Goal: Task Accomplishment & Management: Manage account settings

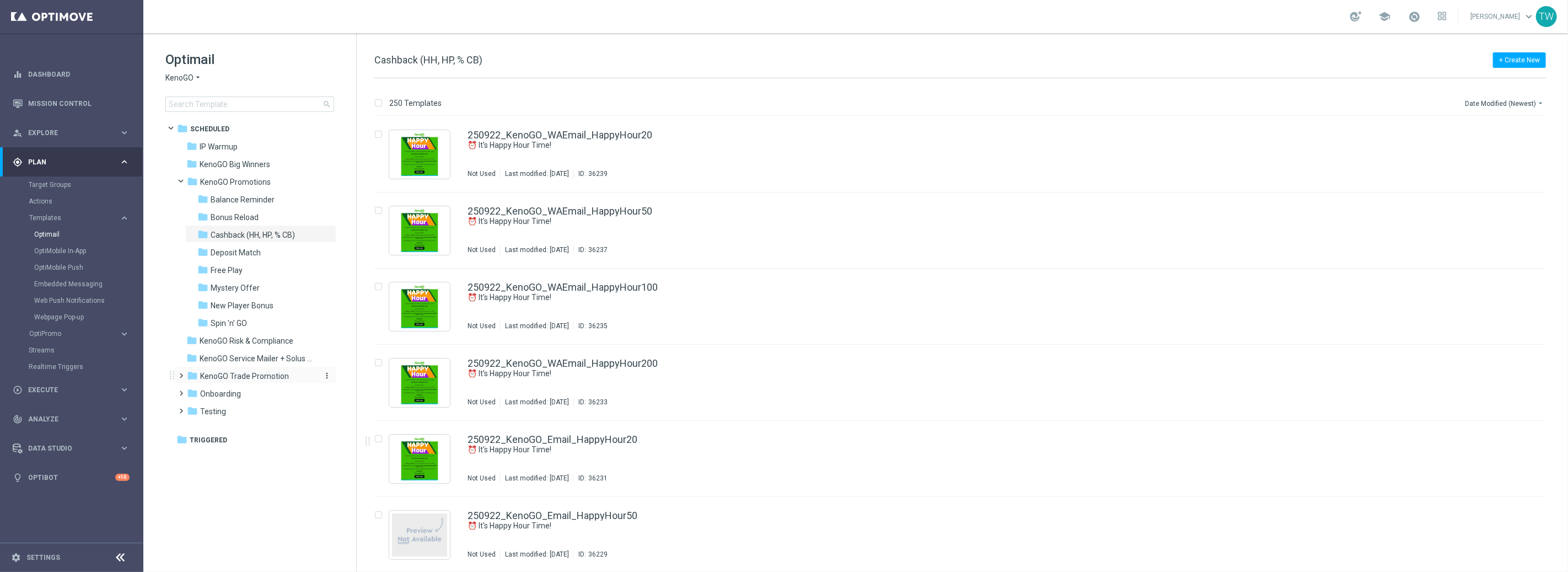
click at [212, 374] on span "KenoGO Trade Promotion" at bounding box center [244, 376] width 89 height 10
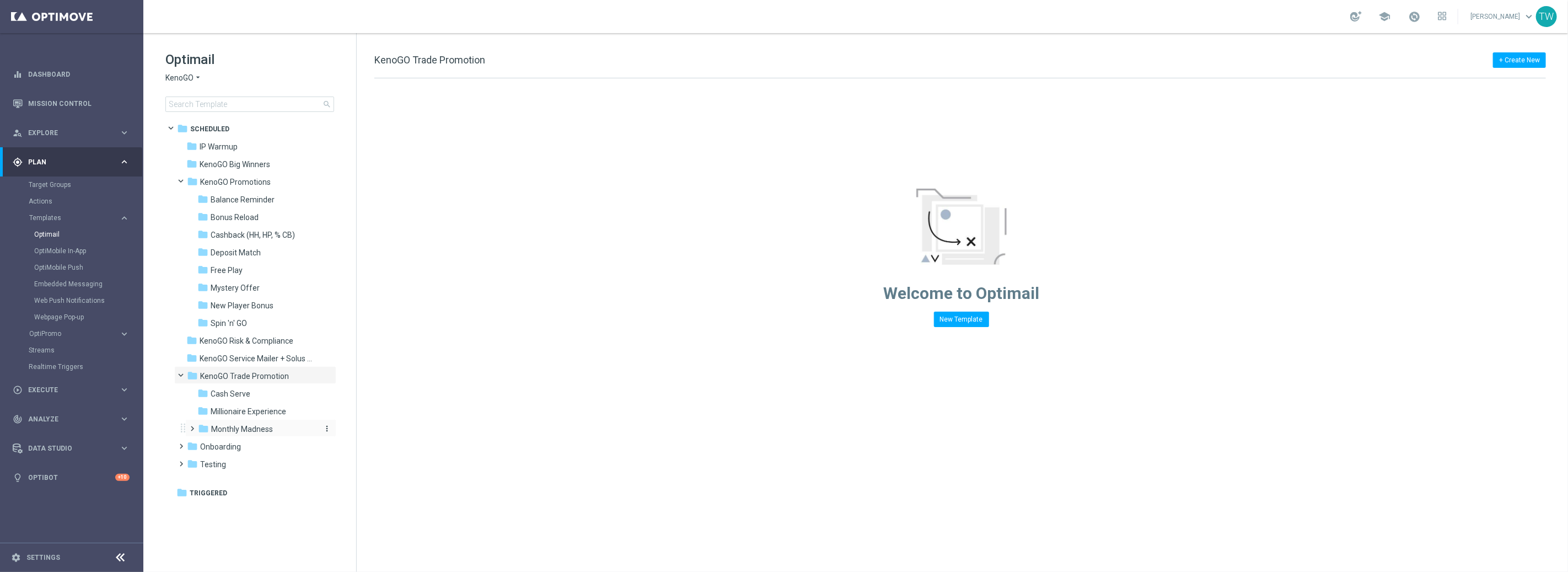
click at [267, 426] on span "Monthly Madness" at bounding box center [242, 429] width 62 height 10
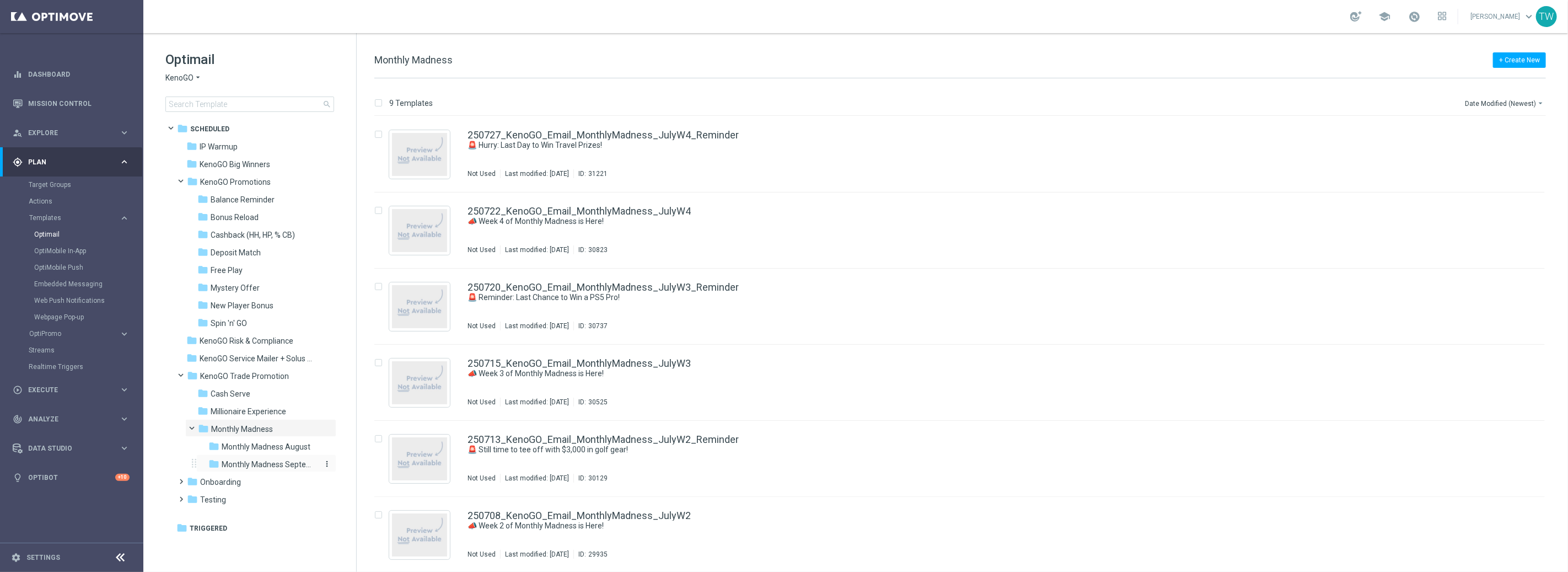
click at [278, 459] on span "Monthly Madness September" at bounding box center [269, 464] width 95 height 10
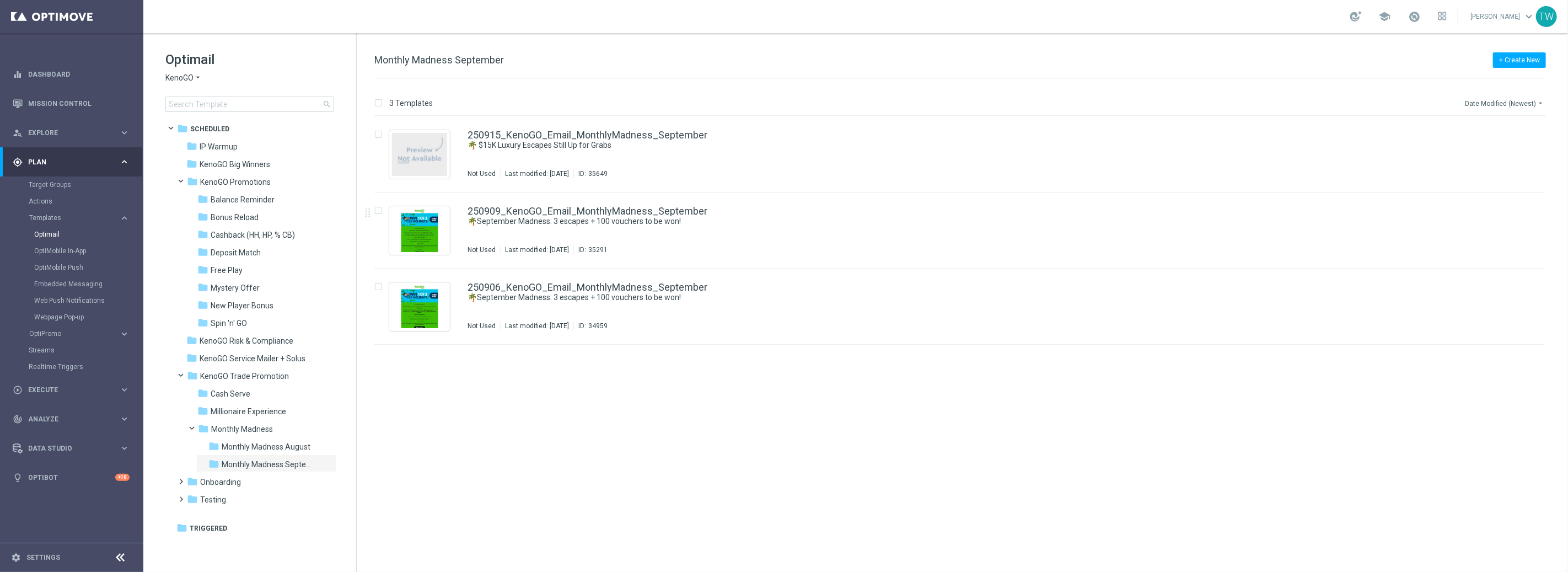
click at [1513, 101] on button "Date Modified (Newest) arrow_drop_down" at bounding box center [1504, 103] width 82 height 13
click at [1261, 91] on div "3 Templates Date Modified (Newest) arrow_drop_down Drag here to set row groups …" at bounding box center [962, 325] width 1211 height 493
click at [1513, 131] on icon "file_copy" at bounding box center [1514, 132] width 9 height 9
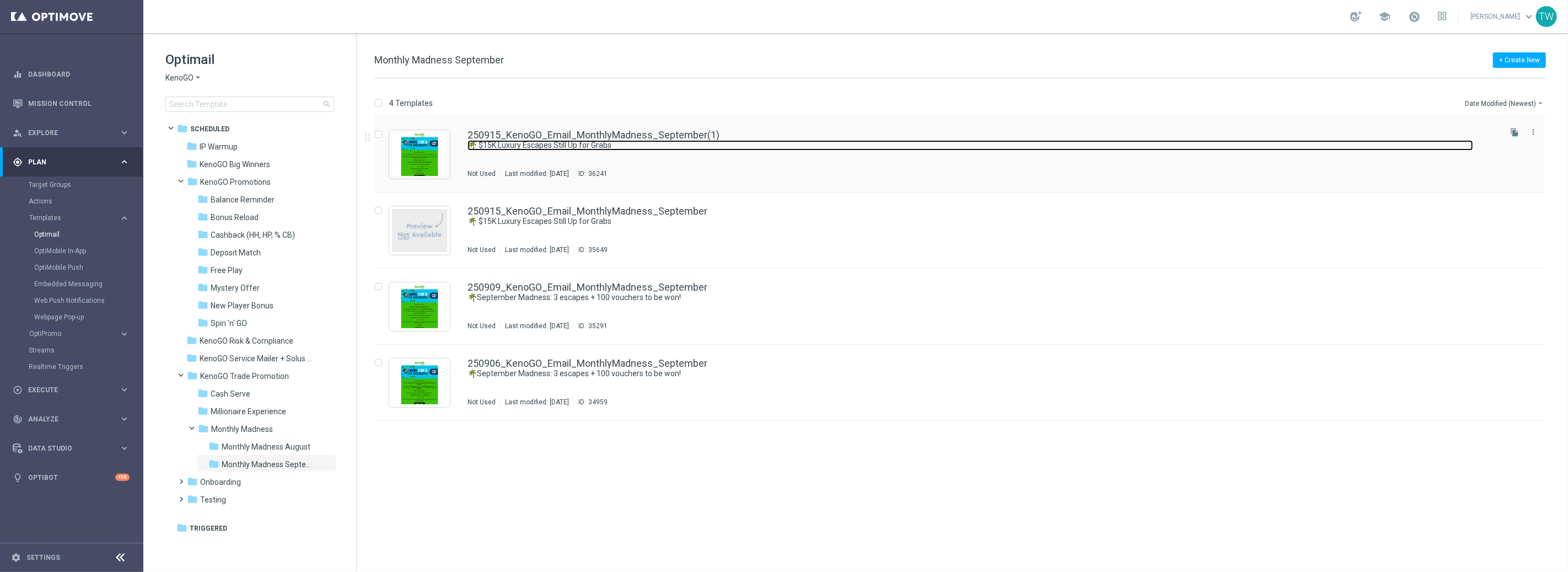
click at [701, 144] on link "🌴 $15K Luxury Escapes Still Up for Grabs" at bounding box center [970, 145] width 1006 height 11
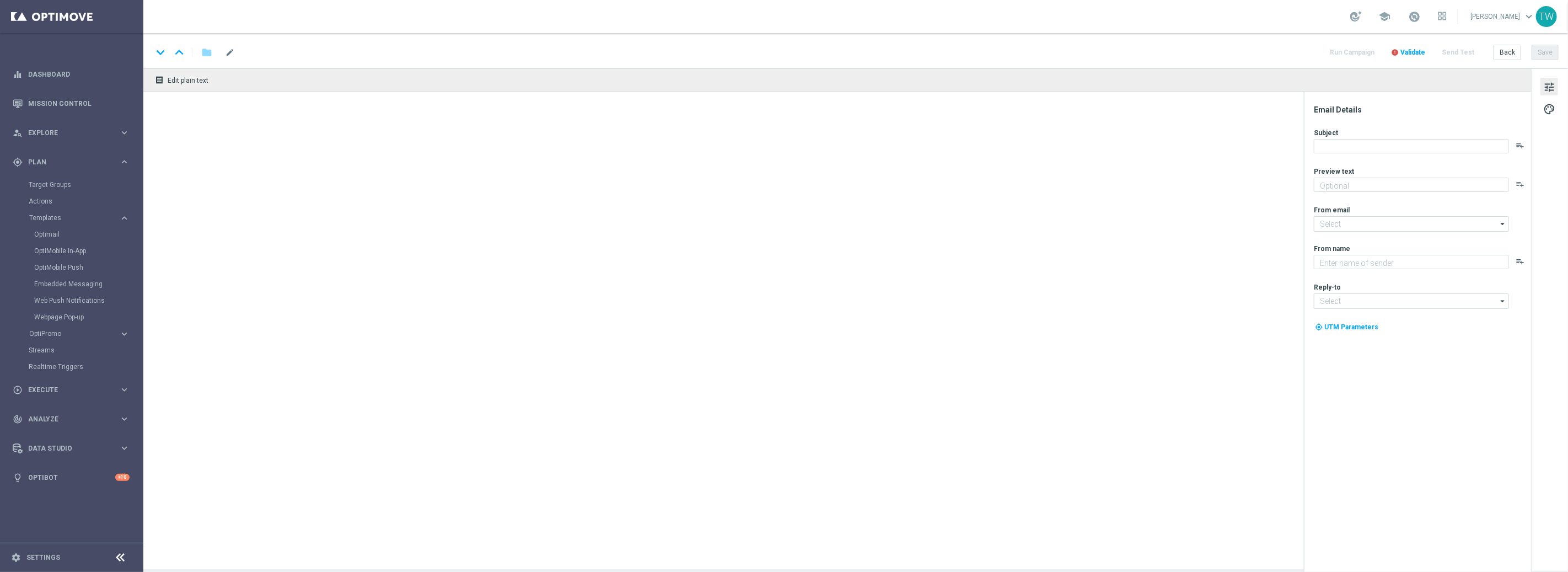
type textarea "September's not over yet - get your entries in!"
type textarea "KenoGO"
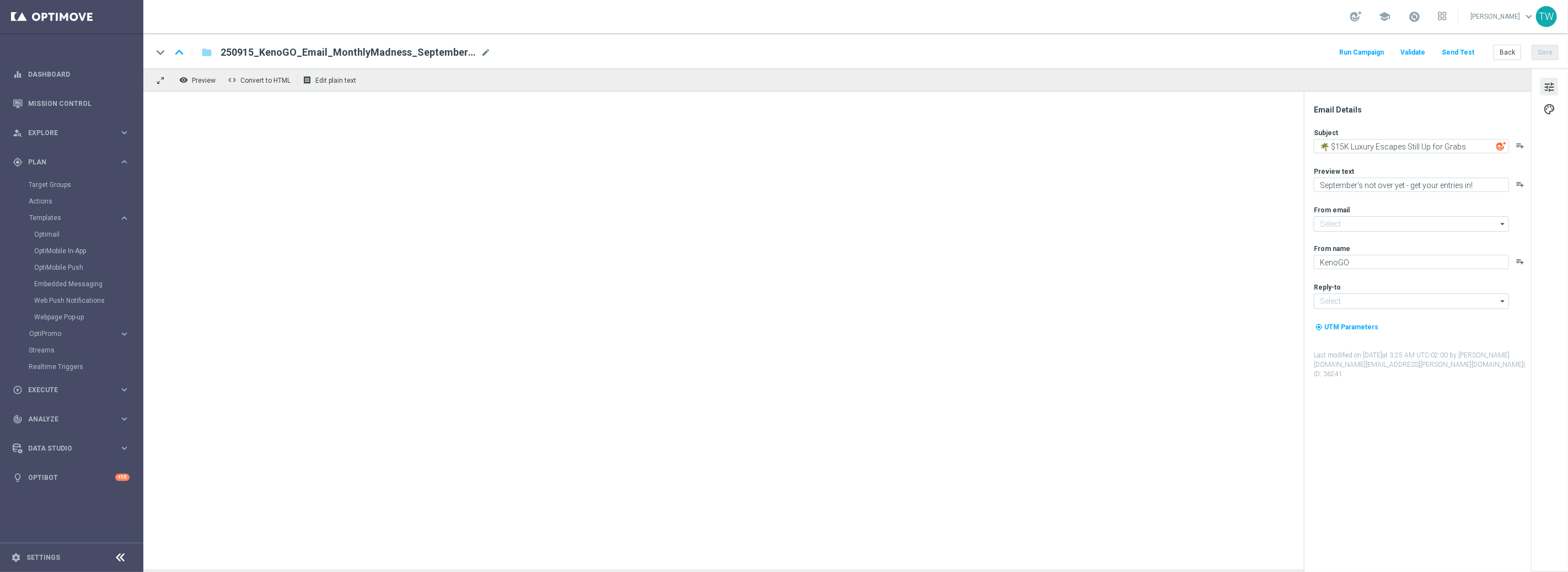
type input "[EMAIL_ADDRESS][DOMAIN_NAME]"
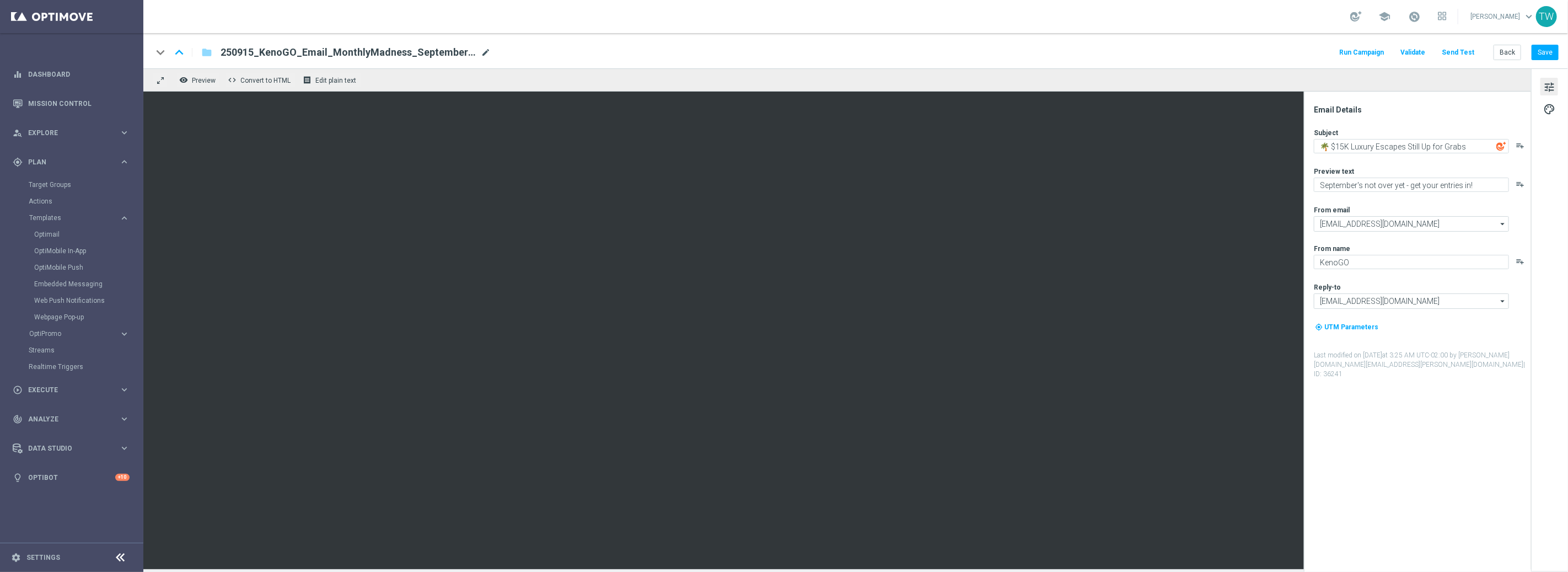
click at [484, 52] on span "mode_edit" at bounding box center [486, 52] width 10 height 10
click at [255, 51] on input "250915_KenoGO_Email_MonthlyMadness_September" at bounding box center [357, 52] width 273 height 14
type input "250923_KenoGO_Email_MonthlyMadness_September"
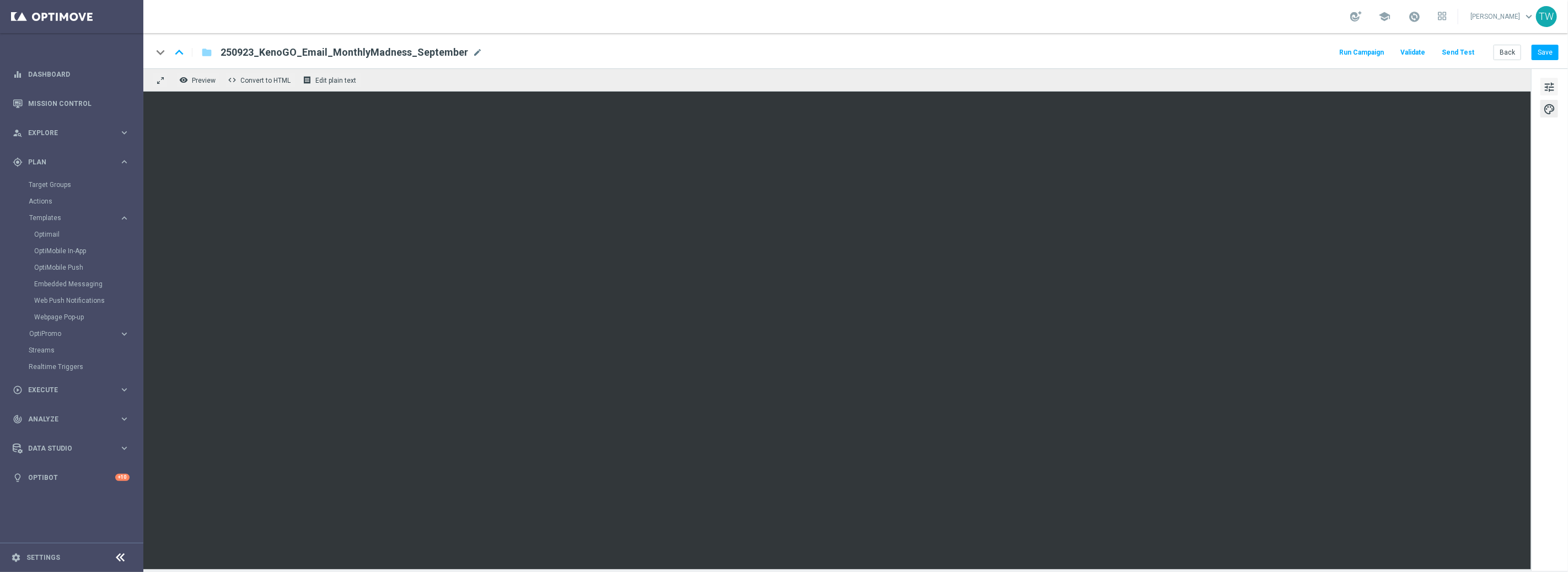
drag, startPoint x: 1540, startPoint y: 84, endPoint x: 1547, endPoint y: 85, distance: 7.1
click at [1541, 84] on div "tune palette" at bounding box center [1549, 320] width 37 height 502
click at [1551, 86] on span "tune" at bounding box center [1549, 87] width 12 height 14
click at [1549, 87] on span "tune" at bounding box center [1549, 87] width 12 height 14
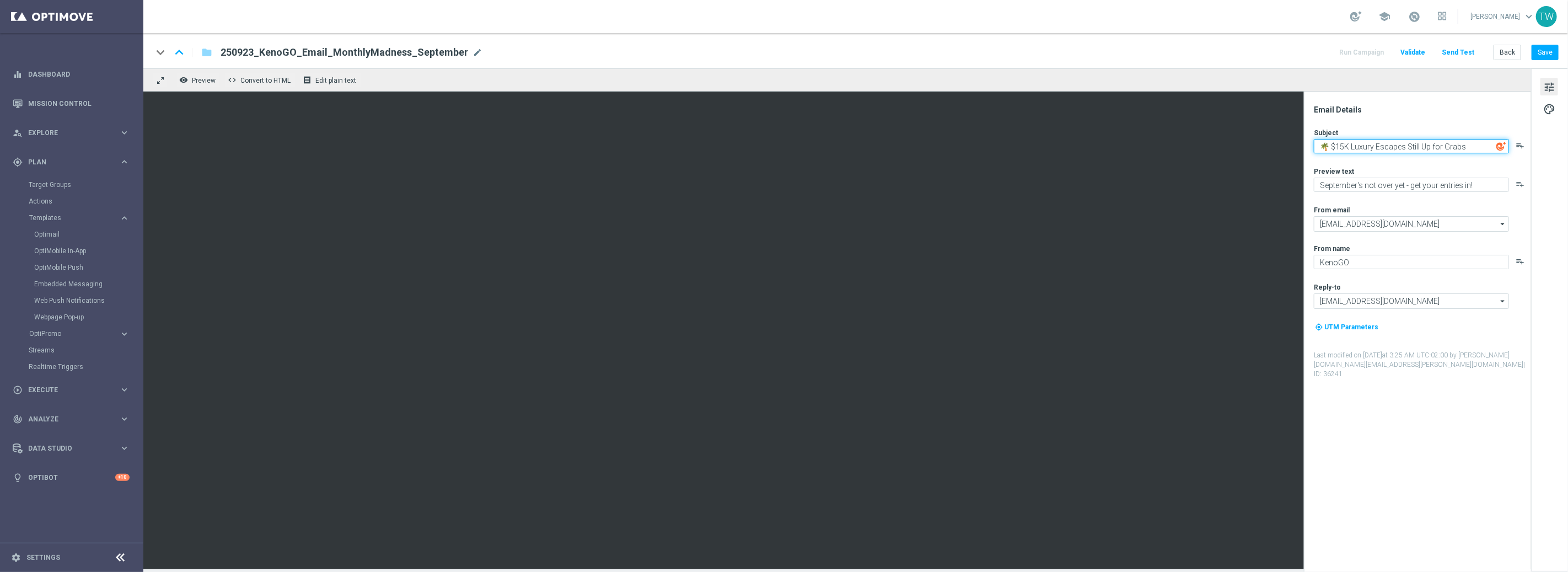
paste textarea "️ Don't Miss Out on Luxury Escapes!"
type textarea "🏝️ Don't Miss Out on Luxury Escapes!"
paste textarea "Time's Ticking"
type textarea "Time's ticking - get your entries in!"
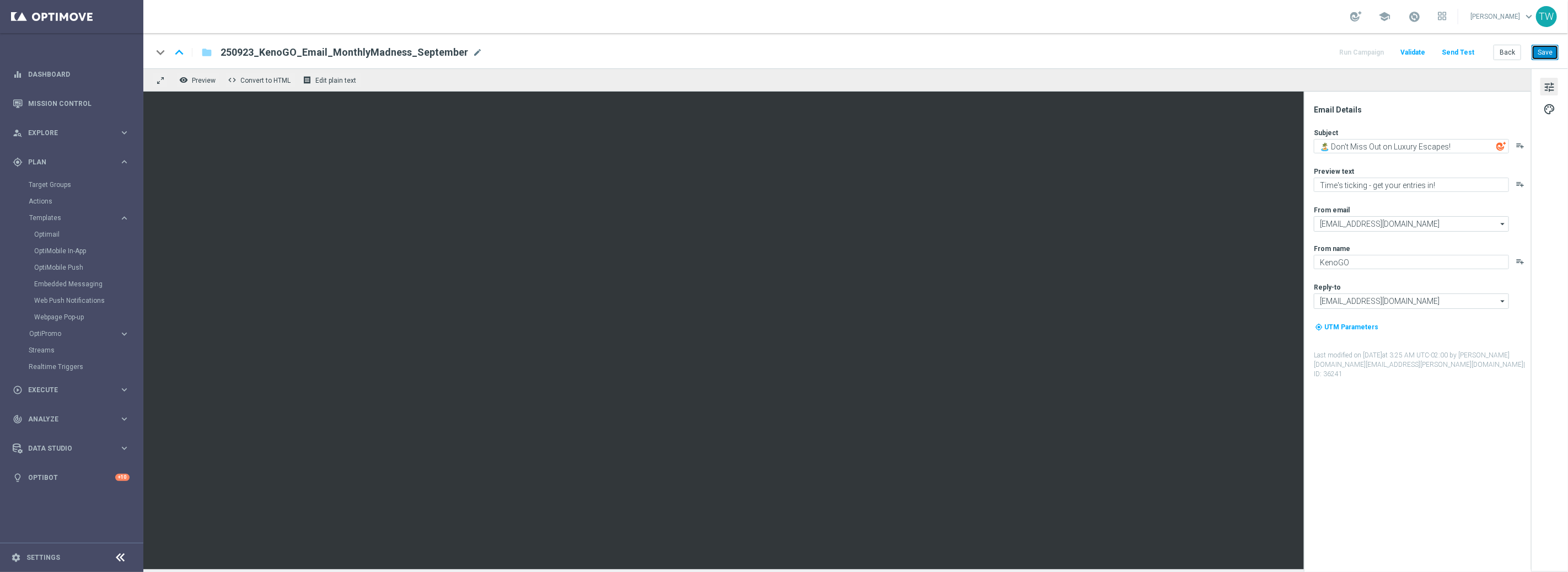
click at [1545, 48] on button "Save" at bounding box center [1545, 52] width 27 height 16
click at [1549, 50] on button "Save" at bounding box center [1545, 52] width 27 height 16
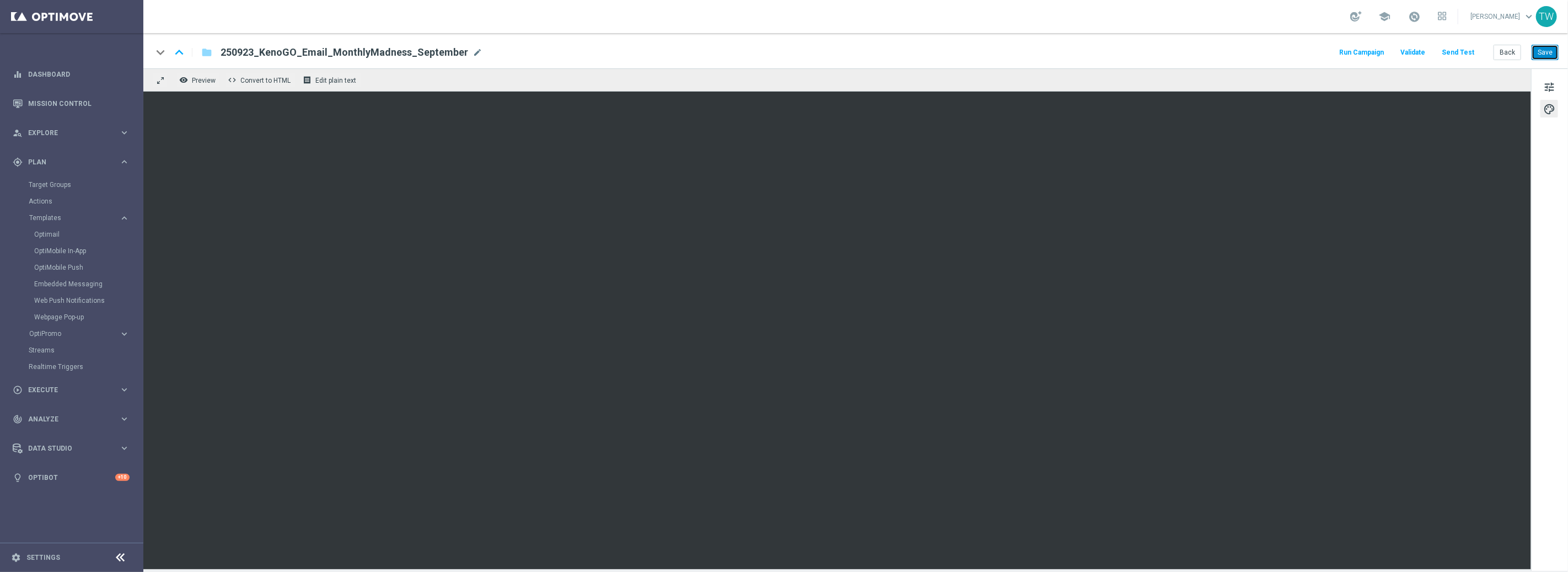
click at [1542, 56] on button "Save" at bounding box center [1545, 52] width 27 height 16
click at [1508, 54] on button "Back" at bounding box center [1507, 52] width 27 height 16
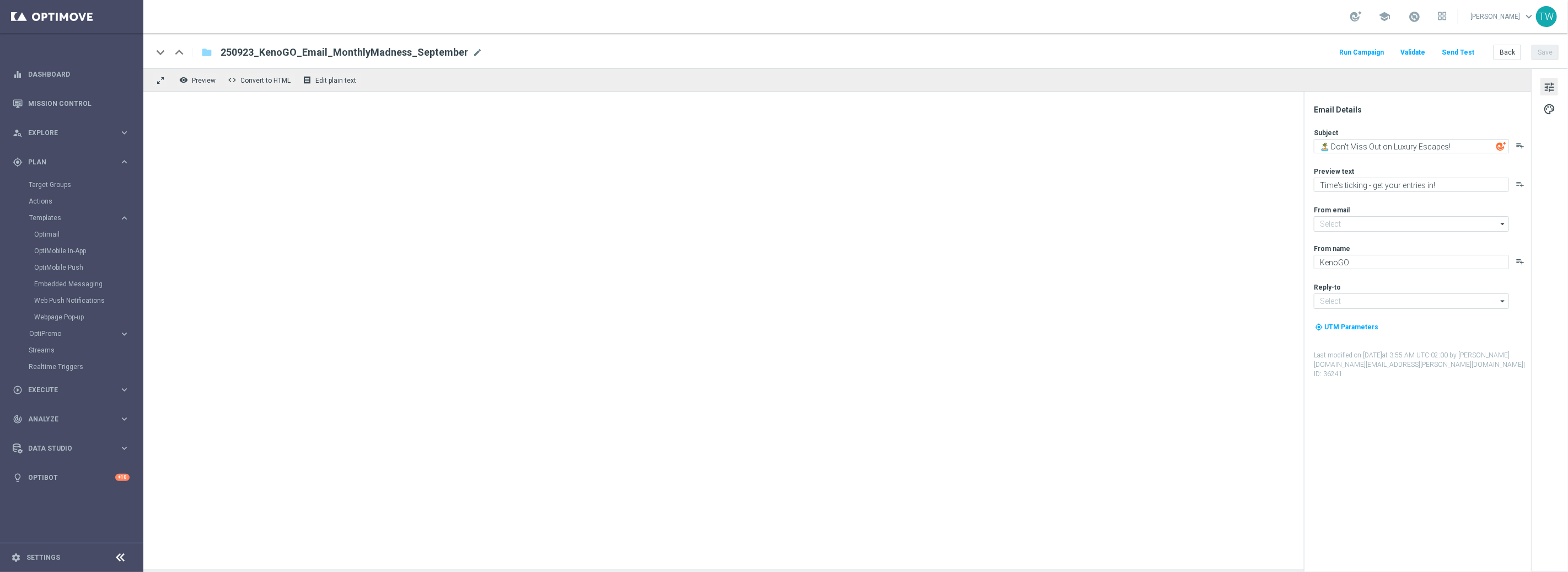
type input "[EMAIL_ADDRESS][DOMAIN_NAME]"
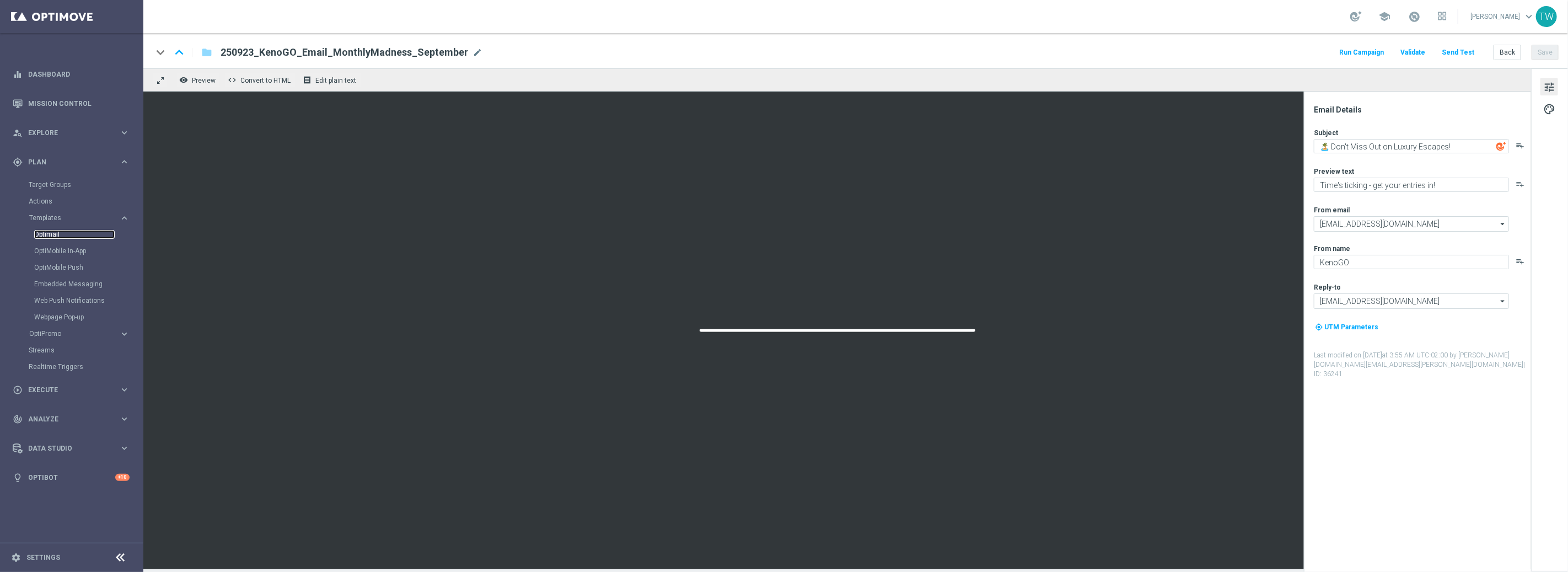
click at [52, 233] on link "Optimail" at bounding box center [74, 234] width 80 height 9
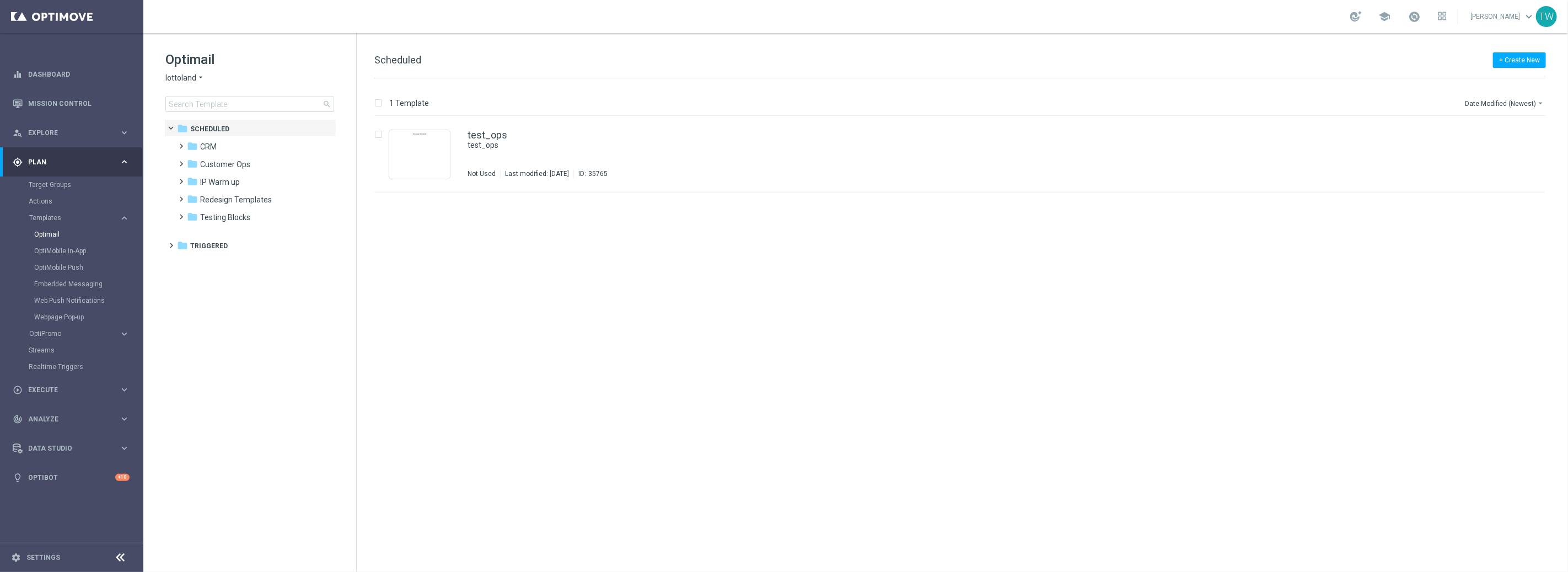
click at [188, 77] on span "lottoland" at bounding box center [180, 78] width 31 height 11
click at [214, 104] on div "KenoGO" at bounding box center [207, 103] width 83 height 13
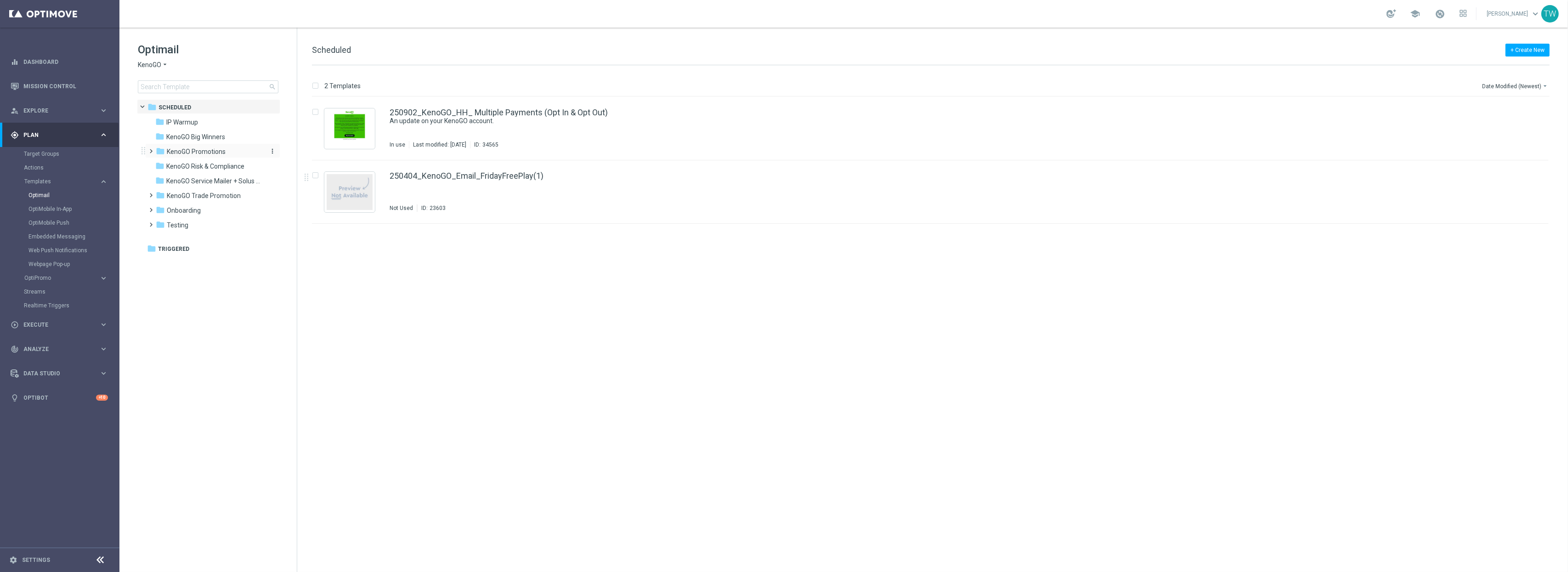
click at [199, 152] on span "KenoGO Promotions" at bounding box center [196, 152] width 59 height 8
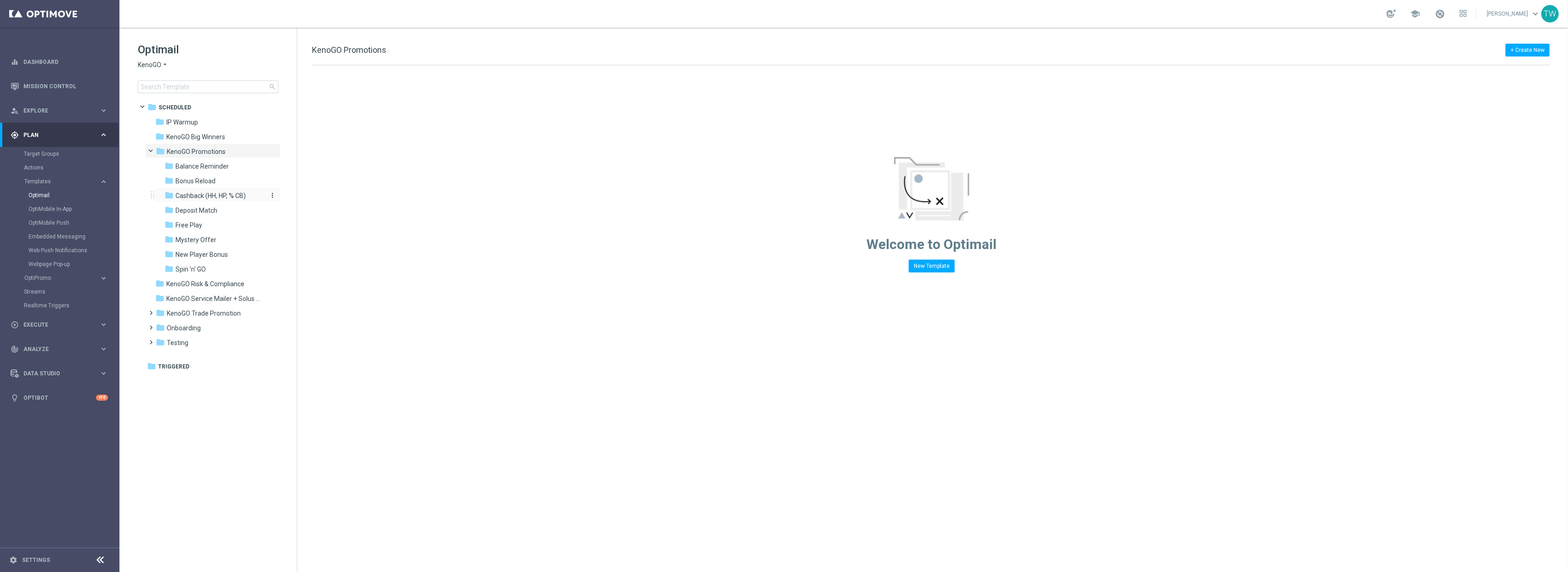
click at [237, 200] on div "folder Cashback (HH, HP, % CB)" at bounding box center [213, 195] width 98 height 10
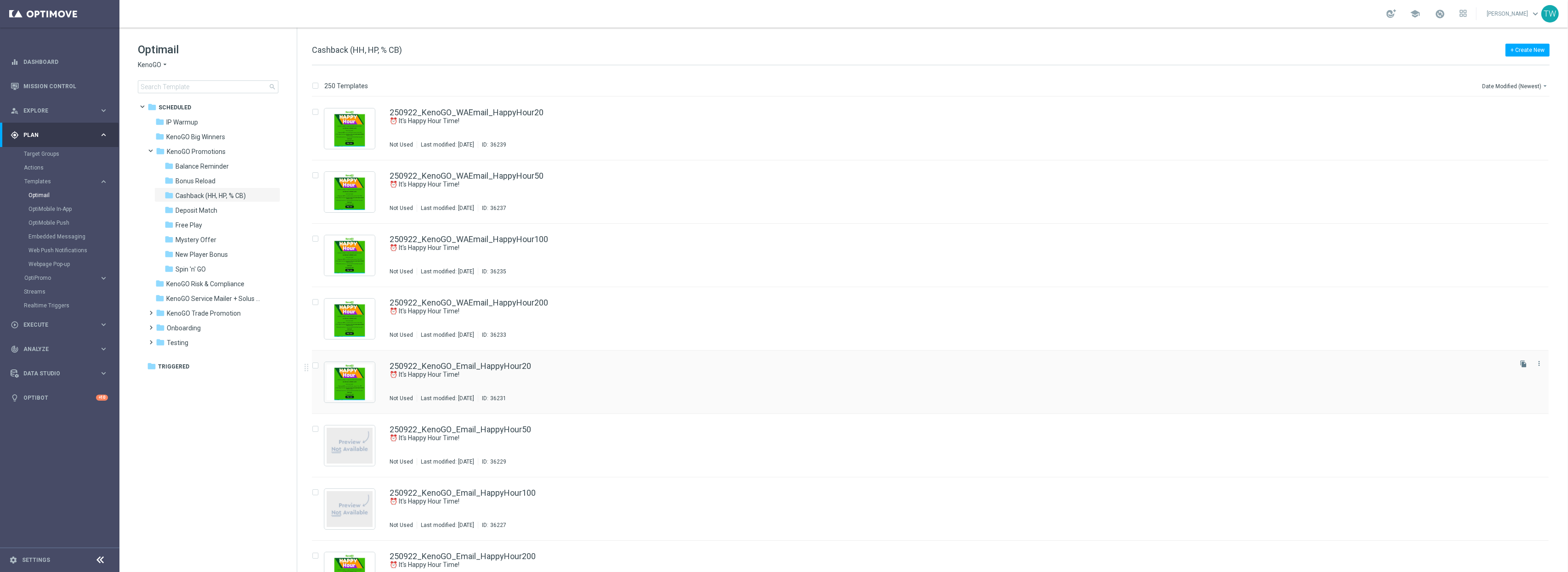
click at [315, 366] on input "Press SPACE to select this row." at bounding box center [315, 366] width 6 height 6
checkbox input "true"
click at [318, 114] on div "Press SPACE to select this row." at bounding box center [318, 112] width 12 height 8
click at [316, 111] on input "Press SPACE to select this row." at bounding box center [315, 113] width 6 height 6
checkbox input "true"
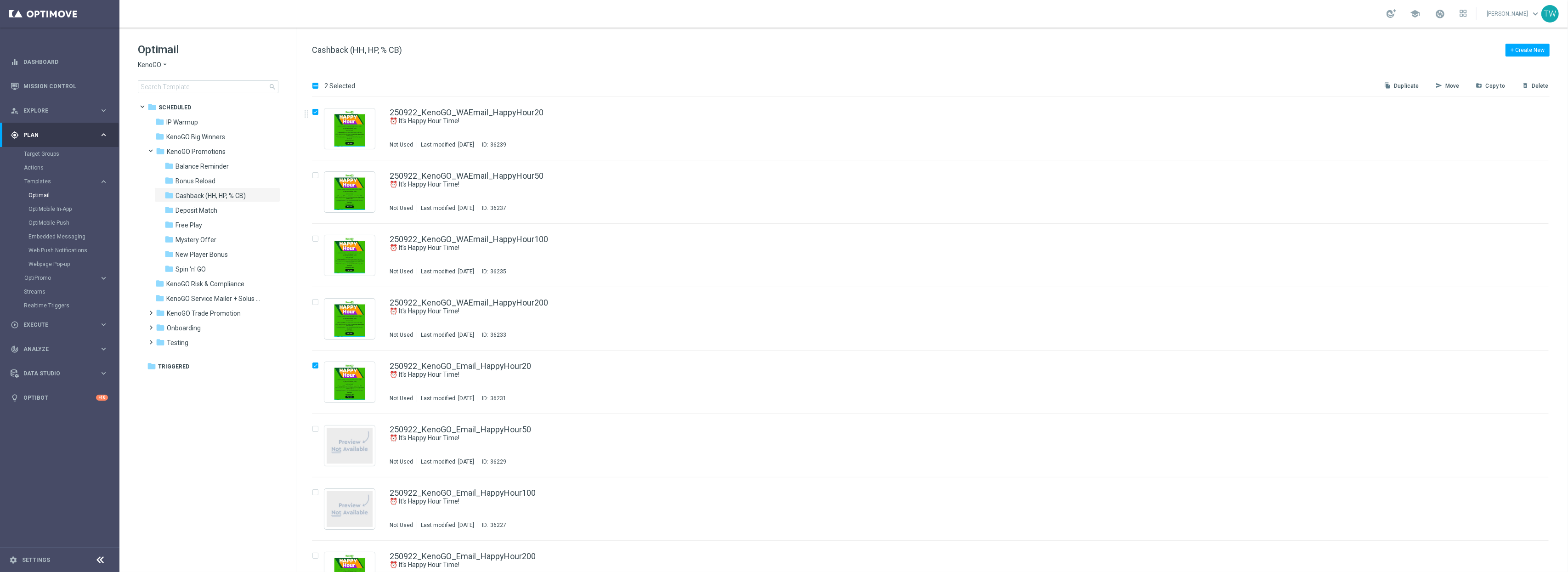
click at [1306, 86] on p "Delete" at bounding box center [1540, 86] width 17 height 8
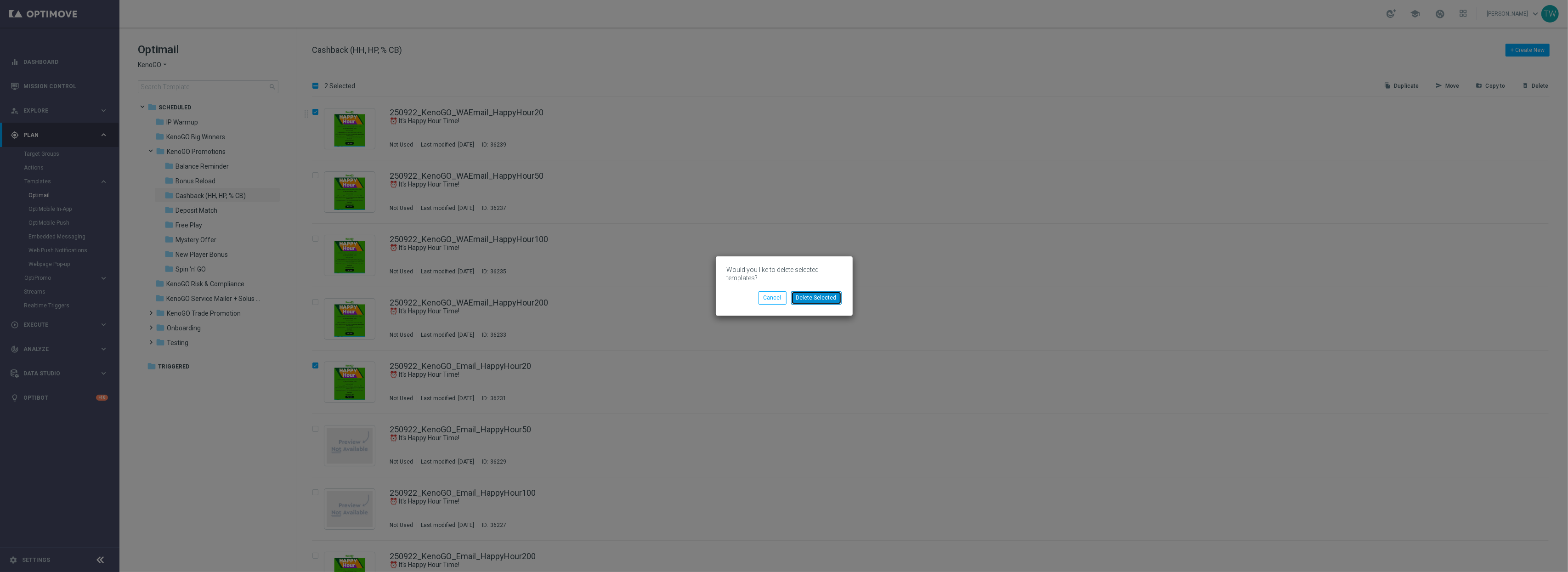
click at [814, 301] on button "Delete Selected" at bounding box center [816, 297] width 50 height 13
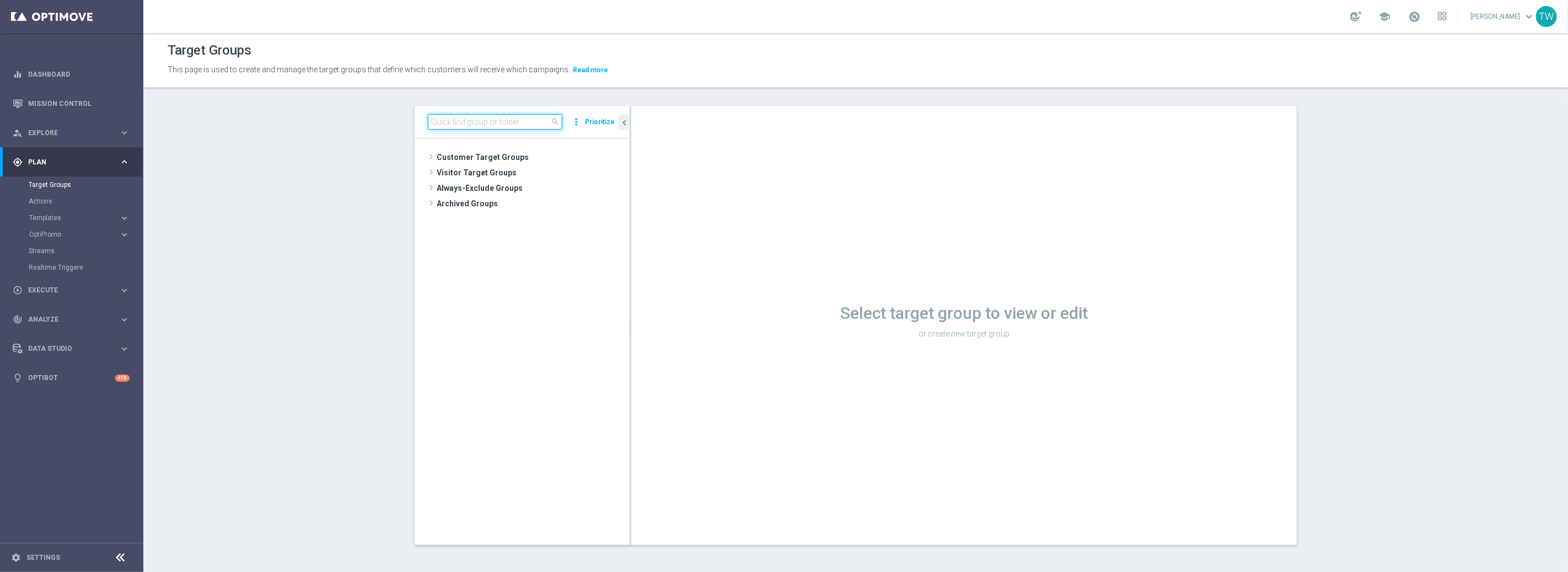
click at [498, 118] on input at bounding box center [495, 122] width 134 height 16
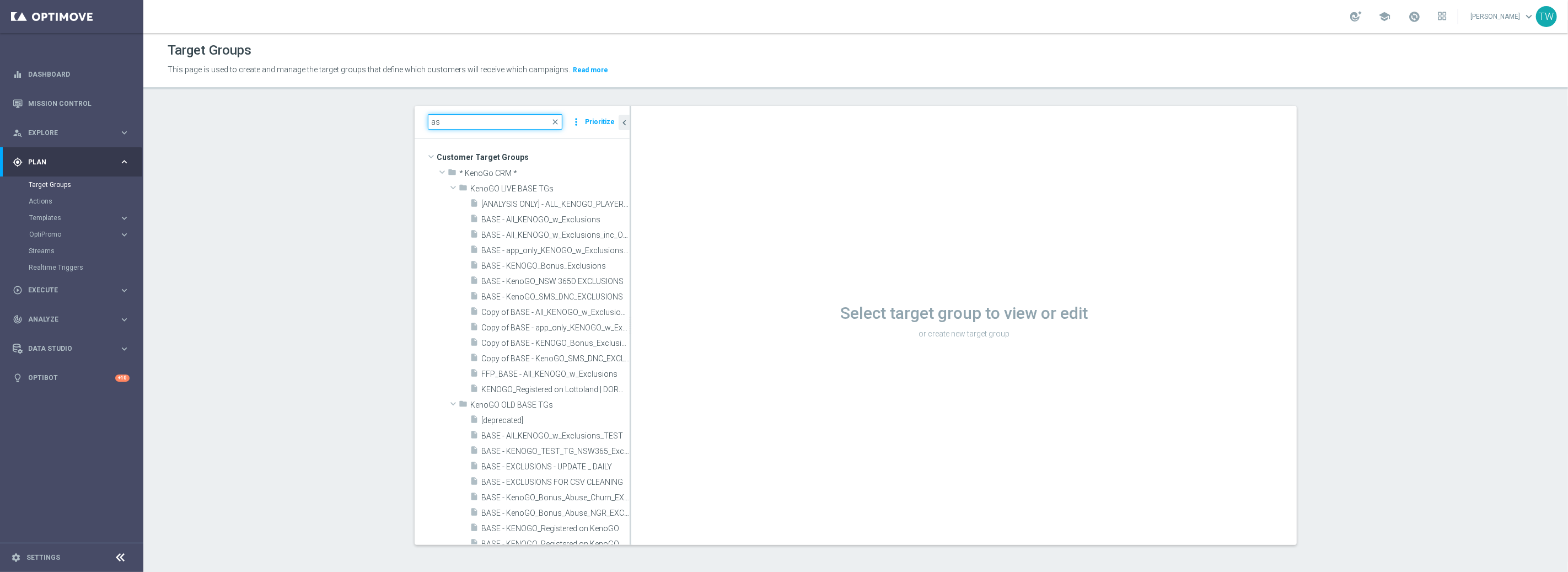
type input "a"
drag, startPoint x: 631, startPoint y: 345, endPoint x: 762, endPoint y: 334, distance: 131.5
click at [762, 334] on as-split "base close more_vert Prioritize Customer Target Groups library_add create_new_f…" at bounding box center [855, 325] width 882 height 439
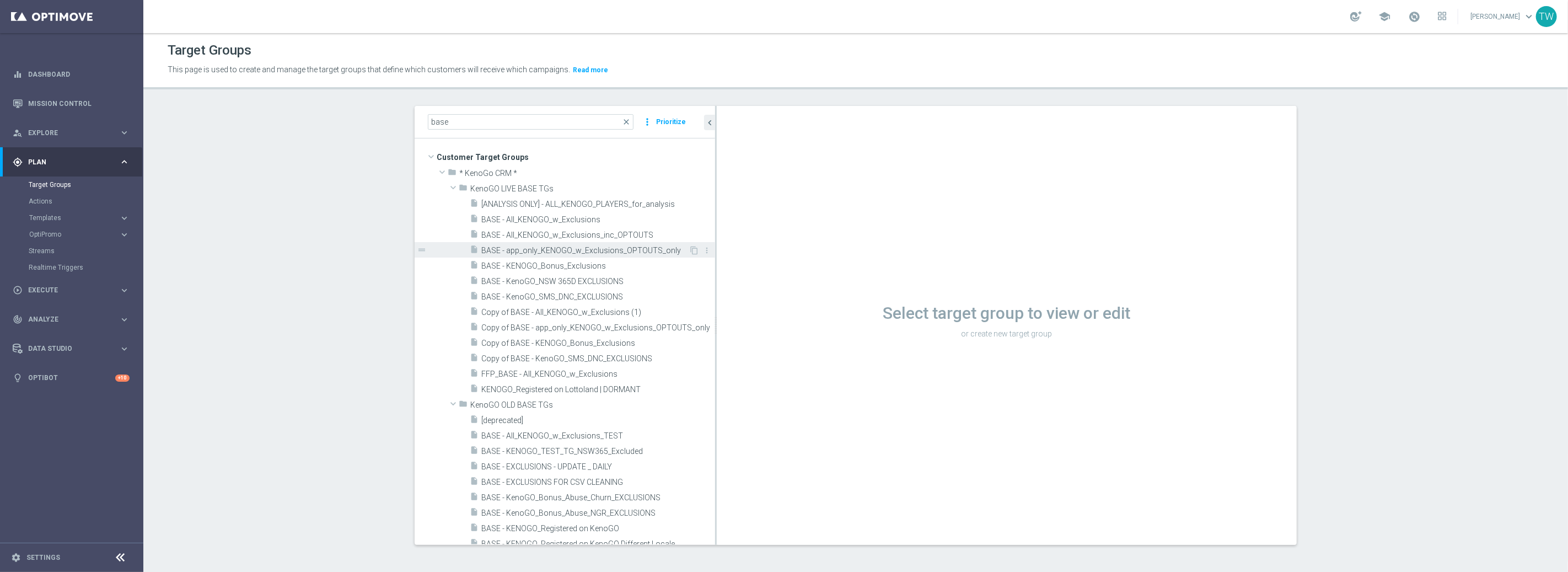
click at [622, 248] on span "BASE - app_only_KENOGO_w_Exclusions_OPTOUTS_only" at bounding box center [584, 250] width 207 height 9
drag, startPoint x: 715, startPoint y: 273, endPoint x: 637, endPoint y: 271, distance: 78.0
click at [638, 271] on div at bounding box center [639, 325] width 2 height 439
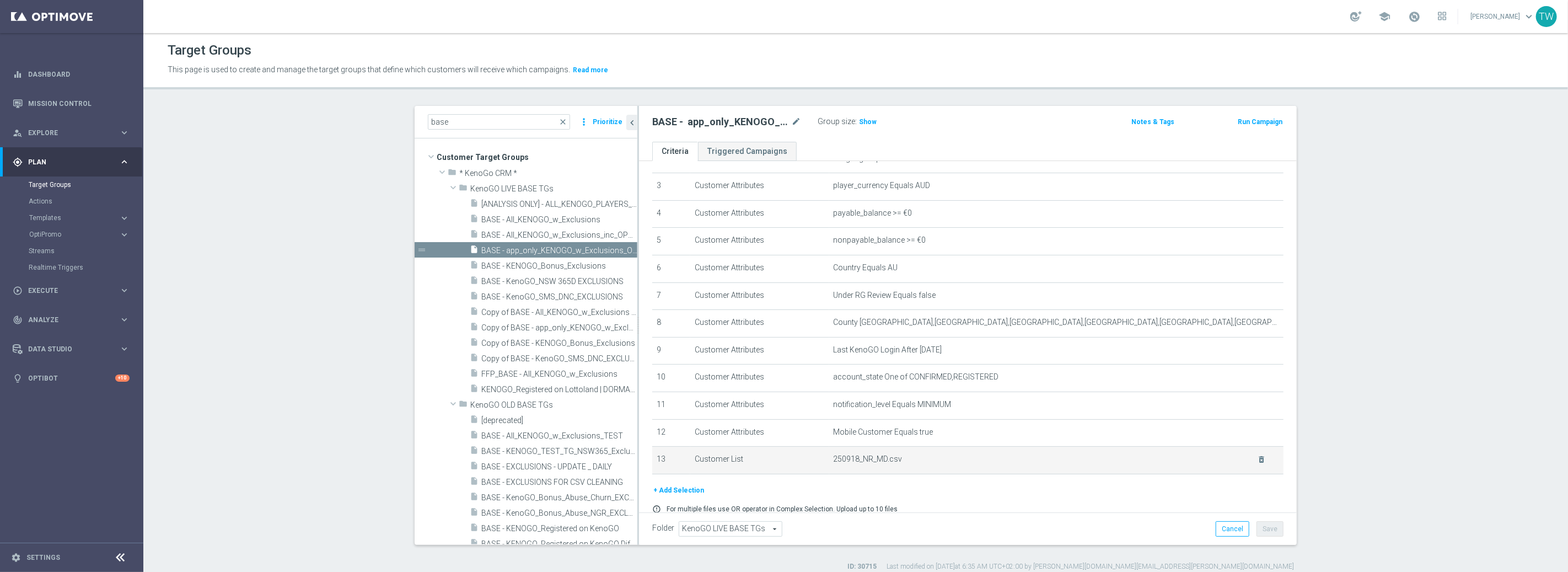
scroll to position [120, 0]
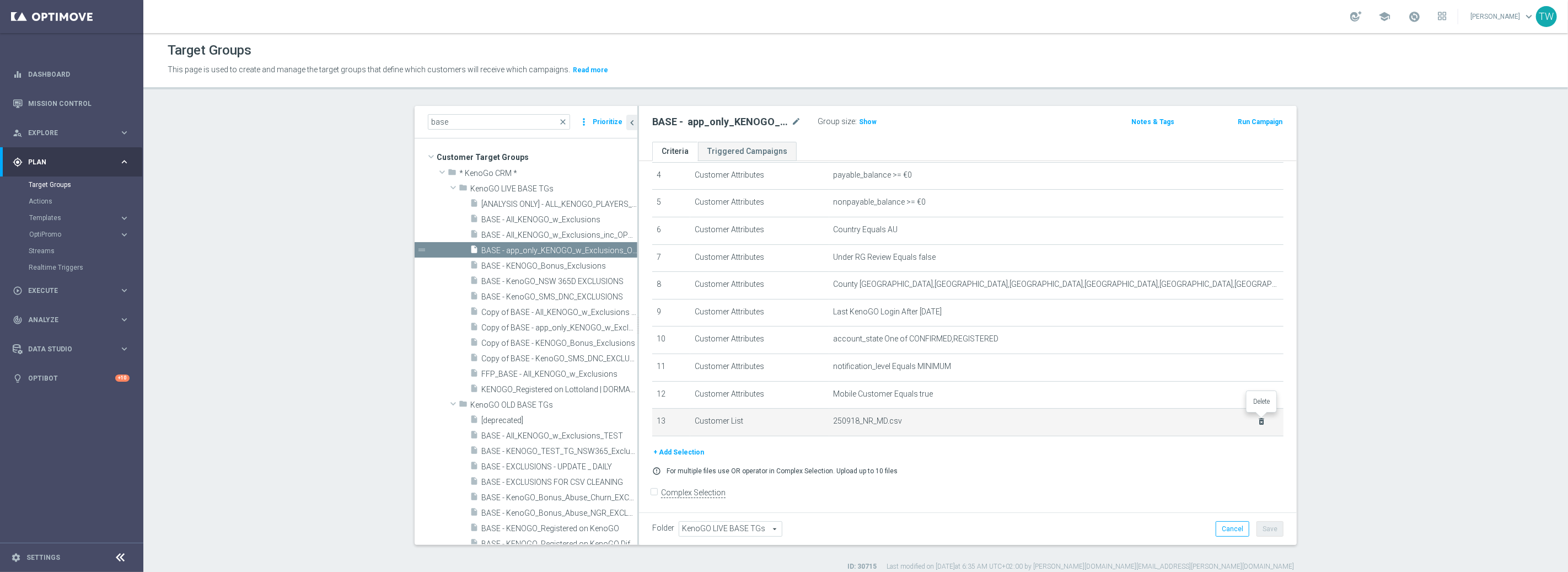
click at [1263, 417] on icon "delete_forever" at bounding box center [1261, 421] width 9 height 9
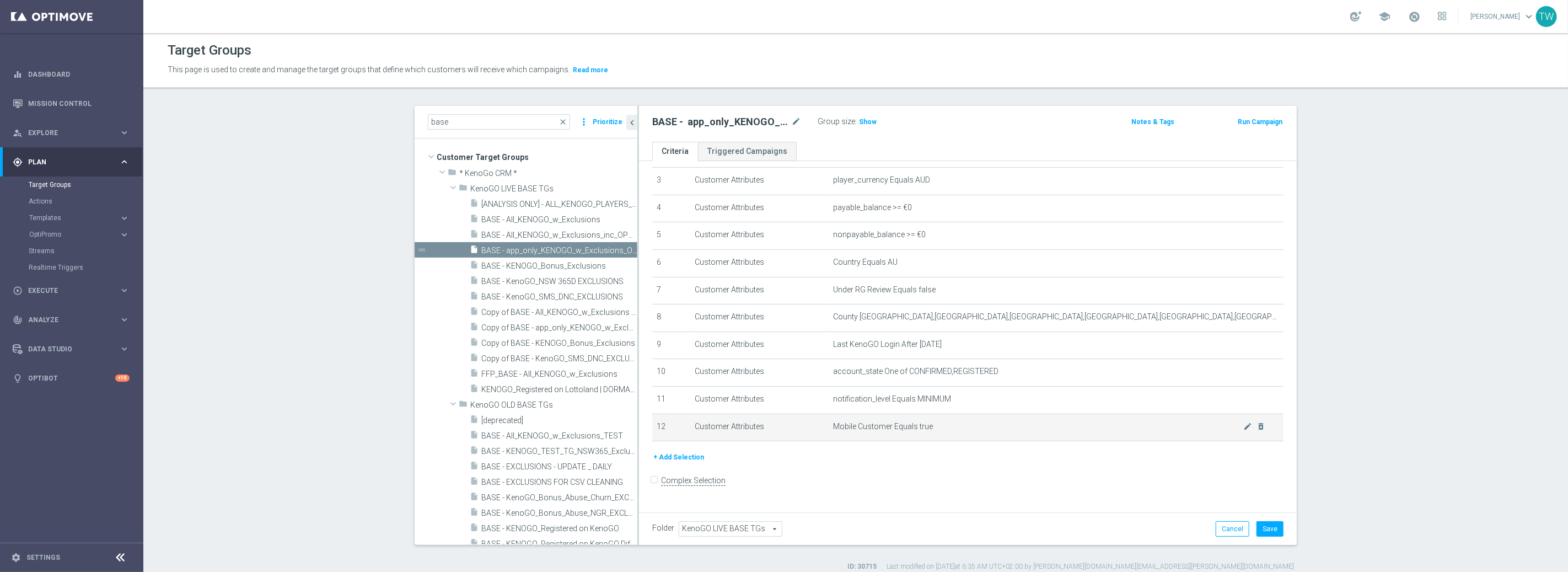
scroll to position [75, 0]
click at [673, 463] on button "+ Add Selection" at bounding box center [679, 469] width 53 height 12
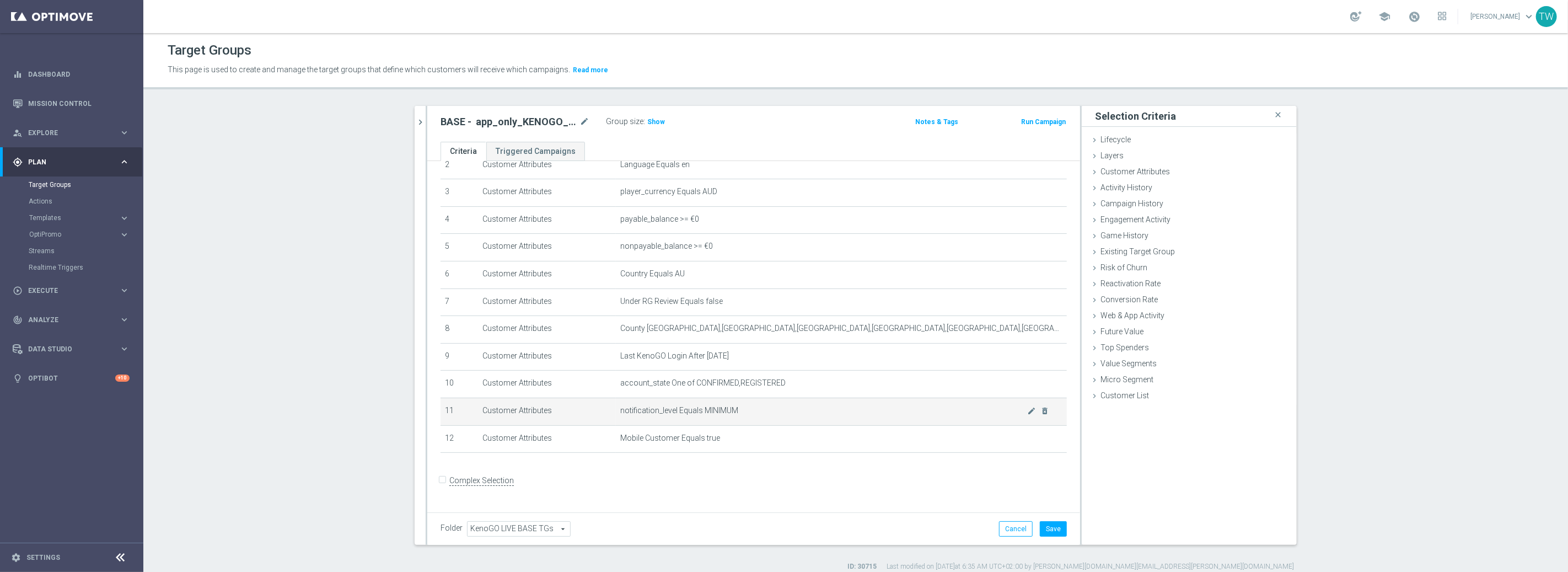
scroll to position [64, 0]
click at [1151, 399] on div "Customer List done" at bounding box center [1190, 397] width 215 height 17
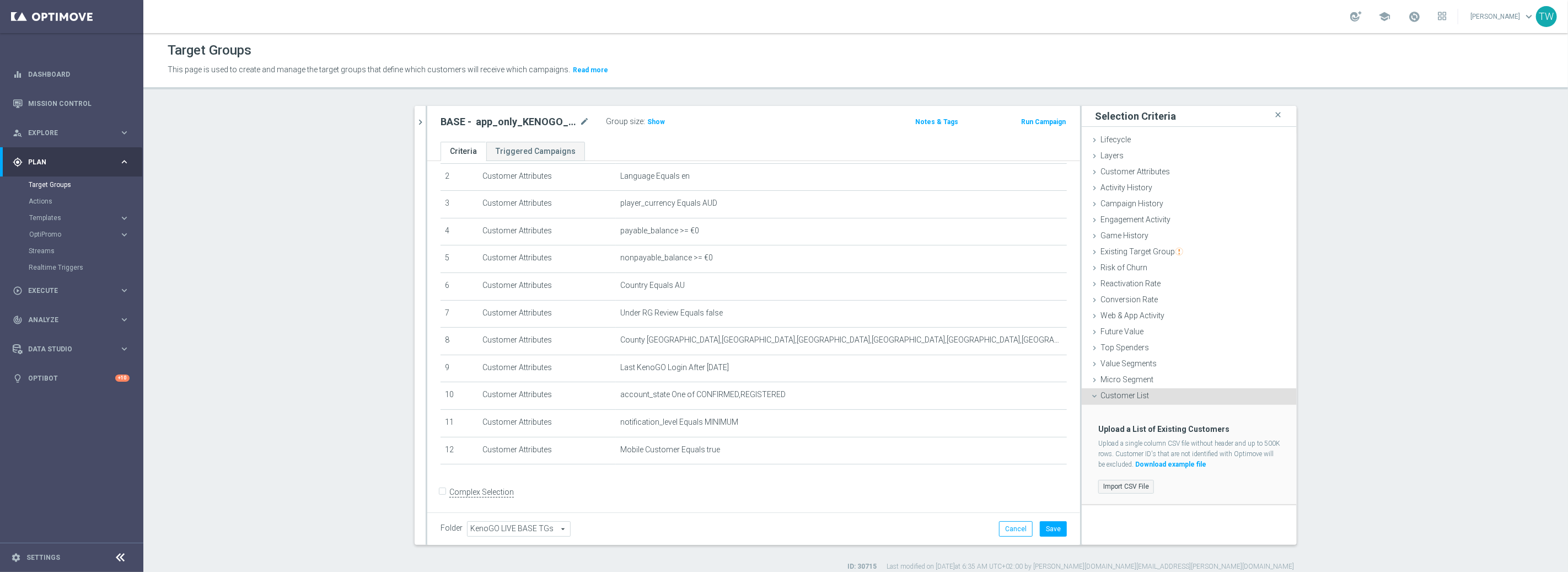
click at [1114, 484] on label "Import CSV File" at bounding box center [1126, 486] width 55 height 14
click at [0, 0] on input "Import CSV File" at bounding box center [0, 0] width 0 height 0
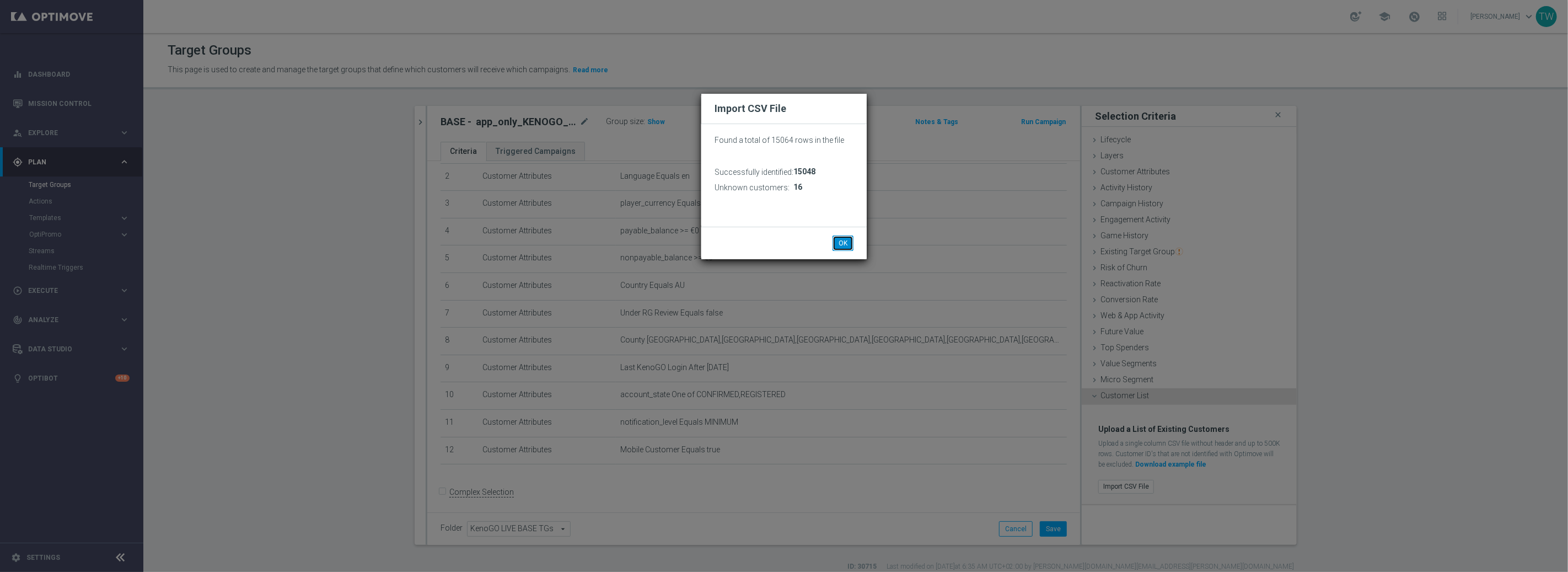
click at [839, 238] on button "OK" at bounding box center [843, 243] width 21 height 16
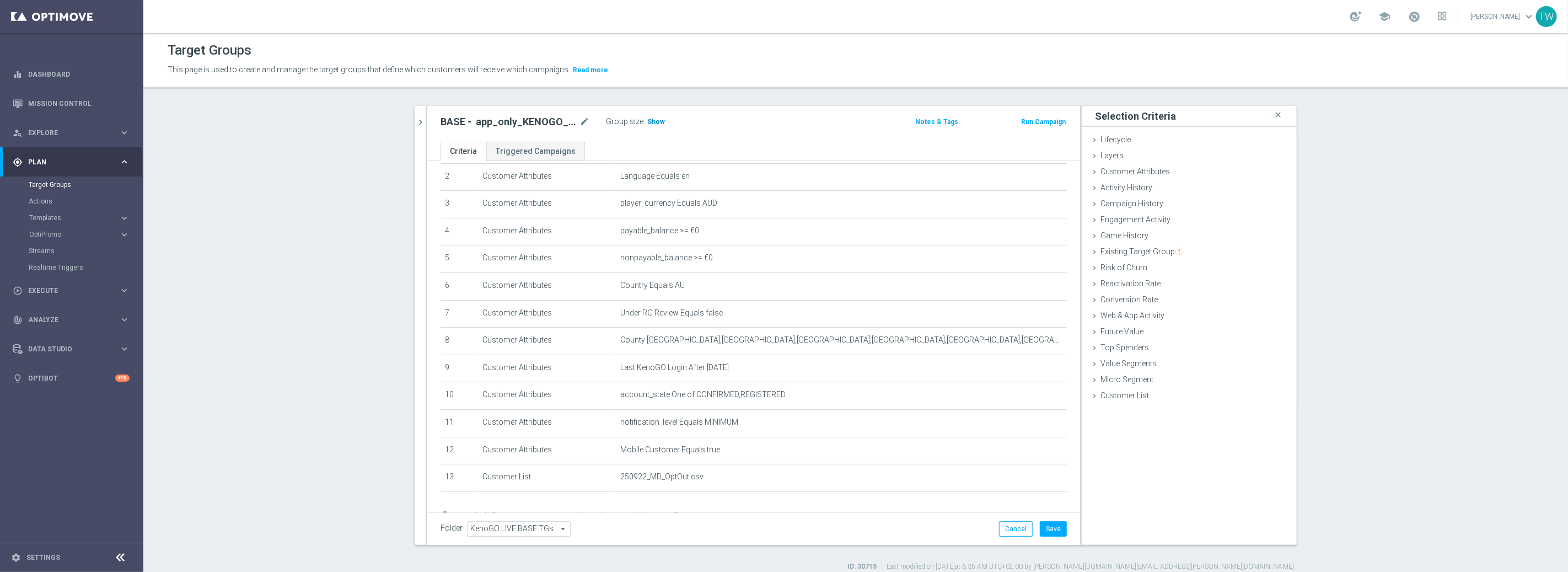
click at [651, 121] on span "Show" at bounding box center [656, 122] width 17 height 7
click at [661, 122] on span "6,419" at bounding box center [657, 123] width 19 height 11
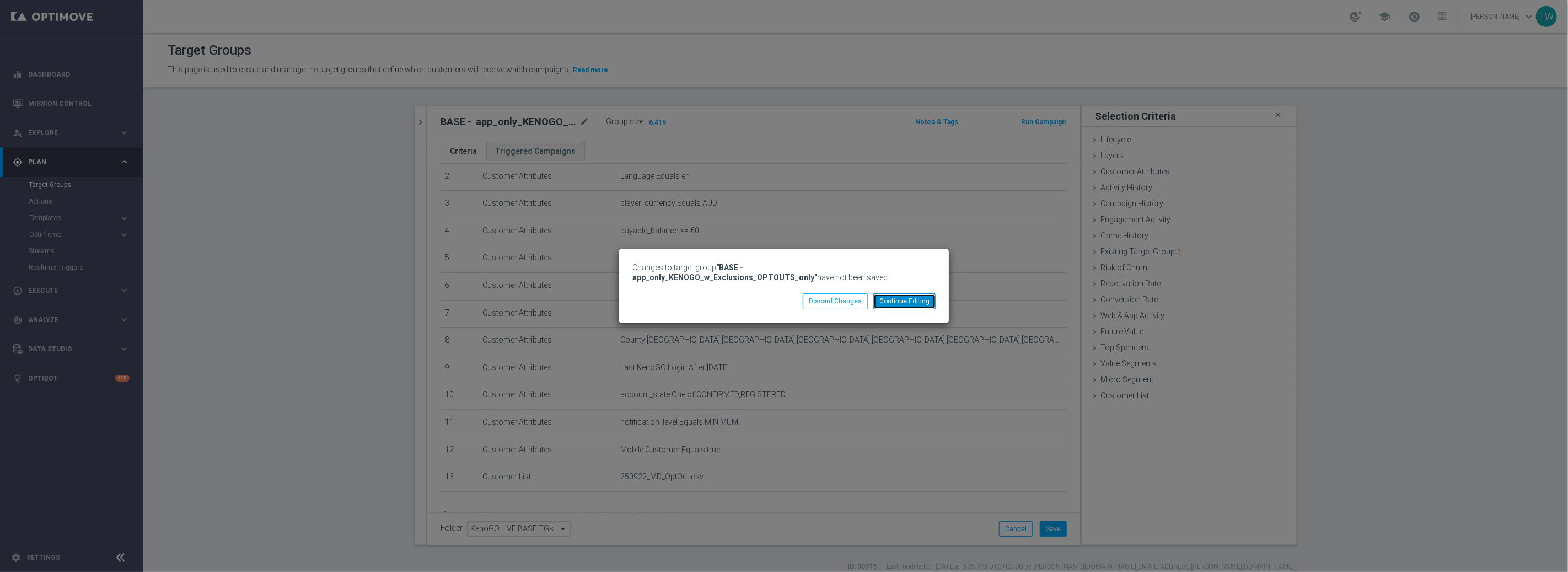
click at [908, 305] on button "Continue Editing" at bounding box center [904, 300] width 62 height 16
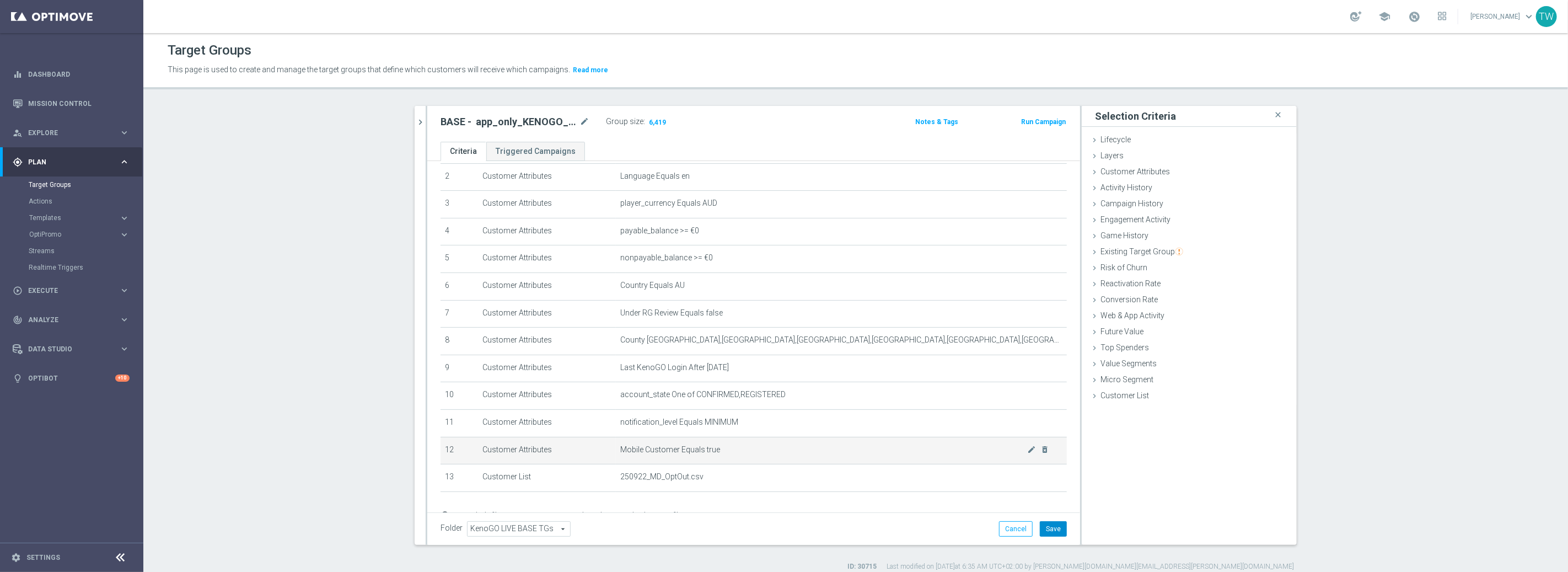
drag, startPoint x: 1053, startPoint y: 526, endPoint x: 926, endPoint y: 456, distance: 145.0
click at [1042, 519] on div "Folder KenoGO LIVE BASE TGs KenoGO LIVE BASE TGs arrow_drop_down search Cancel …" at bounding box center [753, 528] width 652 height 32
click at [1063, 529] on button "Save" at bounding box center [1053, 528] width 27 height 16
click at [1045, 471] on icon "delete_forever" at bounding box center [1045, 473] width 9 height 9
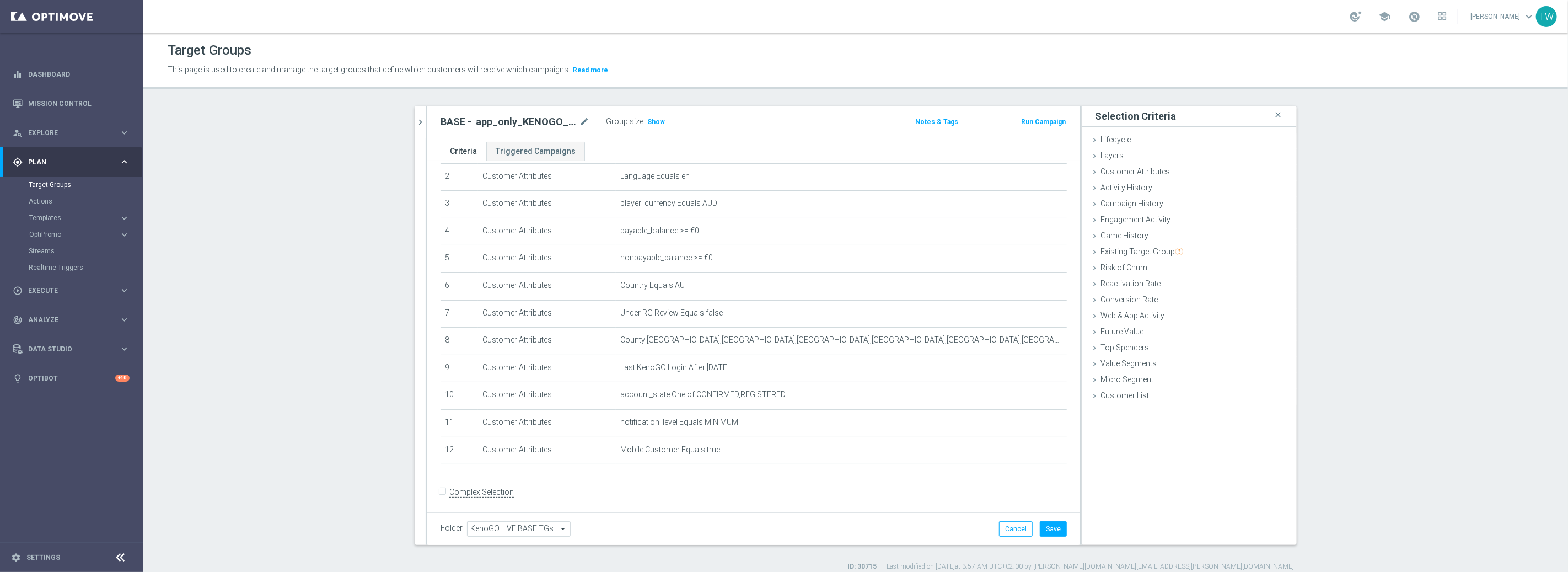
scroll to position [62, 0]
click at [1176, 397] on div "Customer List done selection saved" at bounding box center [1190, 397] width 215 height 17
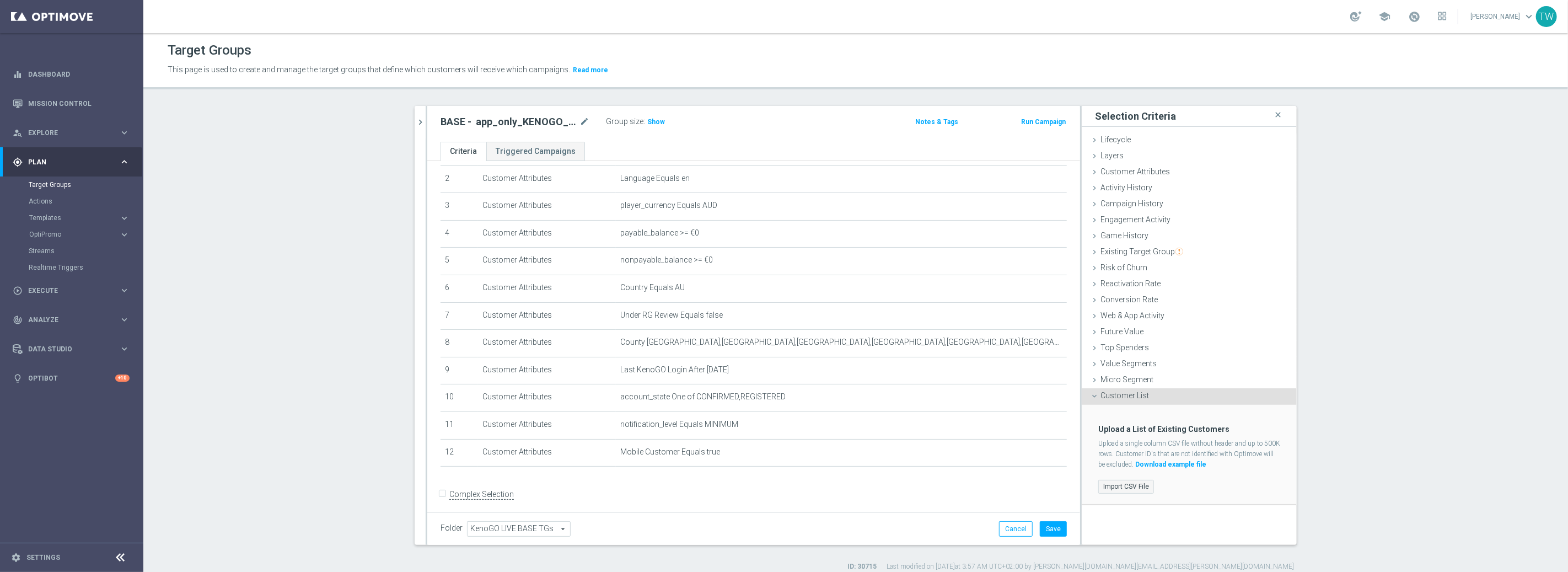
scroll to position [2, 0]
click at [1116, 483] on label "Import CSV File" at bounding box center [1126, 484] width 55 height 14
click at [0, 0] on input "Import CSV File" at bounding box center [0, 0] width 0 height 0
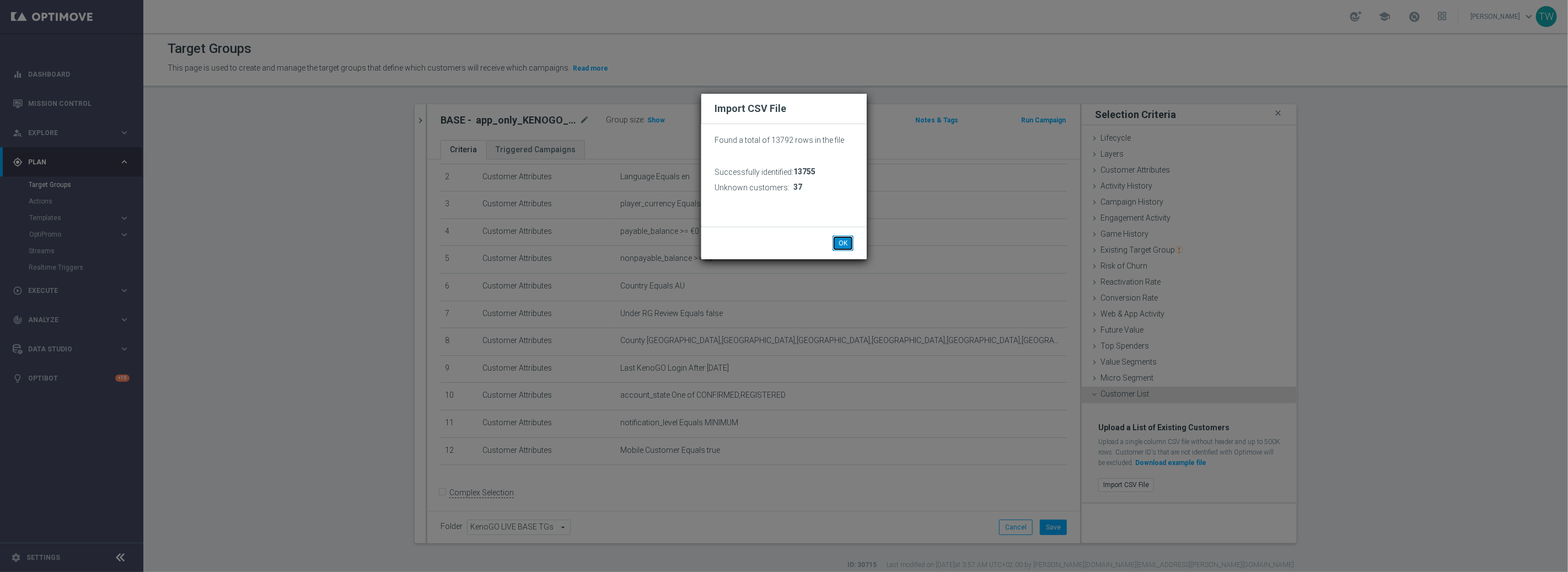
click at [843, 242] on button "OK" at bounding box center [843, 243] width 21 height 16
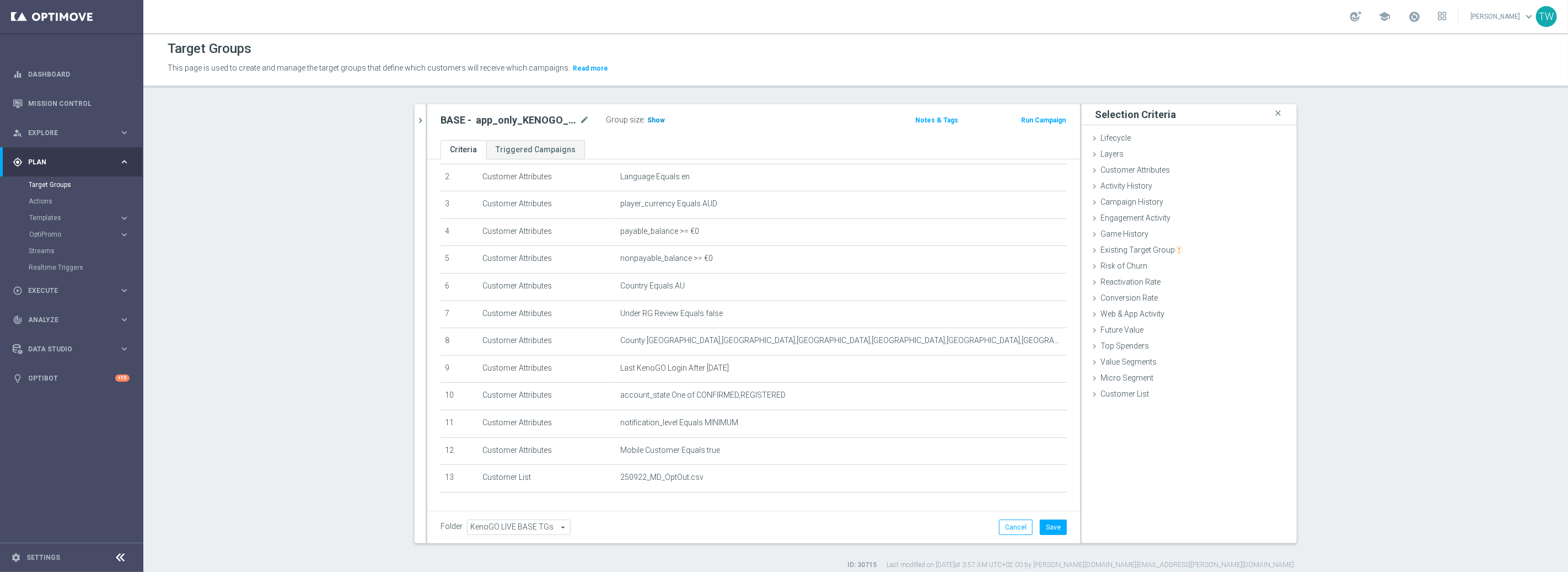
click at [647, 120] on span "Show" at bounding box center [656, 120] width 17 height 7
click at [1066, 531] on button "Save" at bounding box center [1053, 526] width 27 height 16
click at [649, 117] on span "5,885" at bounding box center [657, 122] width 19 height 11
click at [419, 120] on icon "chevron_right" at bounding box center [420, 122] width 11 height 11
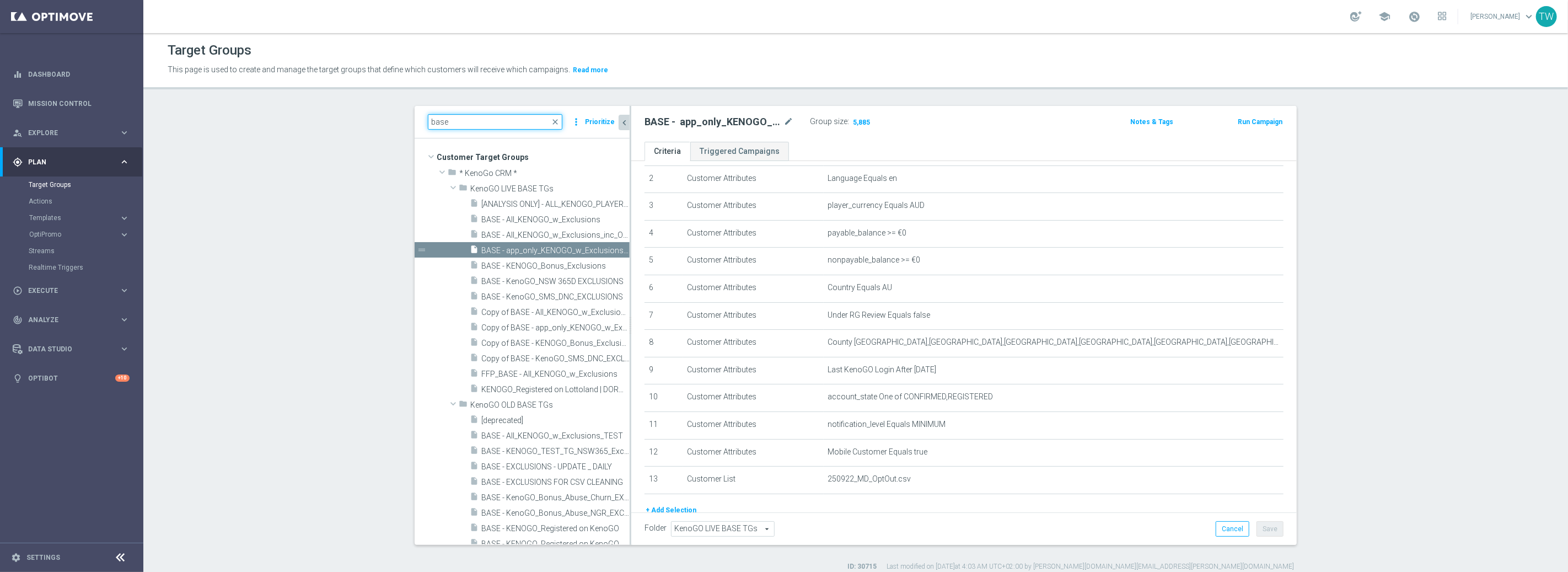
drag, startPoint x: 506, startPoint y: 123, endPoint x: 334, endPoint y: 108, distance: 172.7
click at [334, 108] on section "base close more_vert Prioritize Customer Target Groups library_add create_new_f…" at bounding box center [855, 339] width 1425 height 465
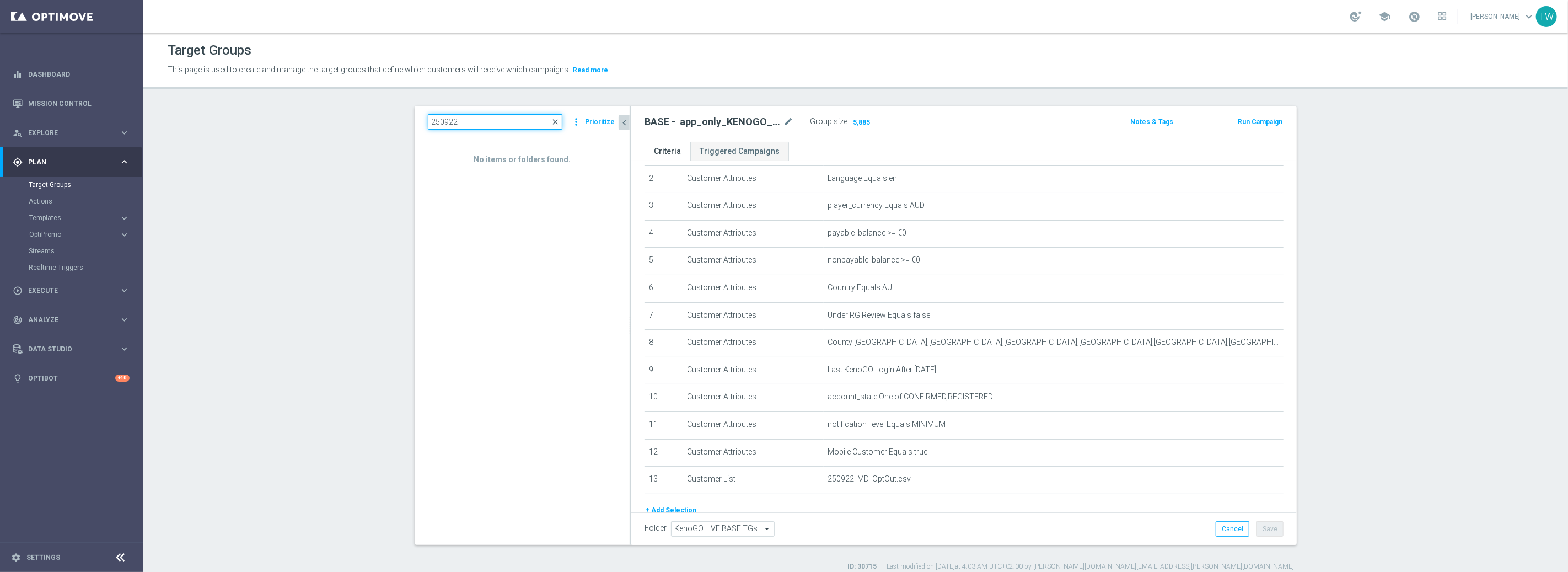
type input "250922"
click at [560, 120] on span "close" at bounding box center [555, 122] width 9 height 9
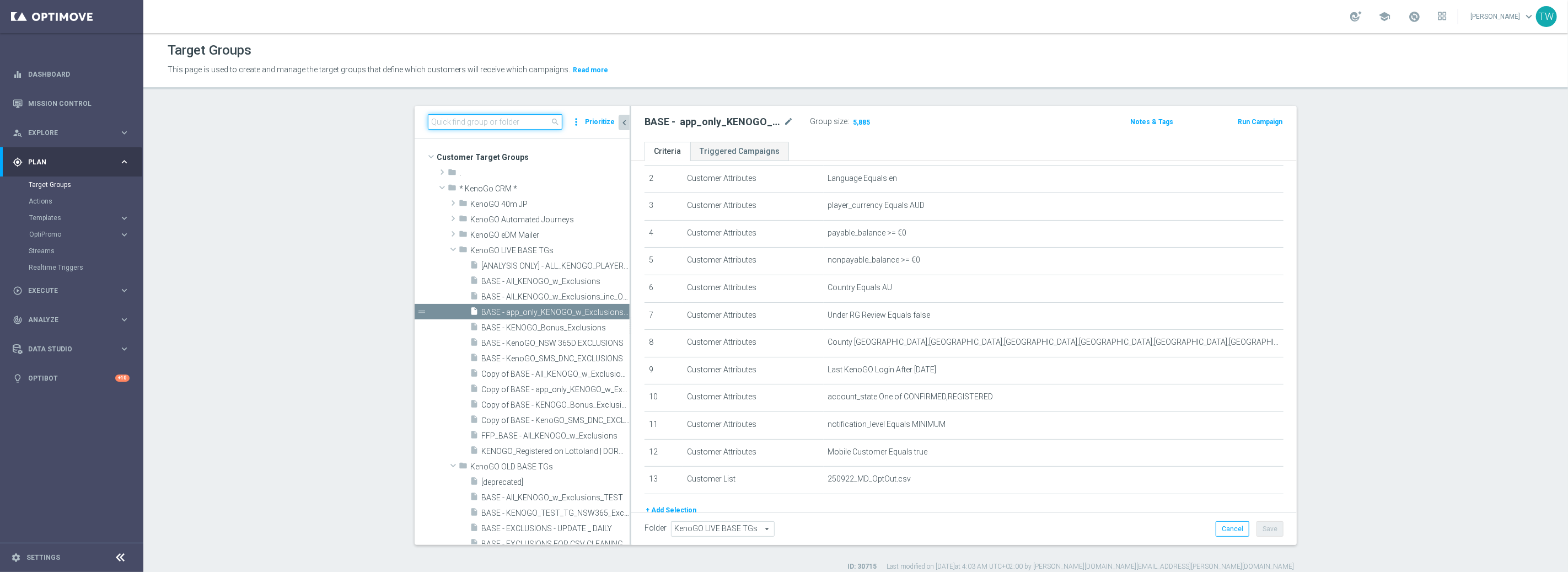
click at [534, 125] on input at bounding box center [495, 122] width 134 height 16
click at [534, 118] on input at bounding box center [495, 122] width 134 height 16
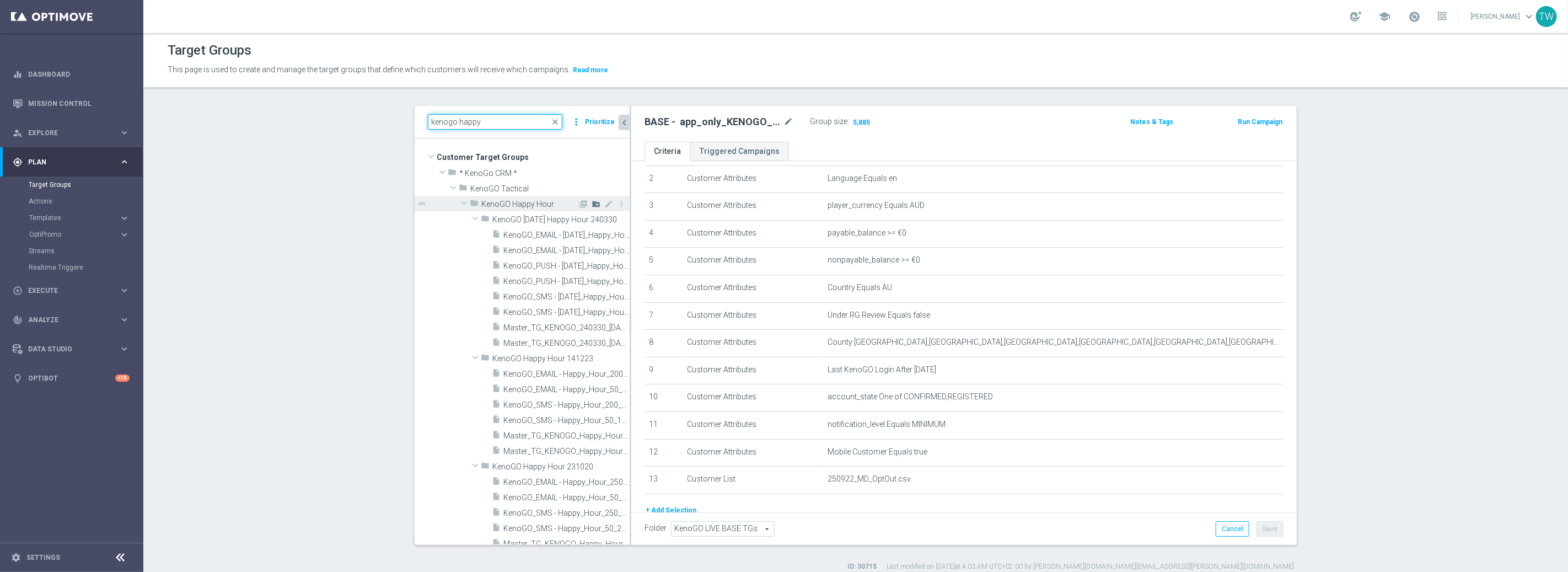
type input "kenogo happy"
click at [597, 203] on icon "create_new_folder" at bounding box center [596, 204] width 9 height 9
click at [526, 213] on input "text" at bounding box center [547, 218] width 110 height 12
type input "KenoGO Happy Hour 250922"
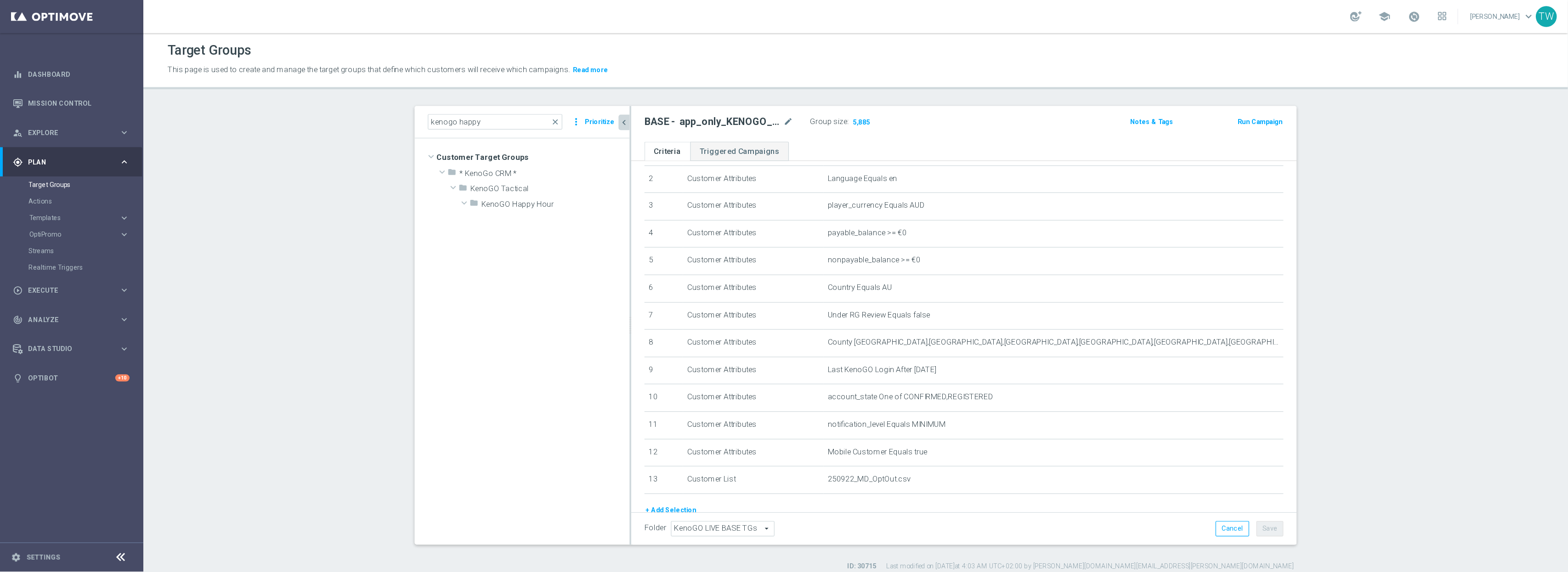
scroll to position [11502, 0]
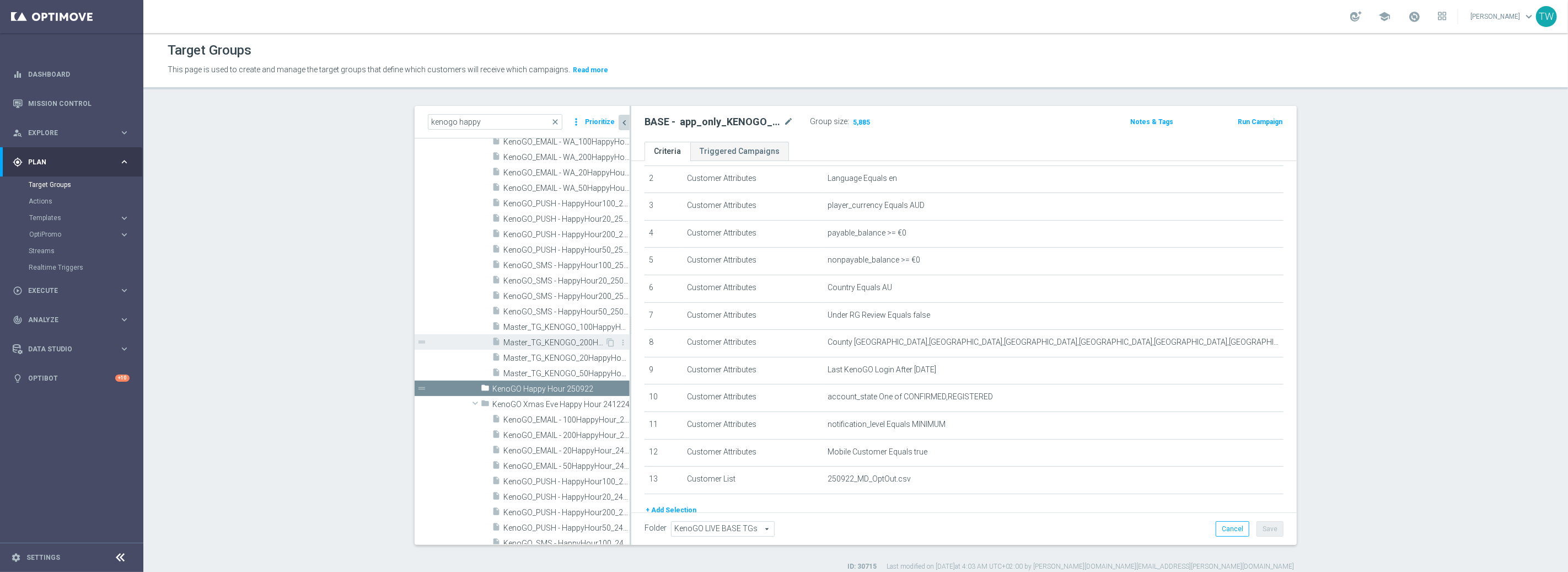
click at [583, 344] on span "Master_TG_KENOGO_200HappyHour_250916" at bounding box center [554, 342] width 102 height 9
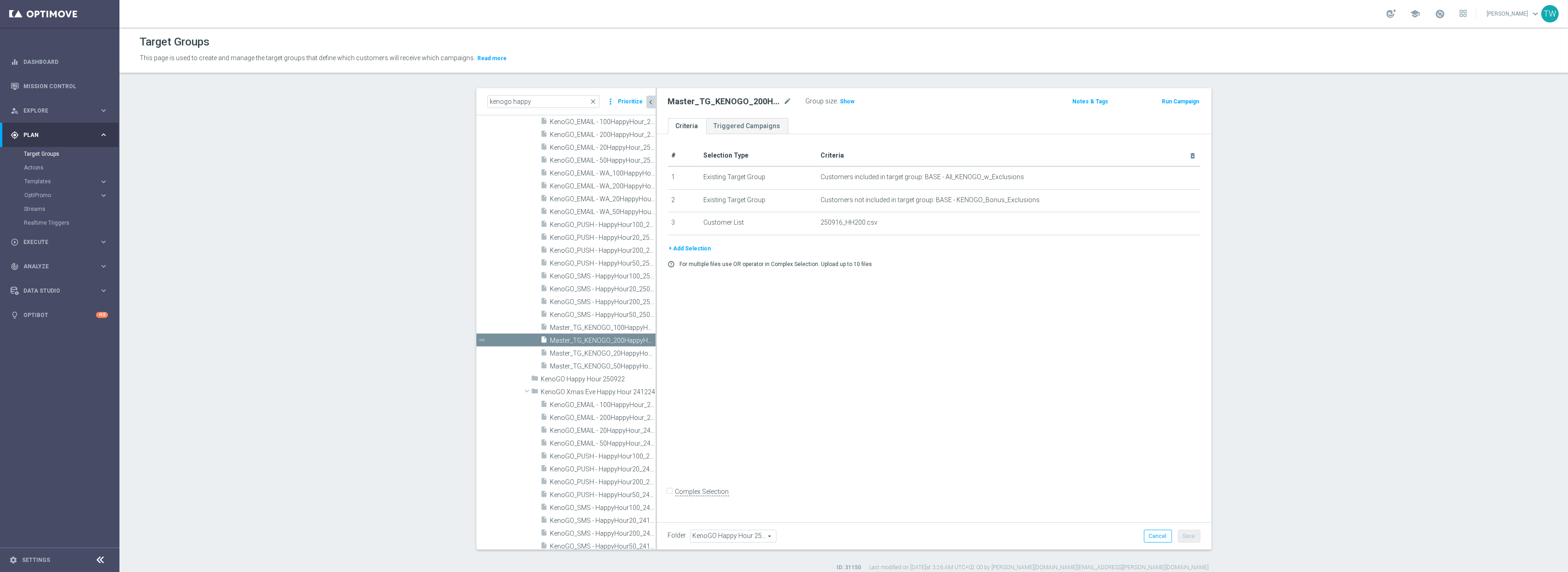
scroll to position [11428, 0]
drag, startPoint x: 657, startPoint y: 342, endPoint x: 709, endPoint y: 342, distance: 52.0
click at [709, 342] on div "# Selection Type Criteria delete_forever 1 Existing Target Group Customers incl…" at bounding box center [934, 326] width 555 height 384
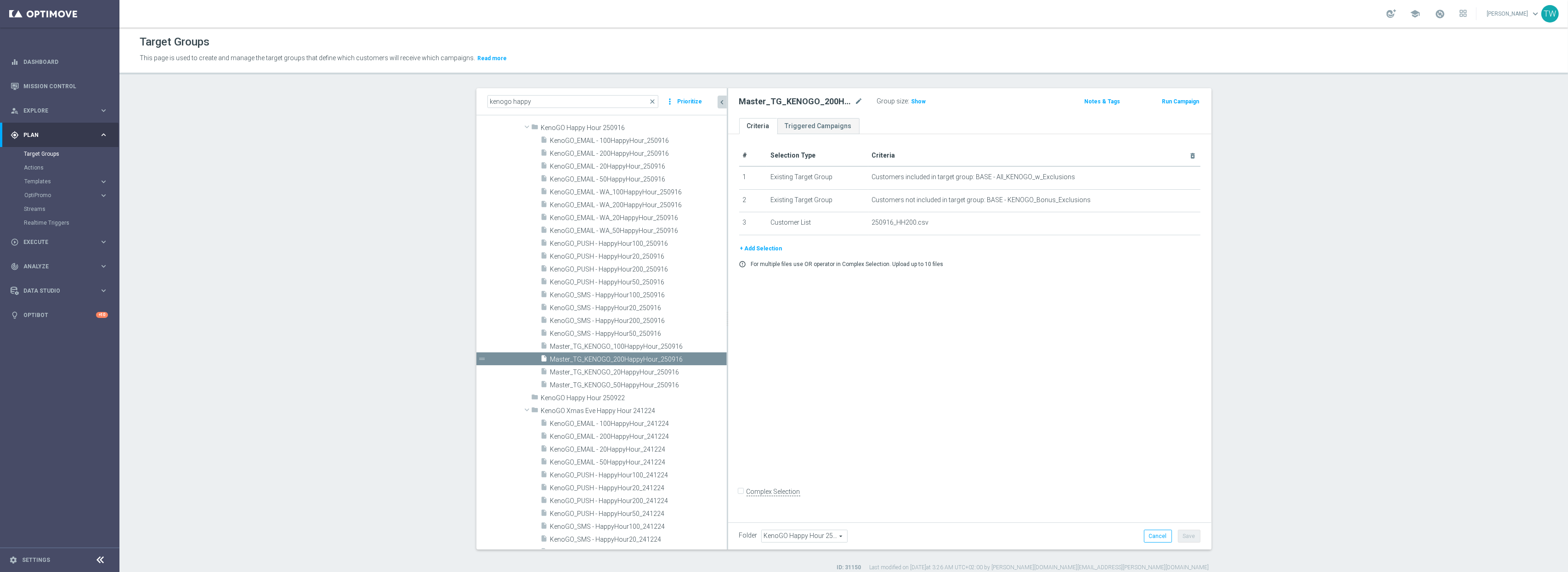
drag, startPoint x: 655, startPoint y: 364, endPoint x: 735, endPoint y: 361, distance: 80.1
click at [735, 361] on as-split "kenogo happy close more_vert Prioritize Customer Target Groups library_add crea…" at bounding box center [844, 319] width 735 height 462
click at [709, 357] on icon "content_copy" at bounding box center [709, 359] width 8 height 8
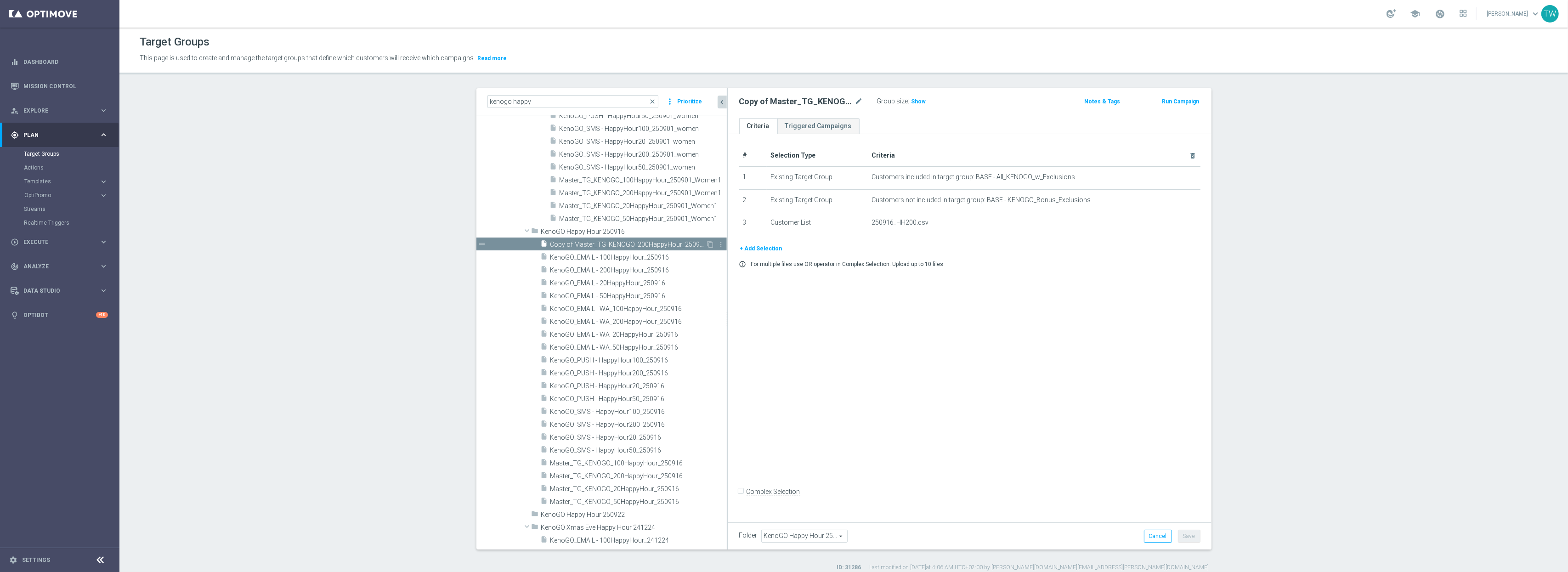
scroll to position [11366, 0]
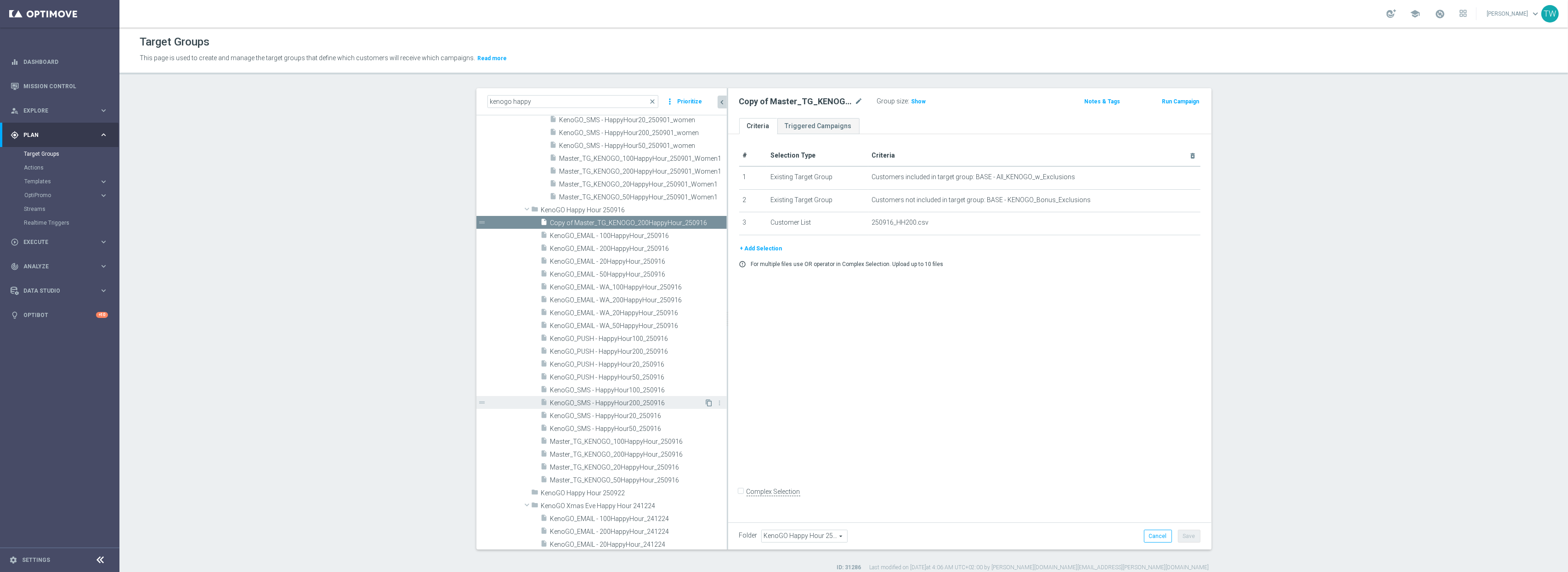
click at [709, 402] on icon "content_copy" at bounding box center [709, 403] width 8 height 8
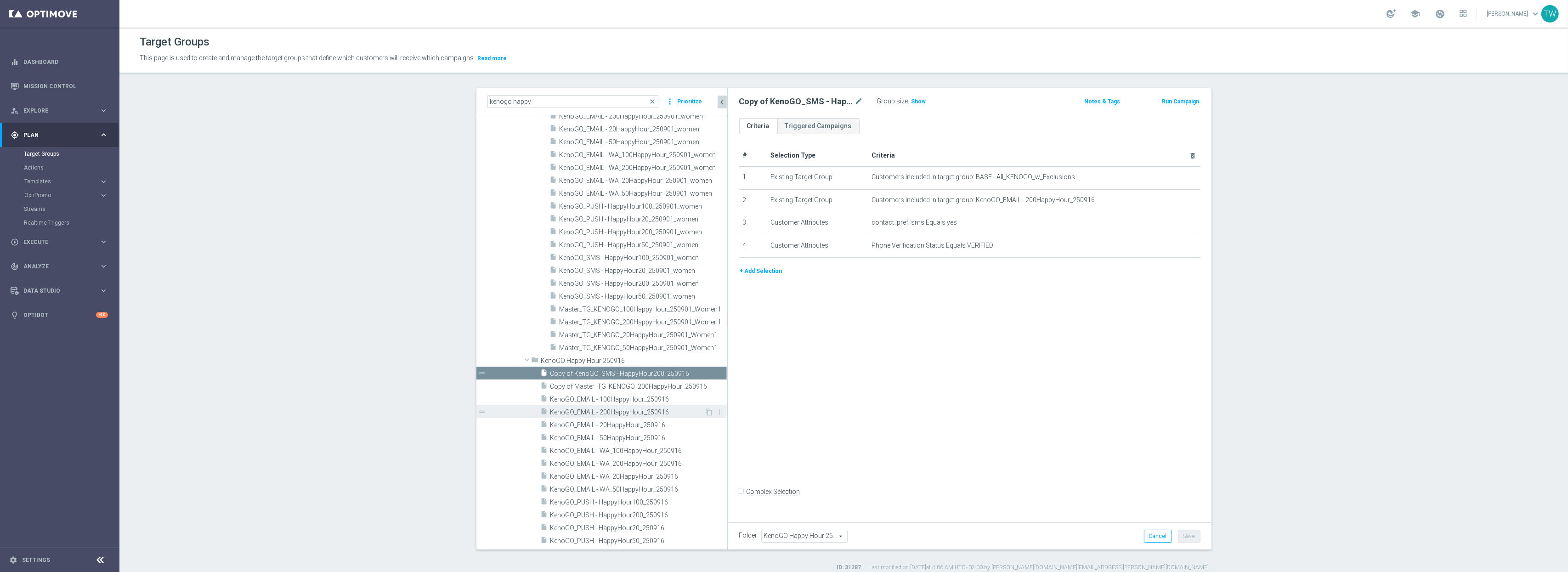
scroll to position [11327, 0]
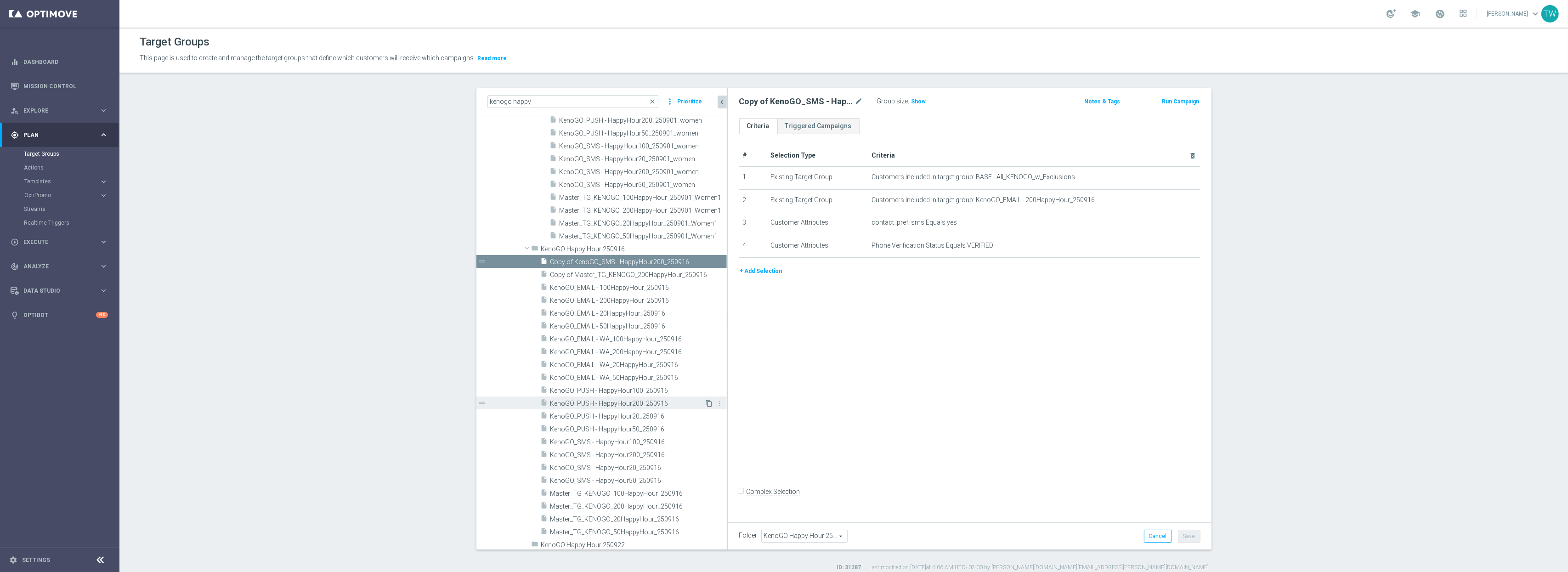
click at [707, 404] on icon "content_copy" at bounding box center [709, 403] width 8 height 8
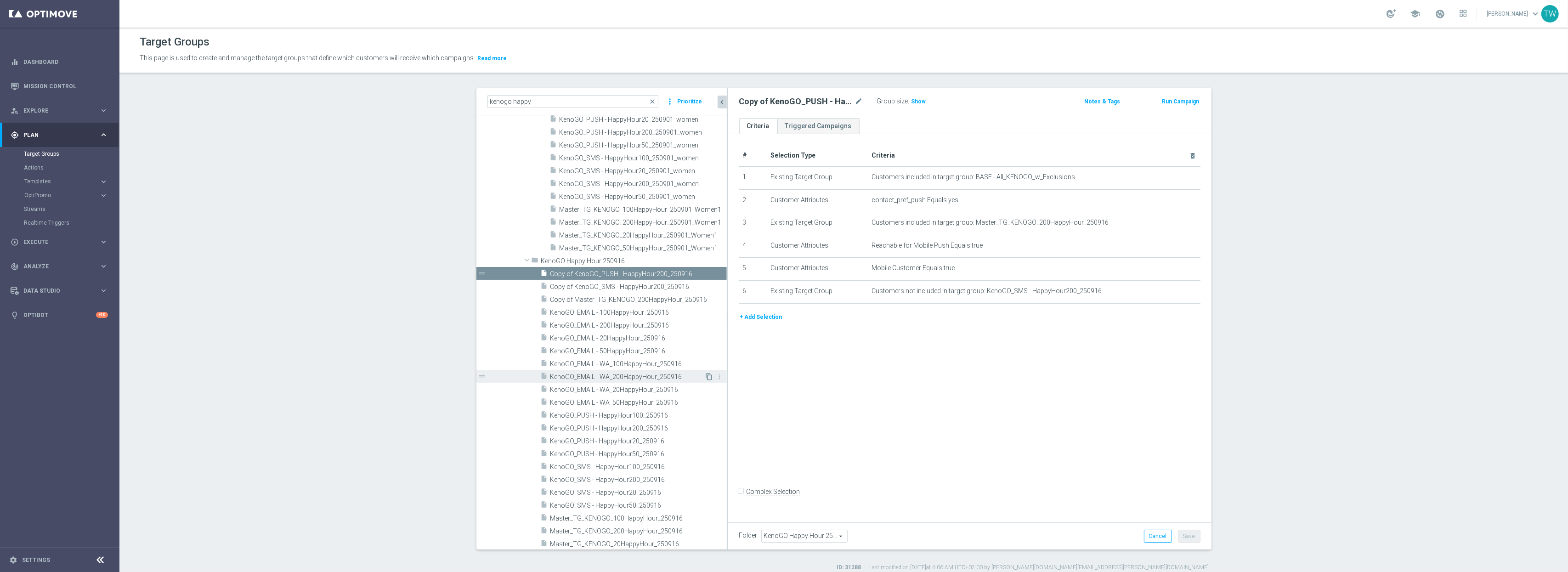
click at [708, 376] on icon "content_copy" at bounding box center [709, 377] width 8 height 8
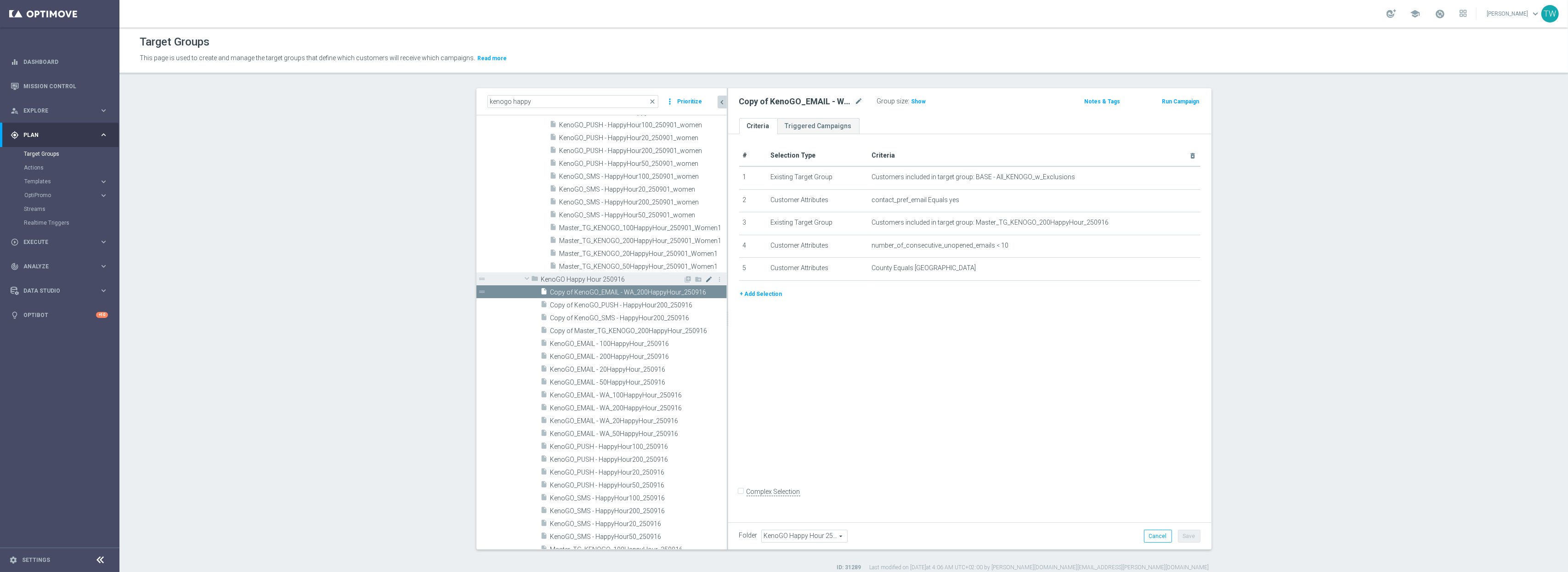
scroll to position [11215, 0]
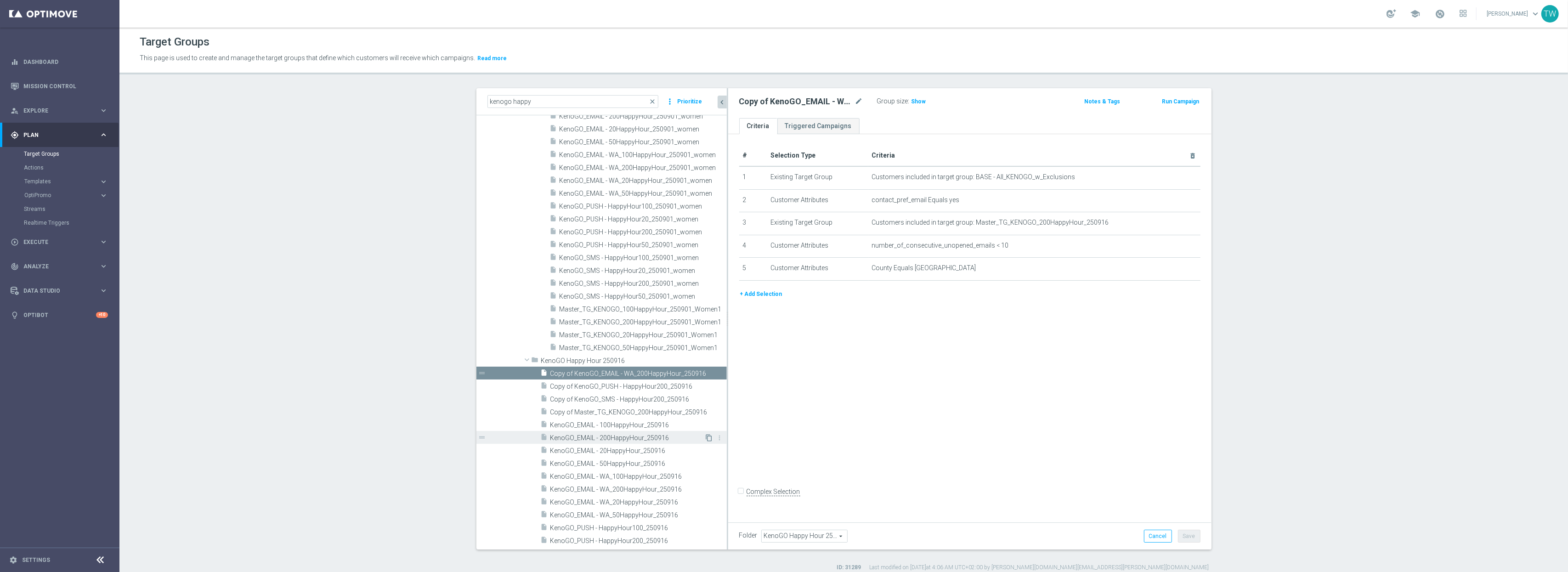
click at [711, 437] on icon "content_copy" at bounding box center [709, 437] width 8 height 8
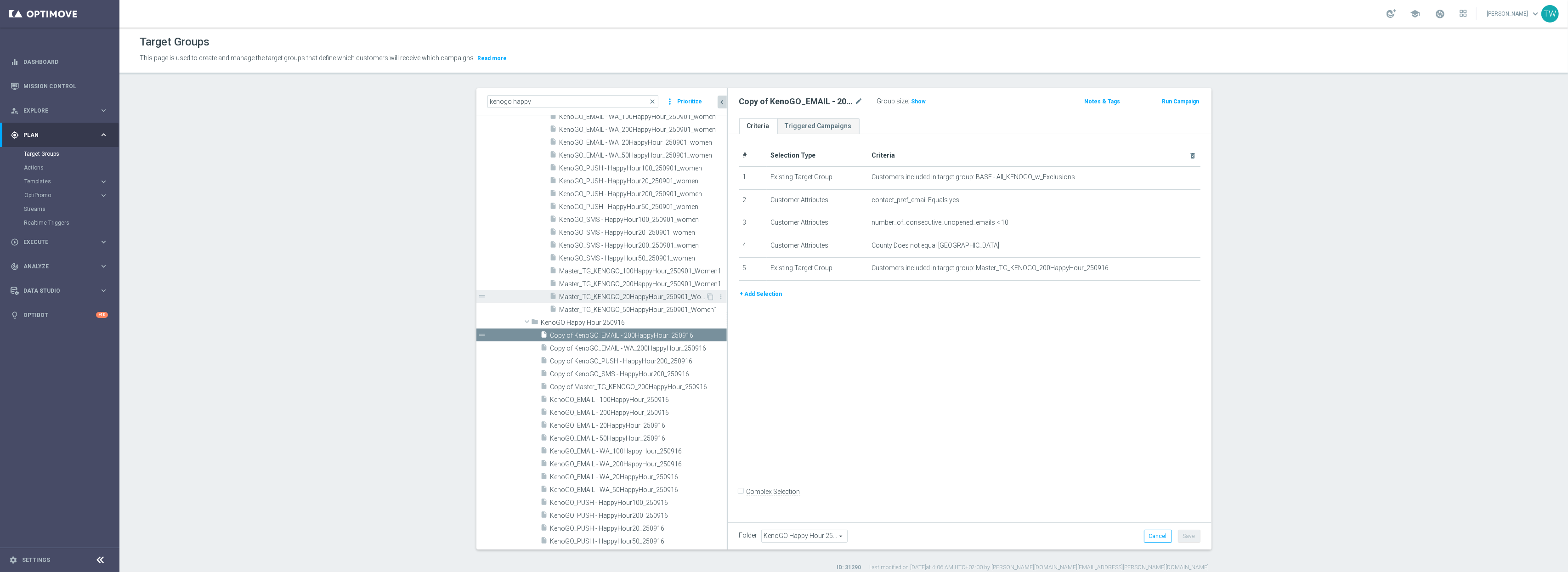
scroll to position [11267, 0]
drag, startPoint x: 597, startPoint y: 368, endPoint x: 596, endPoint y: 362, distance: 6.1
click at [597, 368] on div "insert_drive_file Copy of Master_TG_KENOGO_200HappyHour_250916" at bounding box center [634, 373] width 186 height 13
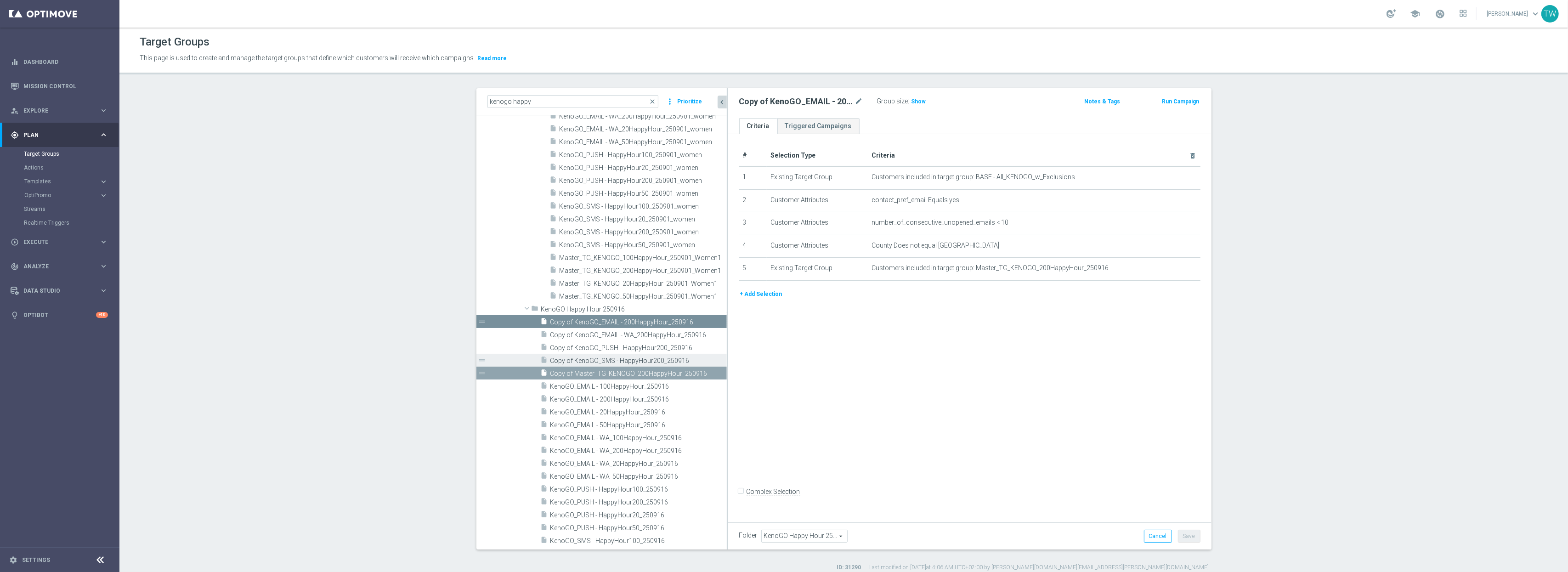
click at [595, 359] on span "Copy of KenoGO_SMS - HappyHour200_250916" at bounding box center [628, 360] width 156 height 8
drag, startPoint x: 595, startPoint y: 347, endPoint x: 597, endPoint y: 336, distance: 11.2
click at [595, 347] on span "Copy of KenoGO_PUSH - HappyHour200_250916" at bounding box center [639, 348] width 177 height 8
click at [597, 336] on span "Copy of KenoGO_EMAIL - WA_200HappyHour_250916" at bounding box center [628, 335] width 156 height 8
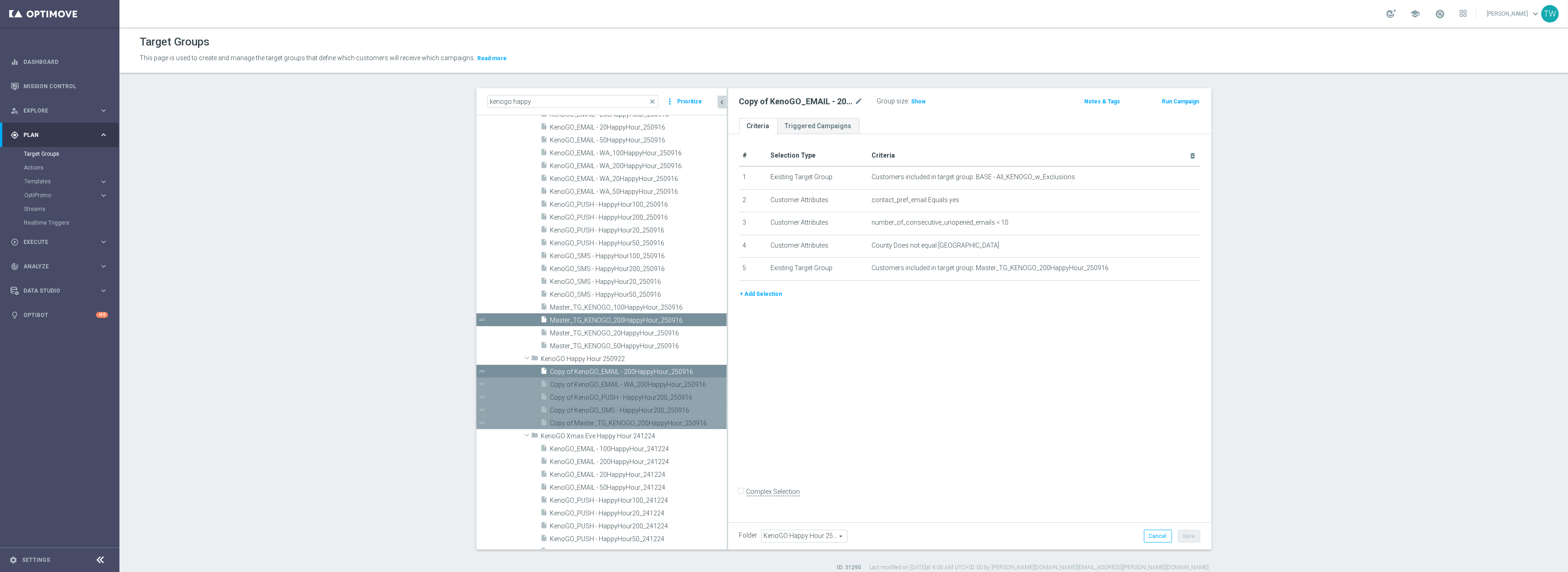
scroll to position [11467, 0]
click at [562, 420] on span "Copy of Master_TG_KENOGO_200HappyHour_250916" at bounding box center [639, 424] width 177 height 8
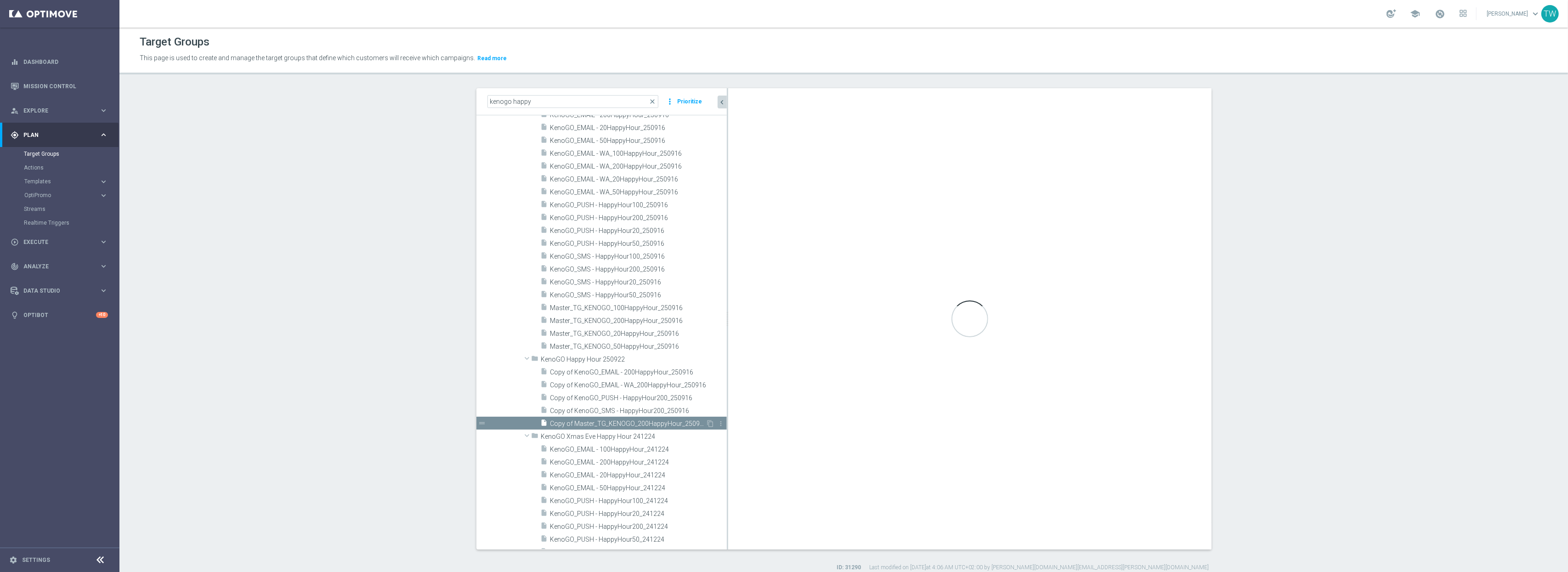
type input "KenoGO Happy Hour 250922"
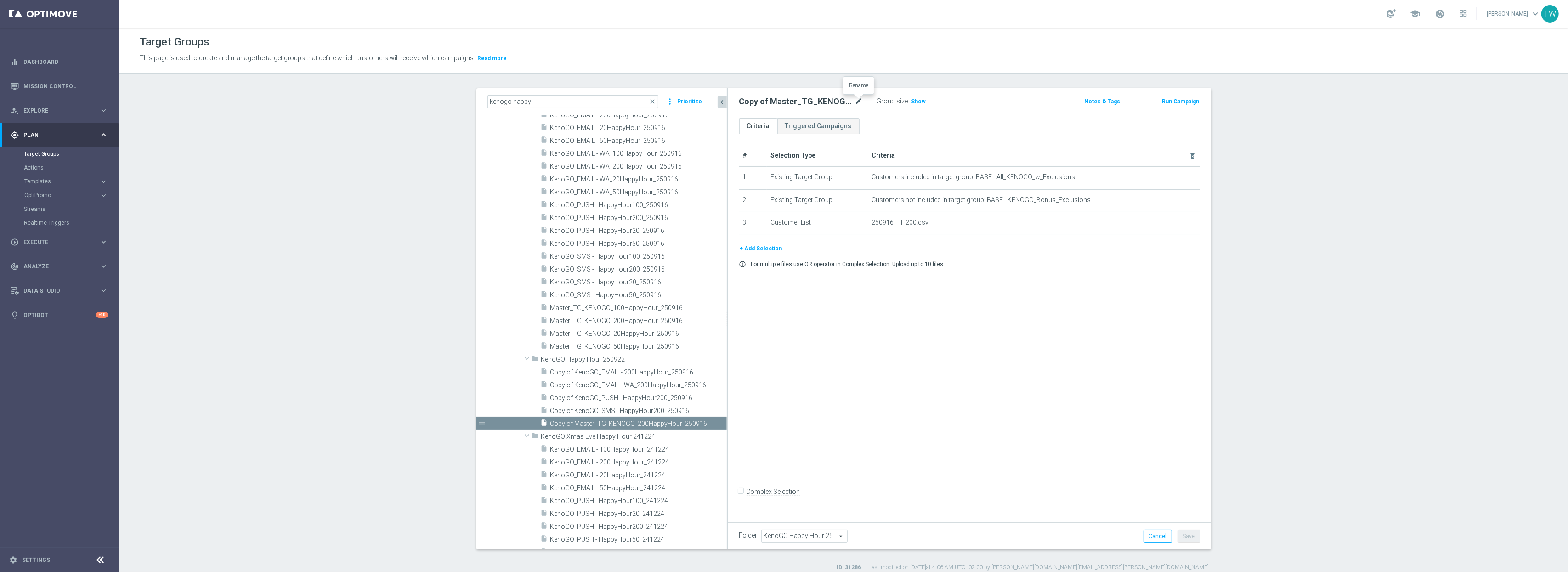
click at [860, 101] on icon "mode_edit" at bounding box center [859, 101] width 8 height 11
type input "Master_TG_KENOGO_200HappyHour_250922"
click at [1187, 226] on icon "delete_forever" at bounding box center [1185, 223] width 8 height 8
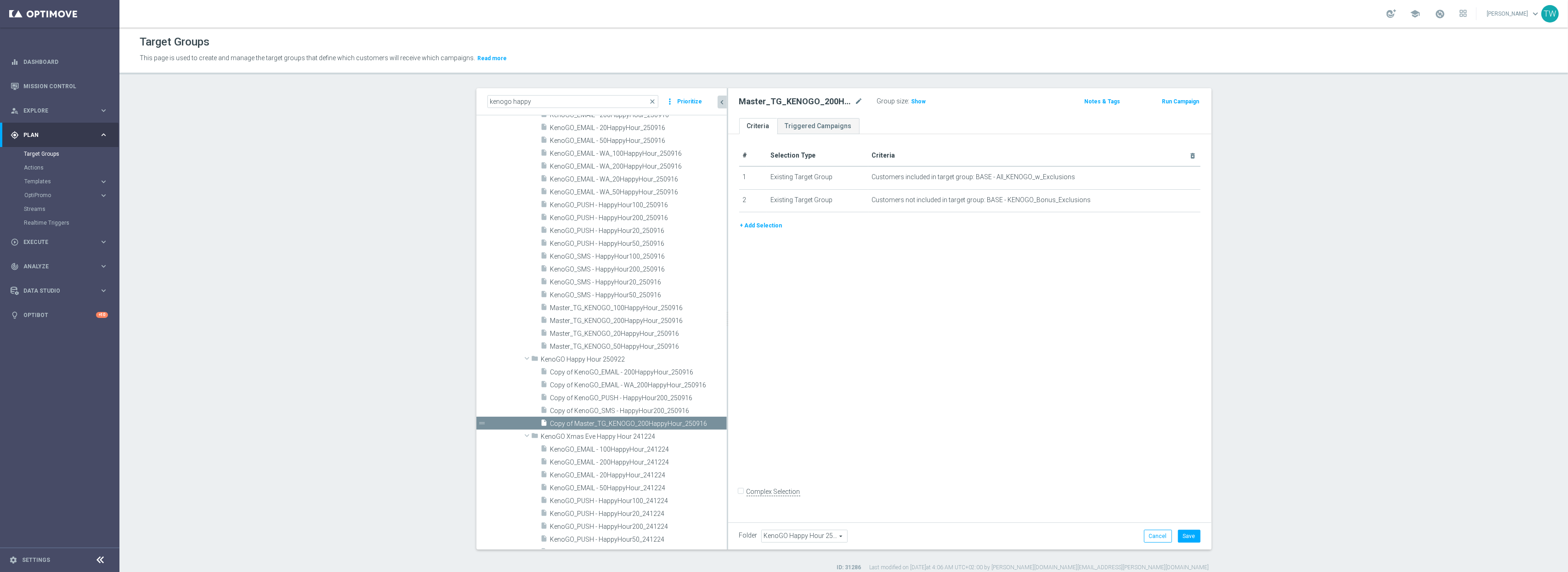
drag, startPoint x: 762, startPoint y: 231, endPoint x: 783, endPoint y: 244, distance: 24.7
click at [762, 230] on button "+ Add Selection" at bounding box center [761, 226] width 44 height 10
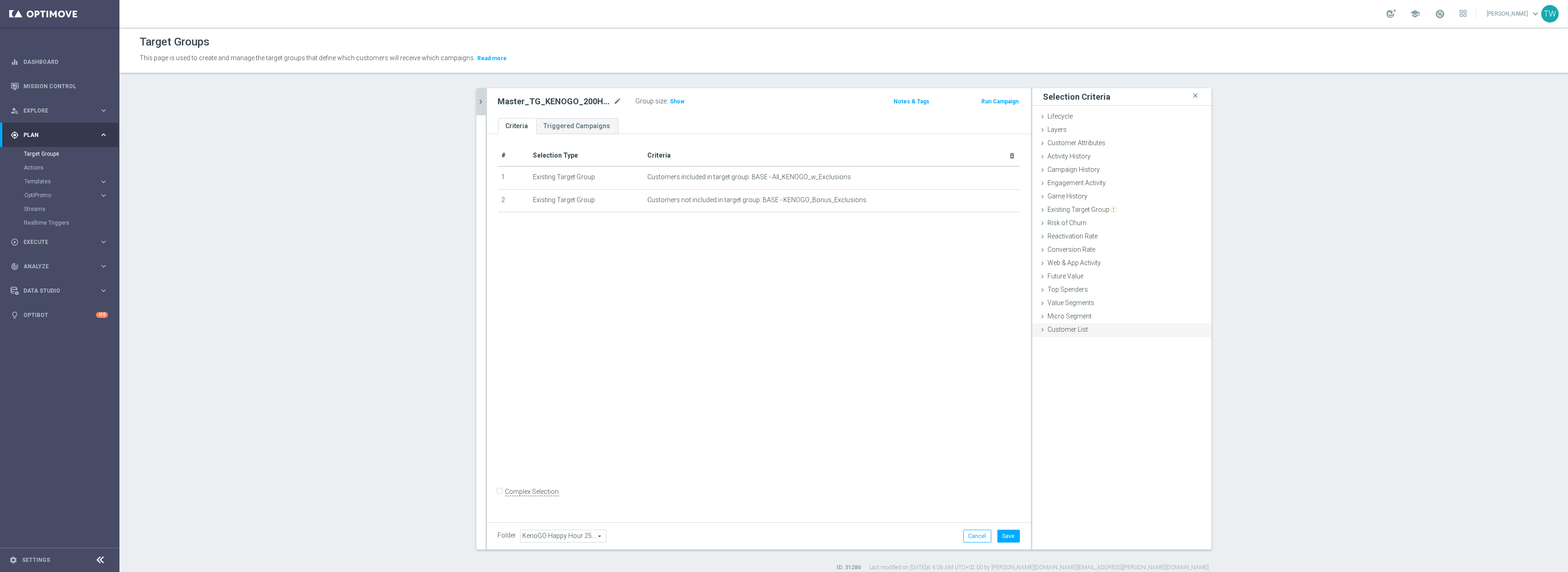
click at [1050, 332] on span "Customer List" at bounding box center [1068, 329] width 41 height 8
click at [1069, 408] on label "Import CSV File" at bounding box center [1069, 405] width 46 height 12
click at [0, 0] on input "Import CSV File" at bounding box center [0, 0] width 0 height 0
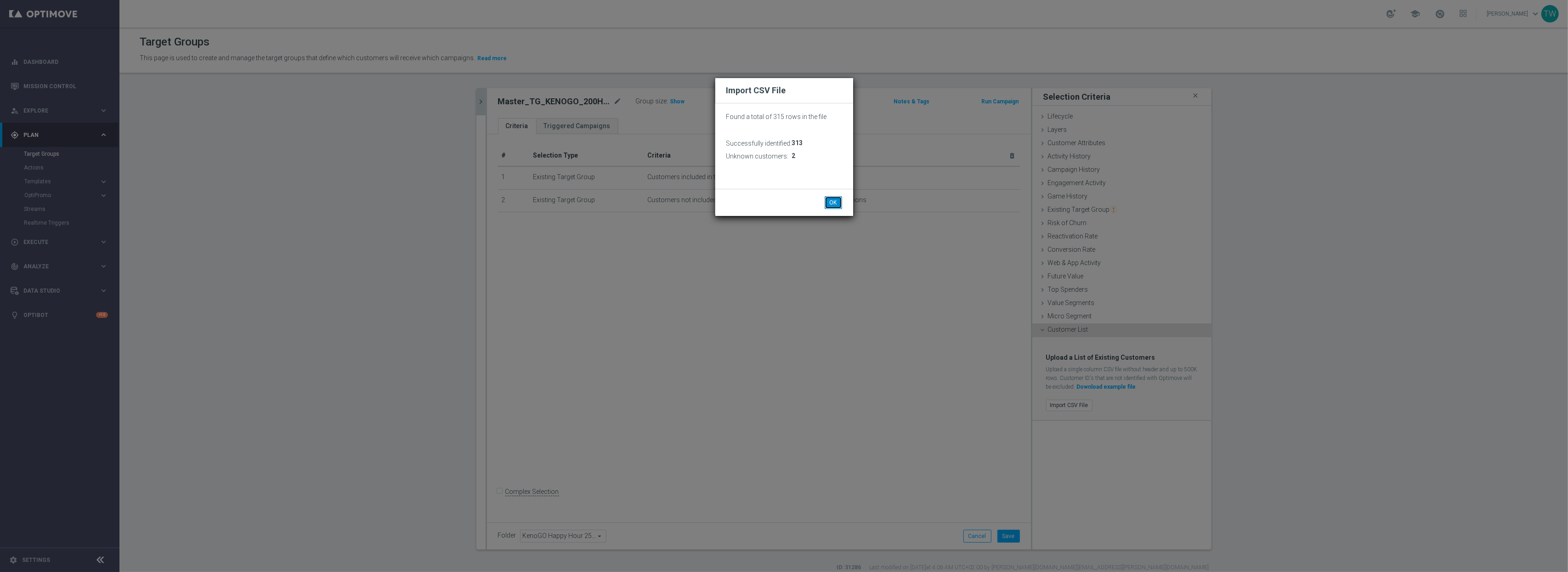
click at [840, 206] on button "OK" at bounding box center [833, 202] width 17 height 13
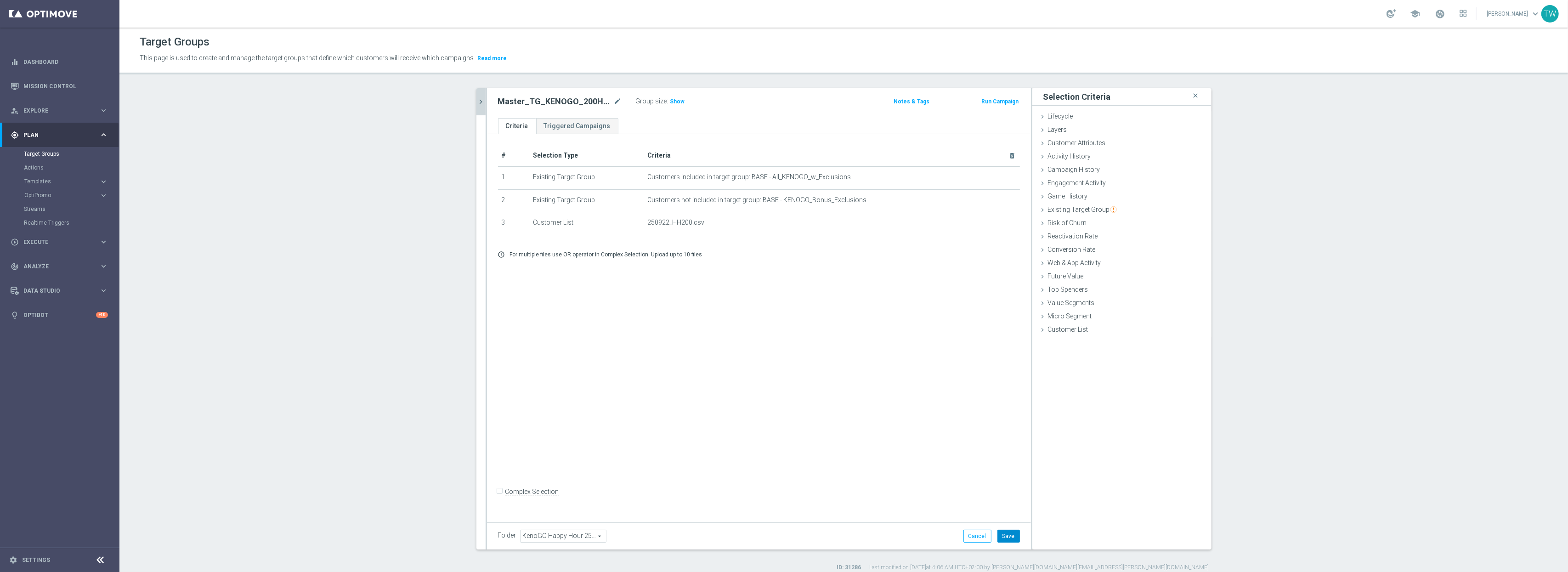
click at [1002, 476] on button "Save" at bounding box center [1009, 536] width 23 height 13
click at [477, 97] on button "chevron_right" at bounding box center [481, 101] width 9 height 27
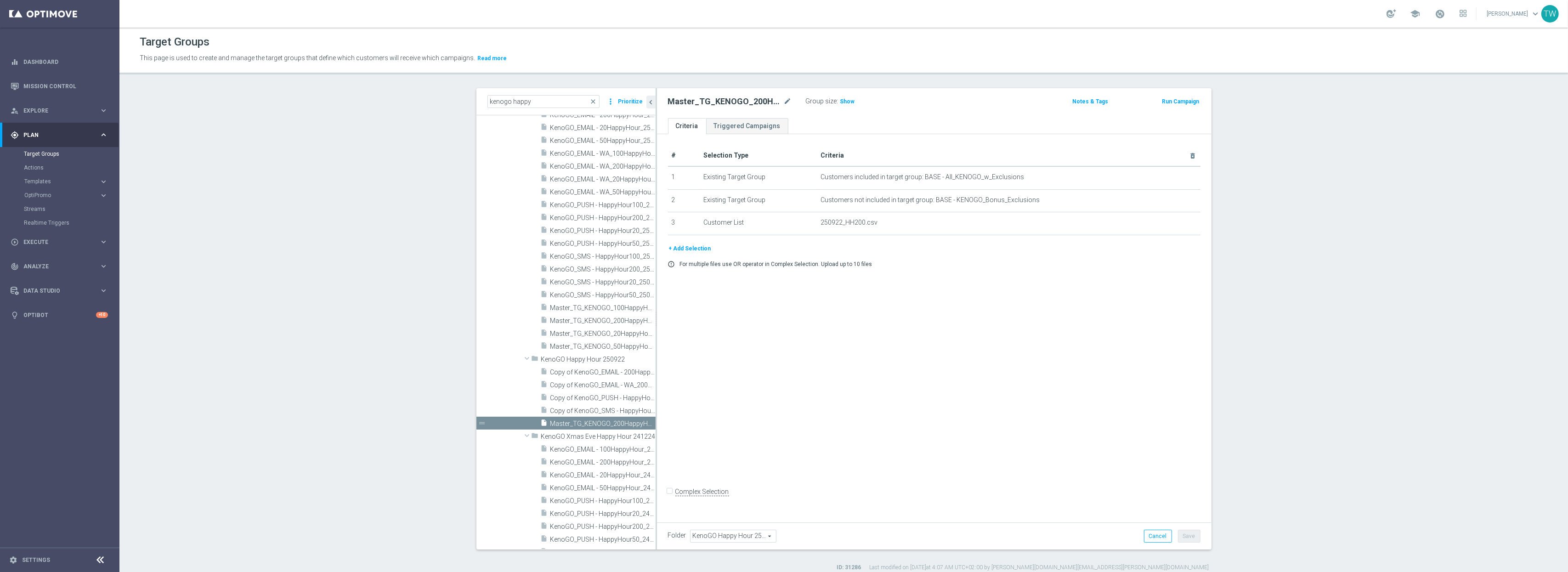
scroll to position [11482, 0]
click at [642, 406] on icon "content_copy" at bounding box center [639, 408] width 8 height 8
click at [791, 103] on icon "mode_edit" at bounding box center [788, 101] width 8 height 11
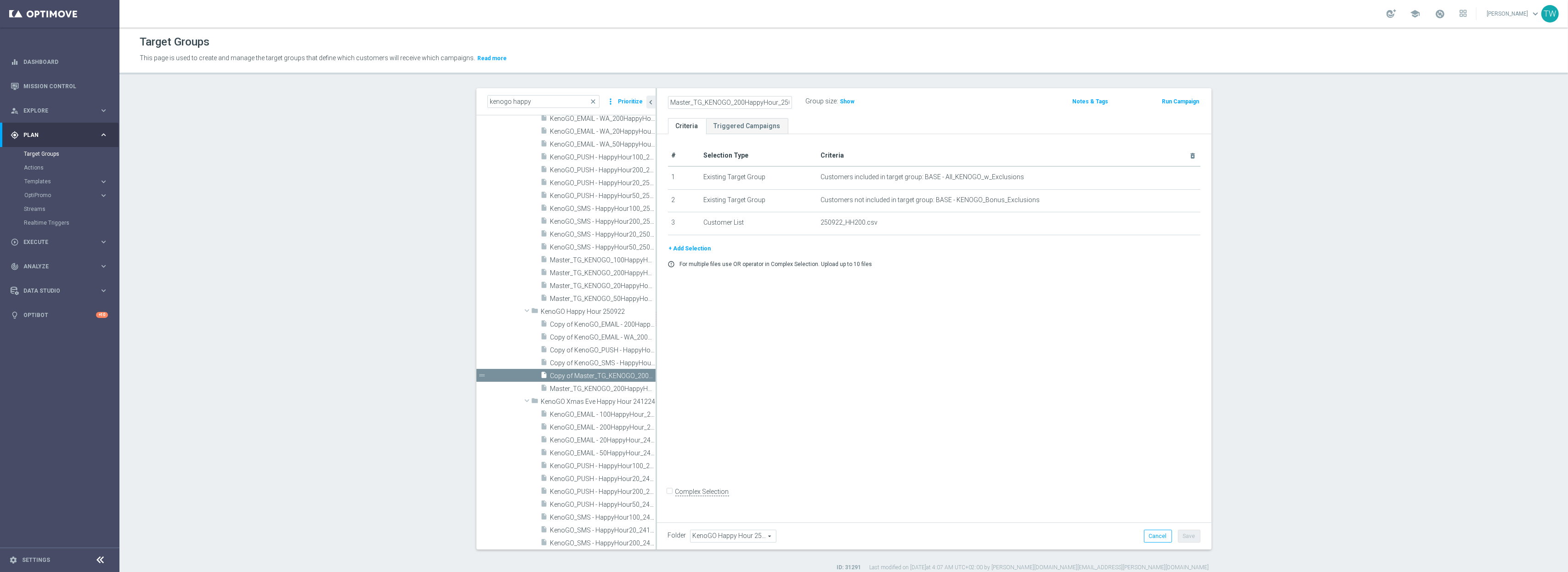
drag, startPoint x: 736, startPoint y: 102, endPoint x: 762, endPoint y: 139, distance: 45.2
click at [736, 103] on input "Master_TG_KENOGO_200HappyHour_250922" at bounding box center [730, 102] width 124 height 13
type input "Master_TG_KENOGO_100HappyHour_250922"
drag, startPoint x: 1180, startPoint y: 224, endPoint x: 931, endPoint y: 239, distance: 249.5
click at [0, 0] on icon "delete_forever" at bounding box center [0, 0] width 0 height 0
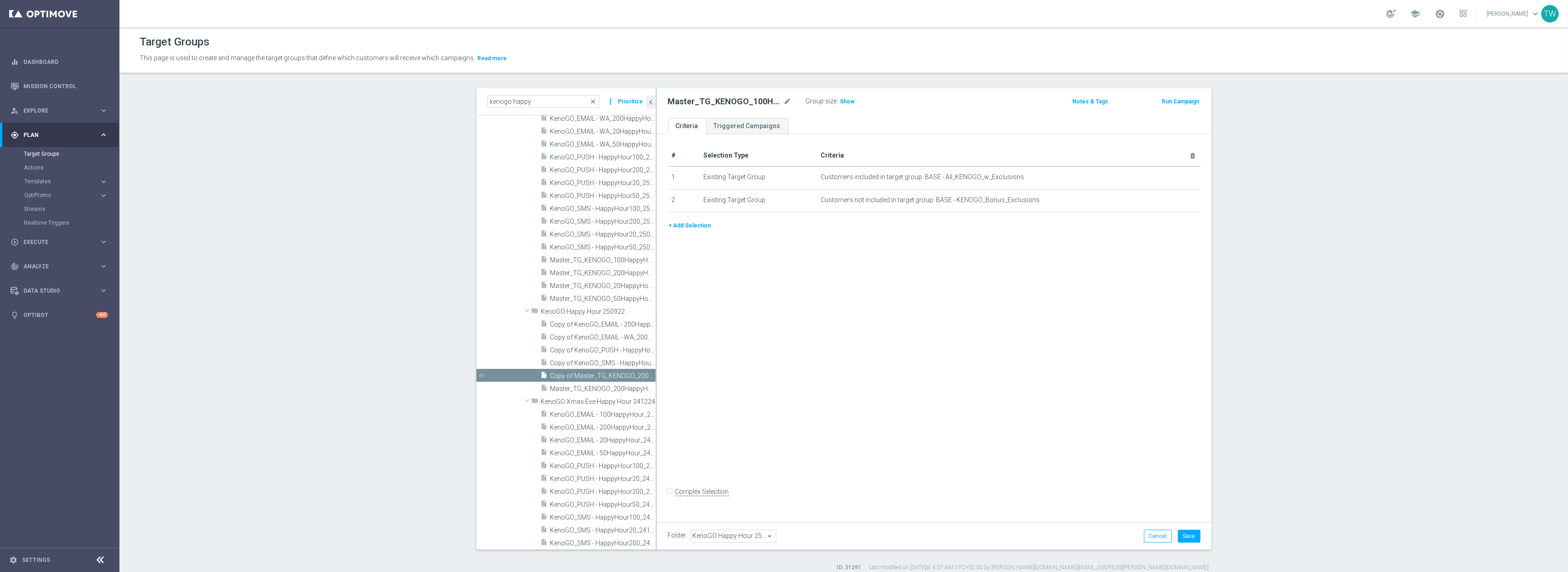
drag, startPoint x: 677, startPoint y: 225, endPoint x: 1043, endPoint y: 297, distance: 373.0
click at [678, 225] on button "+ Add Selection" at bounding box center [690, 226] width 44 height 10
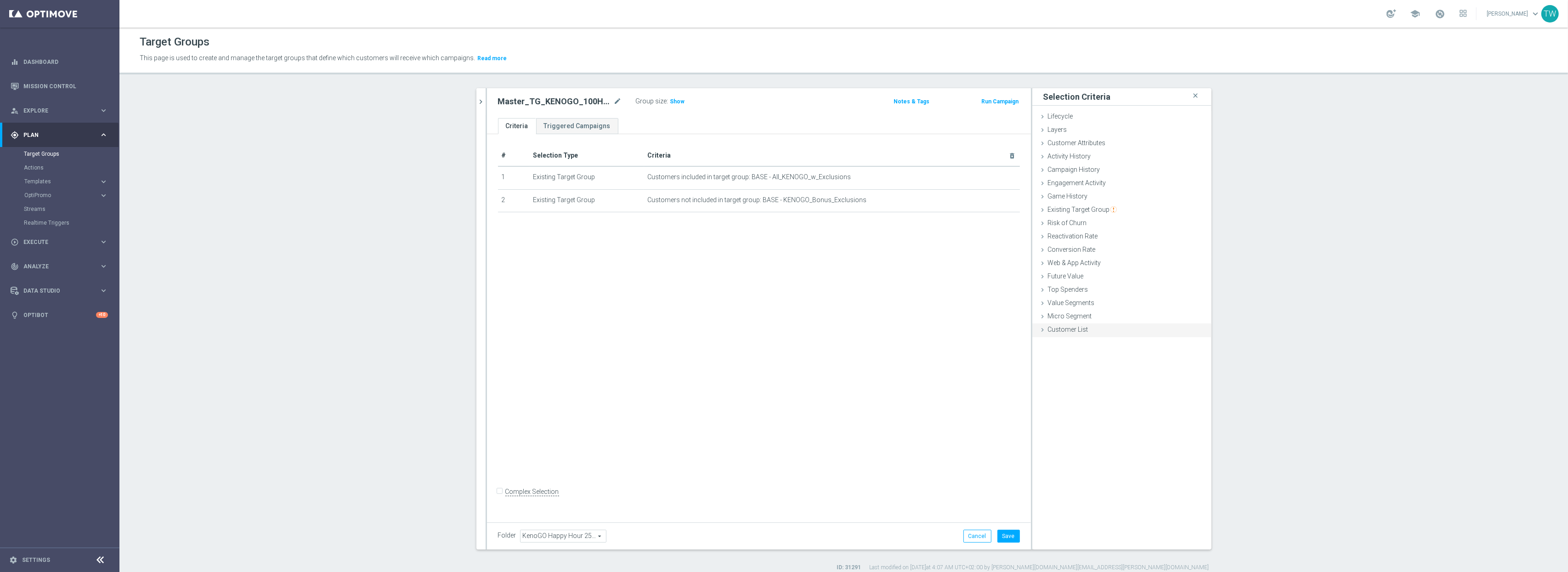
click at [1066, 328] on span "Customer List" at bounding box center [1068, 329] width 41 height 8
click at [1072, 408] on label "Import CSV File" at bounding box center [1069, 405] width 46 height 12
click at [0, 0] on input "Import CSV File" at bounding box center [0, 0] width 0 height 0
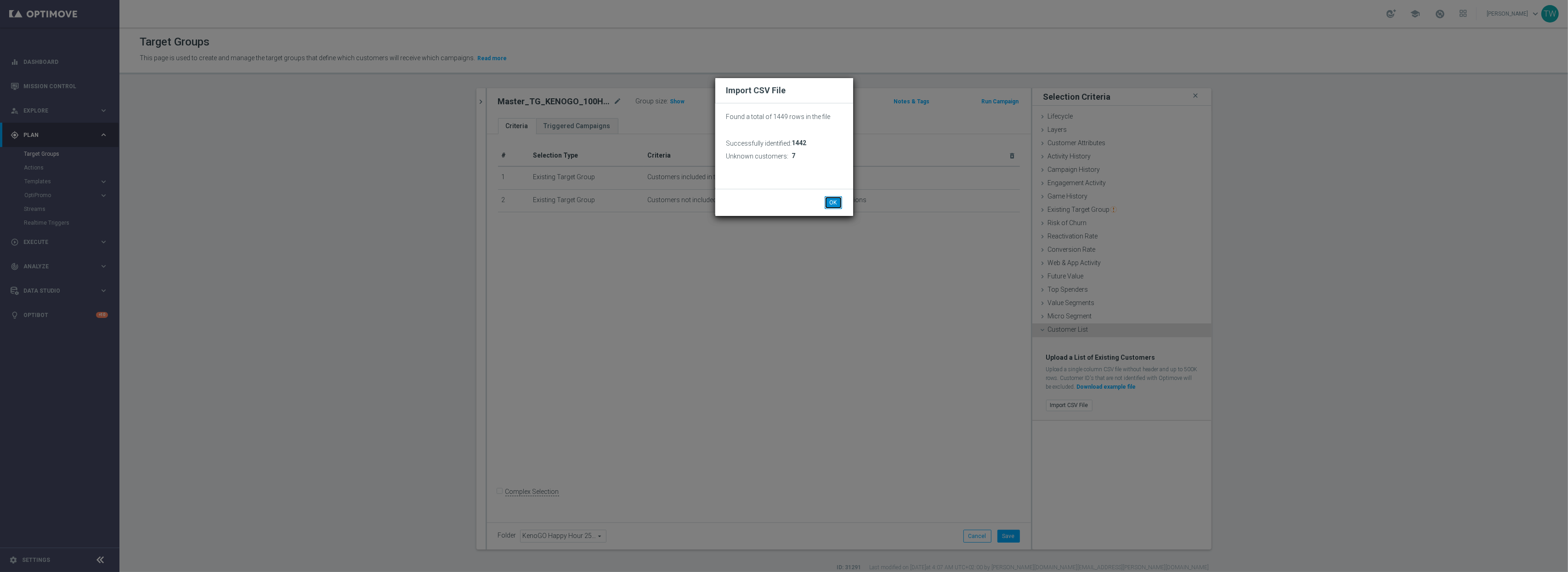
click at [838, 206] on button "OK" at bounding box center [833, 202] width 17 height 13
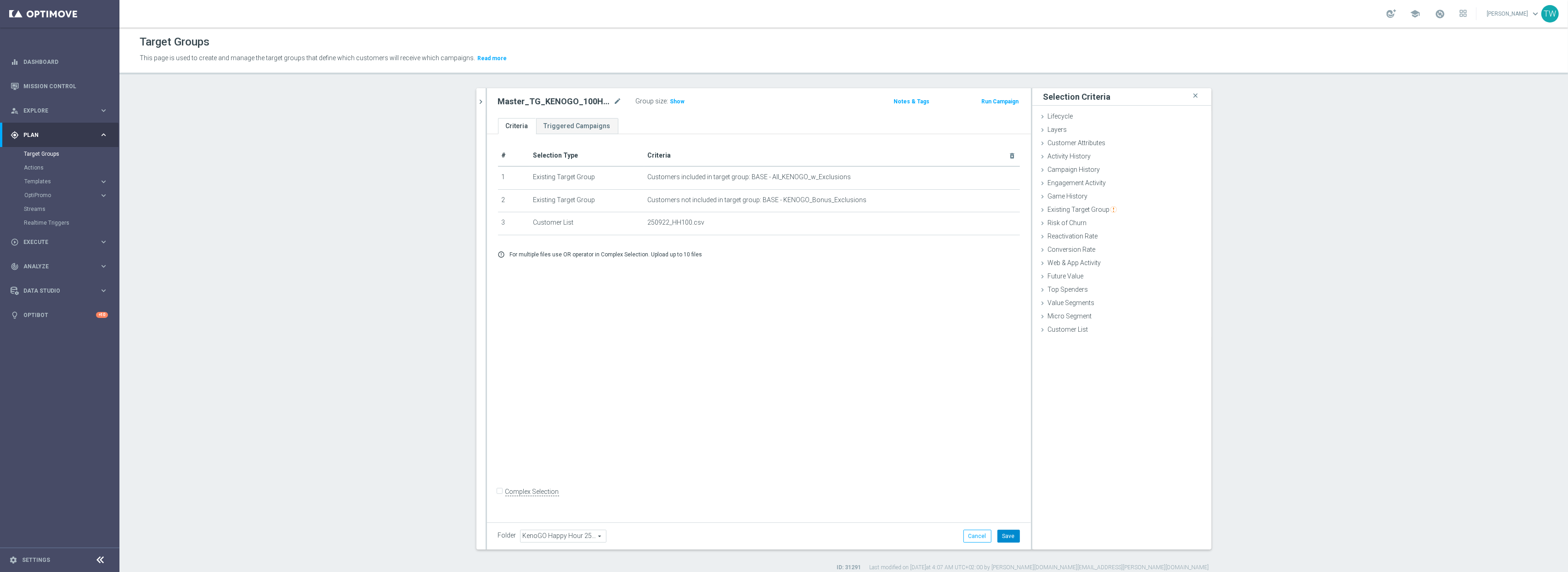
click at [1006, 476] on button "Save" at bounding box center [1009, 536] width 23 height 13
click at [482, 103] on icon "chevron_right" at bounding box center [481, 101] width 9 height 9
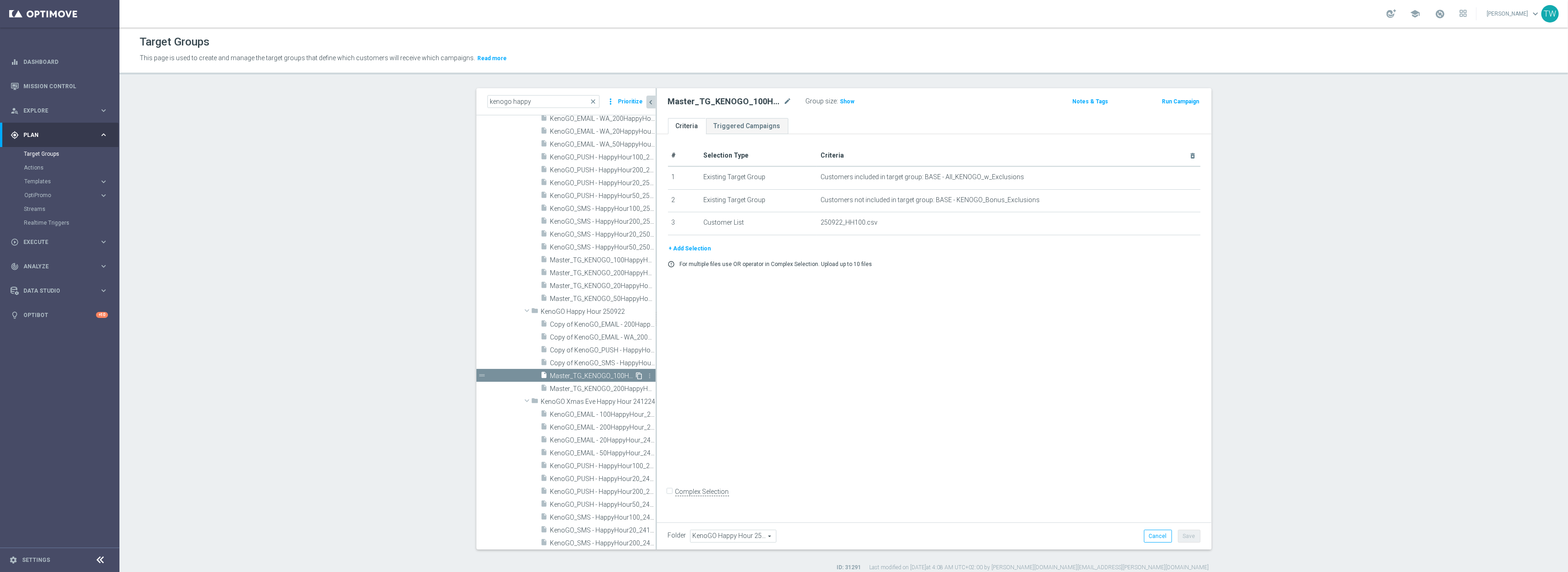
click at [637, 375] on icon "content_copy" at bounding box center [639, 375] width 8 height 8
click at [788, 101] on icon "mode_edit" at bounding box center [788, 101] width 8 height 11
click at [727, 101] on input "Copy of Master_TG_KENOGO_100HappyHour_250922" at bounding box center [730, 102] width 124 height 13
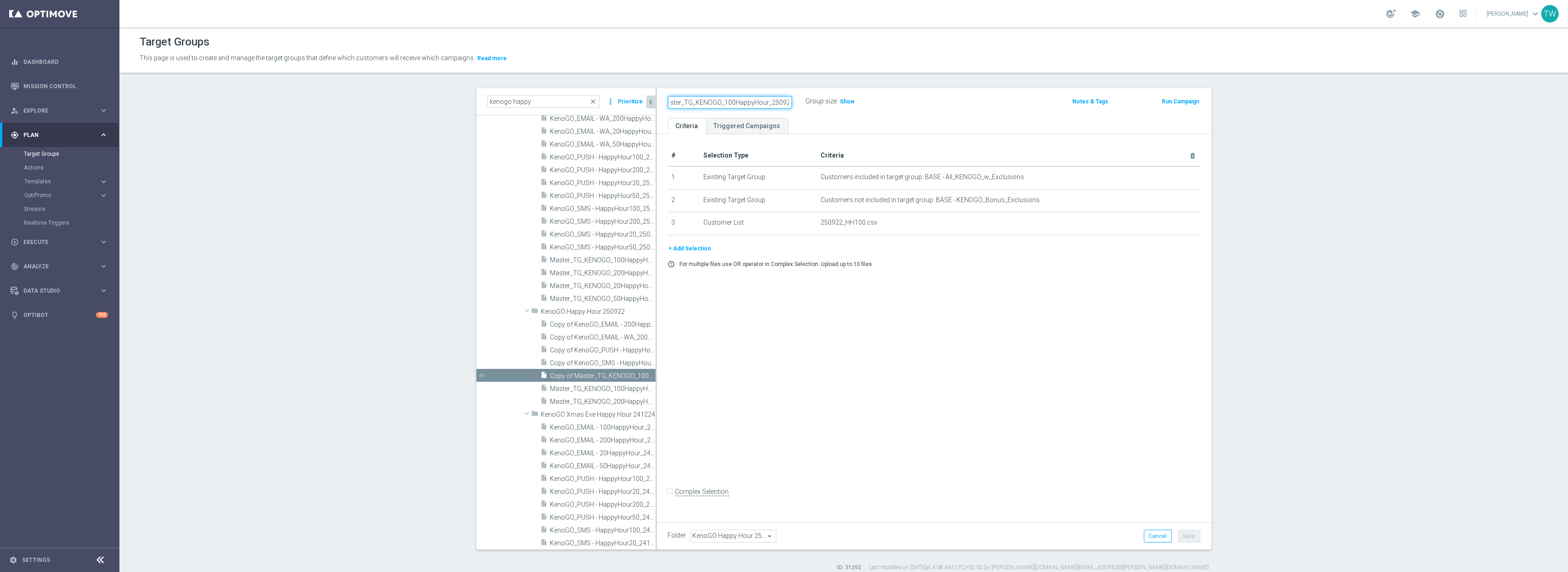
click at [729, 103] on input "Copy of Master_TG_KENOGO_100HappyHour_250922" at bounding box center [730, 102] width 124 height 13
type input "Master_TG_KENOGO_50HappyHour_250922"
click at [1184, 224] on icon "delete_forever" at bounding box center [1181, 223] width 8 height 8
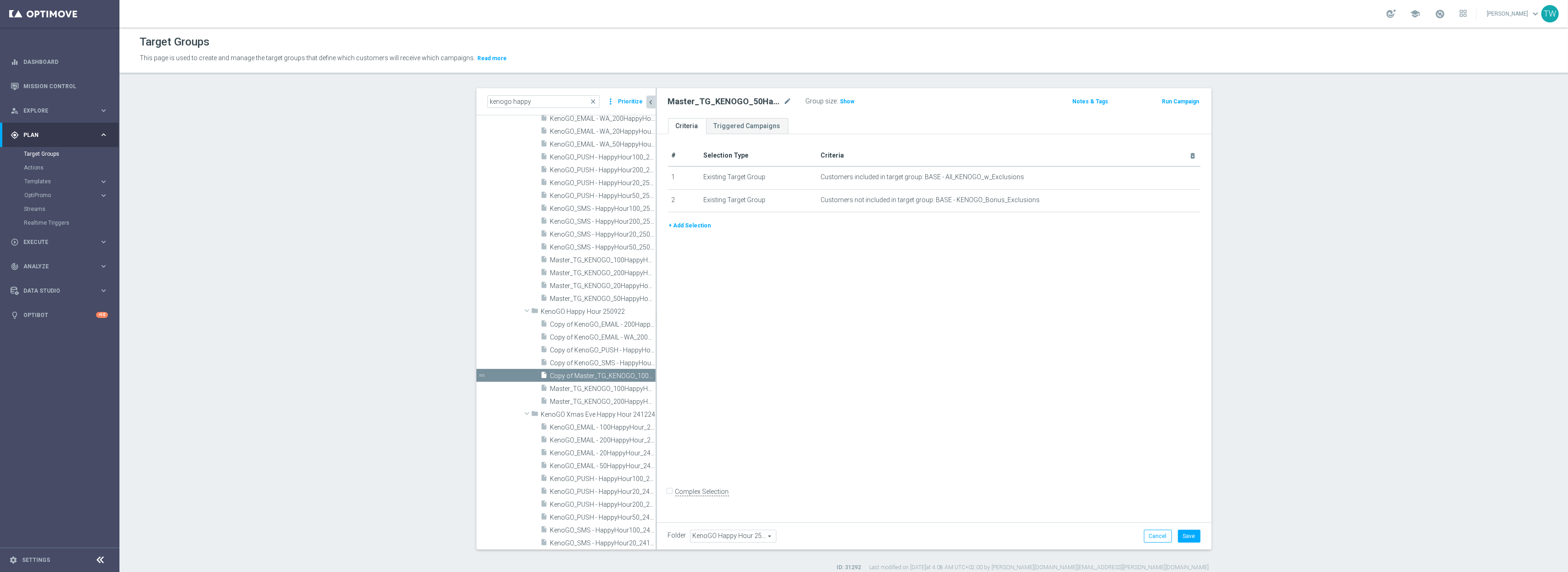
drag, startPoint x: 700, startPoint y: 229, endPoint x: 765, endPoint y: 236, distance: 65.4
click at [700, 229] on button "+ Add Selection" at bounding box center [690, 226] width 44 height 10
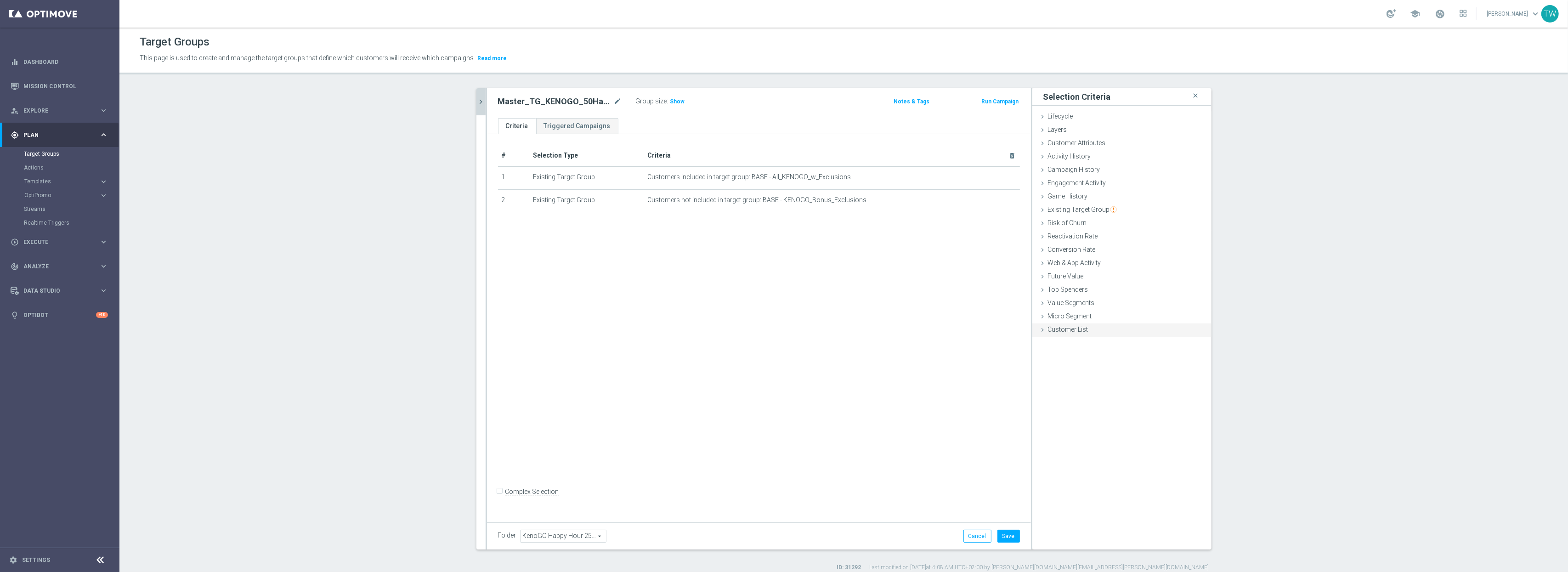
click at [1046, 331] on div "Customer List done selection saved" at bounding box center [1122, 331] width 179 height 14
click at [1060, 408] on label "Import CSV File" at bounding box center [1069, 405] width 46 height 12
click at [0, 0] on input "Import CSV File" at bounding box center [0, 0] width 0 height 0
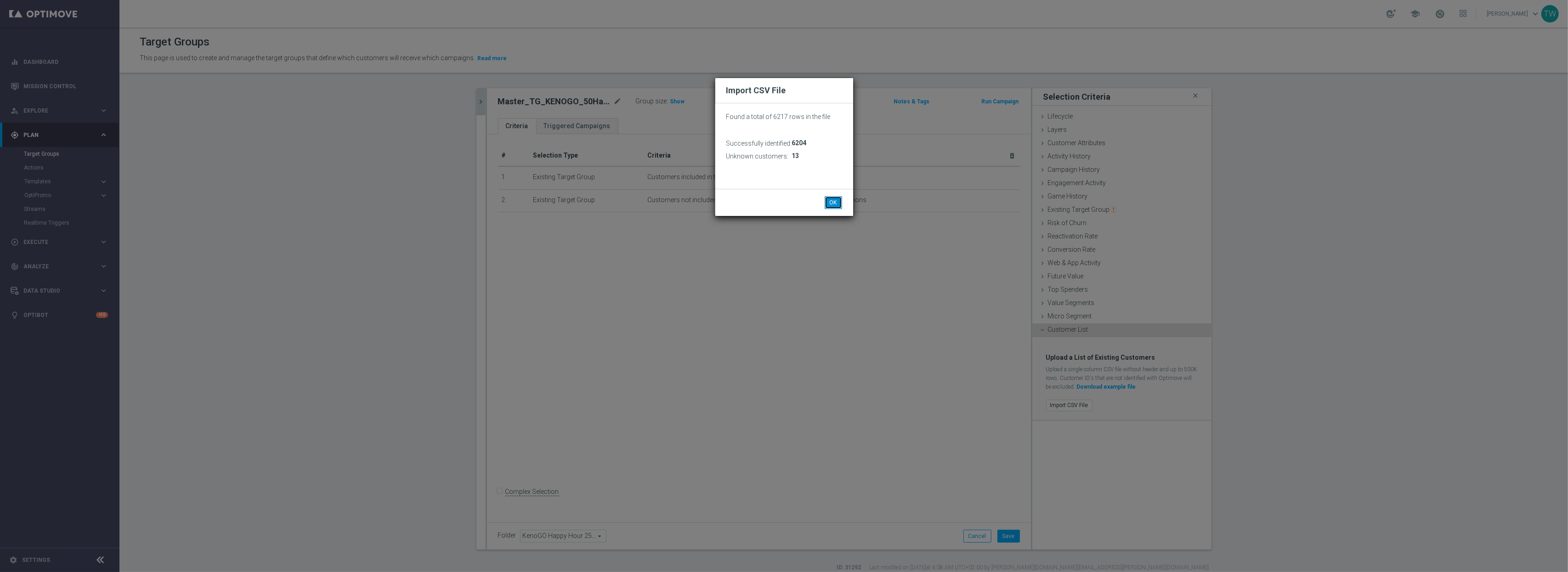
click at [834, 201] on button "OK" at bounding box center [833, 202] width 17 height 13
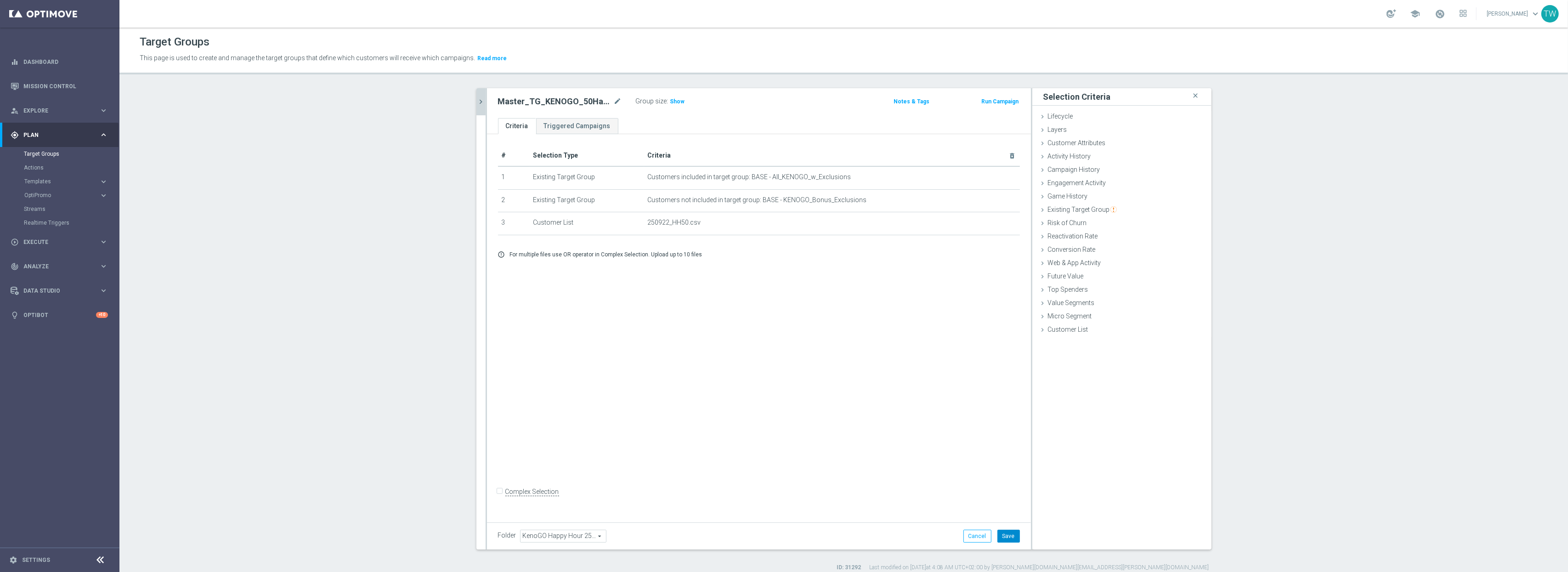
drag, startPoint x: 1012, startPoint y: 537, endPoint x: 999, endPoint y: 524, distance: 18.4
click at [1012, 476] on button "Save" at bounding box center [1009, 536] width 23 height 13
click at [482, 106] on button "chevron_right" at bounding box center [481, 101] width 9 height 27
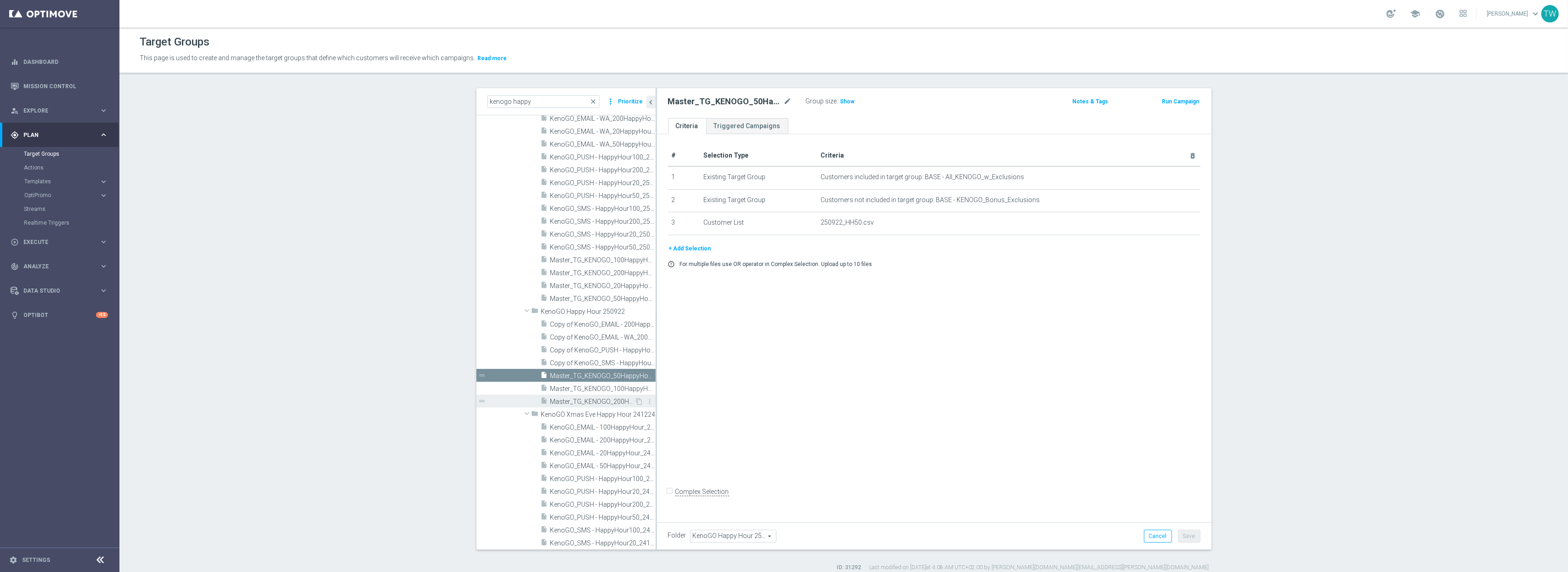
click at [614, 404] on span "Master_TG_KENOGO_200HappyHour_250922" at bounding box center [593, 402] width 85 height 8
drag, startPoint x: 702, startPoint y: 250, endPoint x: 766, endPoint y: 254, distance: 64.1
click at [702, 250] on button "+ Add Selection" at bounding box center [690, 248] width 44 height 10
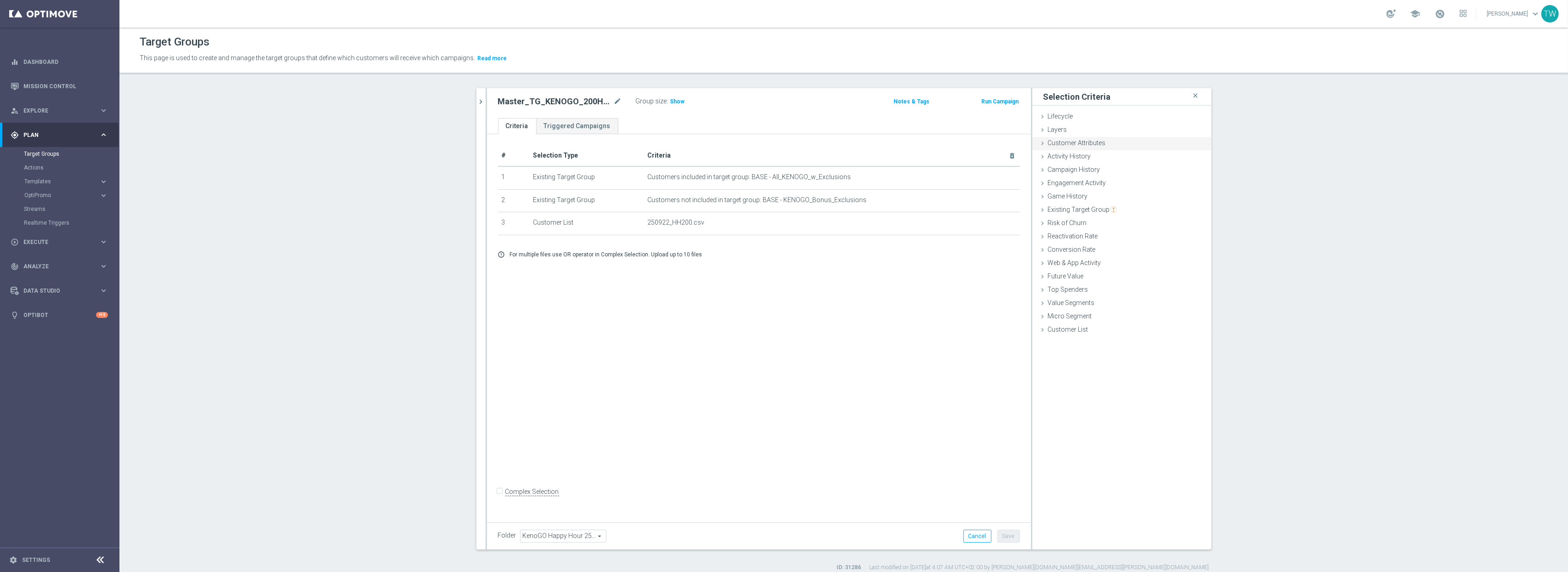
click at [1076, 145] on span "Customer Attributes" at bounding box center [1077, 143] width 58 height 8
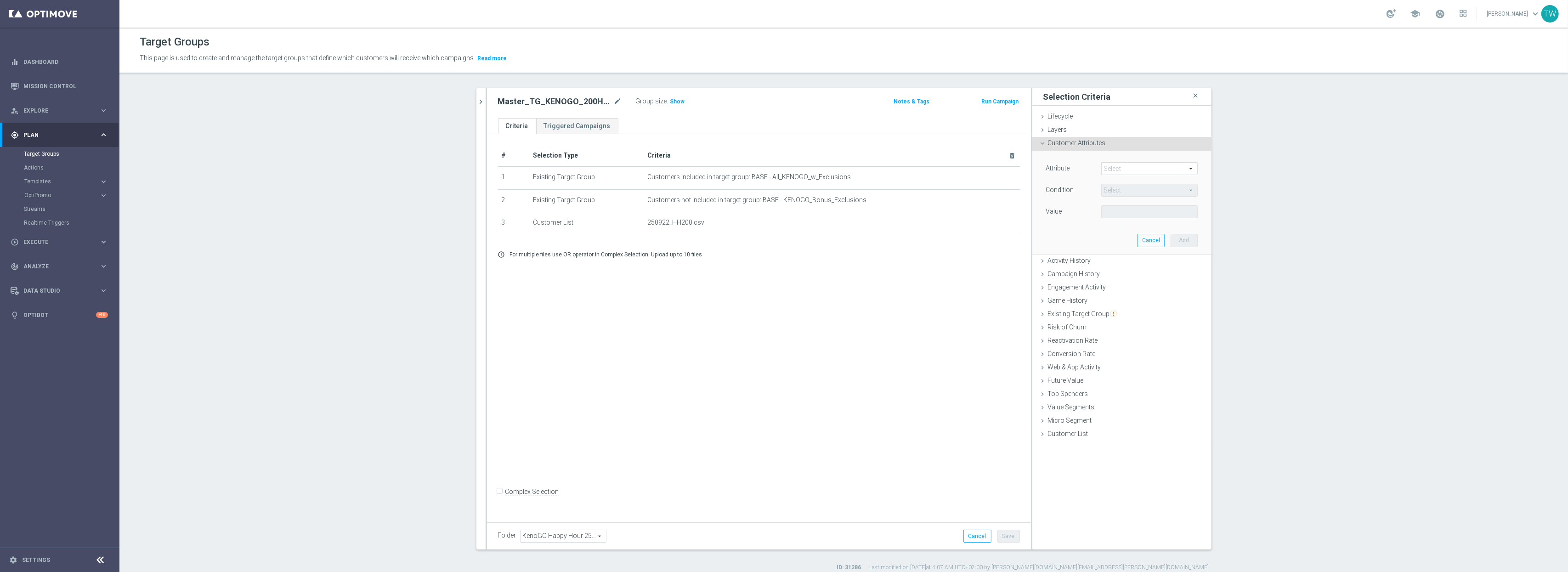
click at [1124, 171] on span at bounding box center [1149, 168] width 96 height 12
click at [1124, 171] on input "search" at bounding box center [1149, 168] width 97 height 13
type input "long"
click at [1109, 186] on label "Player ID Long" at bounding box center [1149, 182] width 97 height 12
type input "Player ID Long"
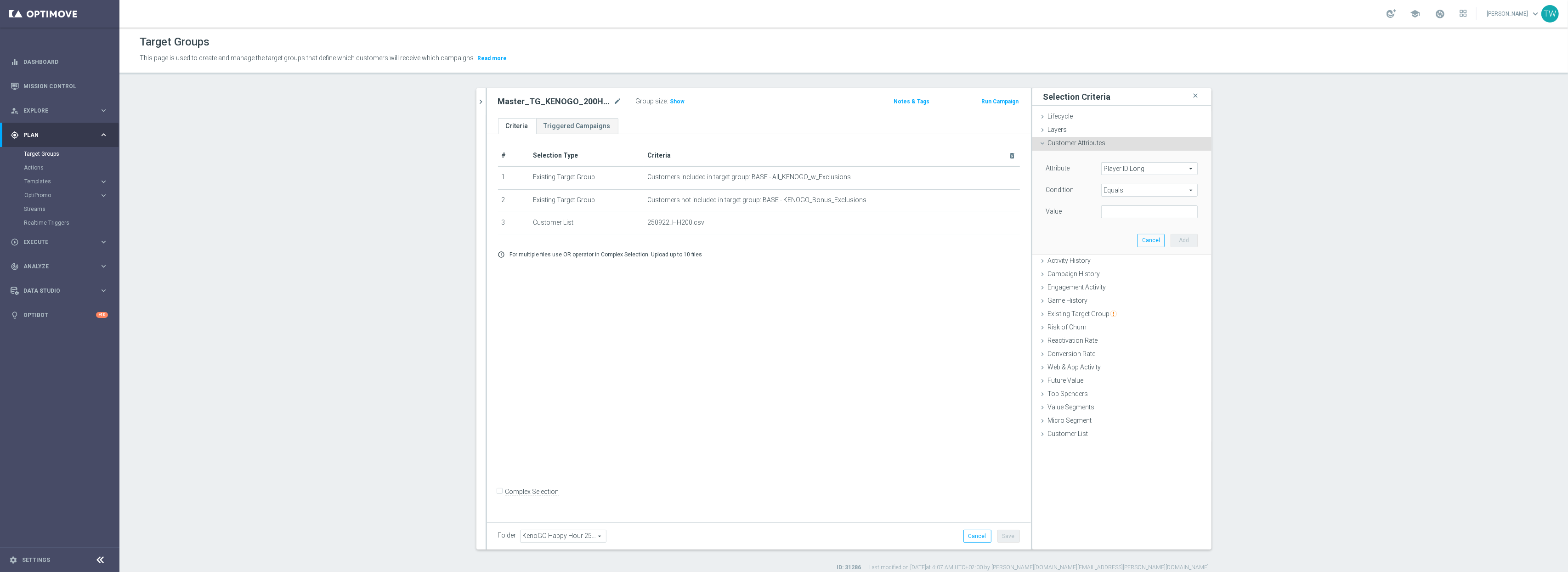
click at [1112, 192] on span "Equals" at bounding box center [1149, 190] width 96 height 12
drag, startPoint x: 1122, startPoint y: 309, endPoint x: 1126, endPoint y: 259, distance: 50.2
click at [1122, 306] on label "One of" at bounding box center [1149, 311] width 97 height 12
type input "One of"
click at [1127, 221] on textarea at bounding box center [1149, 217] width 97 height 24
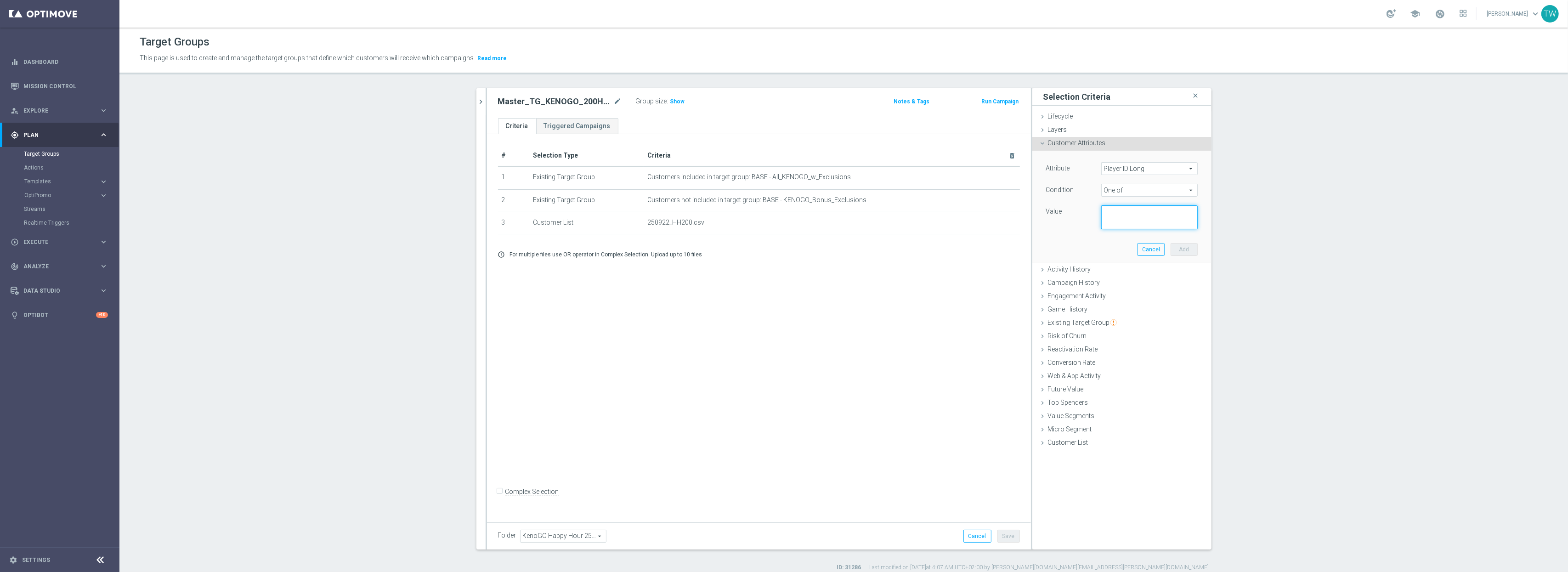
paste textarea "65b7685d33f9bd59482d121f,635719a7af4c4b6a4da8b600,683e8d19355f4f128041216a,686b…"
type textarea "65b7685d33f9bd59482d121f,635719a7af4c4b6a4da8b600,683e8d19355f4f128041216a,686b…"
click at [1175, 249] on button "Add" at bounding box center [1184, 249] width 27 height 13
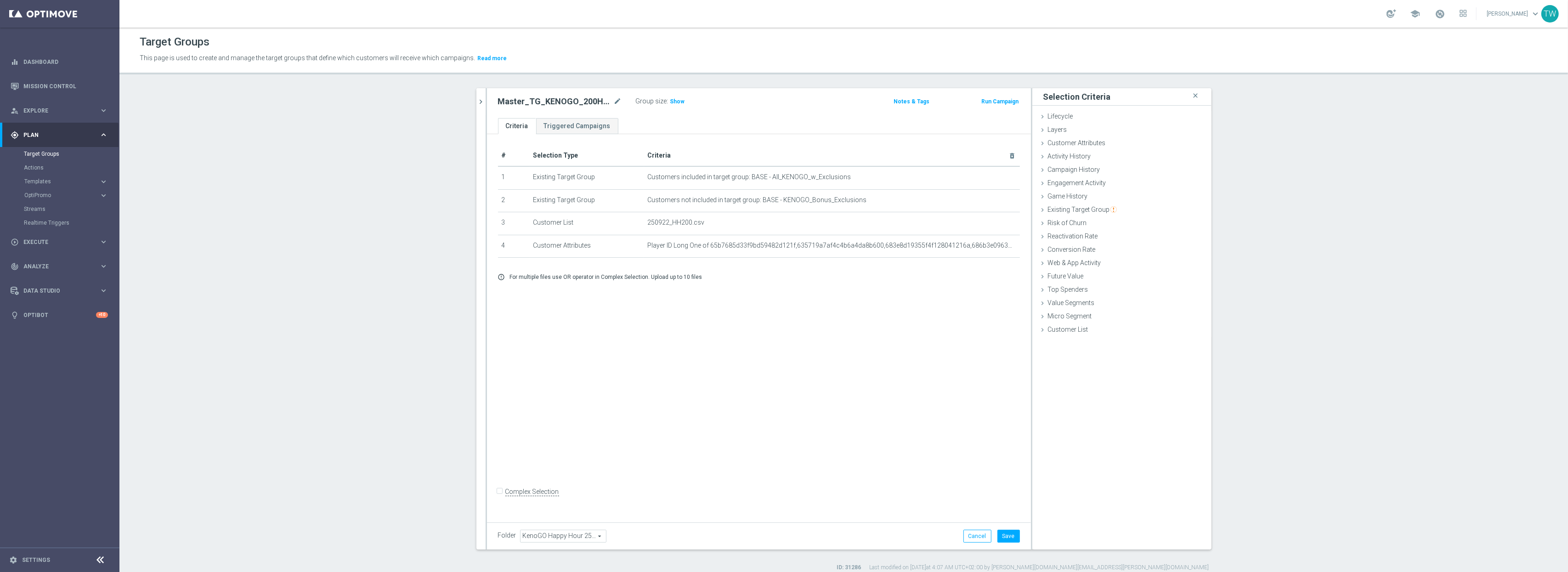
drag, startPoint x: 499, startPoint y: 498, endPoint x: 563, endPoint y: 499, distance: 64.0
click at [500, 476] on input "Complex Selection" at bounding box center [501, 493] width 6 height 13
checkbox input "true"
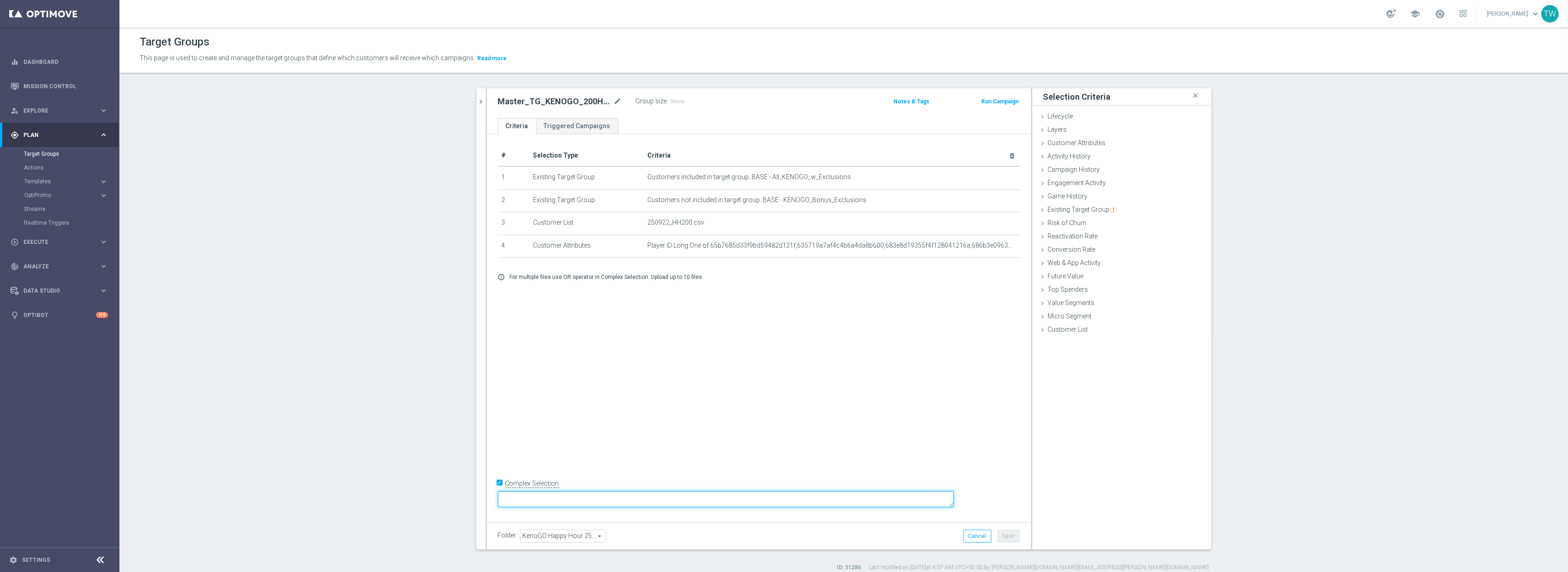
click at [657, 476] on textarea at bounding box center [726, 499] width 456 height 16
type textarea "(1 AND 2 AND 3) OR 4"
click at [1006, 476] on button "Save" at bounding box center [1009, 536] width 23 height 13
click at [484, 101] on icon "chevron_right" at bounding box center [481, 101] width 9 height 9
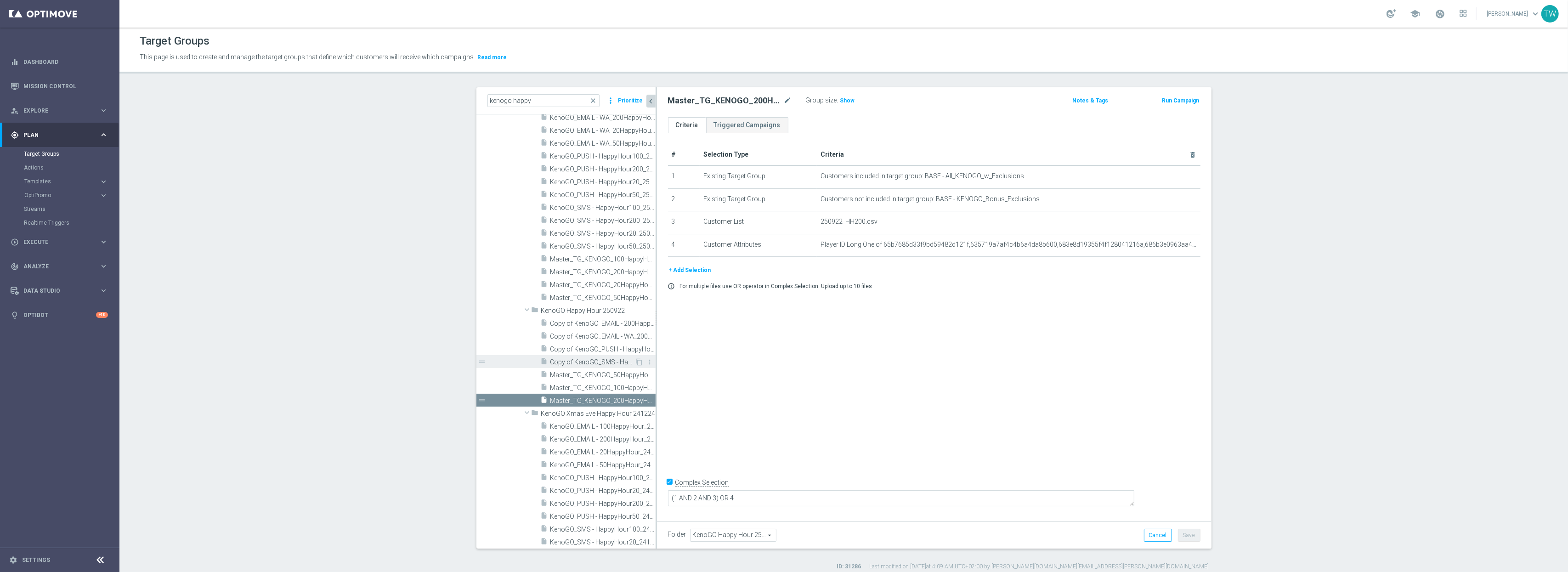
click at [622, 364] on span "Copy of KenoGO_SMS - HappyHour200_250916" at bounding box center [593, 362] width 85 height 8
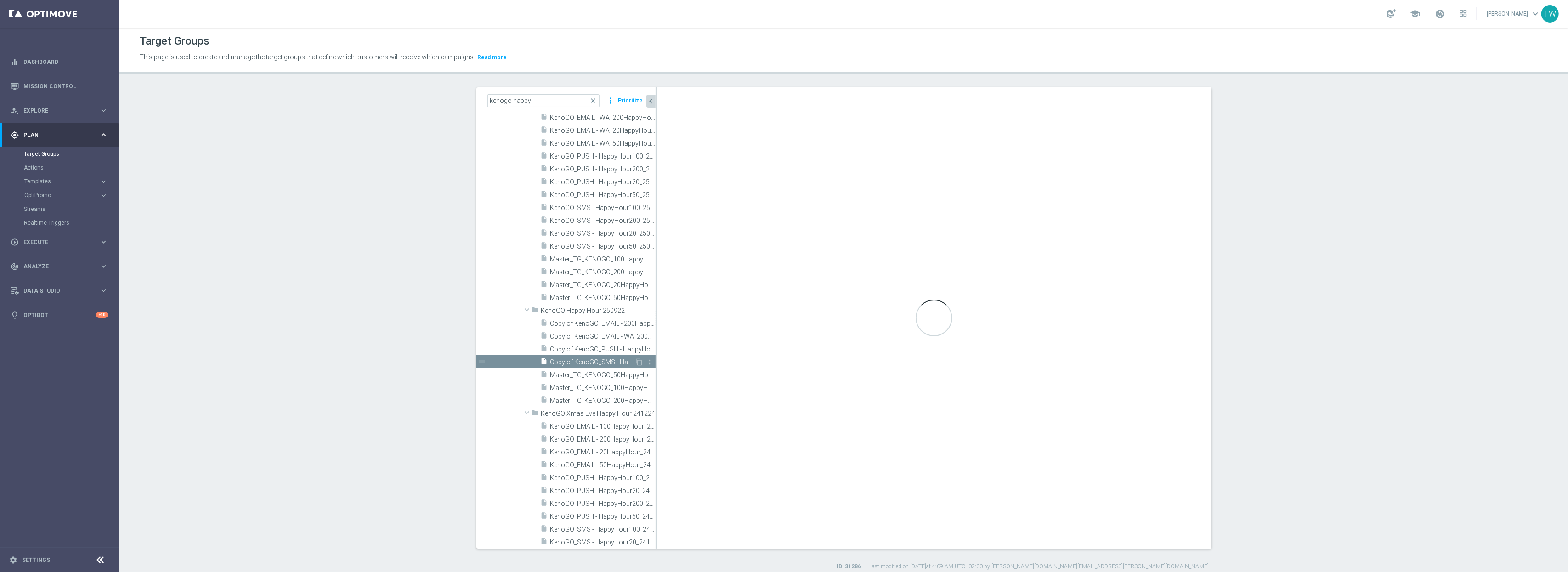
scroll to position [11515, 0]
checkbox input "false"
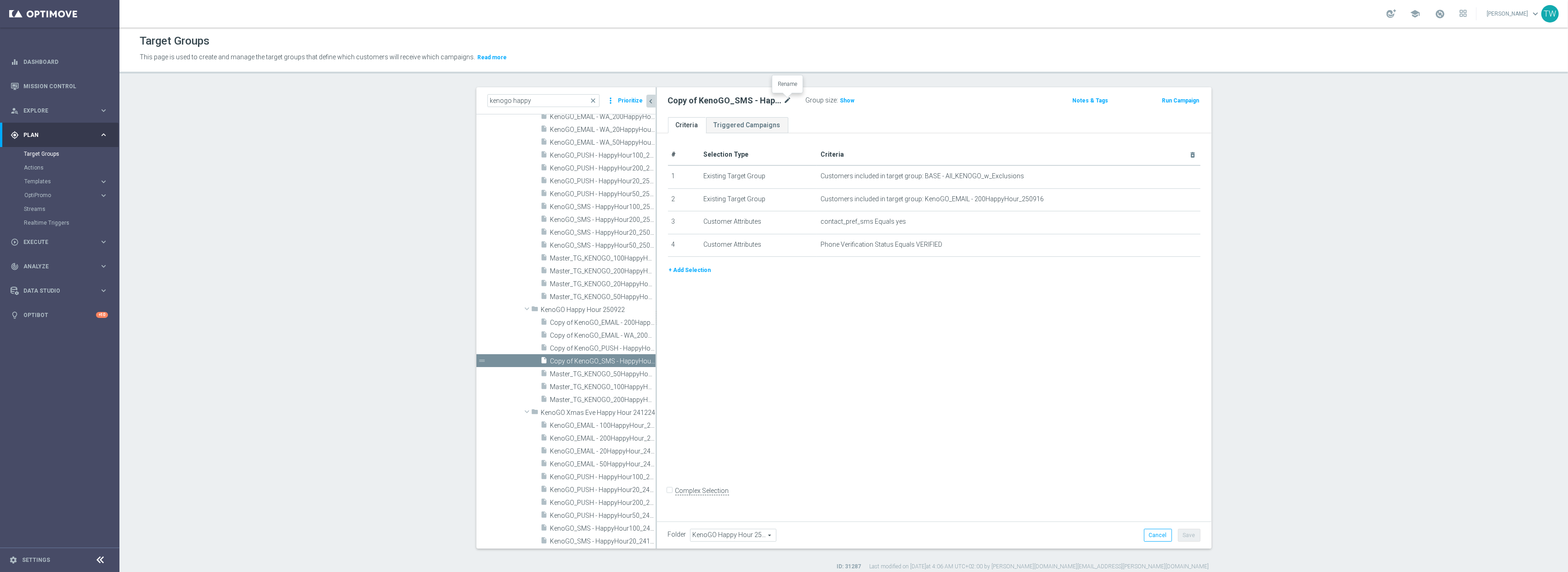
click at [787, 99] on icon "mode_edit" at bounding box center [788, 101] width 8 height 11
type input "KenoGO_SMS - HappyHour200_250922"
click at [1169, 199] on icon "mode_edit" at bounding box center [1170, 199] width 8 height 8
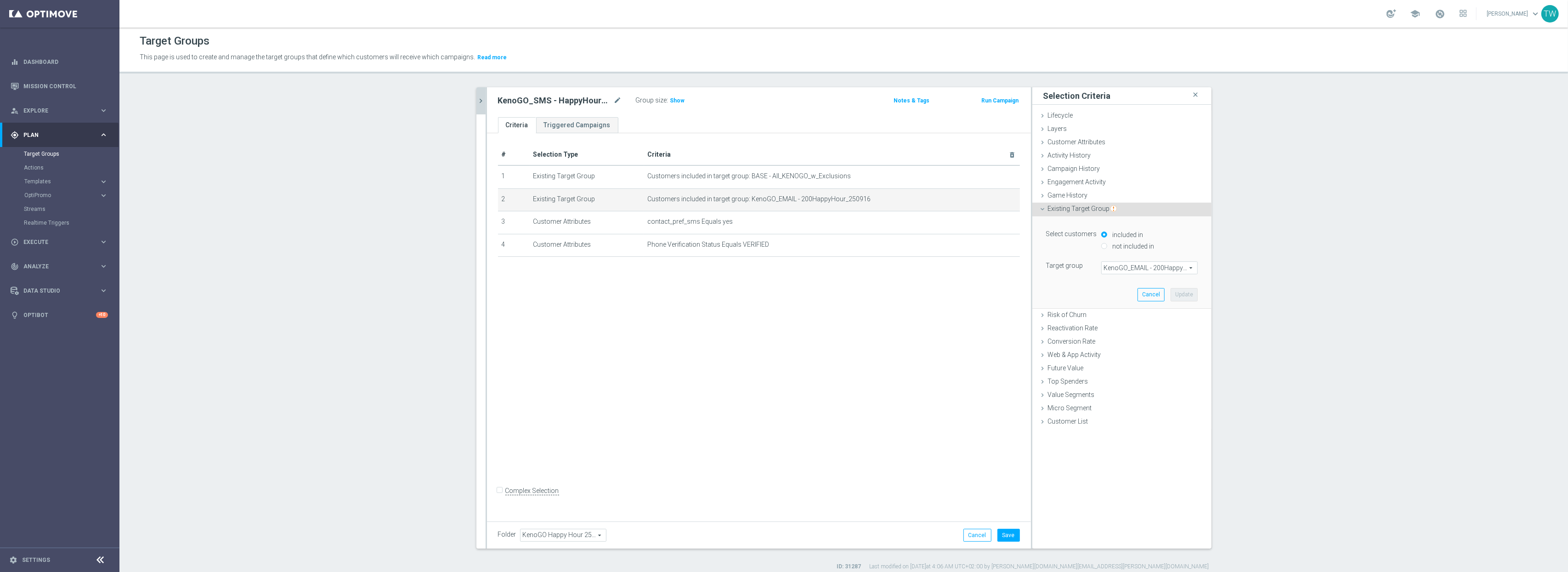
click at [1167, 271] on span "KenoGO_EMAIL - 200HappyHour_250916" at bounding box center [1149, 268] width 96 height 12
click at [1167, 271] on input "search" at bounding box center [1149, 268] width 97 height 13
type input "250922"
click at [1169, 283] on span "Master_TG_KENOGO_200HappyHour_250922" at bounding box center [1149, 282] width 88 height 8
type input "Master_TG_KENOGO_200HappyHour_250922"
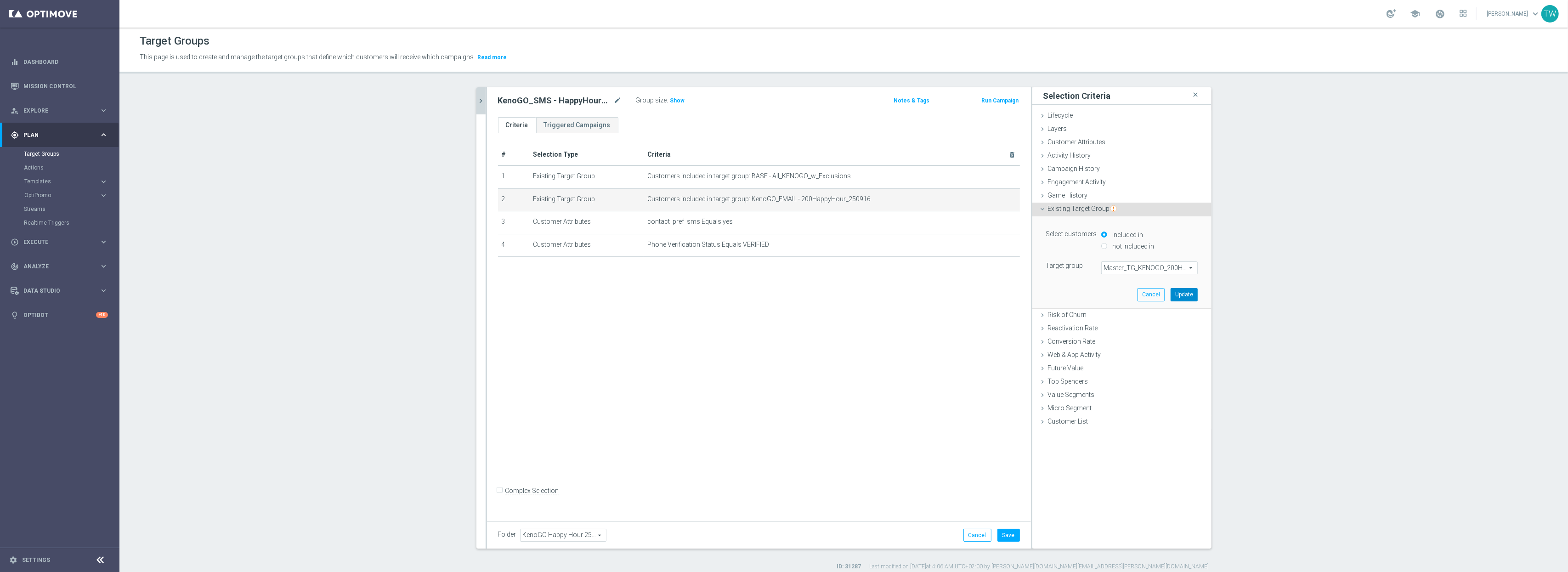
drag, startPoint x: 1187, startPoint y: 295, endPoint x: 1031, endPoint y: 485, distance: 245.8
click at [1187, 295] on button "Update" at bounding box center [1184, 295] width 27 height 13
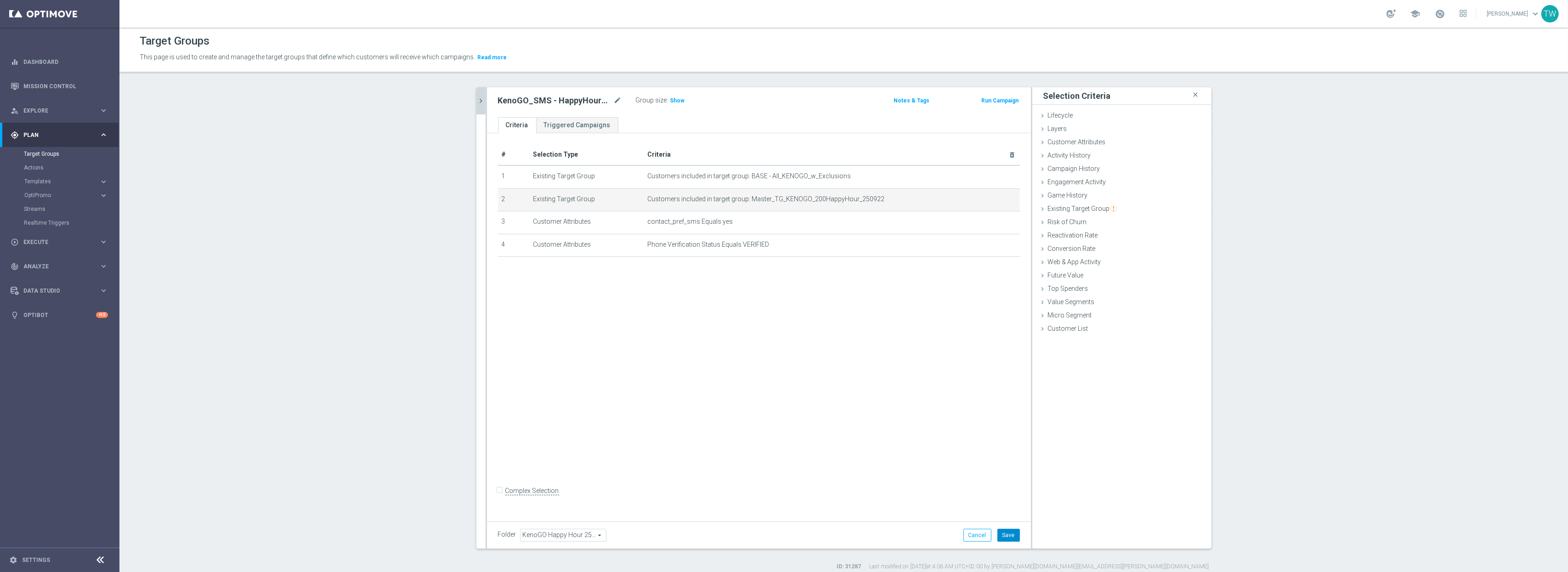
click at [1017, 476] on button "Save" at bounding box center [1009, 535] width 23 height 13
click at [992, 199] on icon "mode_edit" at bounding box center [990, 199] width 8 height 8
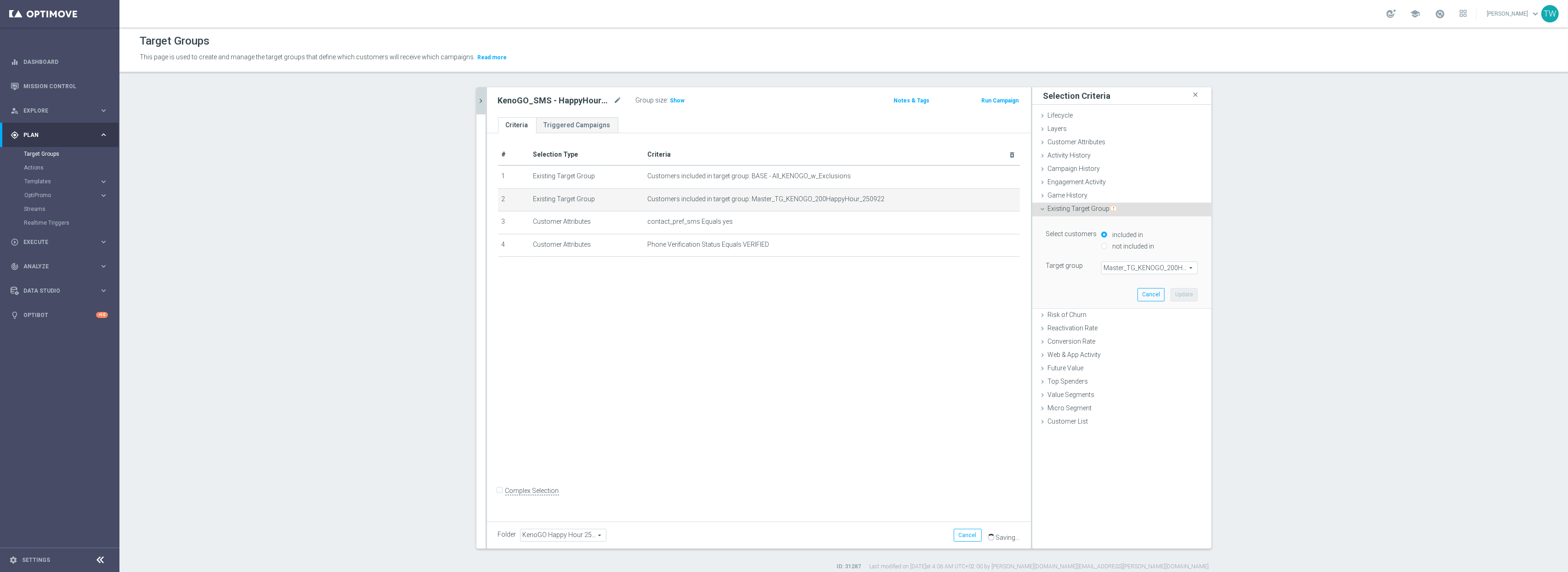
click at [1179, 266] on span "Master_TG_KENOGO_200HappyHour_250922" at bounding box center [1149, 268] width 96 height 12
click at [0, 0] on input "search" at bounding box center [0, 0] width 0 height 0
click at [1169, 268] on input "search" at bounding box center [1149, 268] width 97 height 13
type input "250922"
click at [1270, 284] on section "kenogo happy close more_vert Prioritize Customer Target Groups library_add crea…" at bounding box center [844, 329] width 1449 height 484
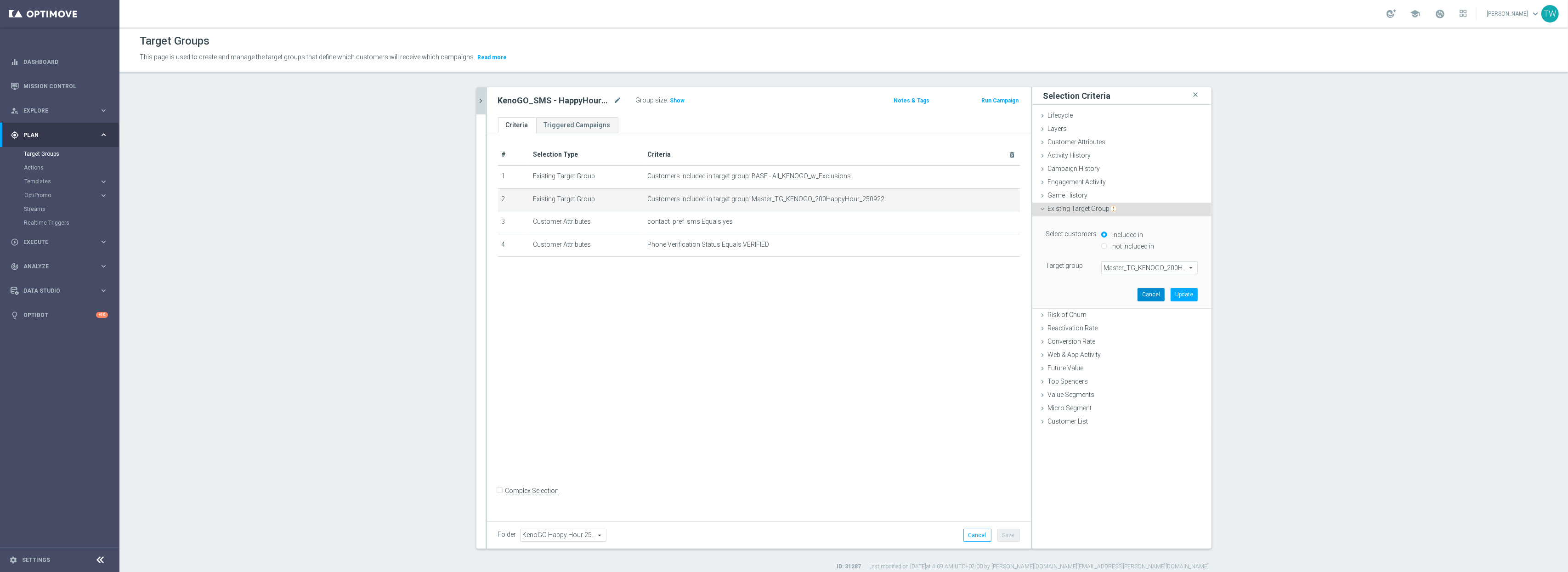
click at [1146, 293] on button "Cancel" at bounding box center [1151, 295] width 27 height 13
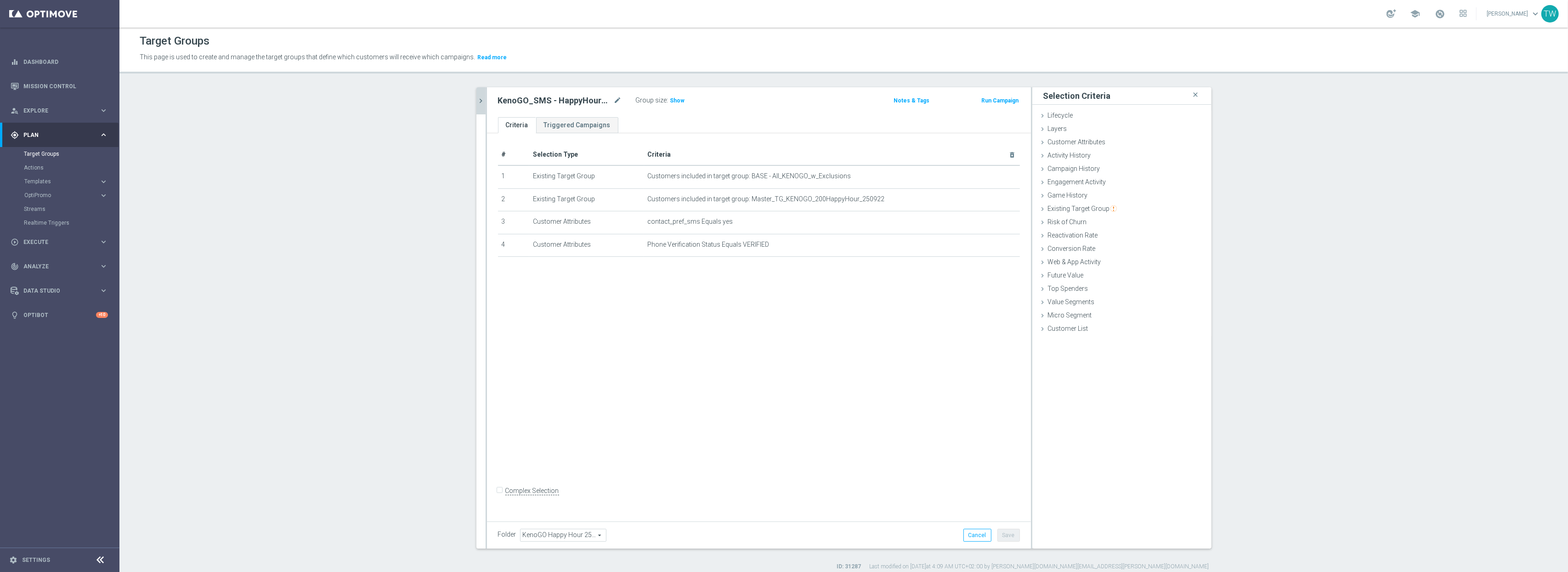
click at [484, 101] on icon "chevron_right" at bounding box center [481, 101] width 9 height 9
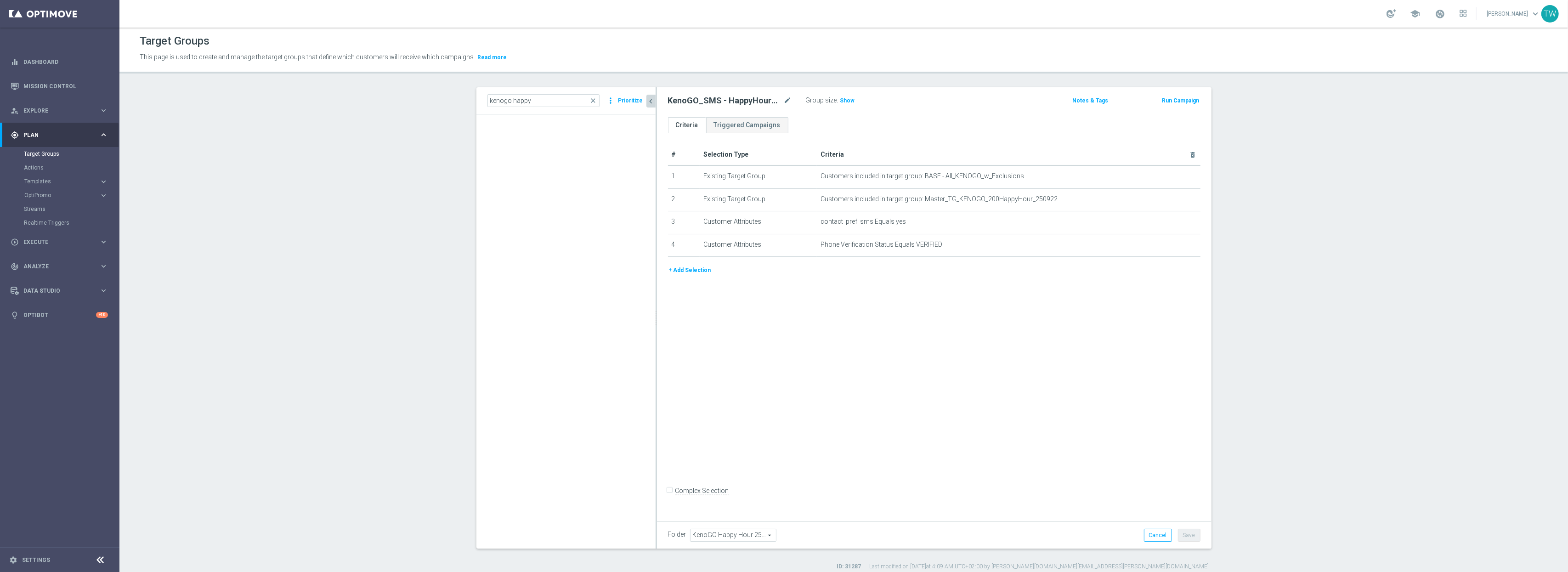
scroll to position [11525, 0]
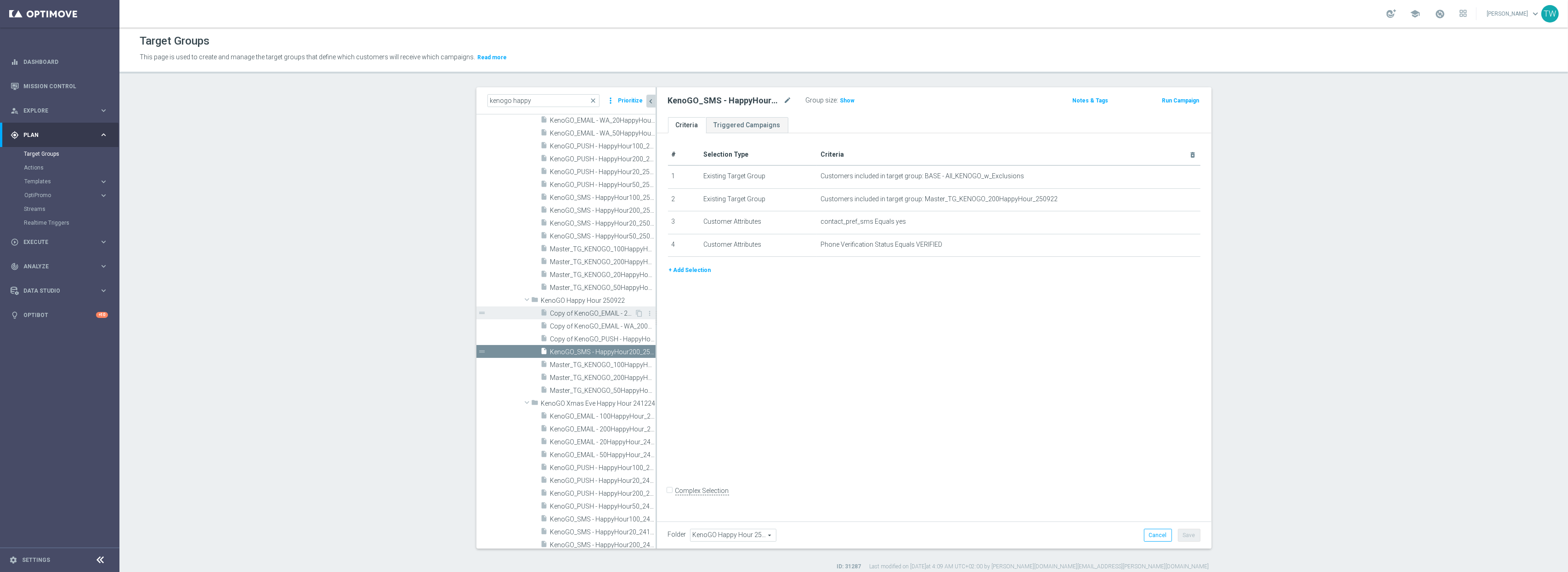
click at [620, 312] on span "Copy of KenoGO_EMAIL - 200HappyHour_250916" at bounding box center [593, 313] width 85 height 8
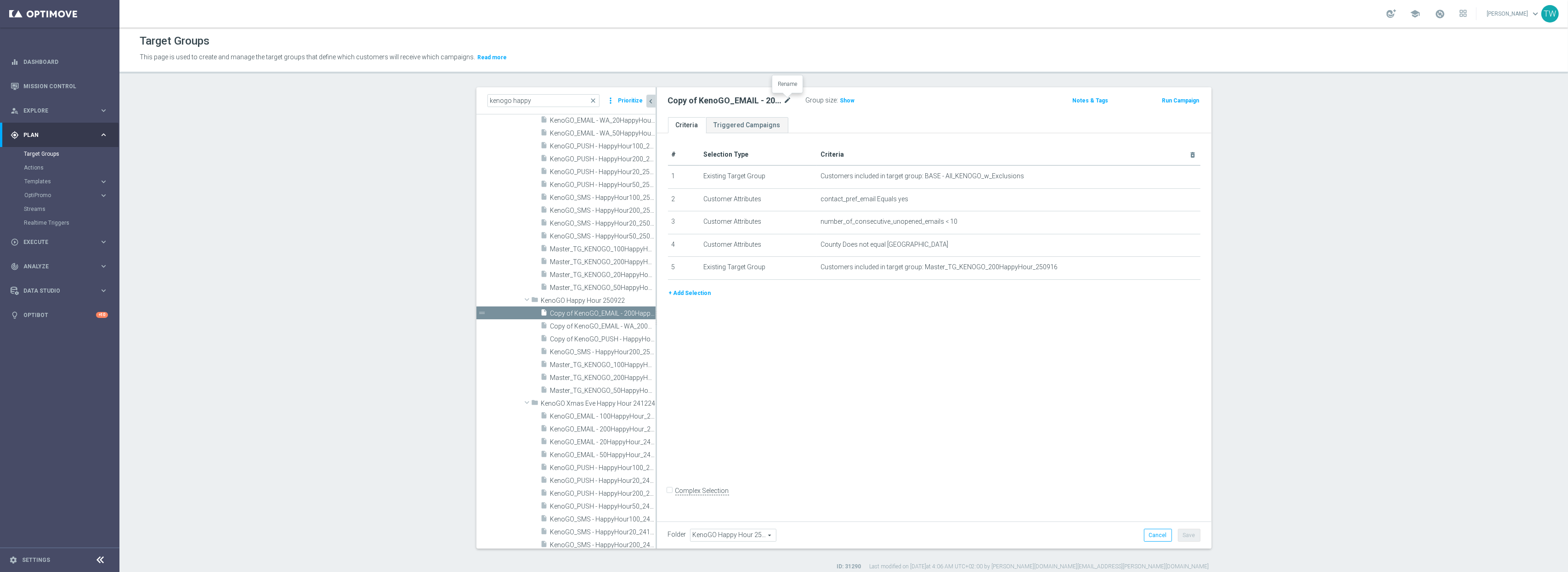
click at [788, 101] on icon "mode_edit" at bounding box center [788, 101] width 8 height 11
type input "KenoGO_EMAIL - 200HappyHour_250922"
click at [1171, 271] on icon "mode_edit" at bounding box center [1170, 267] width 8 height 8
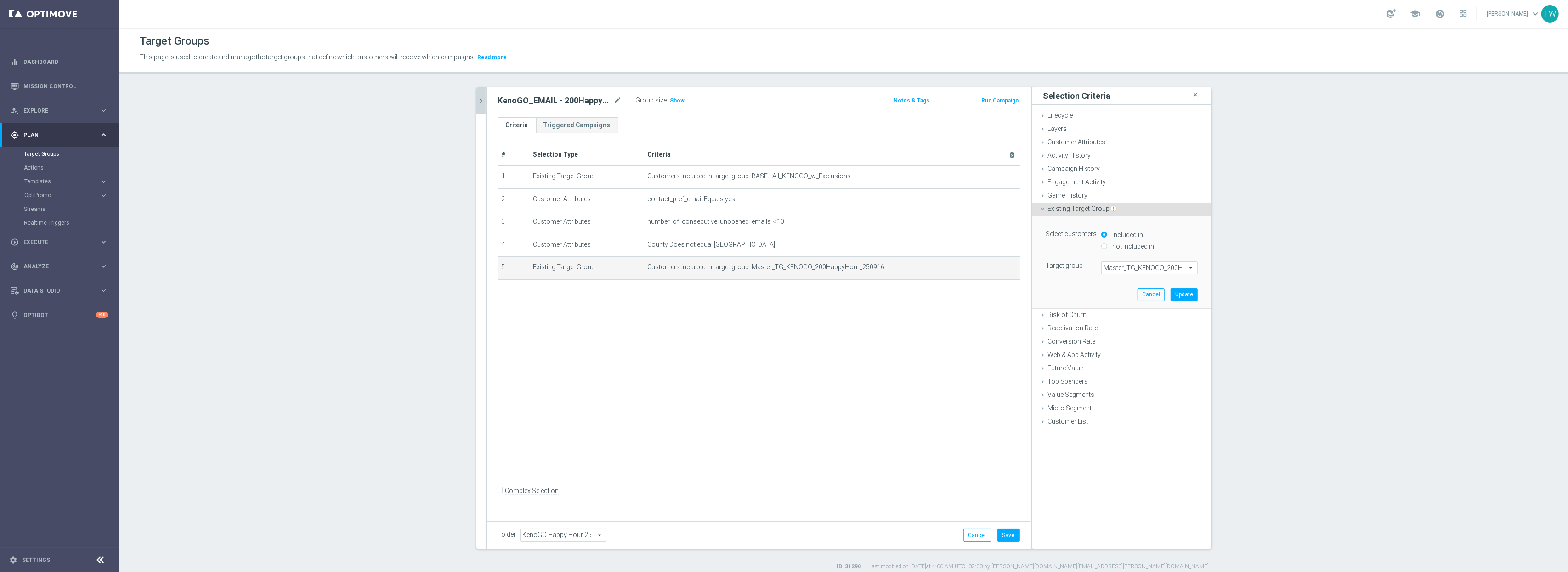
click at [1157, 268] on span "Master_TG_KENOGO_200HappyHour_250916" at bounding box center [1149, 268] width 96 height 12
click at [0, 0] on input "search" at bounding box center [0, 0] width 0 height 0
type input "250922"
click at [1164, 284] on span "Master_TG_KENOGO_200HappyHour_250922" at bounding box center [1149, 282] width 88 height 8
type input "Master_TG_KENOGO_200HappyHour_250922"
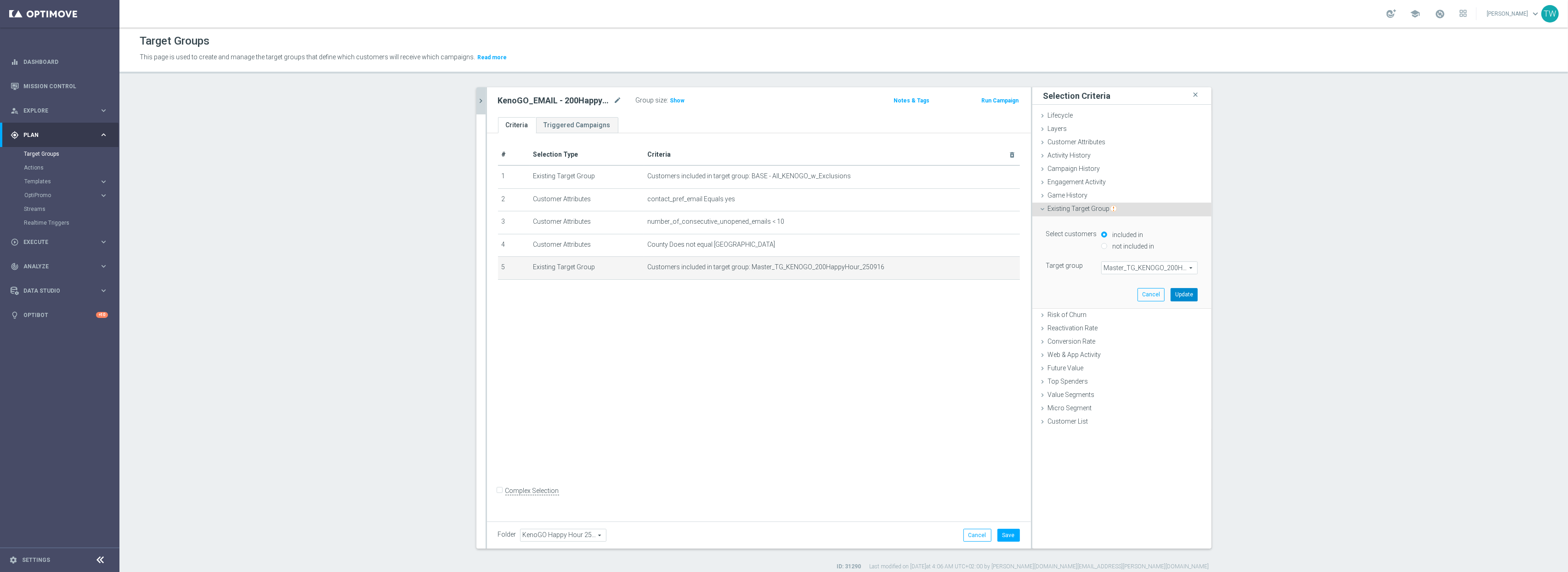
click at [1192, 295] on button "Update" at bounding box center [1184, 295] width 27 height 13
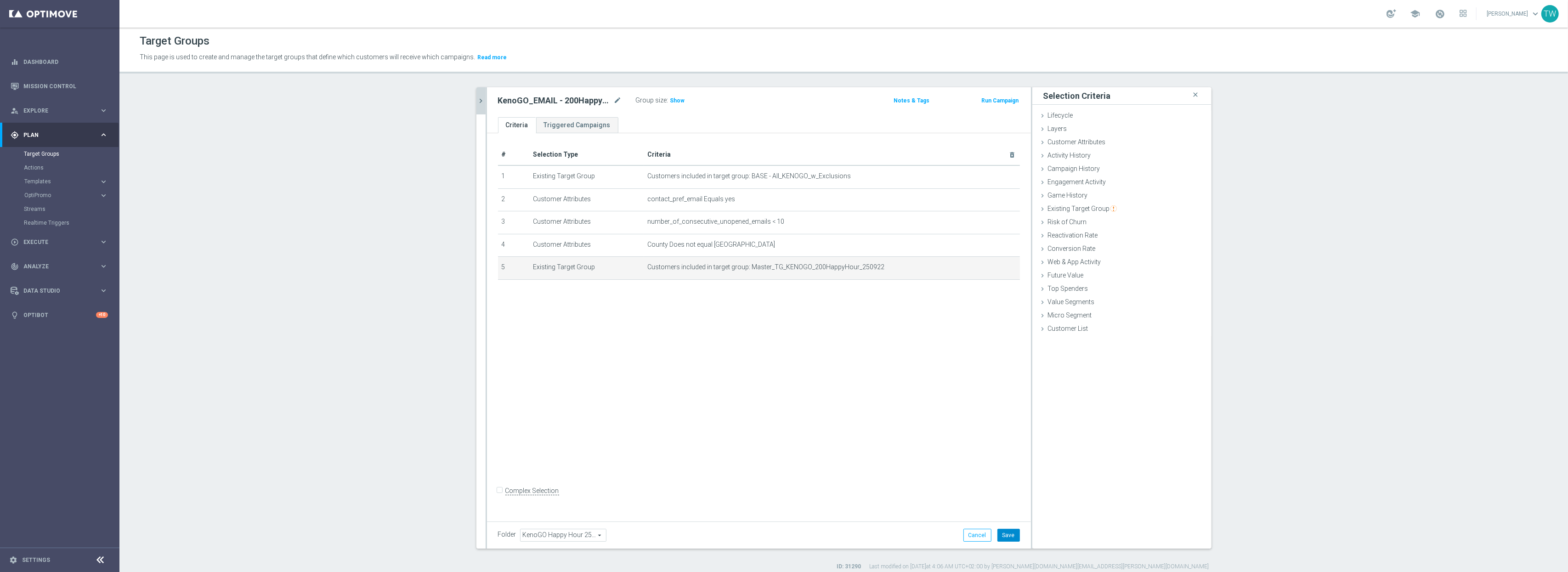
click at [1013, 476] on button "Save" at bounding box center [1009, 535] width 23 height 13
click at [484, 101] on icon "chevron_right" at bounding box center [481, 101] width 9 height 9
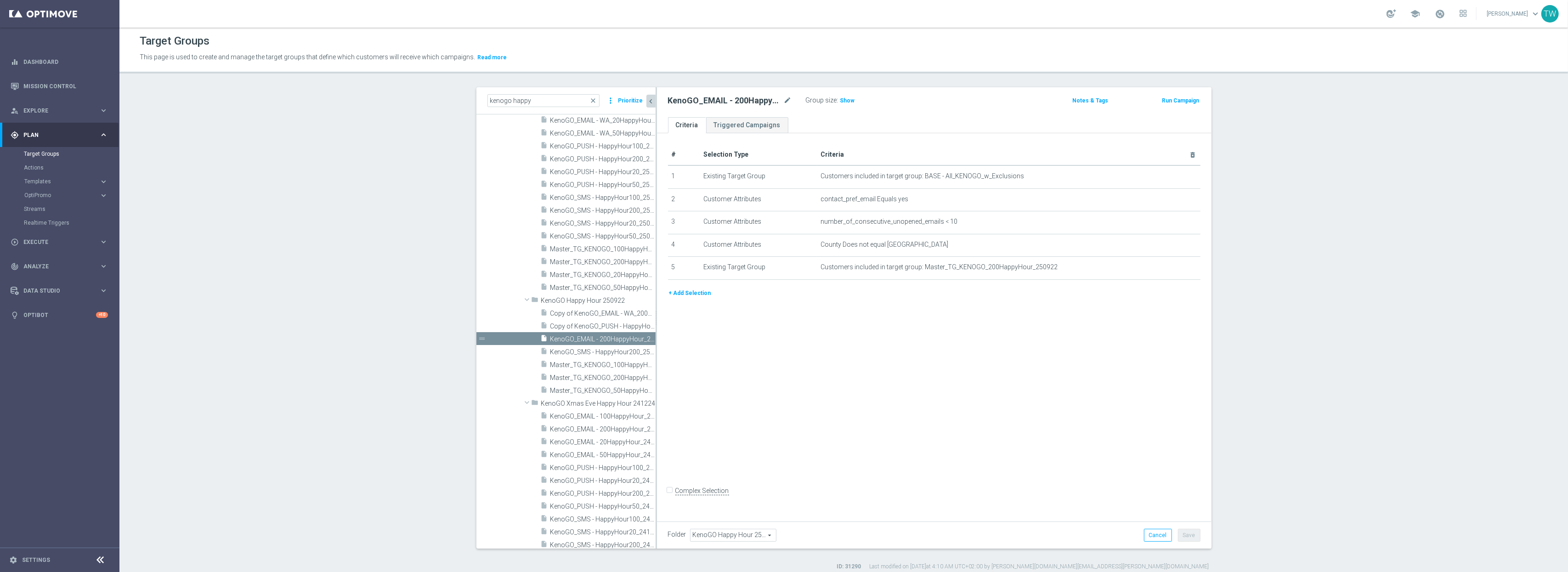
scroll to position [11490, 0]
click at [640, 372] on icon "content_copy" at bounding box center [639, 373] width 8 height 8
click at [786, 100] on icon "mode_edit" at bounding box center [788, 101] width 8 height 11
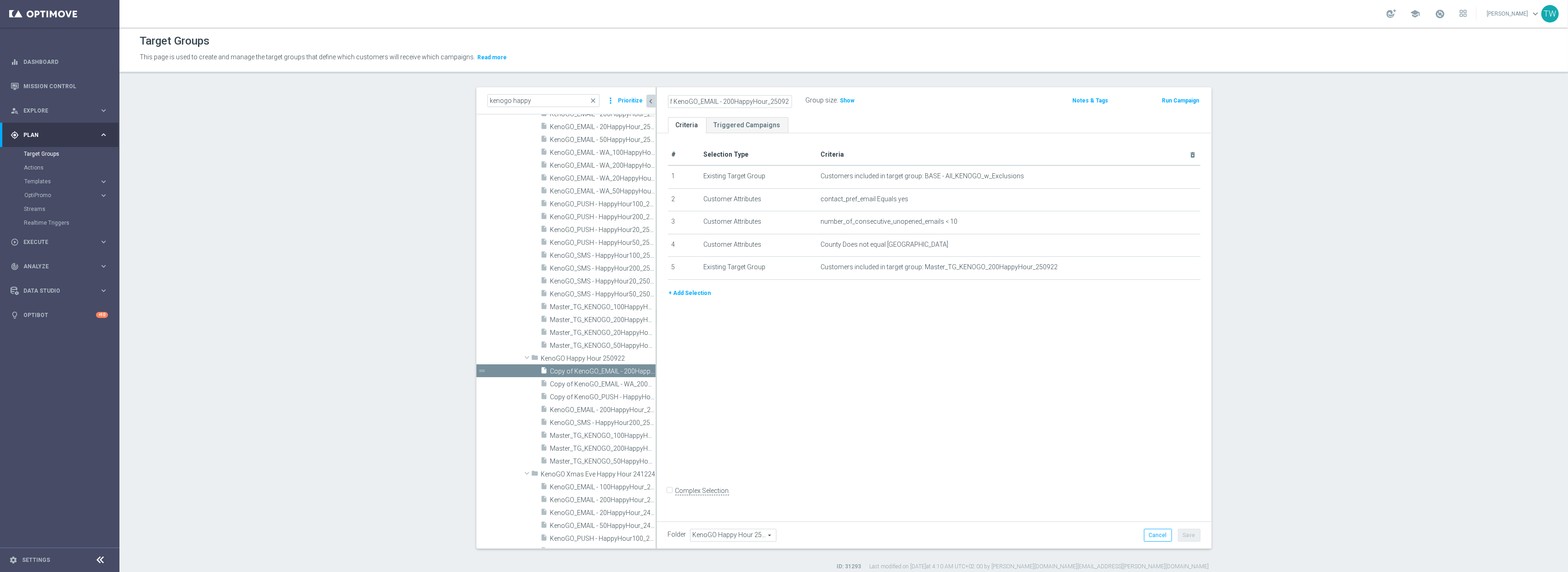
click at [726, 100] on input "Copy of KenoGO_EMAIL - 200HappyHour_250922" at bounding box center [730, 101] width 124 height 13
type input "KenoGO_EMAIL - 100HappyHour_250922"
click at [1169, 269] on icon "mode_edit" at bounding box center [1170, 267] width 8 height 8
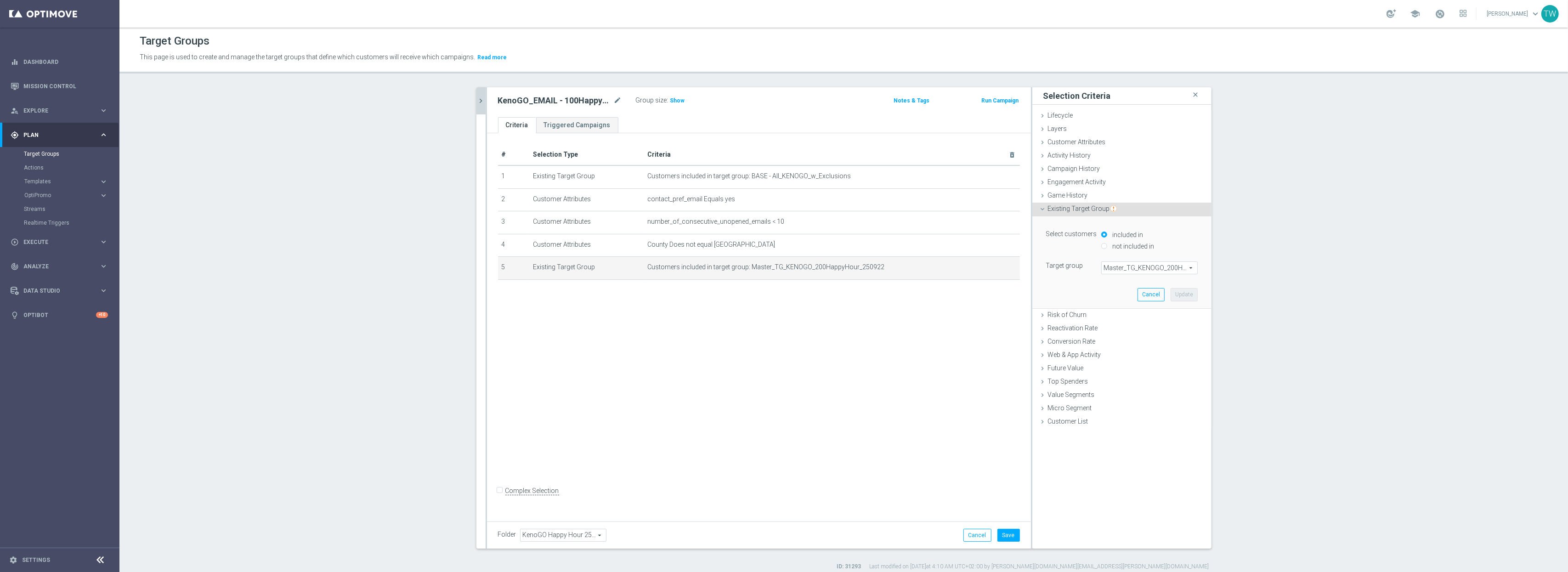
click at [1158, 271] on span "Master_TG_KENOGO_200HappyHour_250922" at bounding box center [1149, 268] width 96 height 12
click at [1158, 270] on input "search" at bounding box center [1149, 268] width 97 height 13
type input "250922"
click at [1151, 317] on span "Master_TG_KENOGO_100HappyHour_250922" at bounding box center [1149, 317] width 88 height 8
type input "Master_TG_KENOGO_100HappyHour_250922"
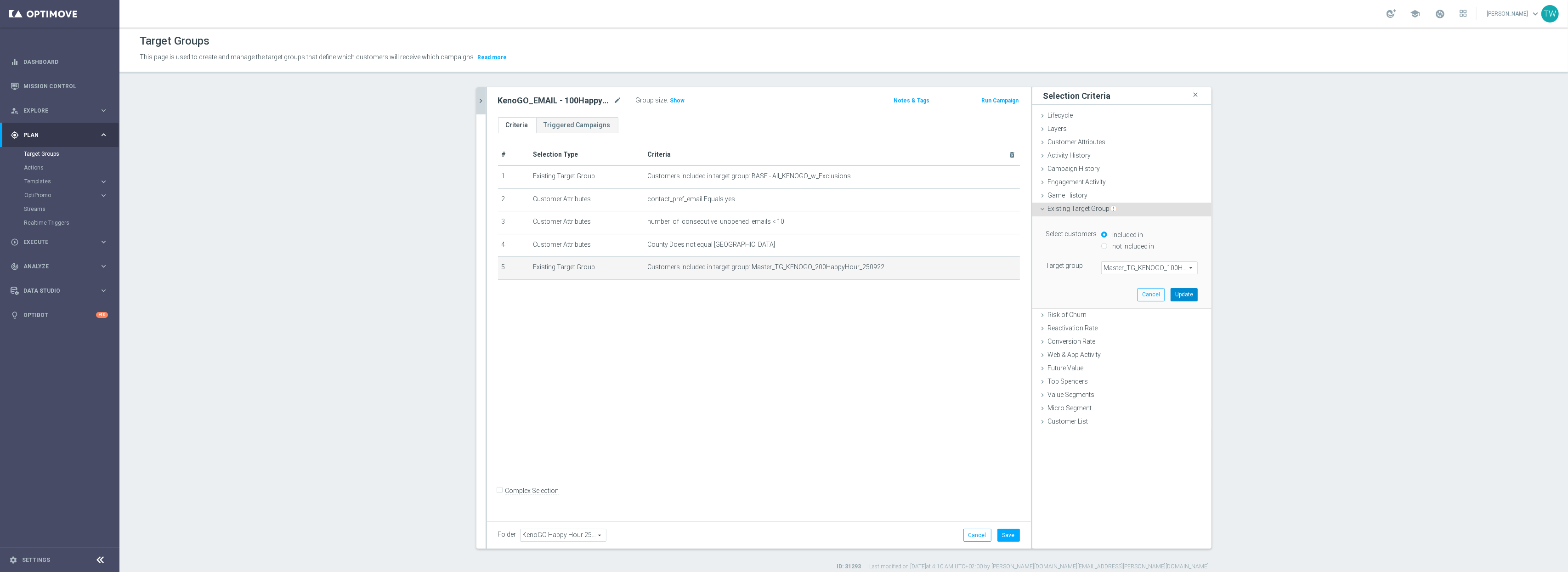
click at [1180, 295] on button "Update" at bounding box center [1184, 295] width 27 height 13
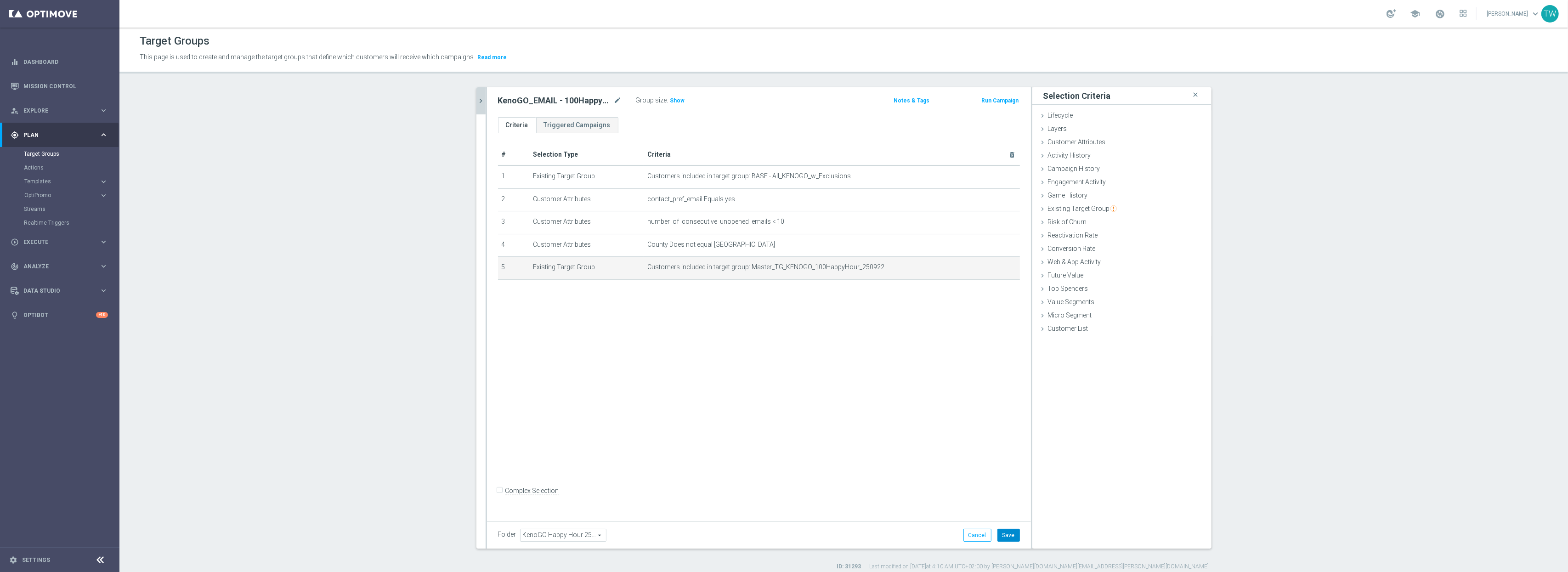
click at [1011, 476] on button "Save" at bounding box center [1009, 535] width 23 height 13
click at [484, 97] on icon "chevron_right" at bounding box center [481, 101] width 9 height 9
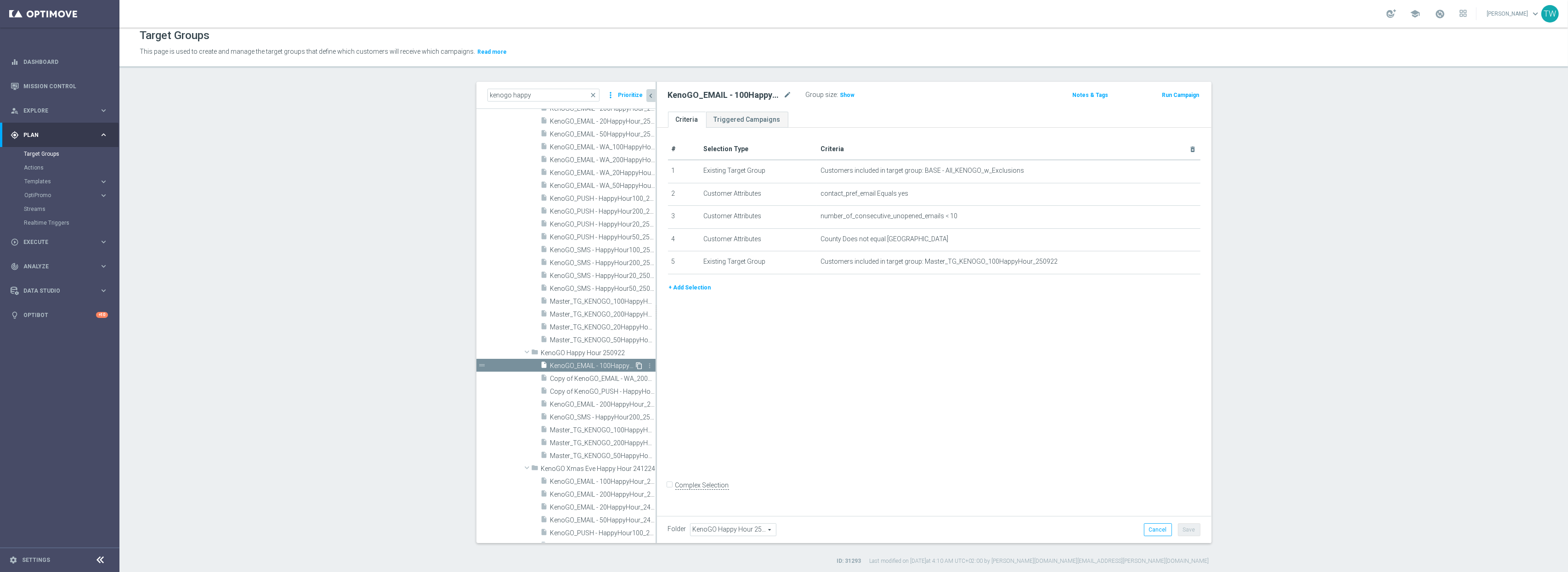
click at [640, 364] on icon "content_copy" at bounding box center [639, 366] width 8 height 8
click at [788, 96] on icon "mode_edit" at bounding box center [788, 95] width 8 height 11
click at [729, 95] on input "Copy of KenoGO_EMAIL - 100HappyHour_250922" at bounding box center [730, 96] width 124 height 13
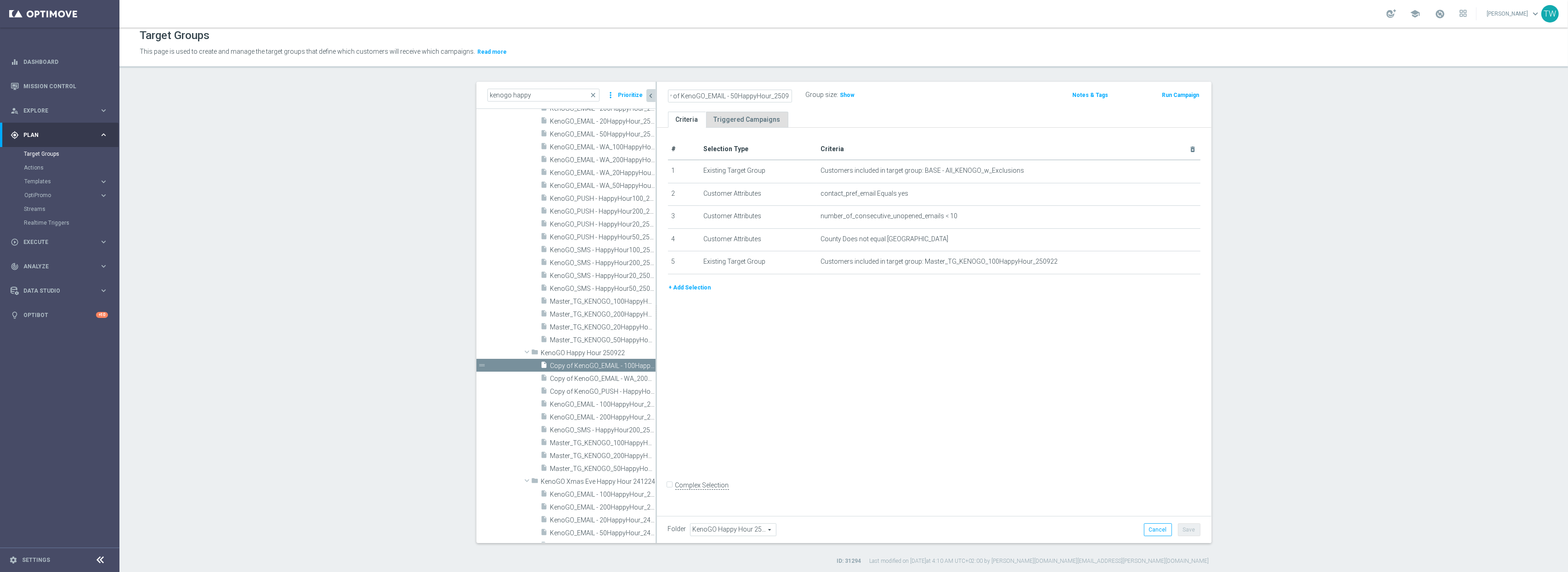
scroll to position [0, 0]
type input "KenoGO_EMAIL - 50HappyHour_250922"
click at [1170, 264] on icon "mode_edit" at bounding box center [1170, 262] width 8 height 8
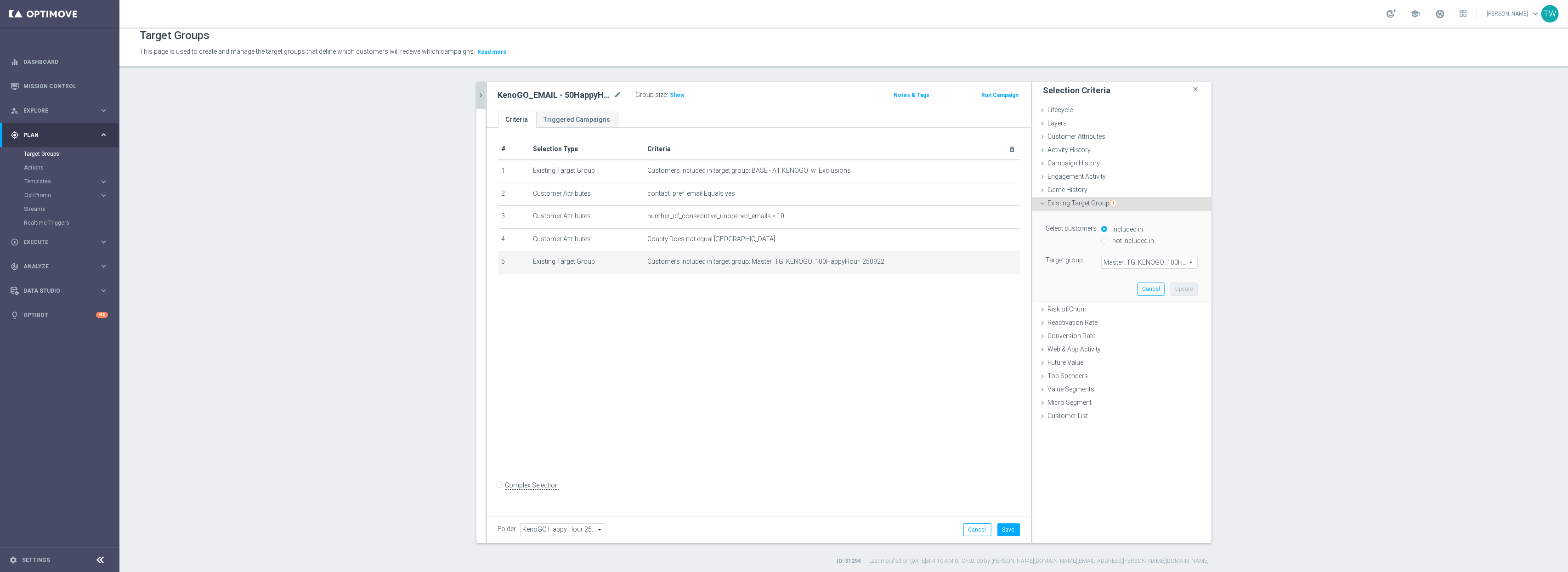
drag, startPoint x: 1147, startPoint y: 254, endPoint x: 1147, endPoint y: 259, distance: 5.0
click at [1147, 257] on div "Select customers included in not included in Target group Master_TG_KENOGO_100H…" at bounding box center [1122, 245] width 152 height 46
click at [1147, 259] on span "Master_TG_KENOGO_100HappyHour_250922" at bounding box center [1149, 262] width 96 height 12
click at [1147, 259] on input "search" at bounding box center [1149, 262] width 97 height 13
type input "250922"
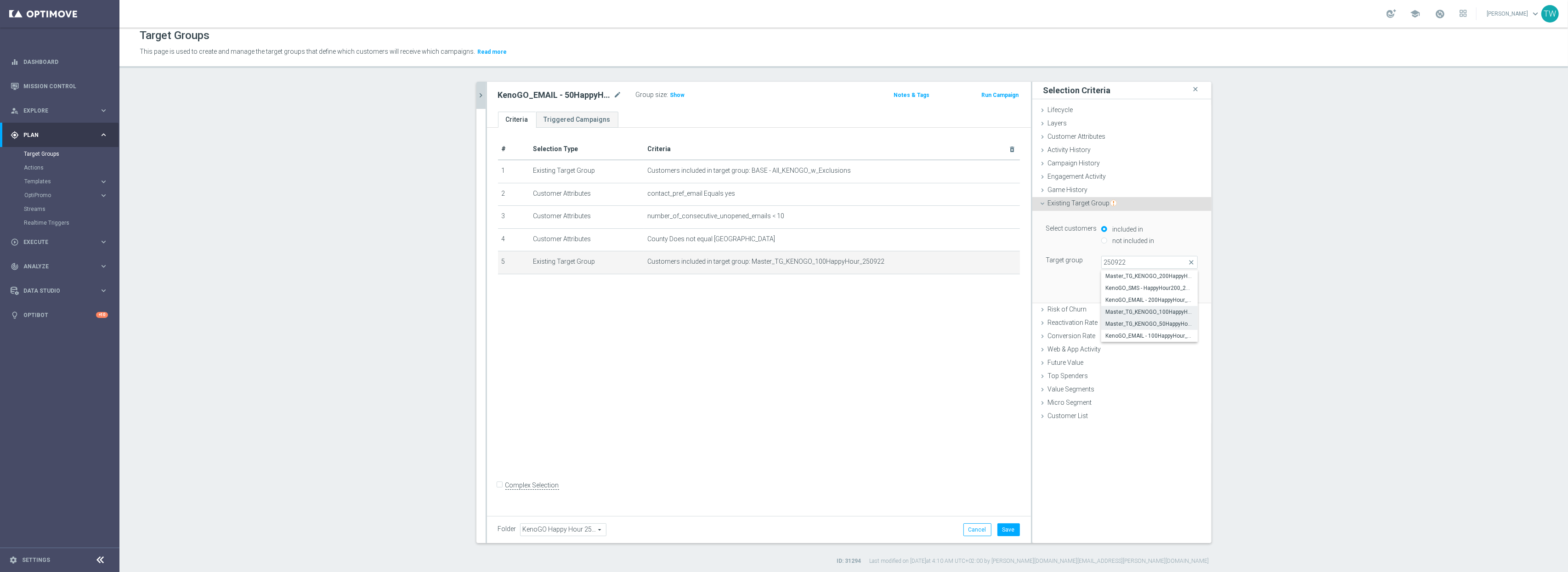
click at [1156, 324] on span "Master_TG_KENOGO_50HappyHour_250922" at bounding box center [1149, 324] width 88 height 8
type input "Master_TG_KENOGO_50HappyHour_250922"
click at [1182, 293] on button "Update" at bounding box center [1184, 289] width 27 height 13
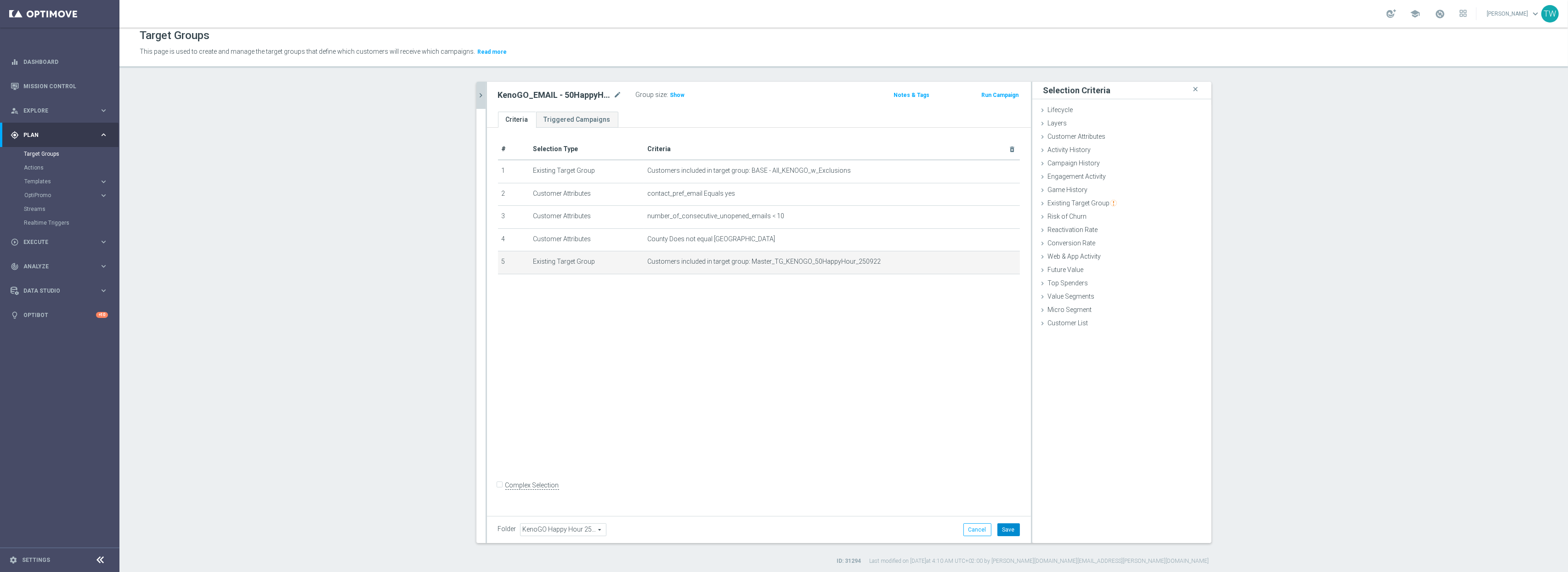
click at [1010, 476] on button "Save" at bounding box center [1009, 529] width 23 height 13
click at [482, 93] on icon "chevron_right" at bounding box center [481, 95] width 9 height 9
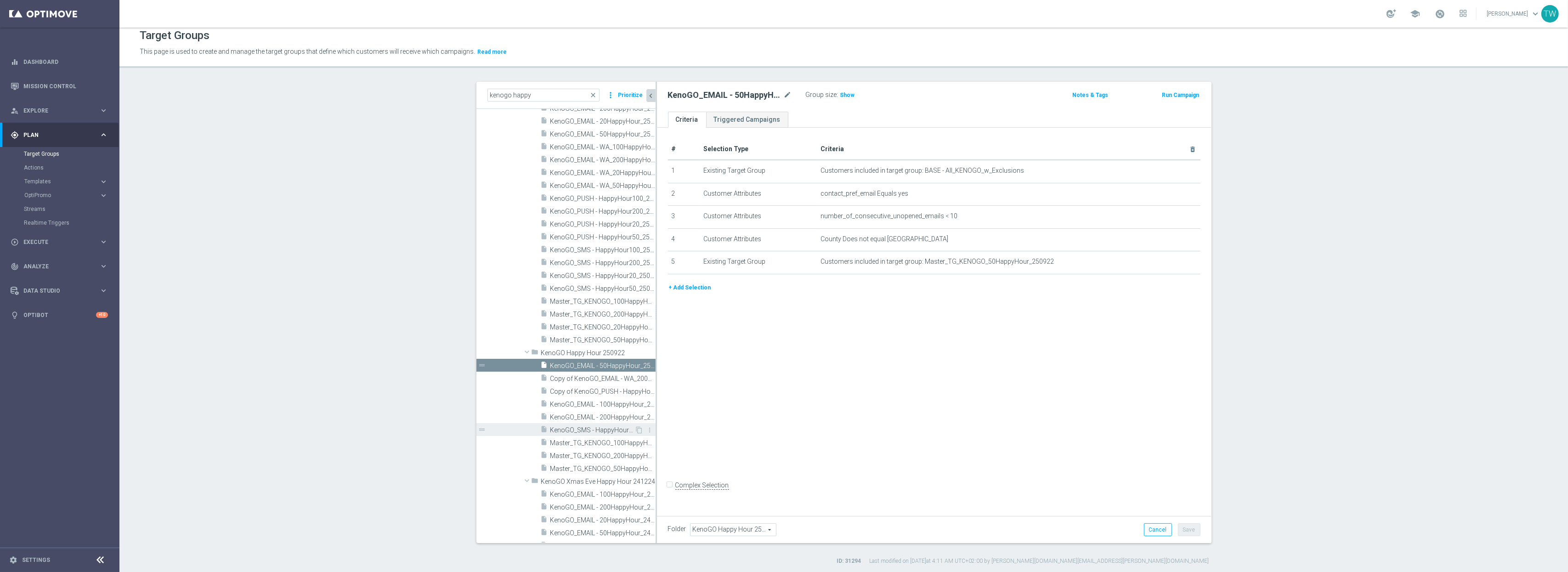
click at [611, 432] on span "KenoGO_SMS - HappyHour200_250922" at bounding box center [593, 430] width 85 height 8
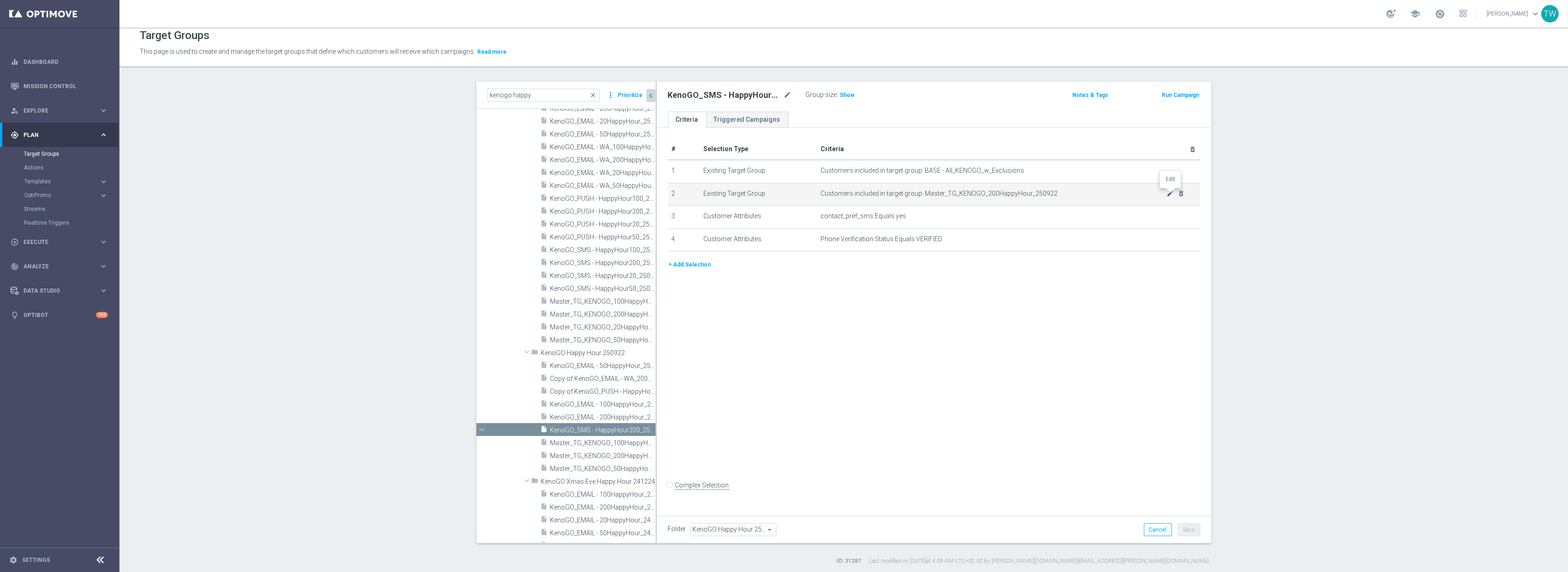
click at [1168, 193] on icon "mode_edit" at bounding box center [1170, 193] width 8 height 8
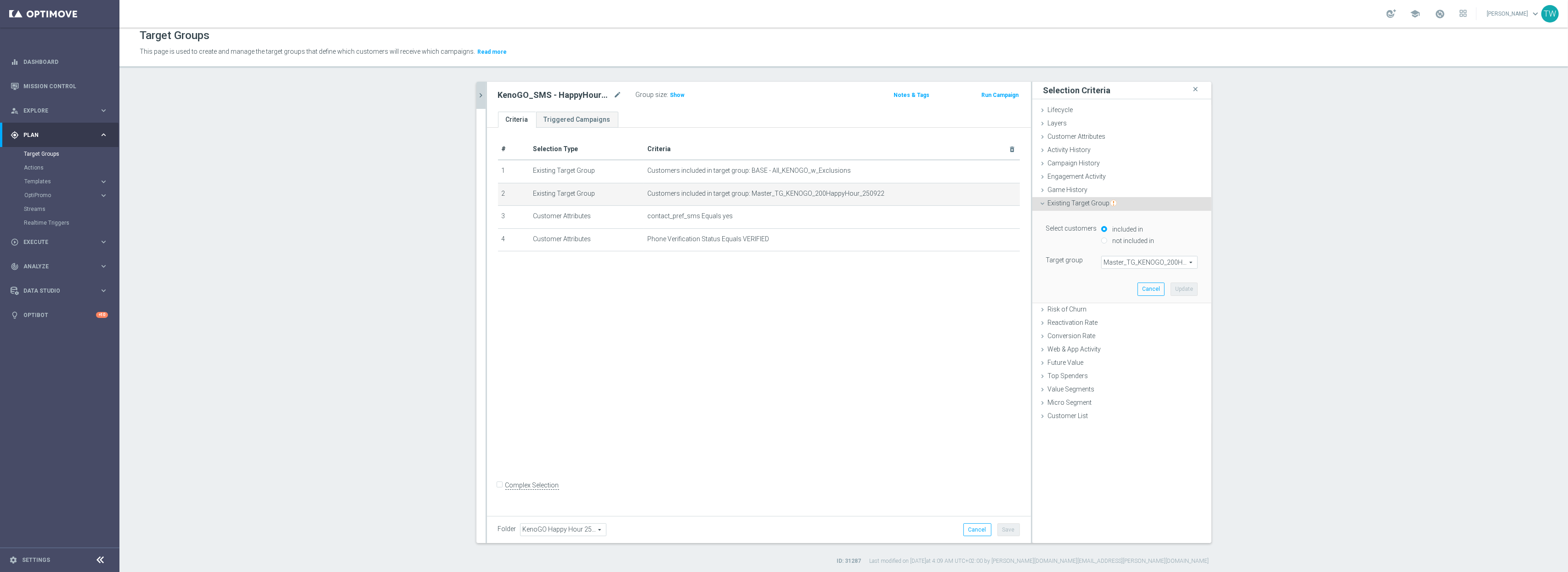
drag, startPoint x: 1144, startPoint y: 257, endPoint x: 1142, endPoint y: 265, distance: 8.2
click at [1144, 257] on span "Master_TG_KENOGO_200HappyHour_250922" at bounding box center [1149, 262] width 96 height 12
click at [1142, 266] on input "search" at bounding box center [1149, 262] width 97 height 13
type input "250922"
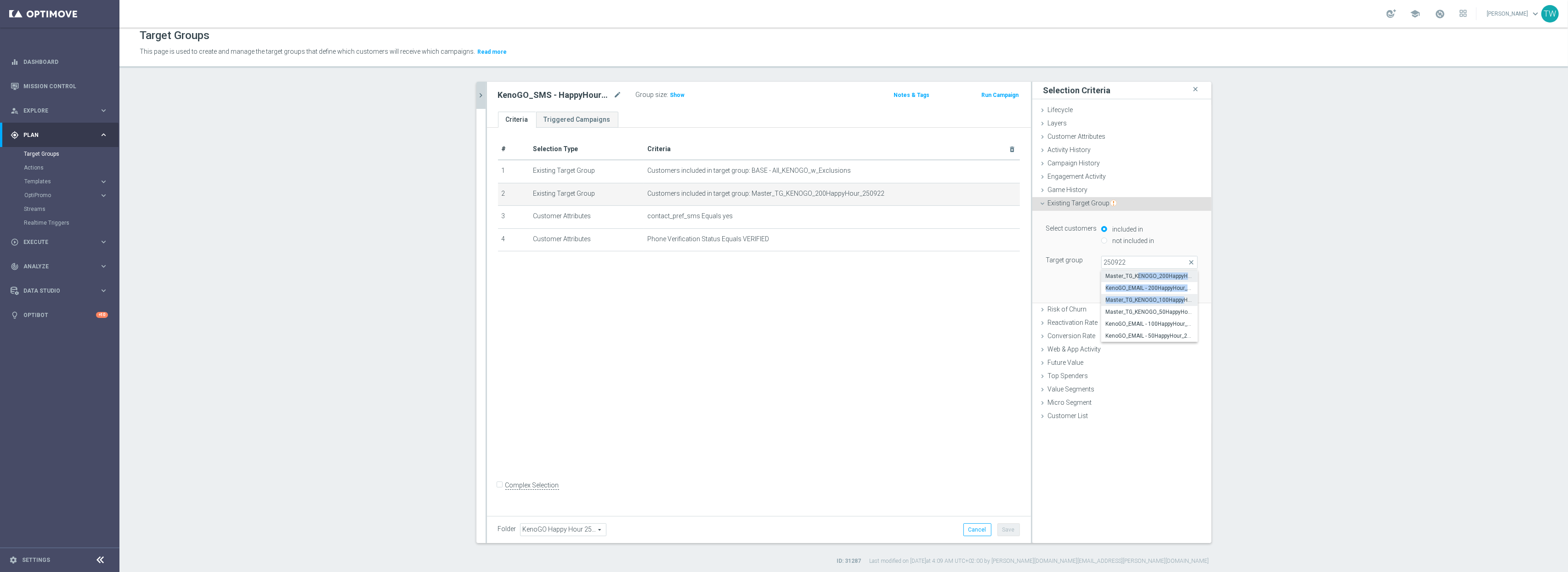
drag, startPoint x: 1139, startPoint y: 276, endPoint x: 1185, endPoint y: 302, distance: 52.8
click at [1185, 302] on div "Master_TG_KENOGO_200HappyHour_250922 KenoGO_EMAIL - 200HappyHour_250922 Master_…" at bounding box center [1149, 306] width 97 height 72
click at [1176, 293] on label "KenoGO_EMAIL - 200HappyHour_250922" at bounding box center [1149, 288] width 97 height 12
type input "KenoGO_EMAIL - 200HappyHour_250922"
click at [1190, 286] on button "Update" at bounding box center [1184, 289] width 27 height 13
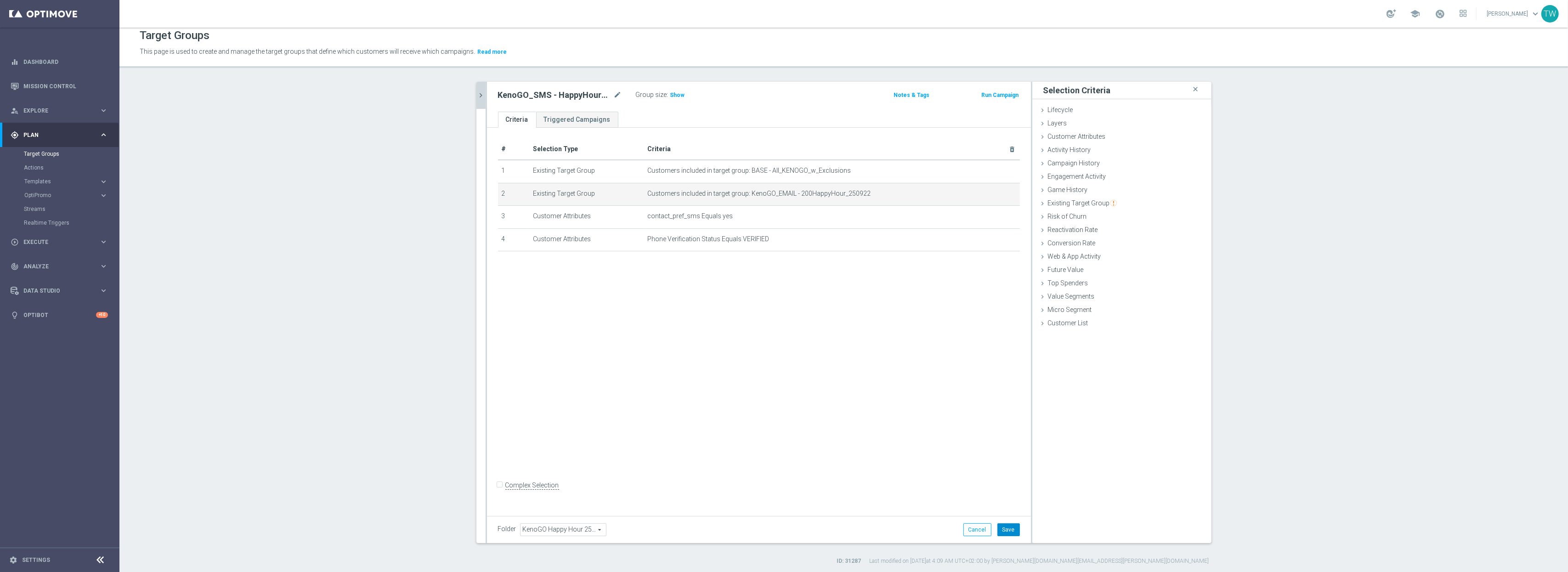
drag, startPoint x: 1013, startPoint y: 530, endPoint x: 899, endPoint y: 460, distance: 133.8
click at [1011, 476] on button "Save" at bounding box center [1009, 529] width 23 height 13
click at [487, 92] on div "KenoGO_SMS - HappyHour200_250922 mode_edit Group size : Show Notes & Tags Run C…" at bounding box center [759, 97] width 544 height 30
click at [482, 92] on icon "chevron_right" at bounding box center [481, 95] width 9 height 9
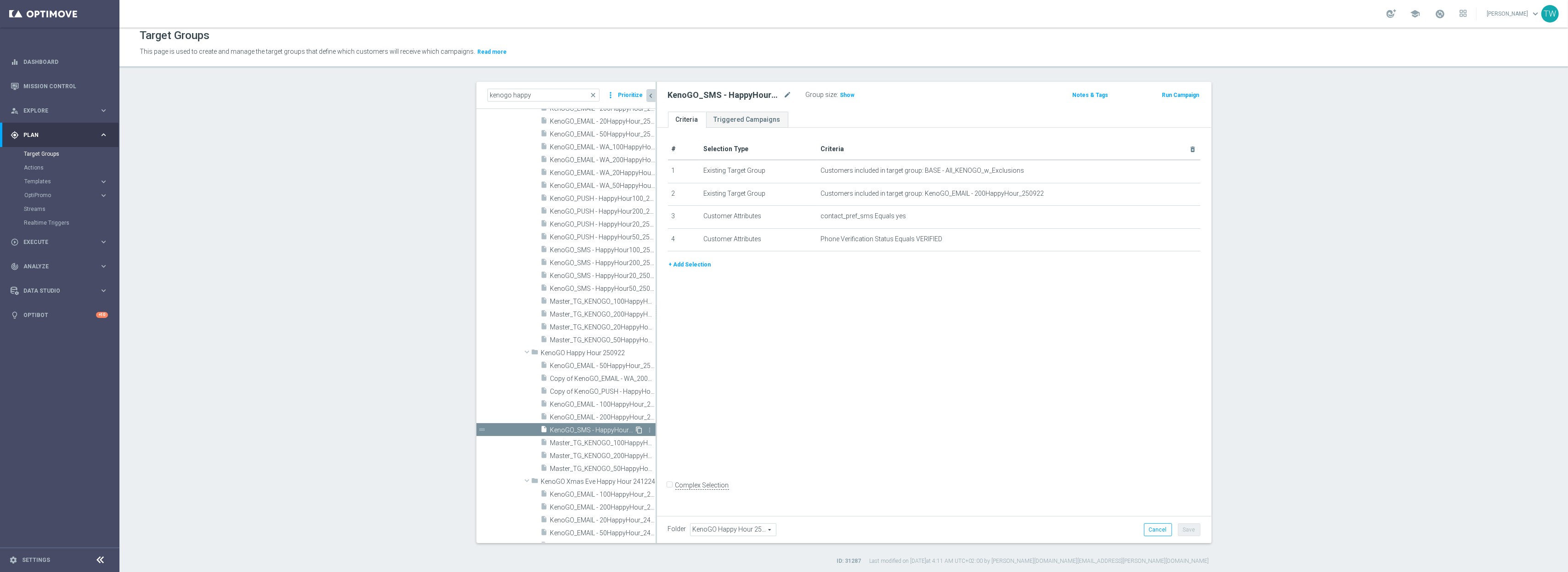
click at [640, 430] on icon "content_copy" at bounding box center [639, 430] width 8 height 8
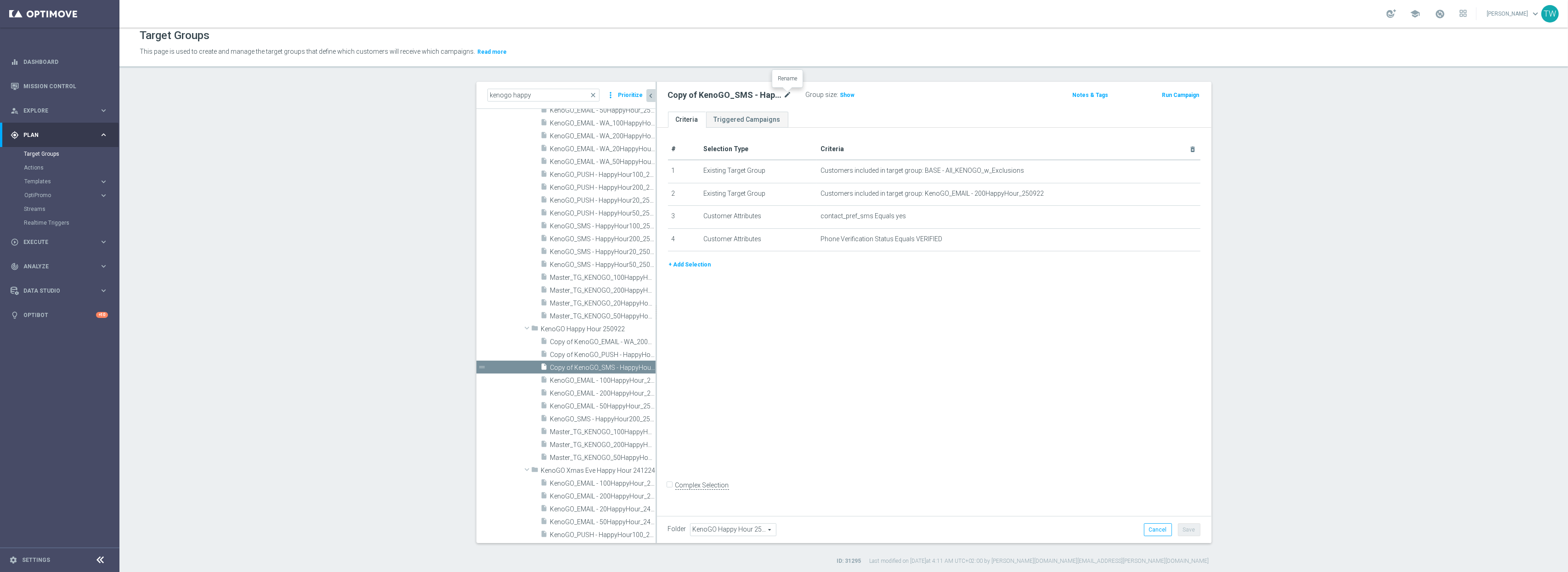
click at [784, 94] on icon "mode_edit" at bounding box center [788, 95] width 8 height 11
click at [759, 96] on input "Copy of KenoGO_SMS - HappyHour200_250922" at bounding box center [730, 96] width 124 height 13
type input "KenoGO_SMS - HappyHour100_250922"
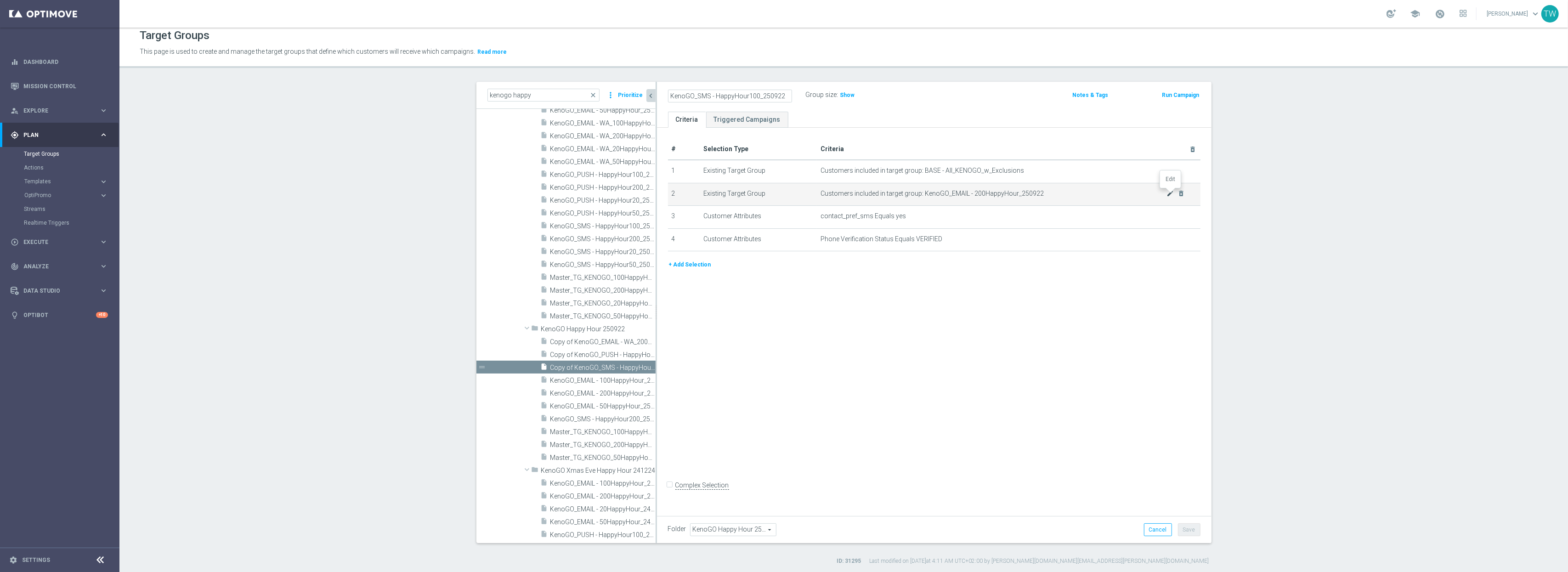
click at [1169, 192] on icon "mode_edit" at bounding box center [1170, 193] width 8 height 8
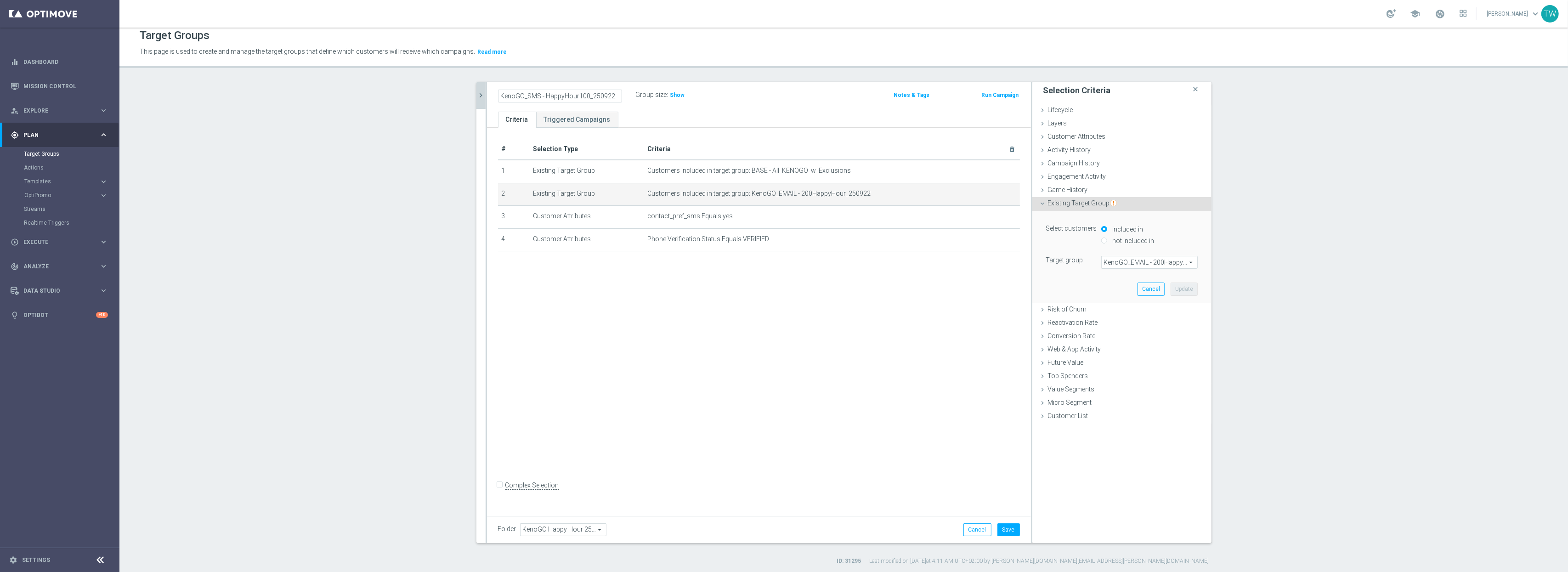
click at [1171, 262] on span "KenoGO_EMAIL - 200HappyHour_250922" at bounding box center [1149, 262] width 96 height 12
click at [1171, 262] on input "search" at bounding box center [1149, 262] width 97 height 13
type input "250922"
click at [1173, 337] on span "KenoGO_EMAIL - 100HappyHour_250922" at bounding box center [1149, 335] width 88 height 8
type input "KenoGO_EMAIL - 100HappyHour_250922"
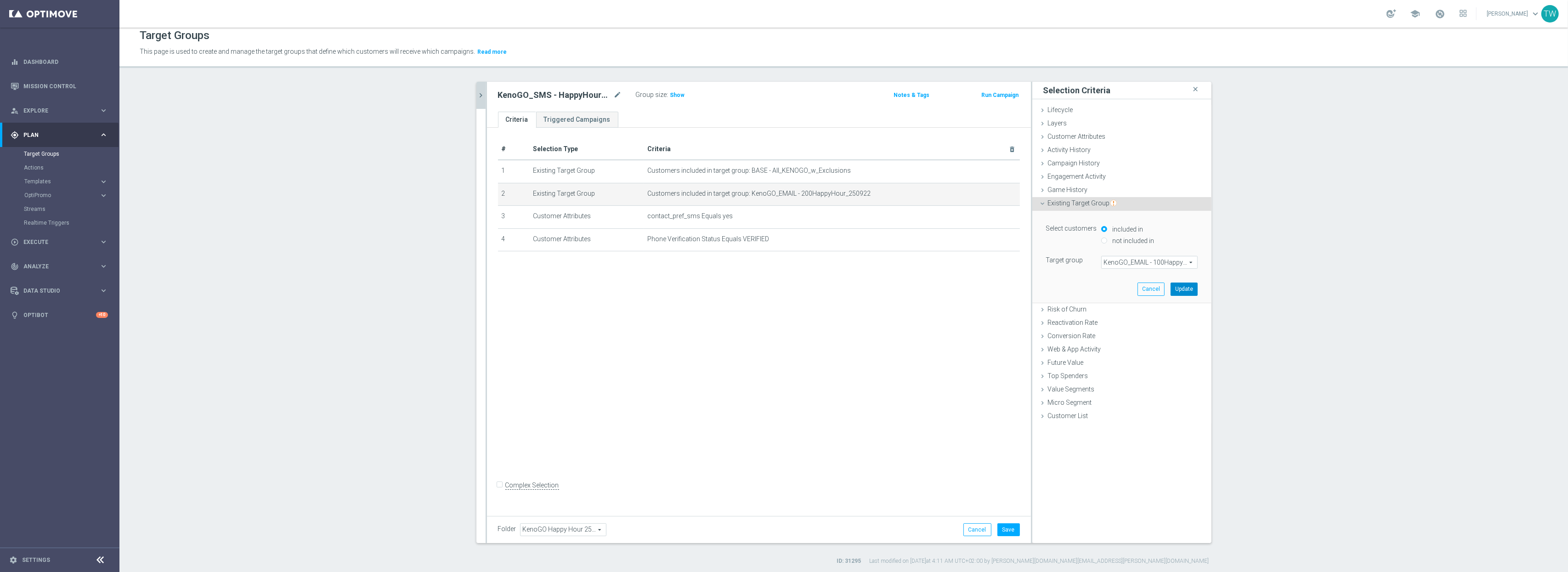
click at [1184, 288] on button "Update" at bounding box center [1184, 289] width 27 height 13
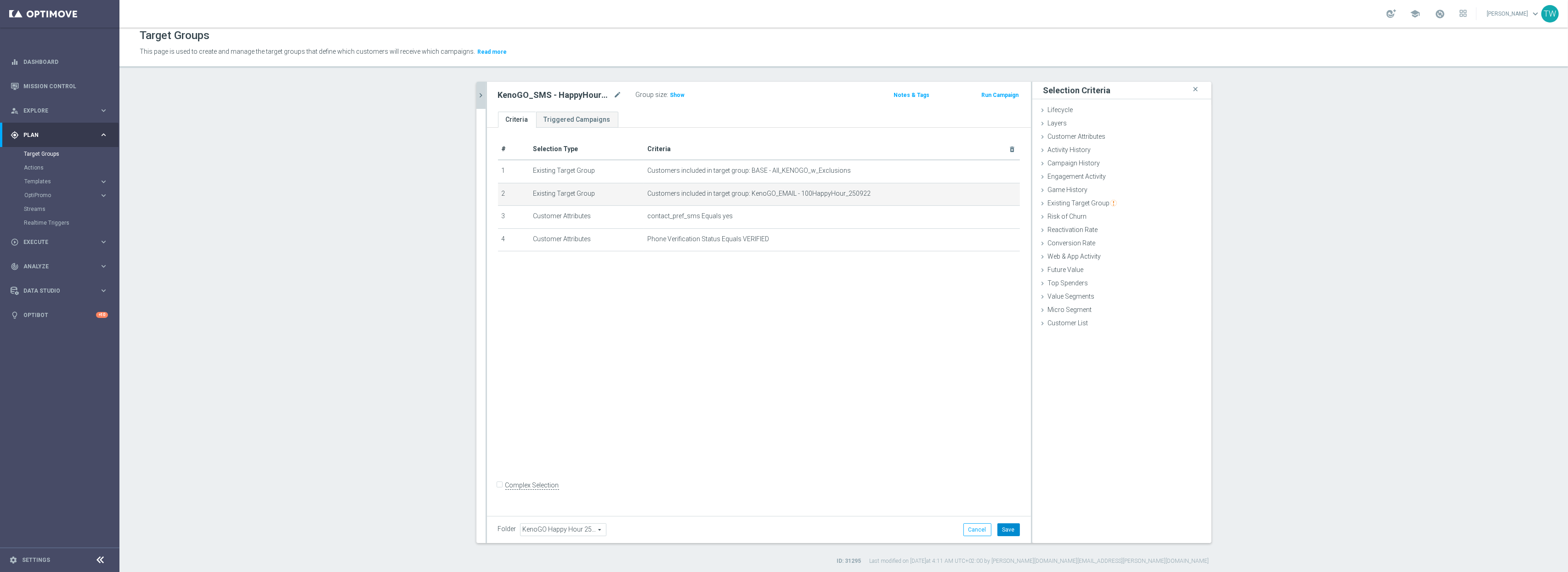
click at [1011, 476] on button "Save" at bounding box center [1009, 529] width 23 height 13
click at [483, 96] on icon "chevron_right" at bounding box center [481, 95] width 9 height 9
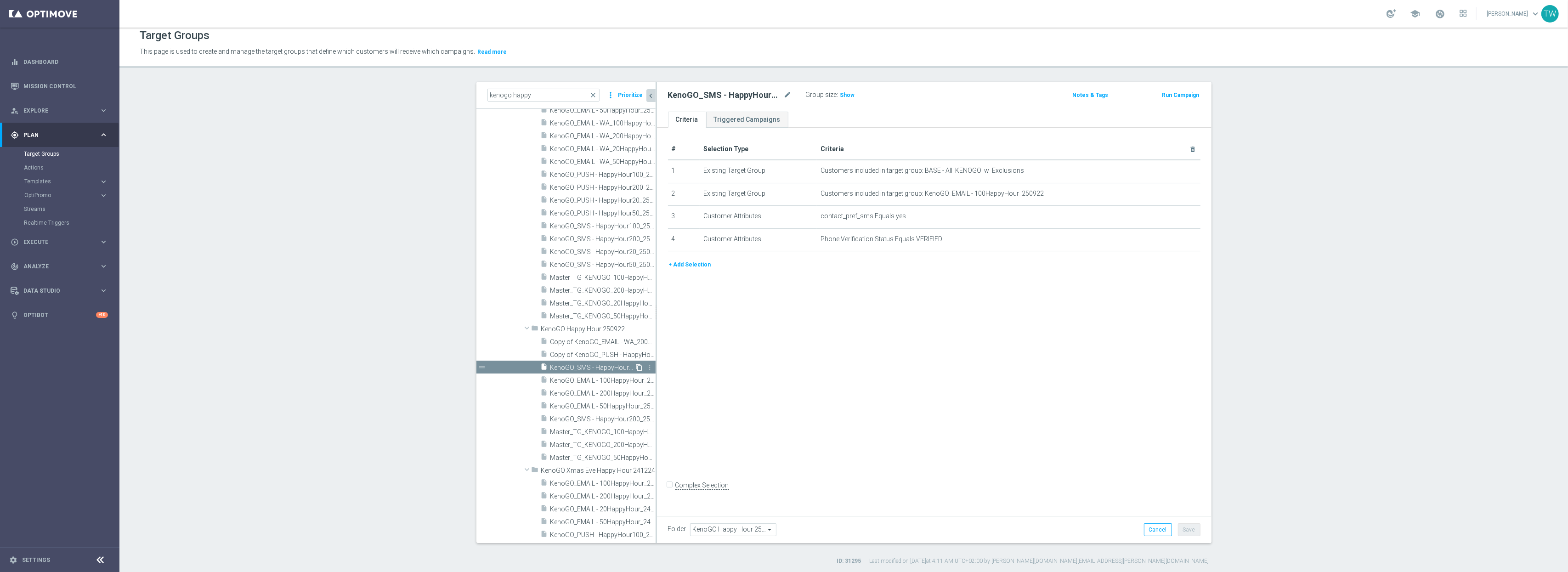
click at [639, 366] on icon "content_copy" at bounding box center [639, 367] width 8 height 8
click at [789, 92] on icon "mode_edit" at bounding box center [788, 95] width 8 height 11
click at [762, 95] on input "Copy of KenoGO_SMS - HappyHour100_250922" at bounding box center [730, 96] width 124 height 13
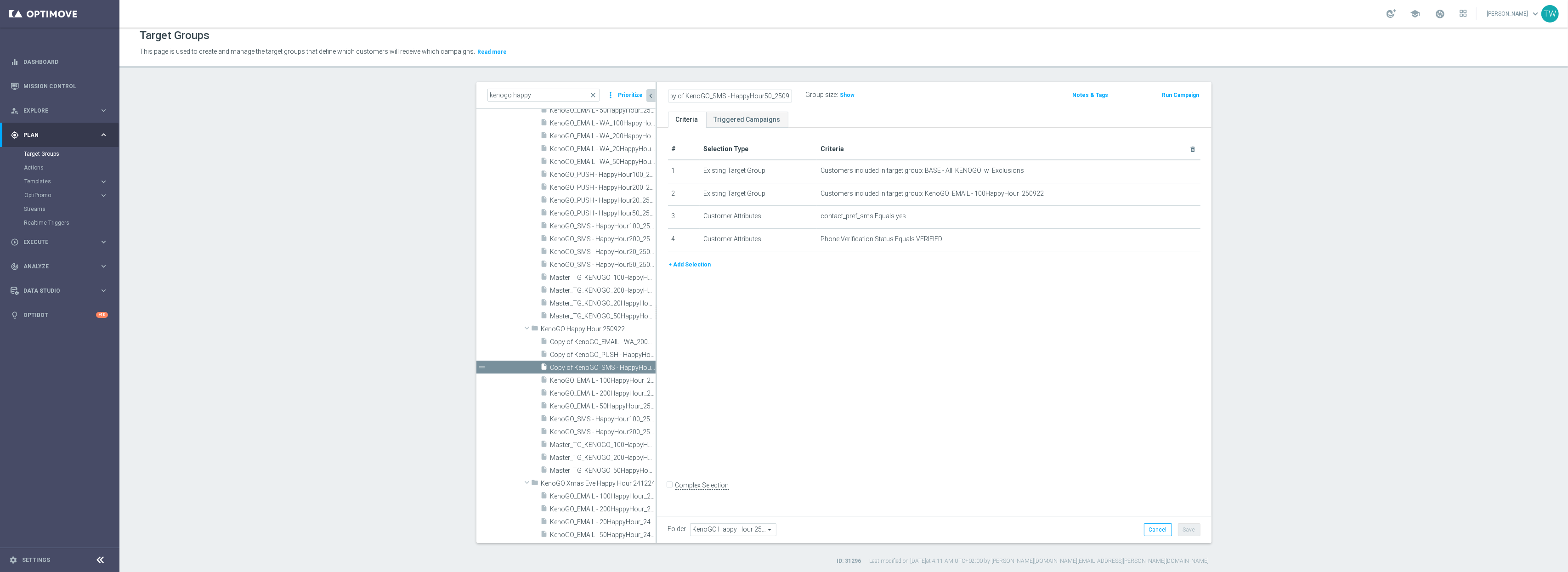
scroll to position [0, 0]
type input "KenoGO_SMS - HappyHour50_250922"
click at [1168, 195] on icon "mode_edit" at bounding box center [1170, 193] width 8 height 8
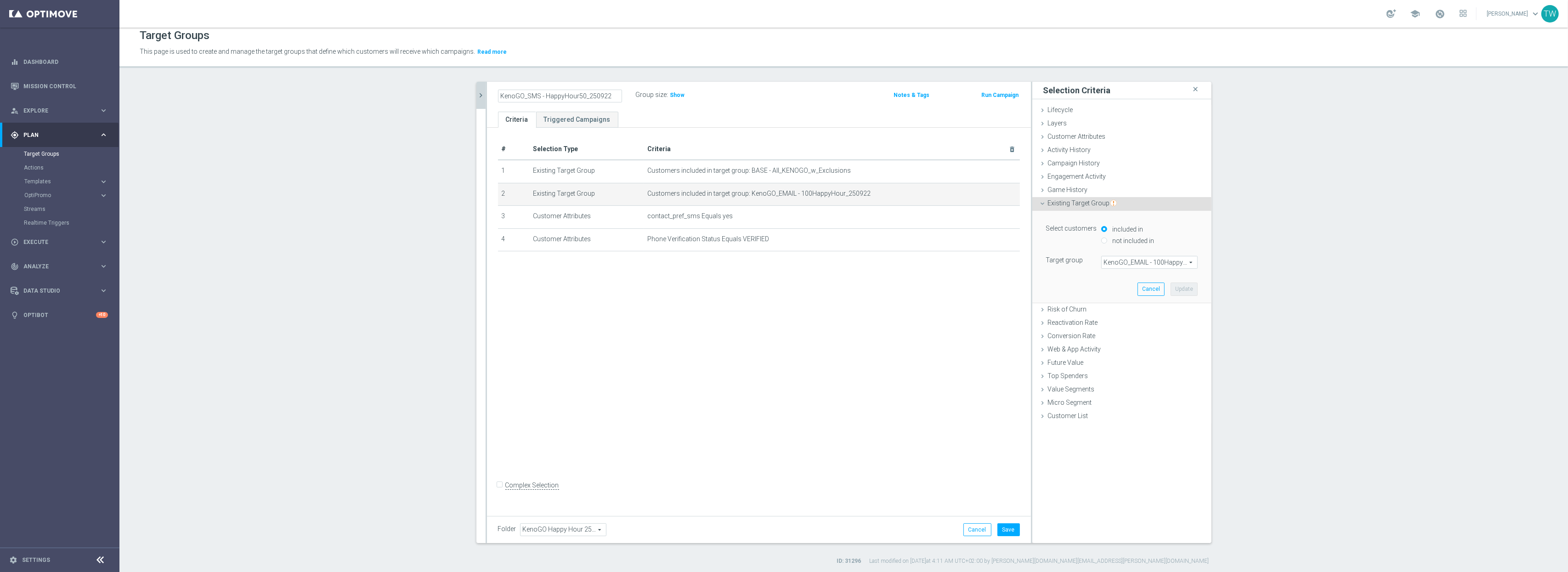
click at [1165, 262] on span "KenoGO_EMAIL - 100HappyHour_250922" at bounding box center [1149, 262] width 96 height 12
click at [1165, 262] on input "search" at bounding box center [1149, 262] width 97 height 13
type input "250922"
click at [1167, 348] on span "KenoGO_EMAIL - 50HappyHour_250922" at bounding box center [1149, 348] width 88 height 8
type input "KenoGO_EMAIL - 50HappyHour_250922"
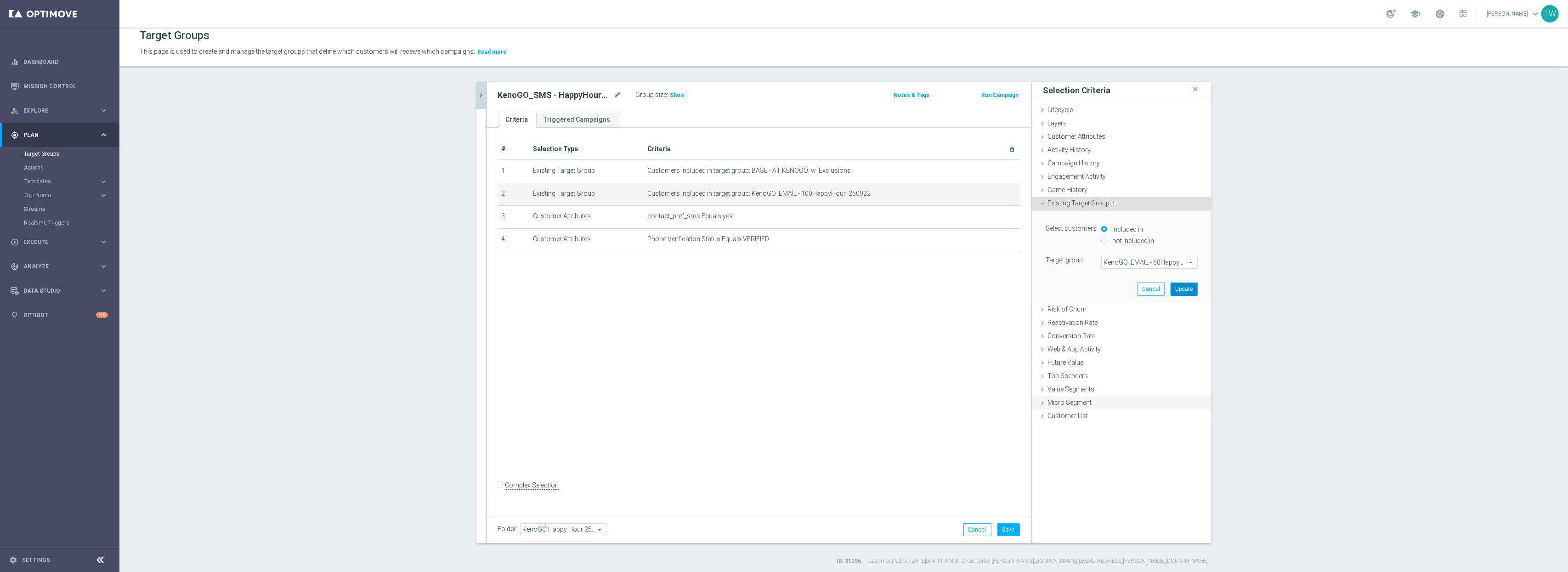
drag, startPoint x: 1175, startPoint y: 288, endPoint x: 1064, endPoint y: 390, distance: 150.7
click at [1173, 290] on button "Update" at bounding box center [1184, 289] width 27 height 13
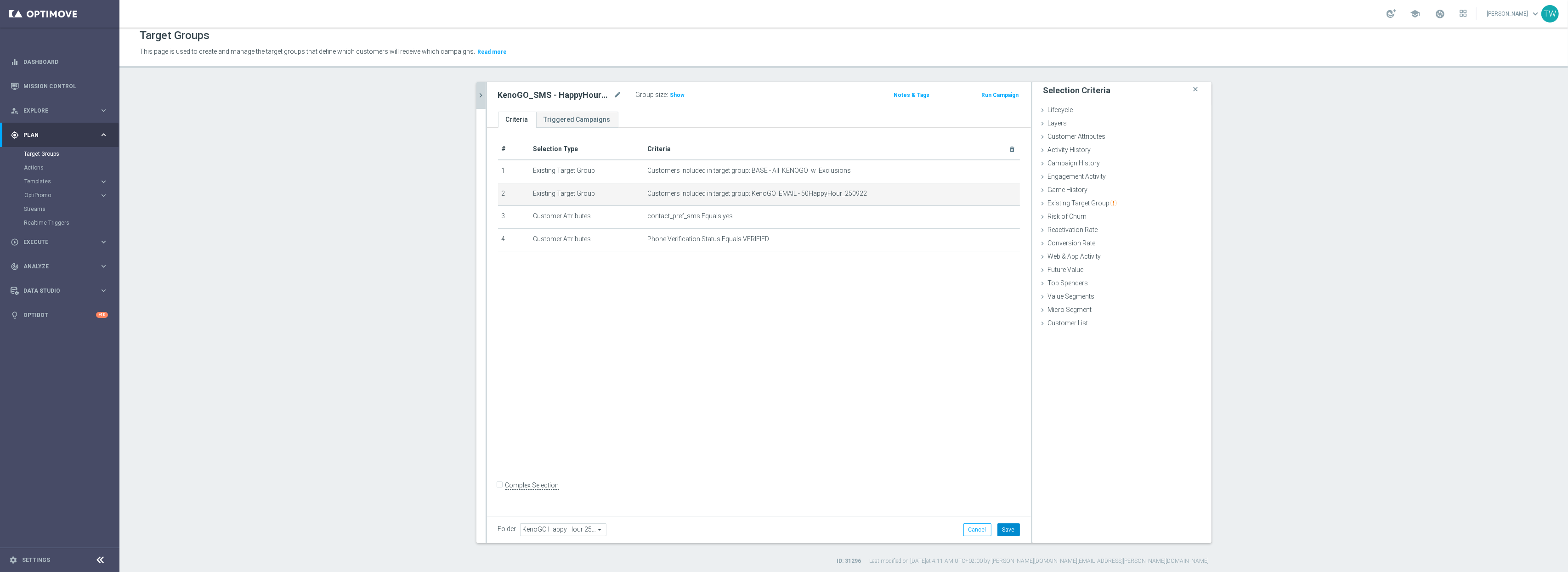
click at [1014, 476] on button "Save" at bounding box center [1009, 529] width 23 height 13
click at [477, 95] on icon "chevron_right" at bounding box center [481, 95] width 9 height 9
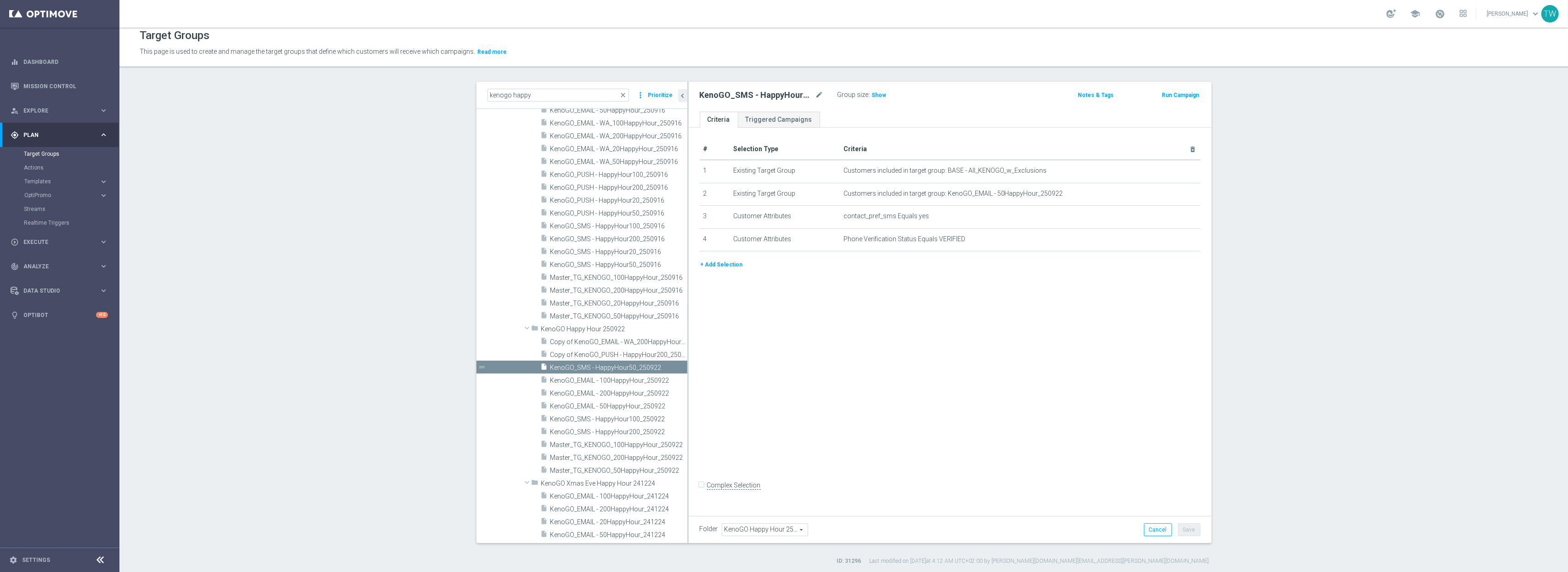
drag, startPoint x: 655, startPoint y: 388, endPoint x: 687, endPoint y: 382, distance: 32.6
click at [687, 382] on div at bounding box center [688, 313] width 1 height 462
click at [631, 355] on span "Copy of KenoGO_PUSH - HappyHour200_250916" at bounding box center [608, 355] width 116 height 8
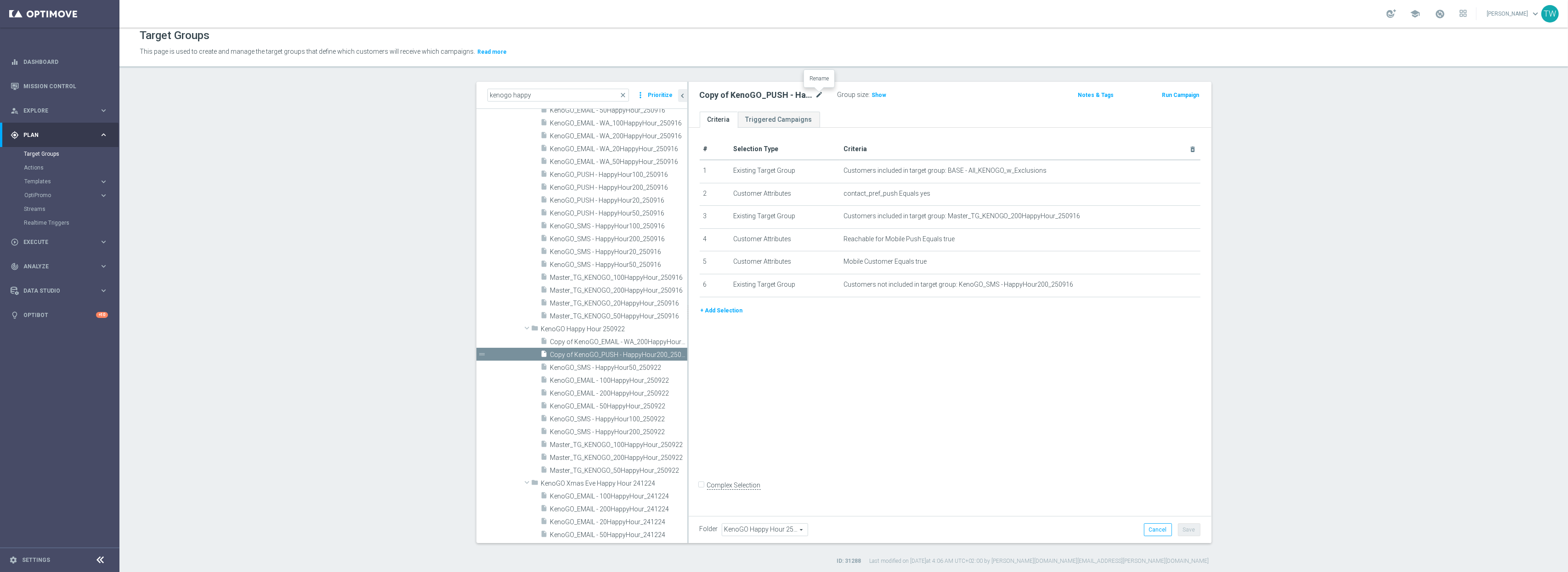
click at [822, 95] on icon "mode_edit" at bounding box center [820, 95] width 8 height 11
type input "KenoGO_PUSH - HappyHour200_250922"
click at [1170, 215] on icon "mode_edit" at bounding box center [1171, 216] width 8 height 8
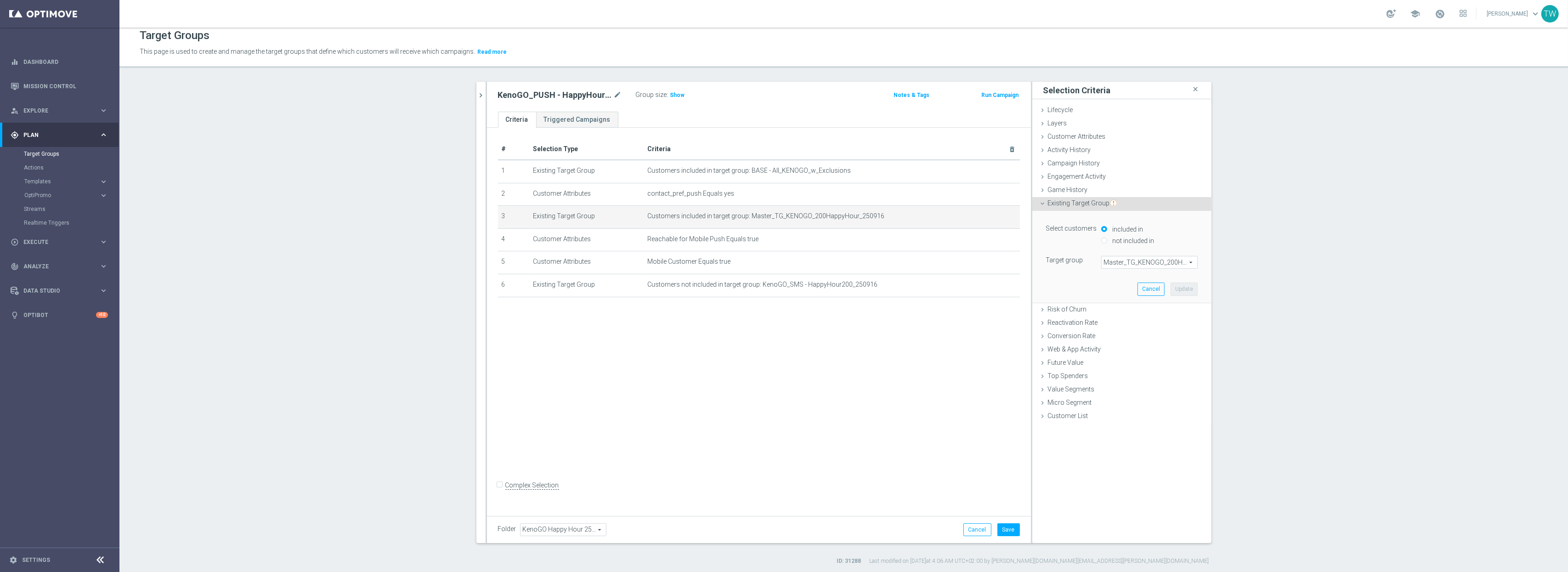
click at [1160, 261] on span "Master_TG_KENOGO_200HappyHour_250916" at bounding box center [1149, 262] width 96 height 12
click at [1160, 261] on input "search" at bounding box center [1149, 262] width 97 height 13
type input "250922"
click at [1173, 275] on span "Master_TG_KENOGO_200HappyHour_250922" at bounding box center [1149, 276] width 88 height 8
type input "Master_TG_KENOGO_200HappyHour_250922"
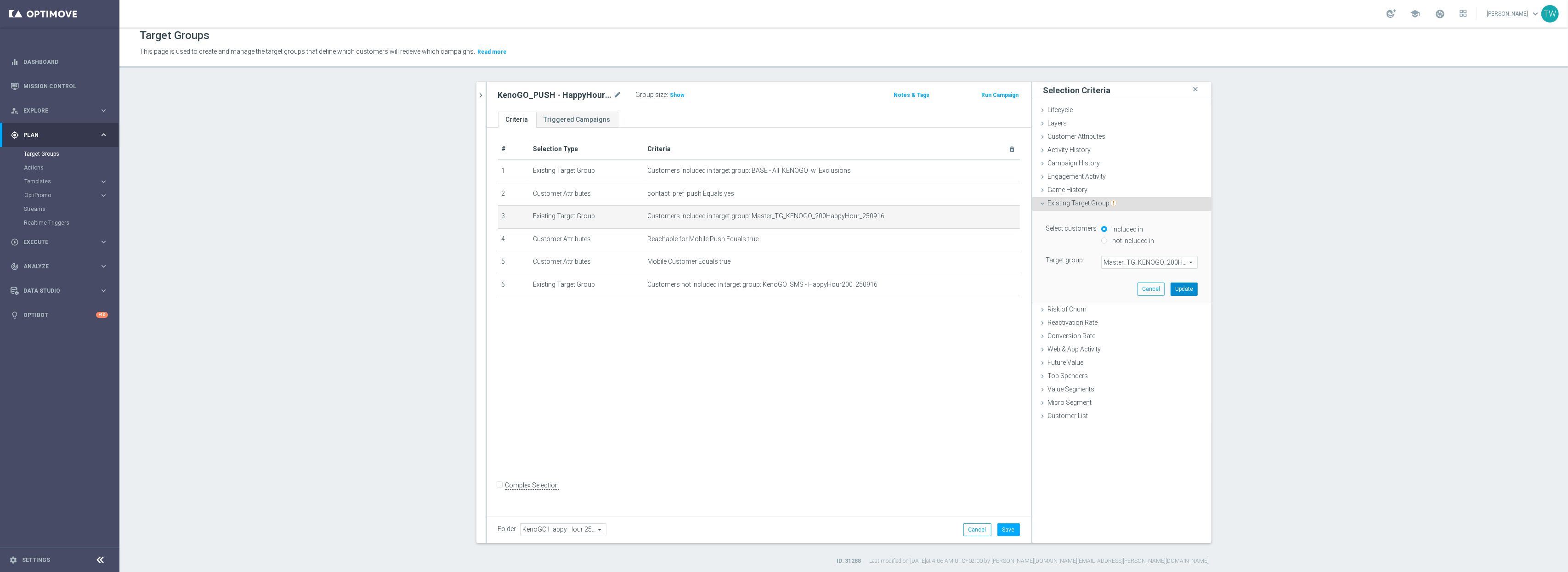
click at [1189, 288] on button "Update" at bounding box center [1184, 289] width 27 height 13
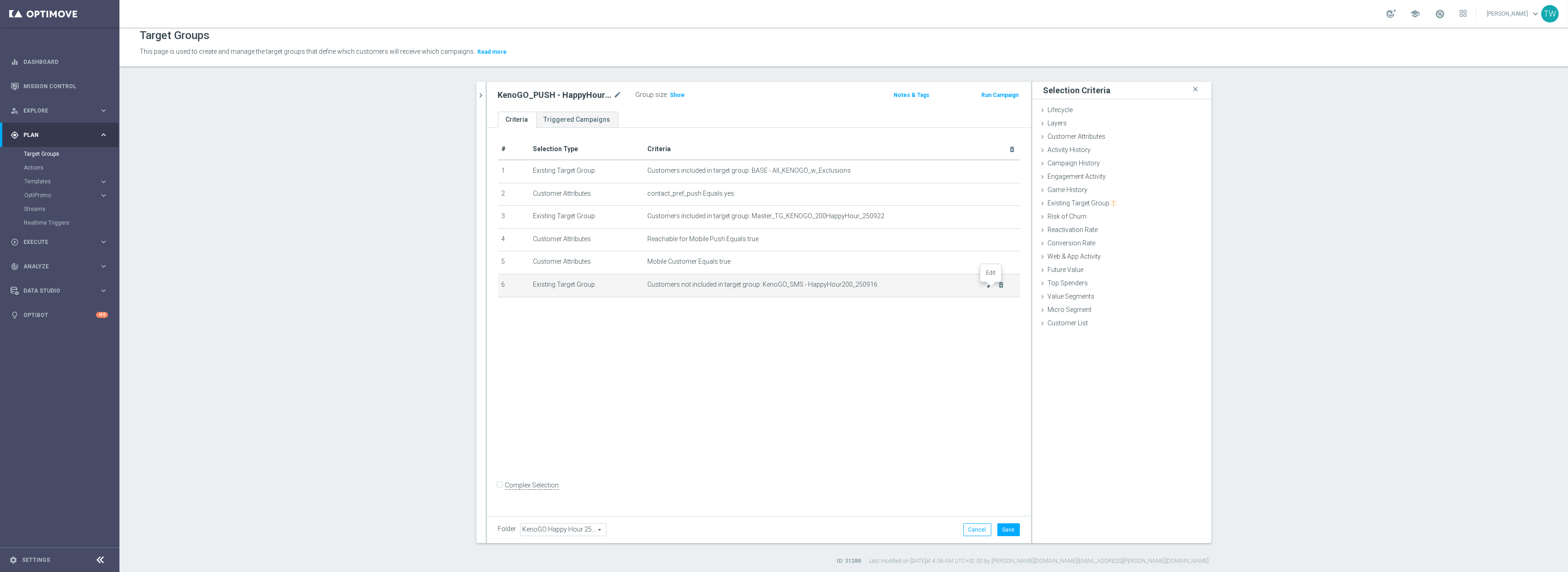
click at [990, 288] on icon "mode_edit" at bounding box center [990, 285] width 8 height 8
click at [1184, 266] on span "KenoGO_SMS - HappyHour200_250916" at bounding box center [1149, 262] width 96 height 12
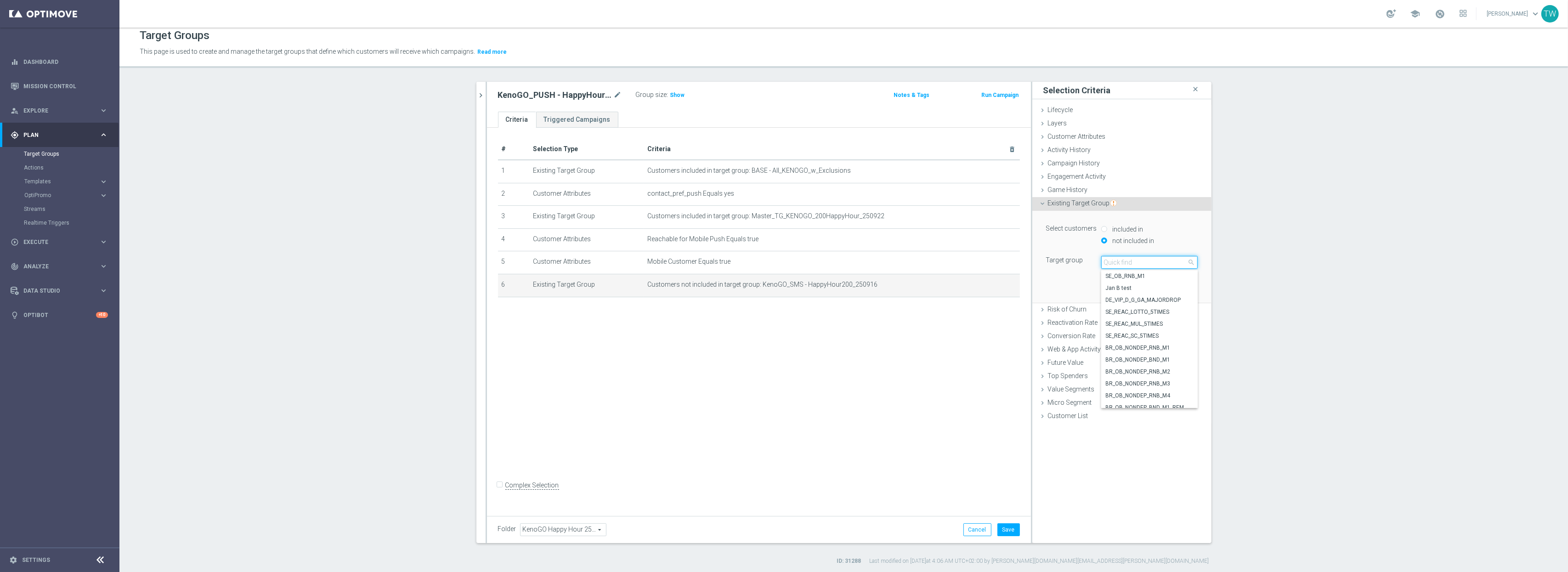
click at [1158, 265] on input "search" at bounding box center [1149, 262] width 97 height 13
type input "250922"
click at [1171, 290] on span "KenoGO_SMS - HappyHour200_250922" at bounding box center [1149, 288] width 88 height 8
type input "KenoGO_SMS - HappyHour200_250922"
click at [1184, 286] on button "Update" at bounding box center [1184, 289] width 27 height 13
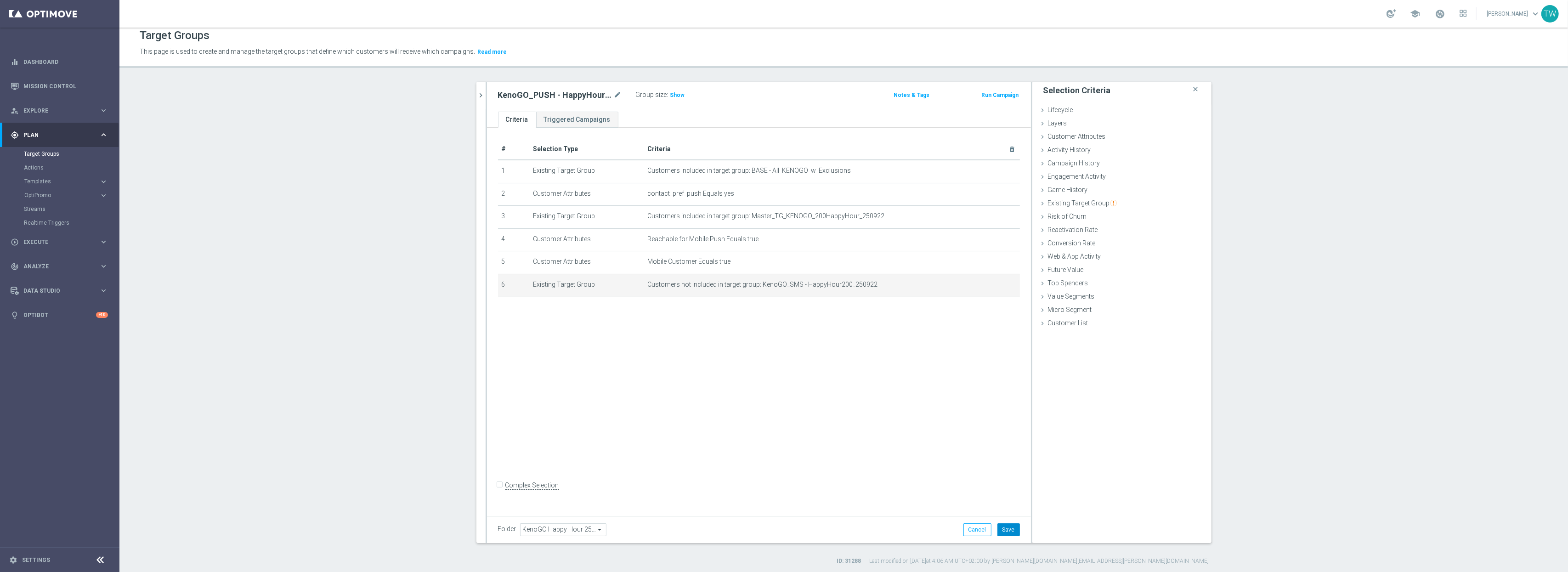
click at [1004, 476] on button "Save" at bounding box center [1009, 529] width 23 height 13
click at [479, 95] on icon "chevron_right" at bounding box center [481, 95] width 9 height 9
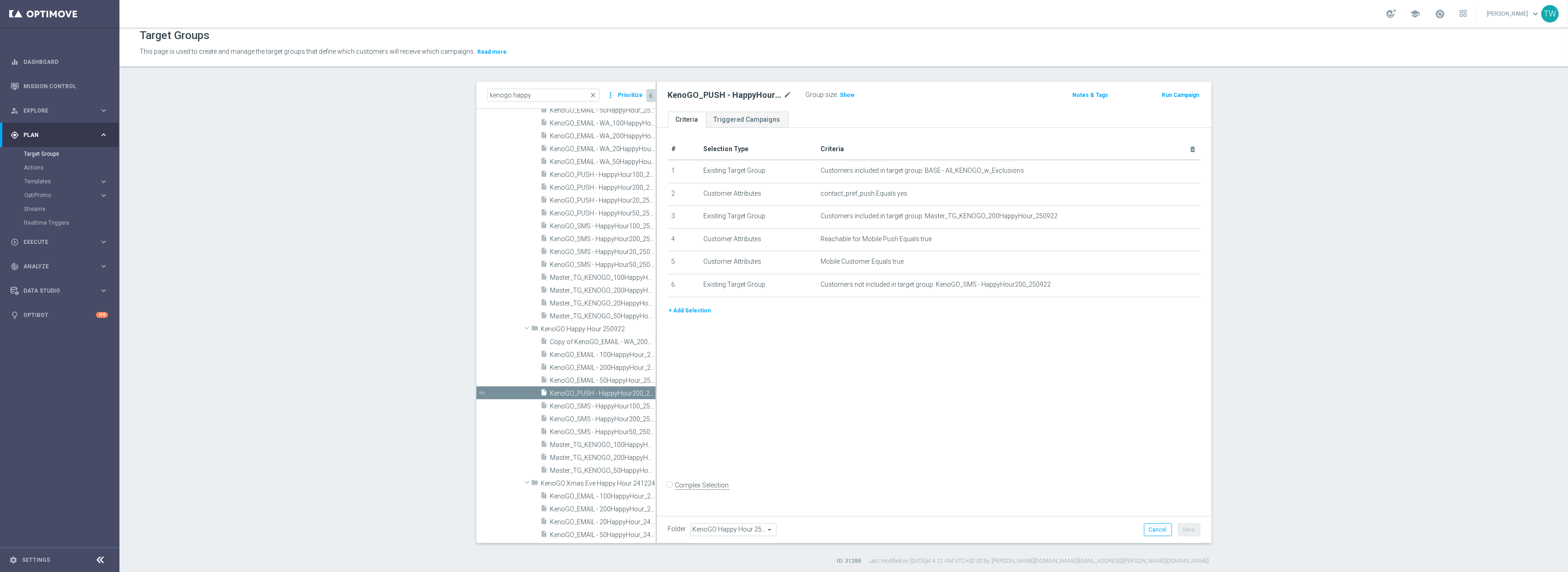
scroll to position [11515, 0]
click at [640, 368] on icon "content_copy" at bounding box center [639, 369] width 8 height 8
click at [787, 93] on icon "mode_edit" at bounding box center [788, 95] width 8 height 11
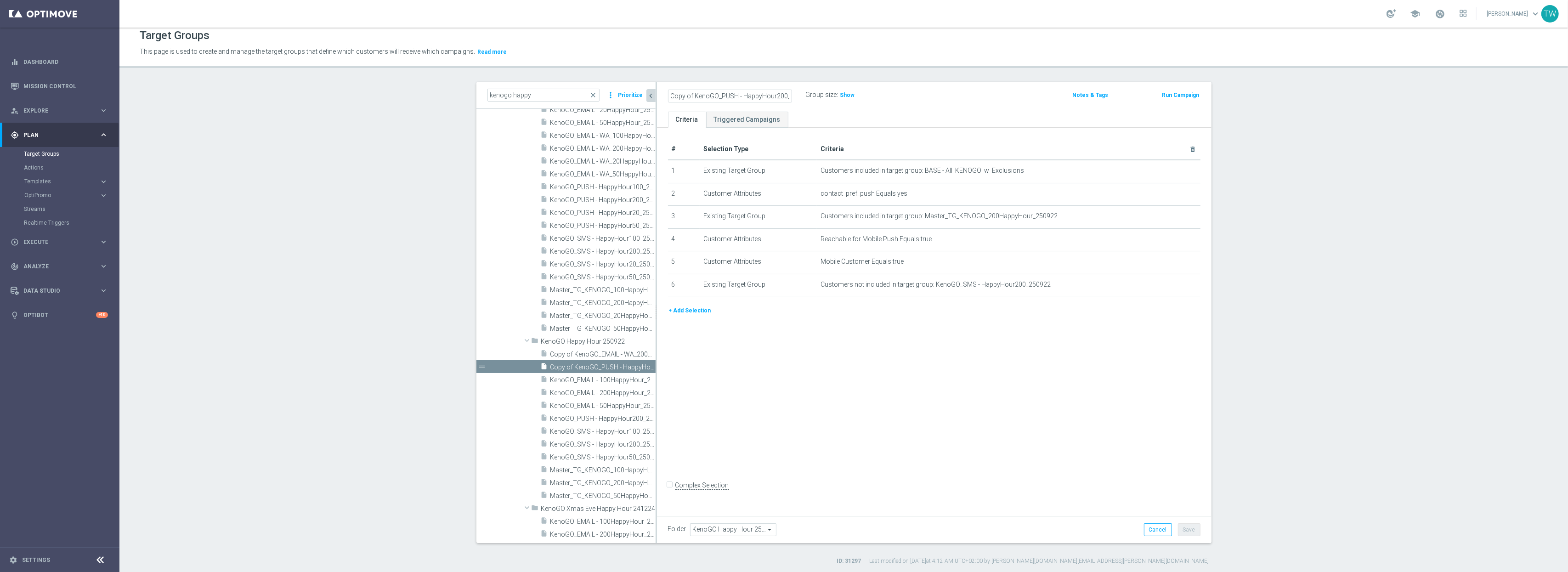
scroll to position [0, 19]
click at [758, 96] on input "Copy of KenoGO_PUSH - HappyHour200_250922" at bounding box center [730, 96] width 124 height 13
type input "KenoGO_PUSH - HappyHour100_250922"
click at [0, 0] on icon "mode_edit" at bounding box center [0, 0] width 0 height 0
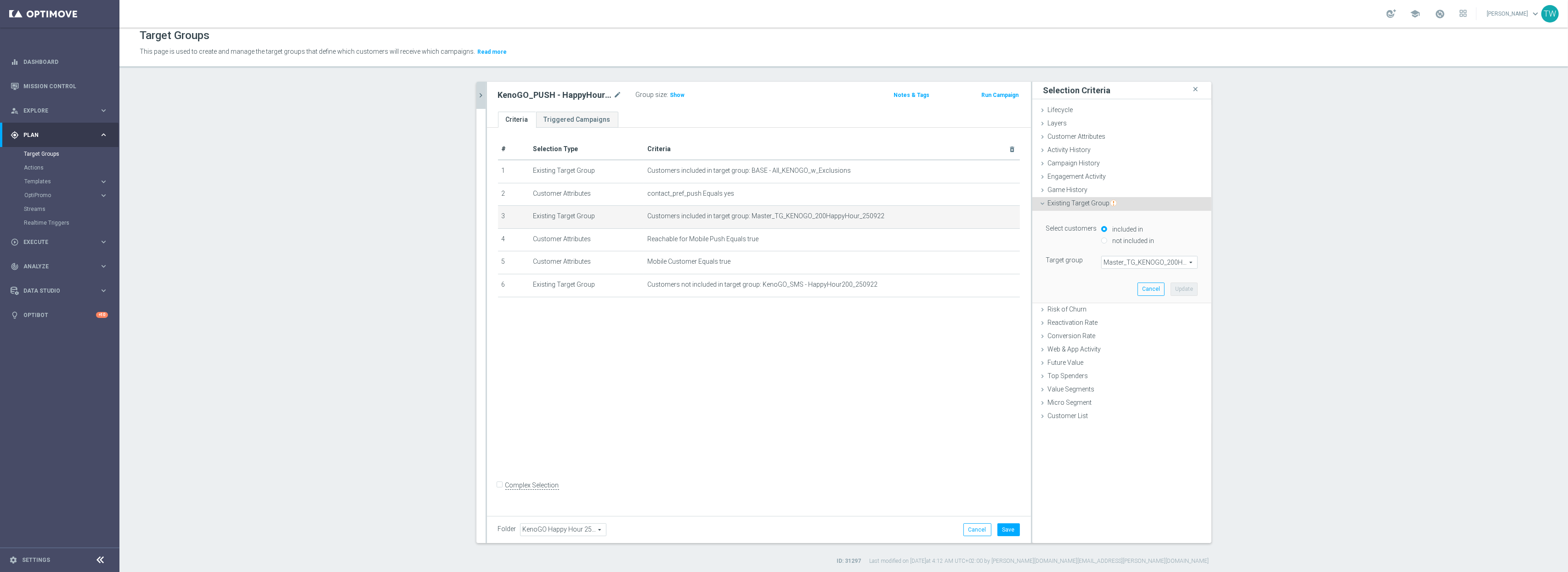
click at [1178, 262] on span "Master_TG_KENOGO_200HappyHour_250922" at bounding box center [1149, 262] width 96 height 12
click at [1178, 262] on input "search" at bounding box center [1149, 262] width 97 height 13
type input "250922"
click at [1171, 326] on span "Master_TG_KENOGO_100HappyHour_250922" at bounding box center [1149, 324] width 88 height 8
type input "Master_TG_KENOGO_100HappyHour_250922"
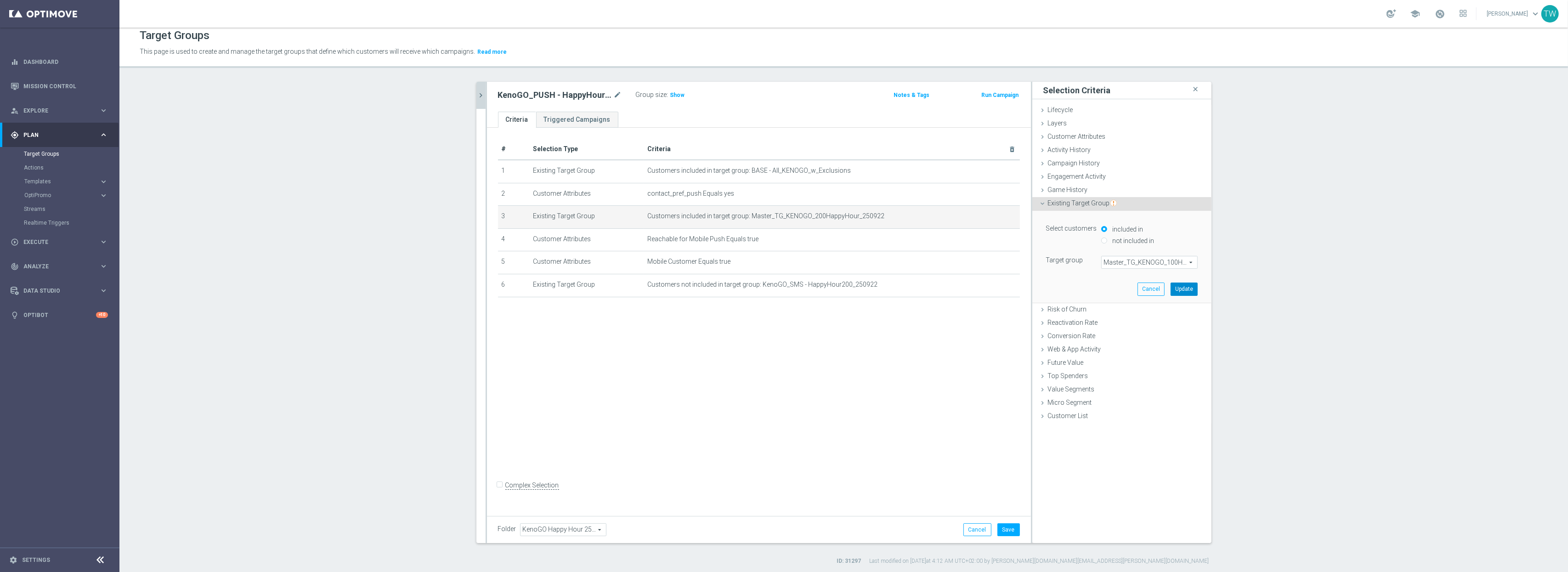
click at [1191, 286] on button "Update" at bounding box center [1184, 289] width 27 height 13
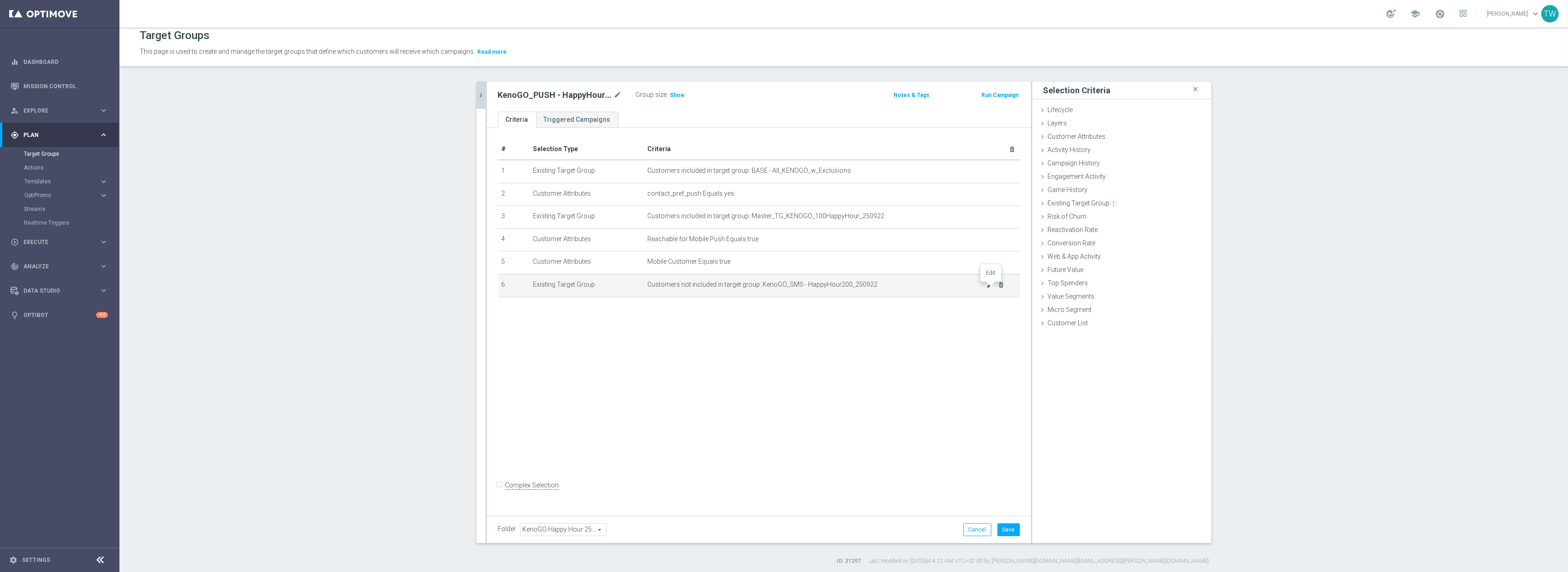
click at [988, 288] on icon "mode_edit" at bounding box center [990, 285] width 8 height 8
click at [1155, 262] on span "KenoGO_SMS - HappyHour200_250922" at bounding box center [1149, 262] width 96 height 12
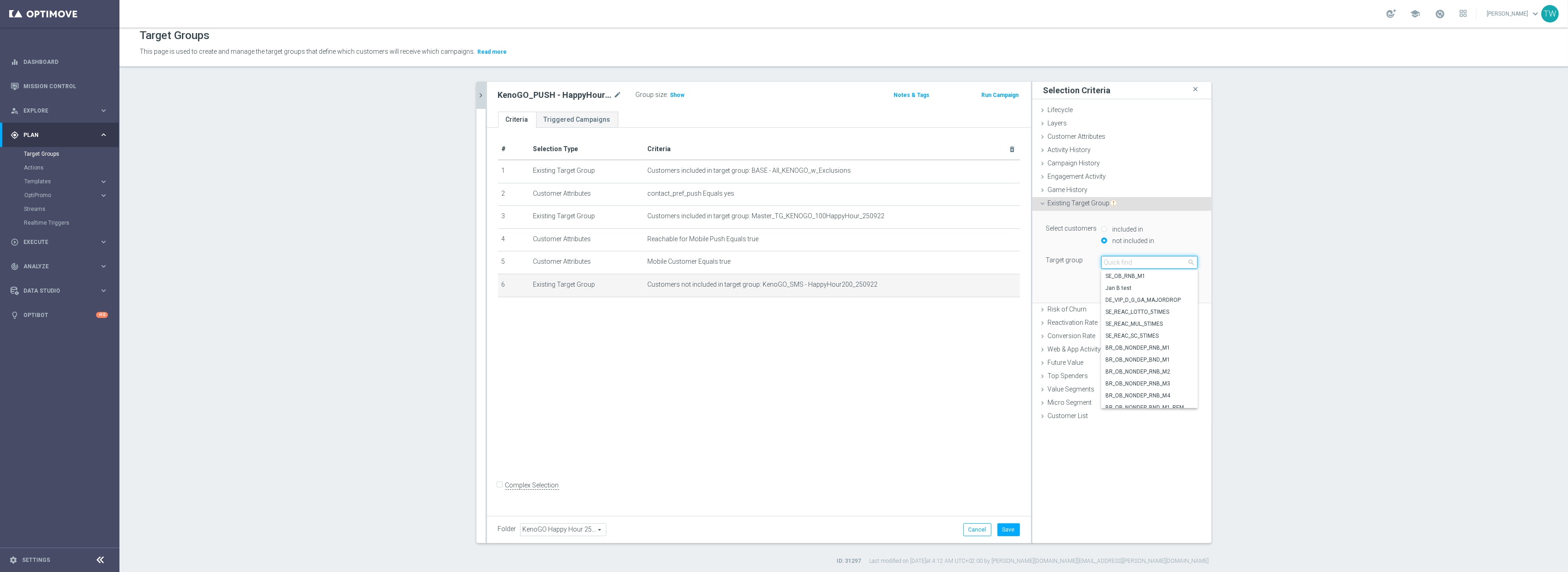
click at [1155, 262] on input "search" at bounding box center [1149, 262] width 97 height 13
type input "250922"
click at [1169, 373] on span "KenoGO_SMS - HappyHour100_250922" at bounding box center [1149, 371] width 88 height 8
type input "KenoGO_SMS - HappyHour100_250922"
click at [1193, 286] on button "Update" at bounding box center [1184, 289] width 27 height 13
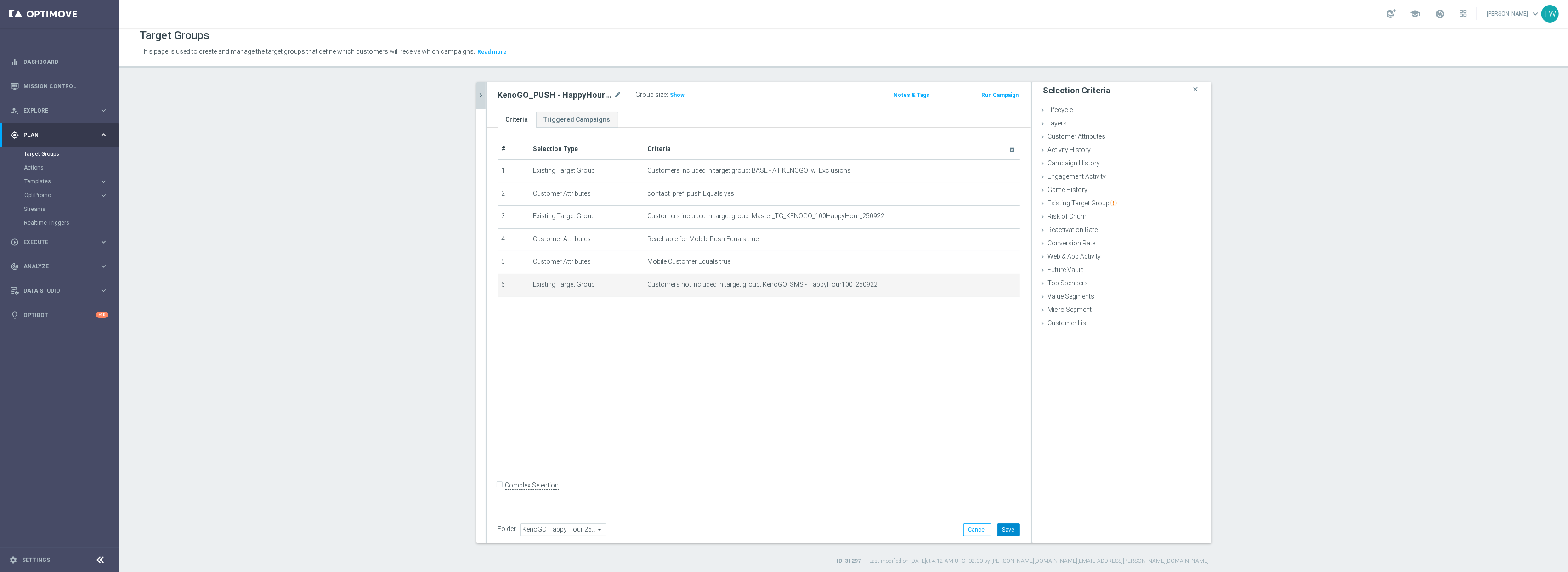
click at [1014, 476] on button "Save" at bounding box center [1009, 529] width 23 height 13
click at [479, 93] on icon "chevron_right" at bounding box center [481, 95] width 9 height 9
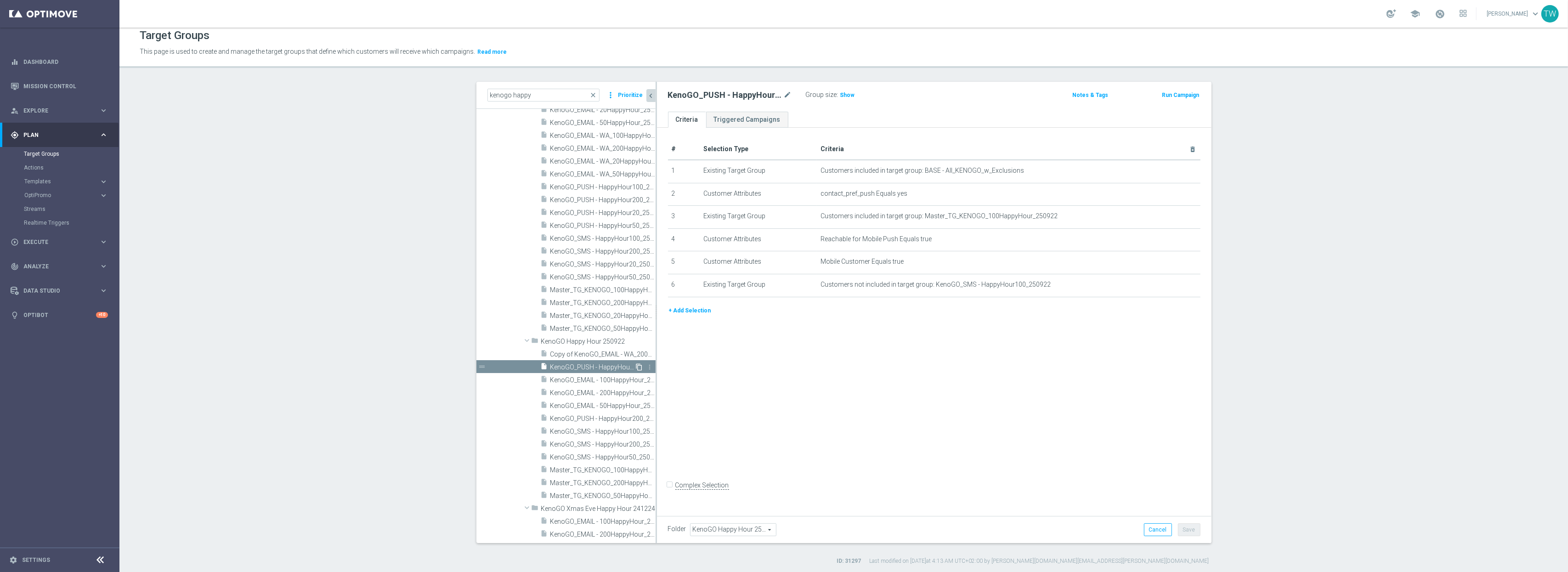
click at [639, 366] on icon "content_copy" at bounding box center [639, 367] width 8 height 8
click at [787, 94] on icon "mode_edit" at bounding box center [788, 95] width 8 height 11
click at [761, 95] on input "Copy of KenoGO_PUSH - HappyHour100_250922" at bounding box center [730, 96] width 124 height 13
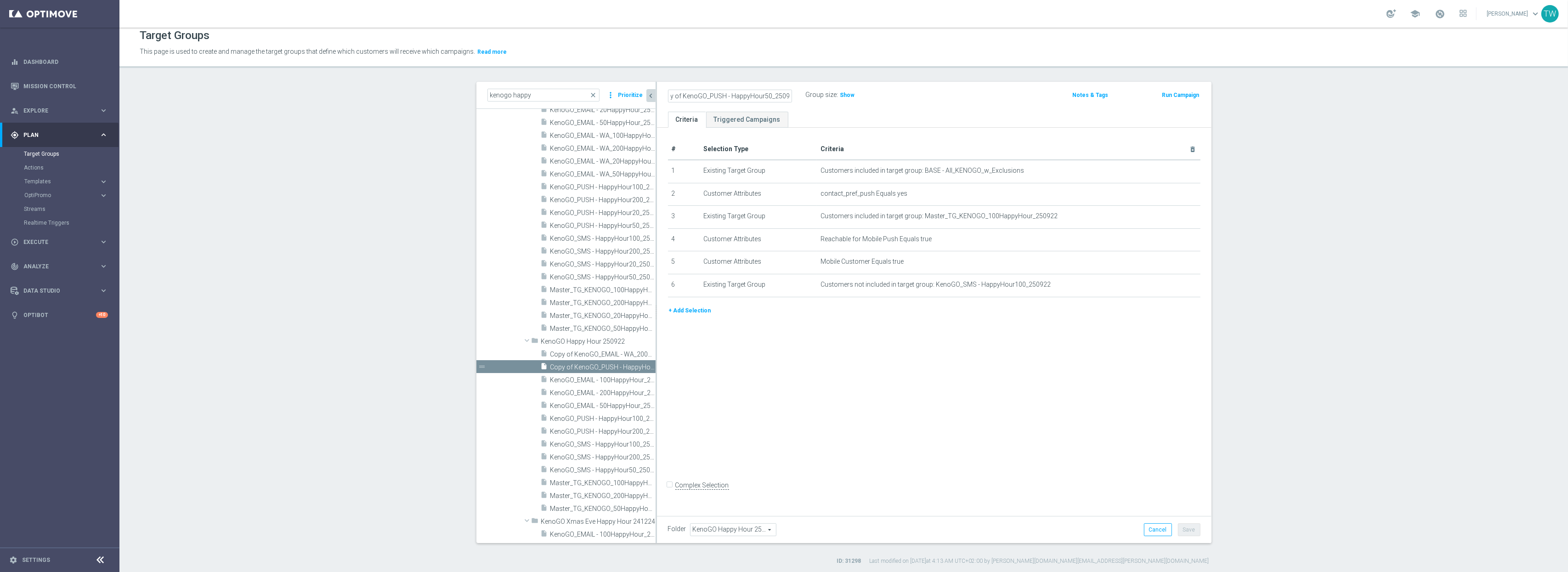
scroll to position [0, 0]
type input "KenoGO_PUSH - HappyHour50_250922"
click at [1167, 217] on icon "mode_edit" at bounding box center [1170, 216] width 8 height 8
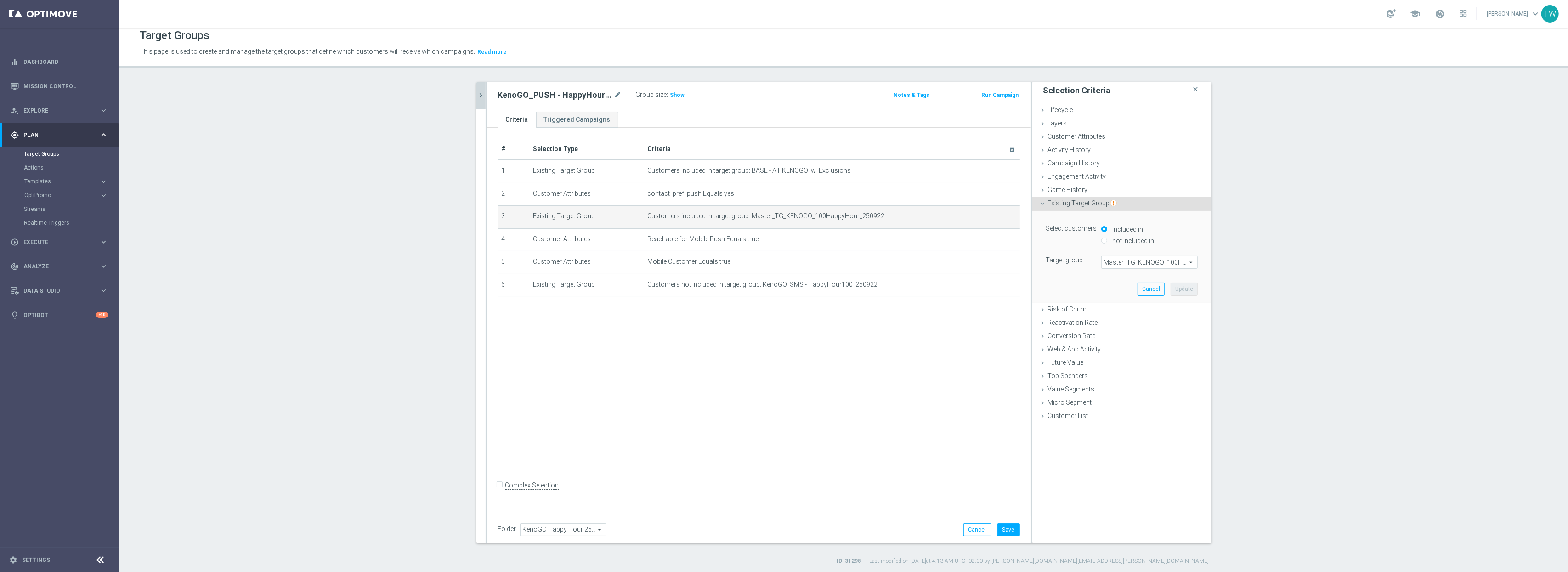
click at [1163, 266] on span "Master_TG_KENOGO_100HappyHour_250922" at bounding box center [1149, 262] width 96 height 12
click at [1163, 266] on input "search" at bounding box center [1149, 262] width 97 height 13
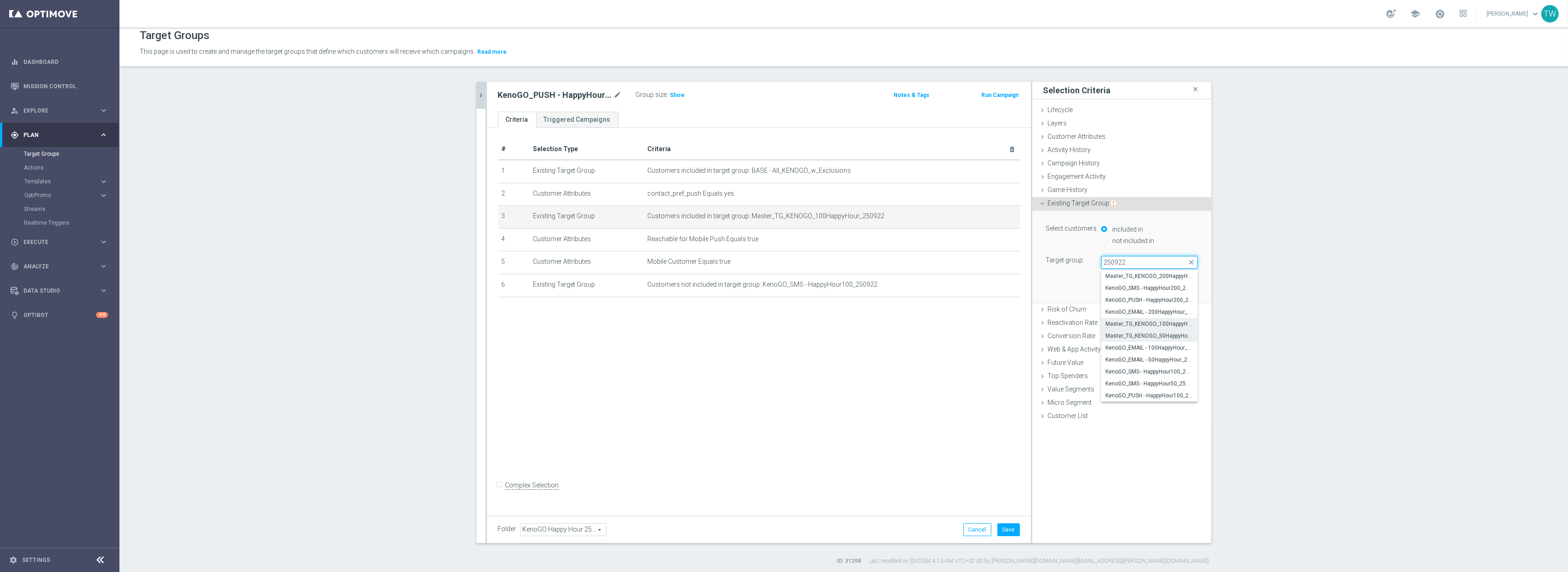
type input "250922"
click at [1173, 336] on span "Master_TG_KENOGO_50HappyHour_250922" at bounding box center [1149, 335] width 88 height 8
type input "Master_TG_KENOGO_50HappyHour_250922"
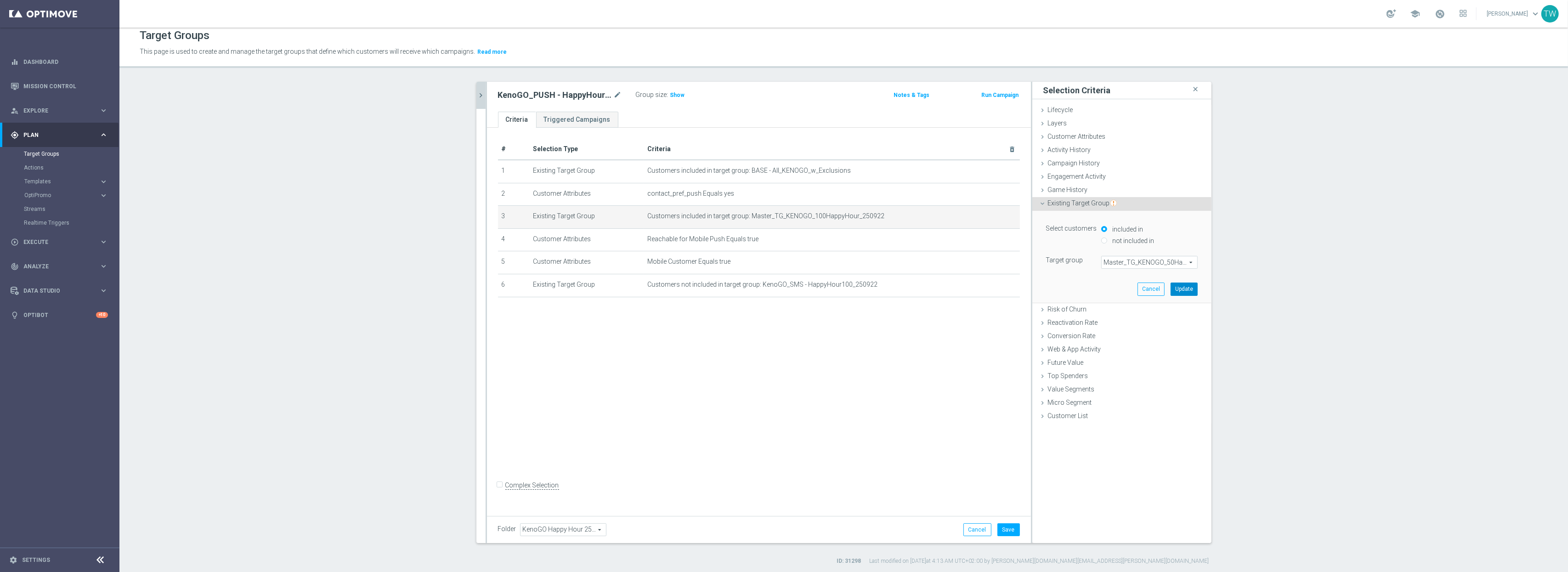
click at [1184, 288] on button "Update" at bounding box center [1184, 289] width 27 height 13
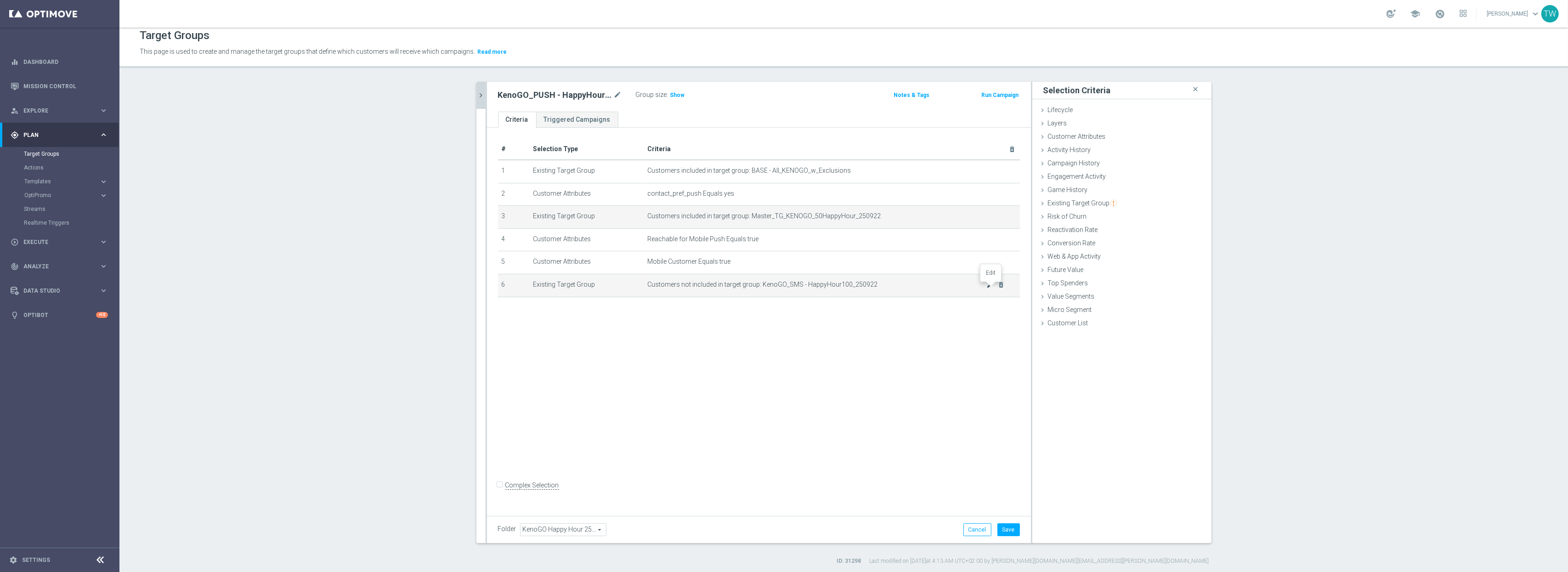
click at [991, 287] on icon "mode_edit" at bounding box center [990, 285] width 8 height 8
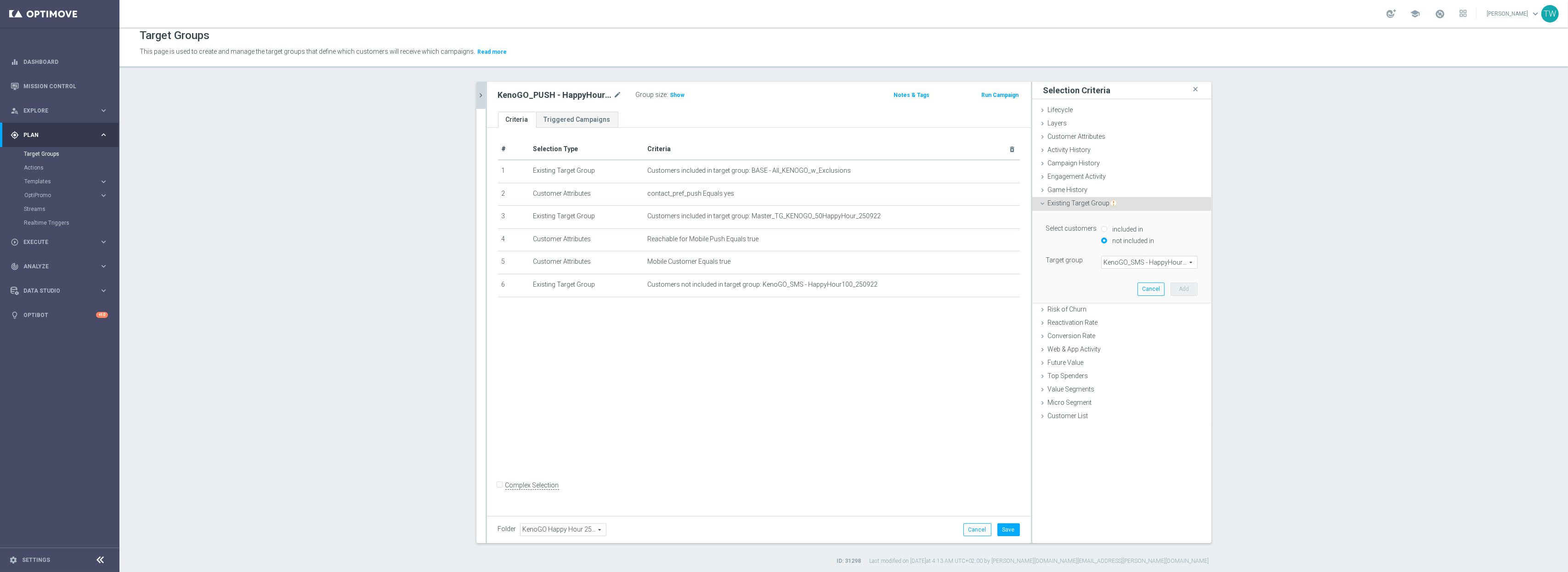
click at [1173, 263] on span "KenoGO_SMS - HappyHour100_250922" at bounding box center [1149, 262] width 96 height 12
click at [1132, 263] on span at bounding box center [1149, 262] width 96 height 12
click at [1282, 271] on section "kenogo happy close more_vert Prioritize Customer Target Groups library_add crea…" at bounding box center [844, 324] width 1449 height 484
click at [1148, 290] on button "Cancel" at bounding box center [1151, 289] width 27 height 13
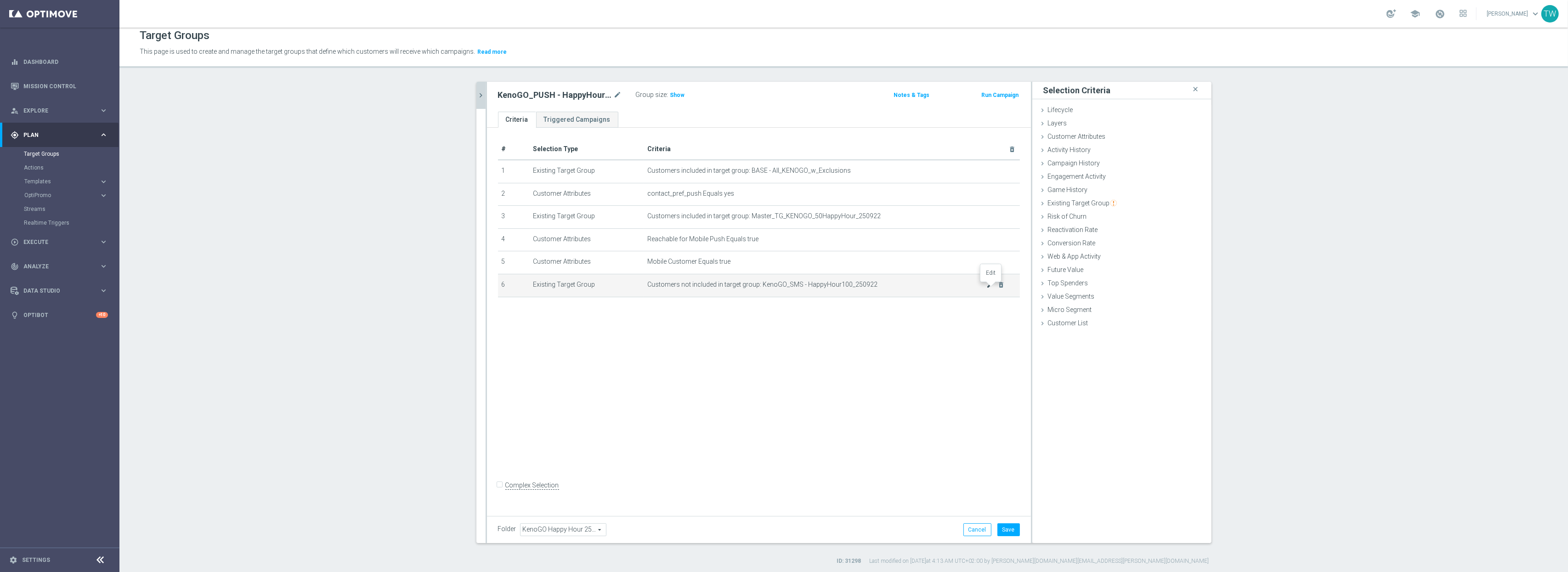
click at [991, 288] on icon "mode_edit" at bounding box center [990, 285] width 8 height 8
click at [1191, 264] on span "KenoGO_SMS - HappyHour100_250922" at bounding box center [1149, 262] width 96 height 12
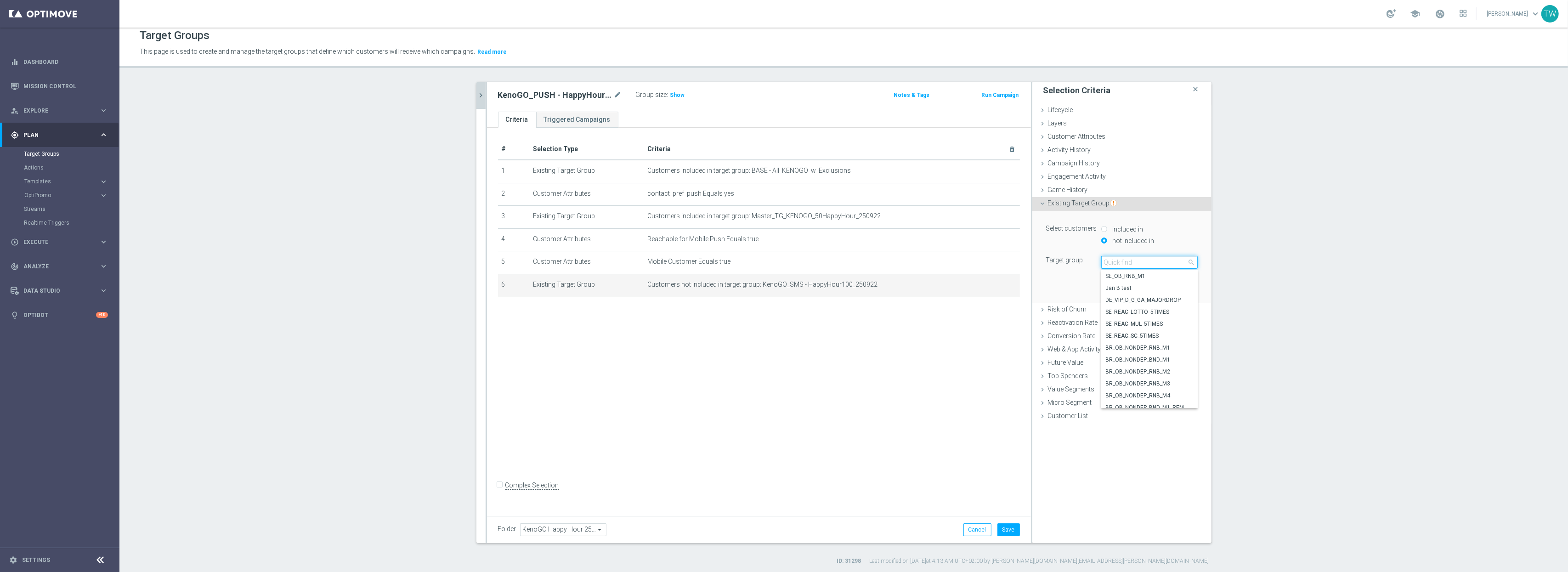
click at [1169, 264] on input "search" at bounding box center [1149, 262] width 97 height 13
type input "250922"
click at [1188, 384] on span "KenoGO_SMS - HappyHour50_250922" at bounding box center [1149, 384] width 88 height 8
type input "KenoGO_SMS - HappyHour50_250922"
click at [1189, 288] on button "Update" at bounding box center [1184, 289] width 27 height 13
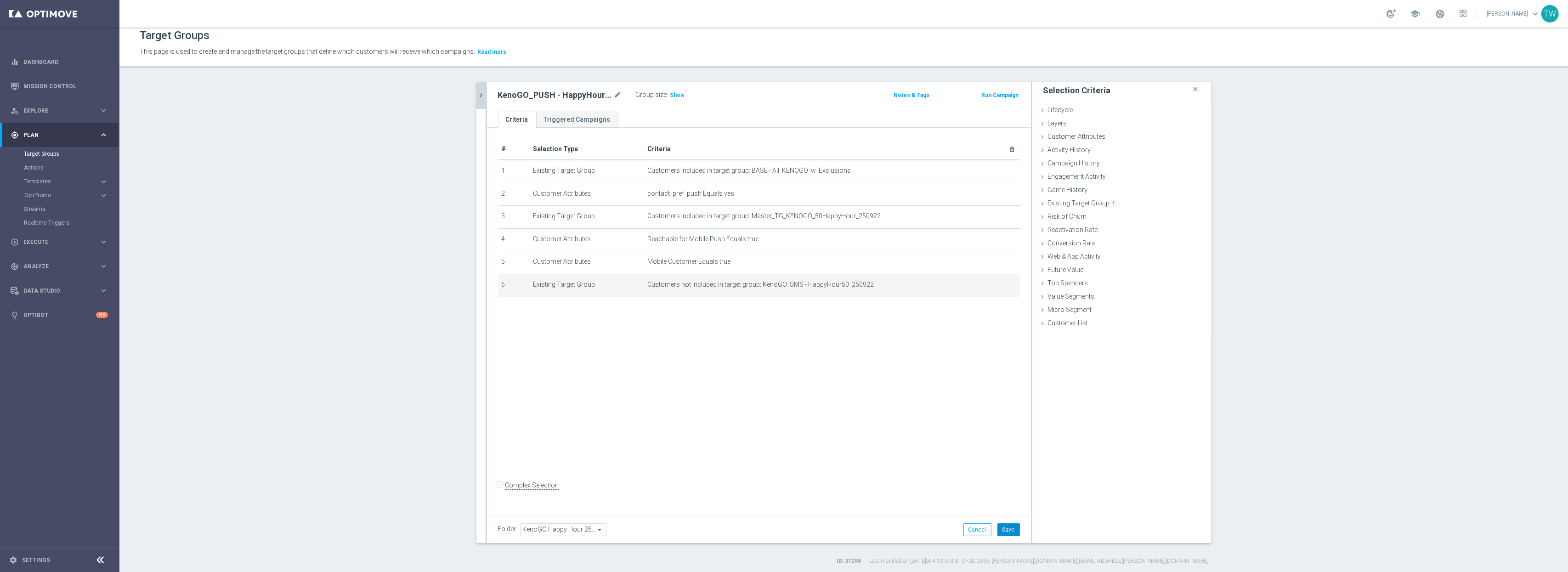
click at [1006, 476] on button "Save" at bounding box center [1009, 529] width 23 height 13
click at [480, 92] on icon "chevron_right" at bounding box center [481, 95] width 9 height 9
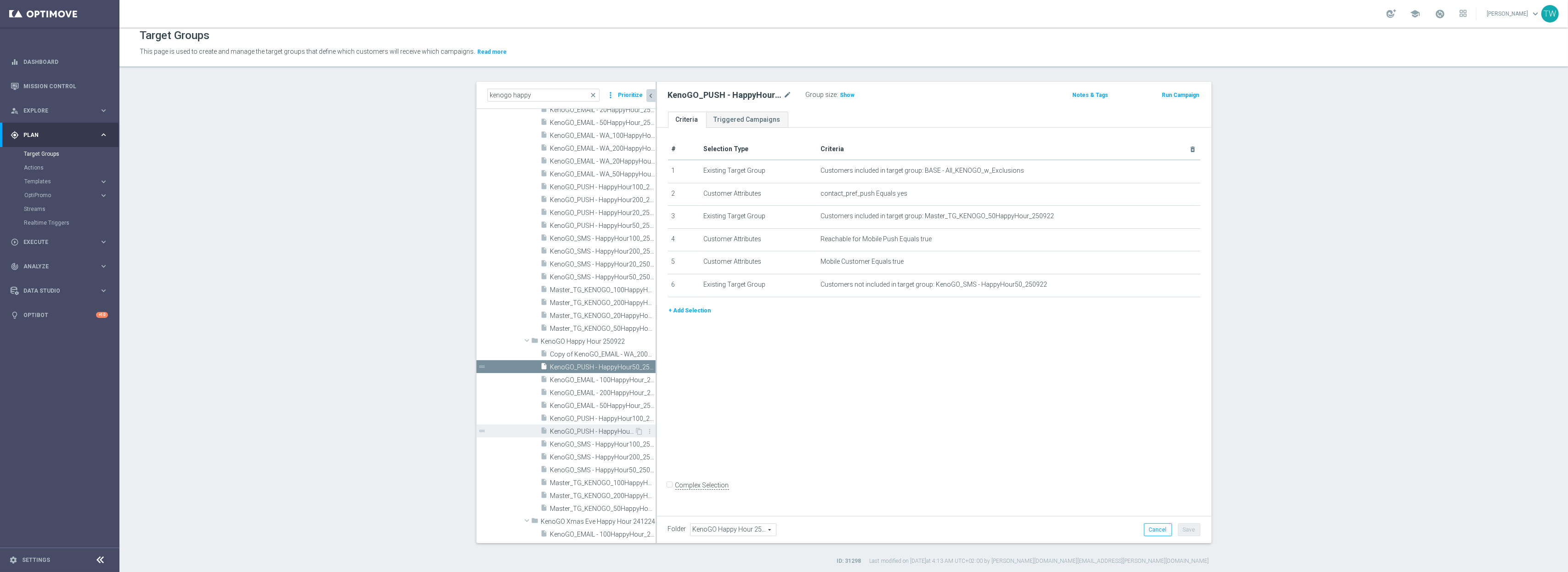
click at [624, 433] on span "KenoGO_PUSH - HappyHour200_250922" at bounding box center [593, 431] width 85 height 8
click at [680, 314] on button "+ Add Selection" at bounding box center [690, 310] width 44 height 10
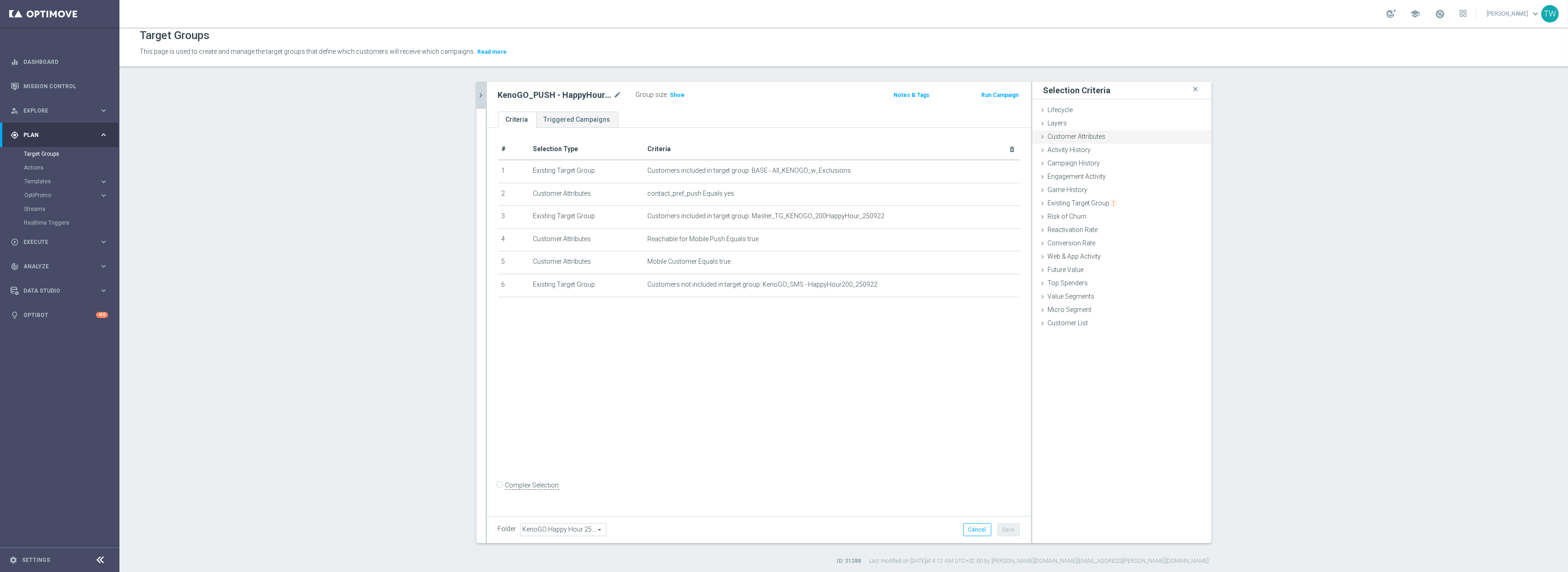
click at [1106, 141] on div "Customer Attributes done selection saved" at bounding box center [1122, 137] width 179 height 14
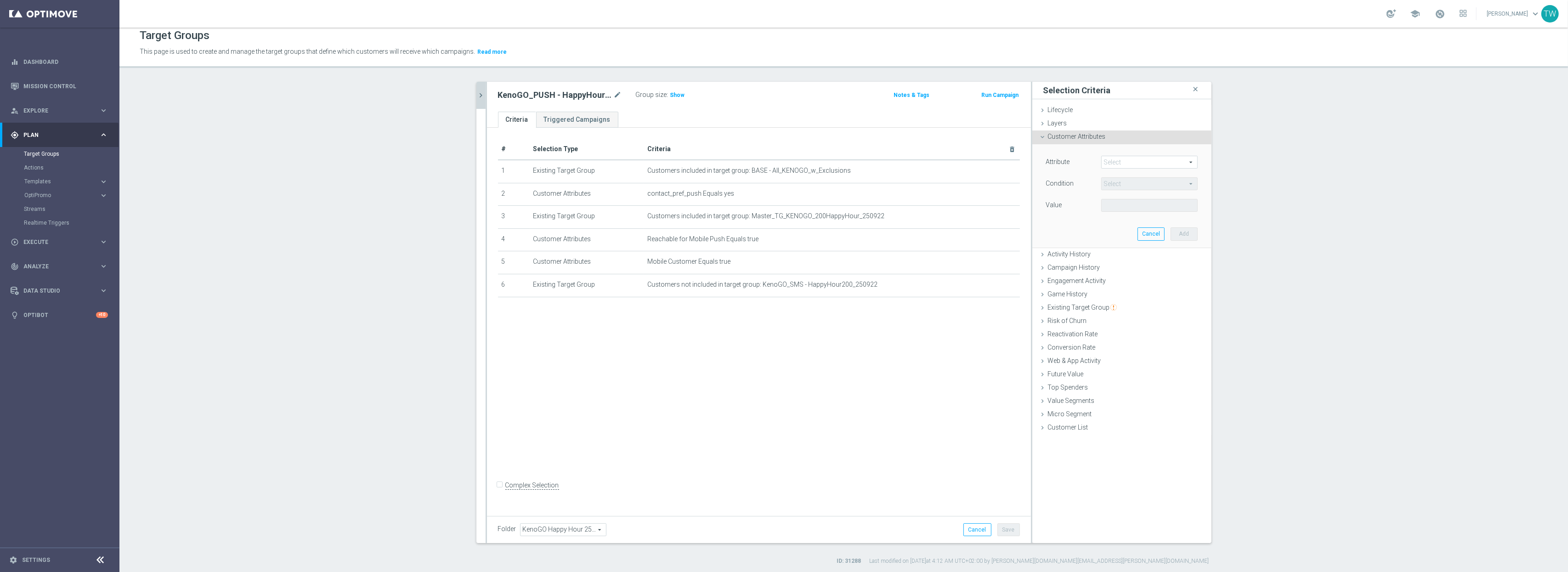
drag, startPoint x: 1122, startPoint y: 170, endPoint x: 1123, endPoint y: 164, distance: 6.1
click at [1122, 169] on div "Attribute Select arrow_drop_down search" at bounding box center [1122, 163] width 166 height 14
click at [1123, 164] on span at bounding box center [1149, 161] width 96 height 12
click at [1123, 164] on input "search" at bounding box center [1149, 162] width 97 height 13
type input "long"
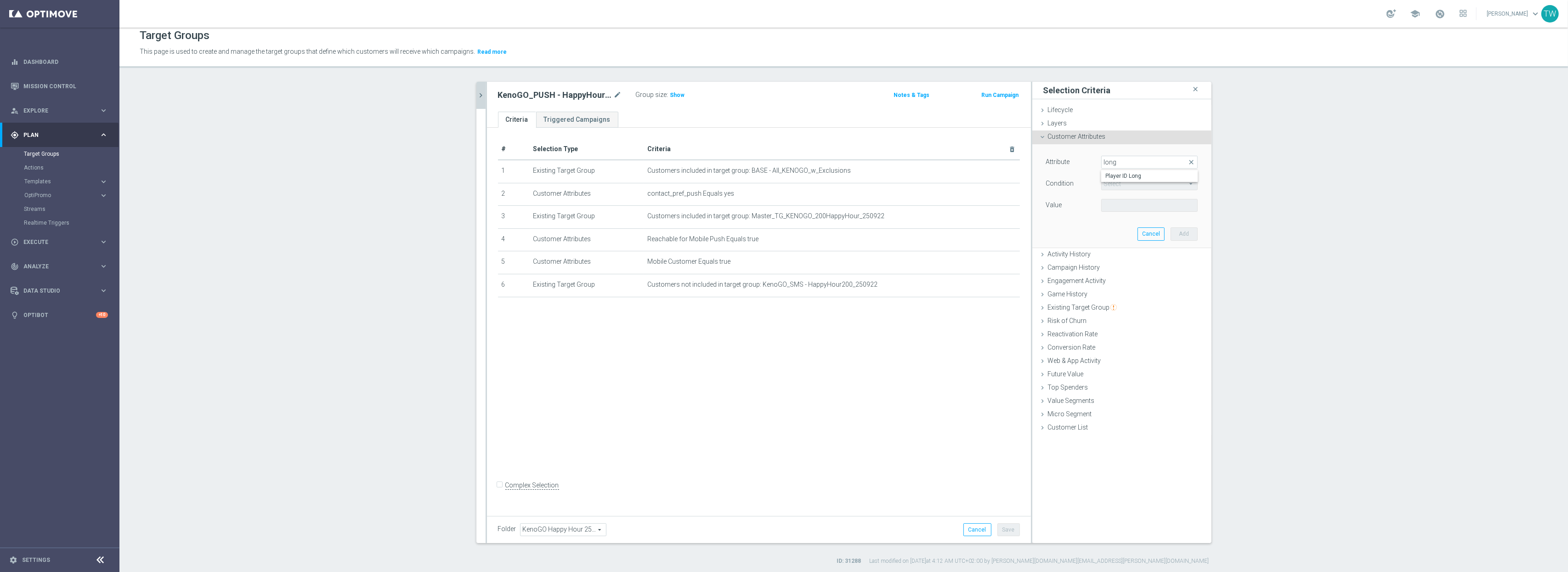
click at [1122, 174] on span "Player ID Long" at bounding box center [1149, 176] width 88 height 8
type input "Player ID Long"
click at [1121, 186] on span "Equals" at bounding box center [1149, 184] width 96 height 12
click at [1118, 306] on span "One of" at bounding box center [1149, 305] width 88 height 8
type input "One of"
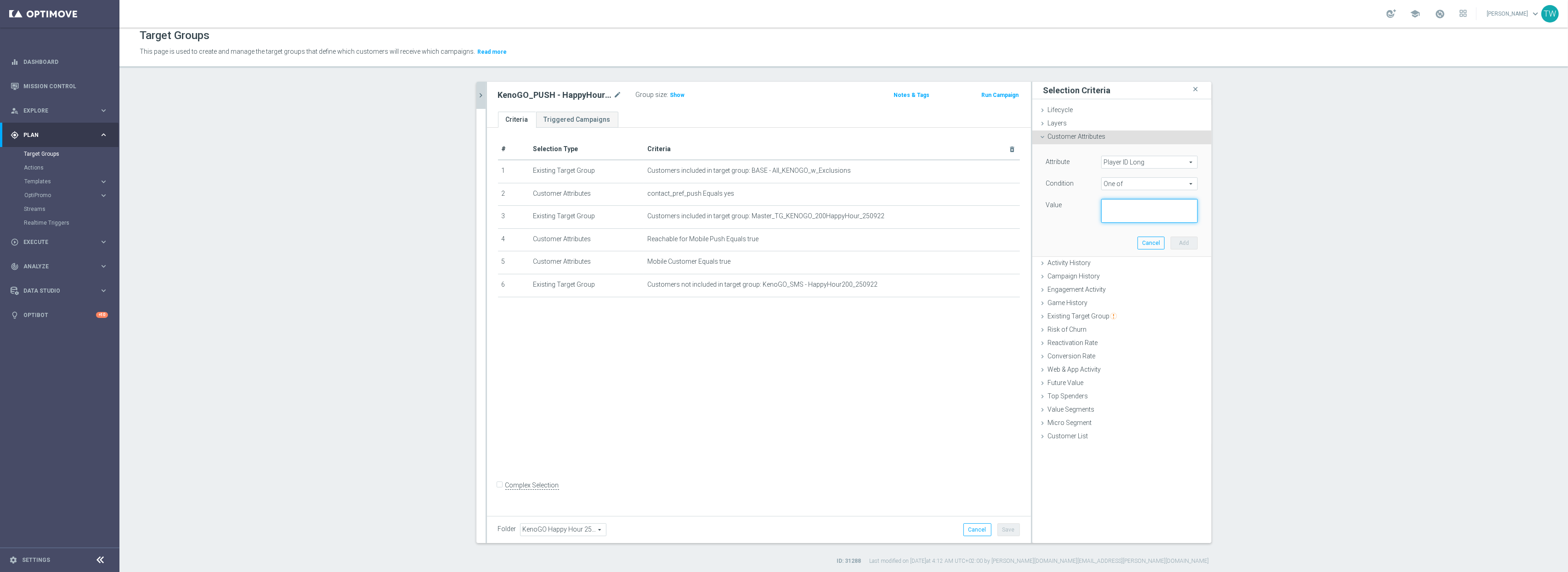
click at [1131, 205] on textarea at bounding box center [1149, 210] width 97 height 24
paste textarea "65b7685d33f9bd59482d121f,635719a7af4c4b6a4da8b600,683e8d19355f4f128041216a,686b…"
type textarea "65b7685d33f9bd59482d121f,635719a7af4c4b6a4da8b600,683e8d19355f4f128041216a,686b…"
click at [1188, 247] on button "Add" at bounding box center [1184, 243] width 27 height 13
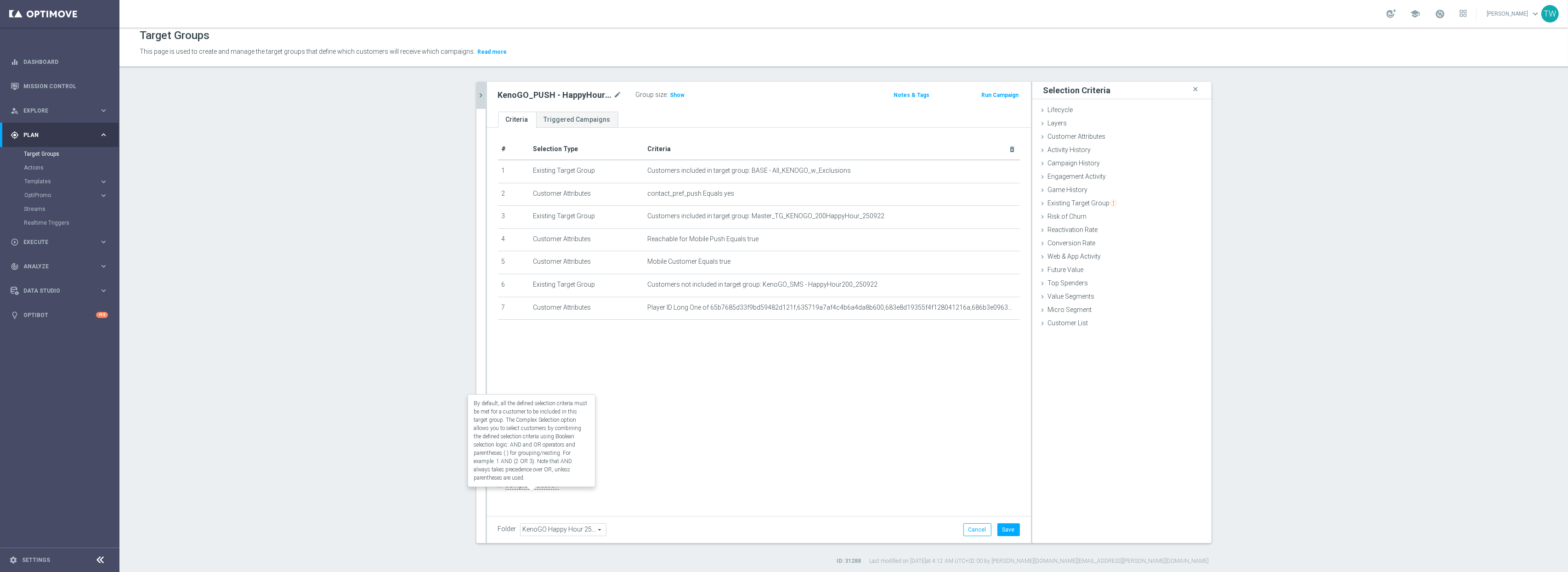
click at [498, 476] on input "Complex Selection" at bounding box center [501, 486] width 6 height 13
checkbox input "true"
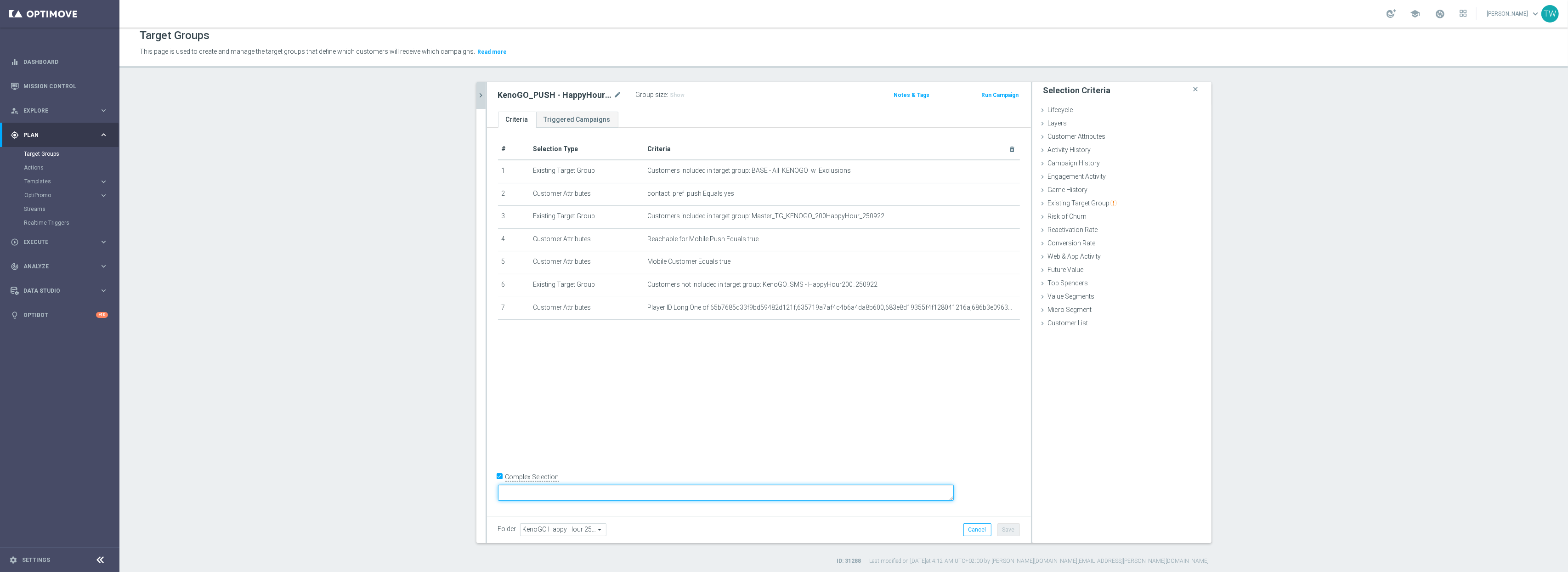
click at [622, 476] on textarea at bounding box center [726, 493] width 456 height 16
type textarea "(1 AND 2 AND 3 AND 4 AND 5 AND 6) OR 7"
click at [757, 438] on div "# Selection Type Criteria delete_forever 1 Existing Target Group Customers incl…" at bounding box center [759, 319] width 544 height 384
click at [1016, 476] on button "Save" at bounding box center [1009, 529] width 23 height 13
click at [478, 95] on icon "chevron_right" at bounding box center [481, 95] width 9 height 9
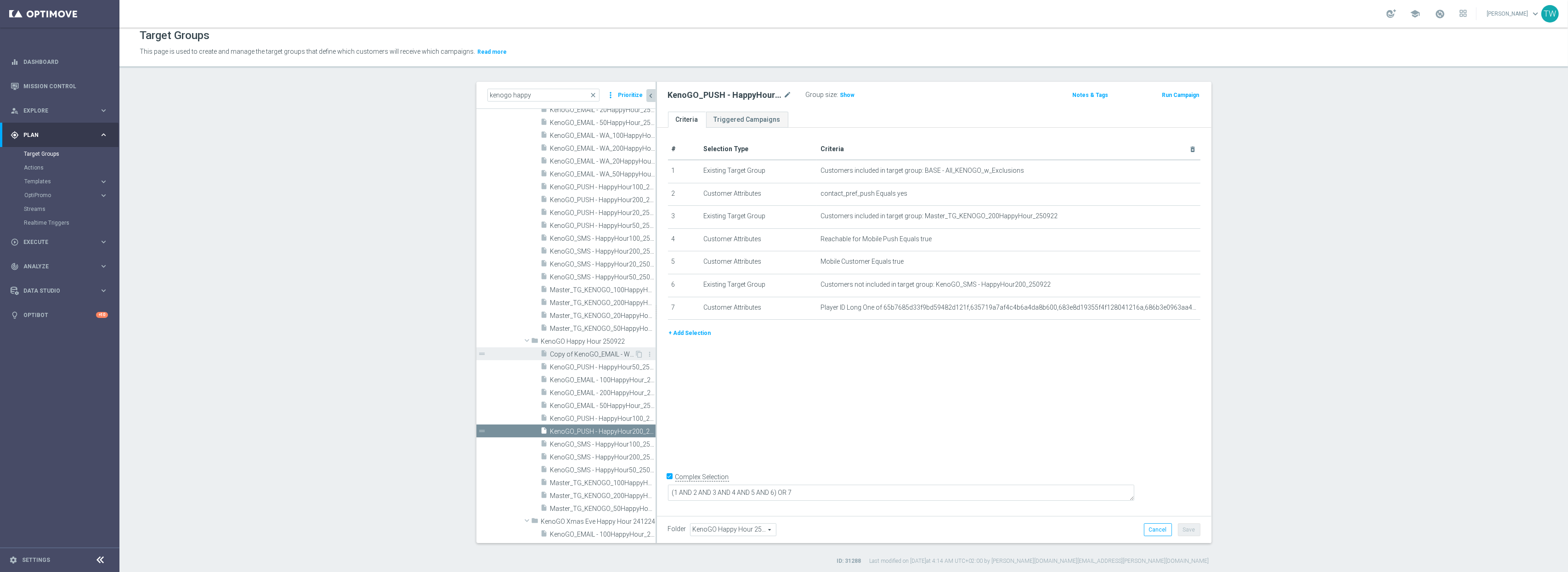
click at [617, 354] on span "Copy of KenoGO_EMAIL - WA_200HappyHour_250916" at bounding box center [593, 354] width 85 height 8
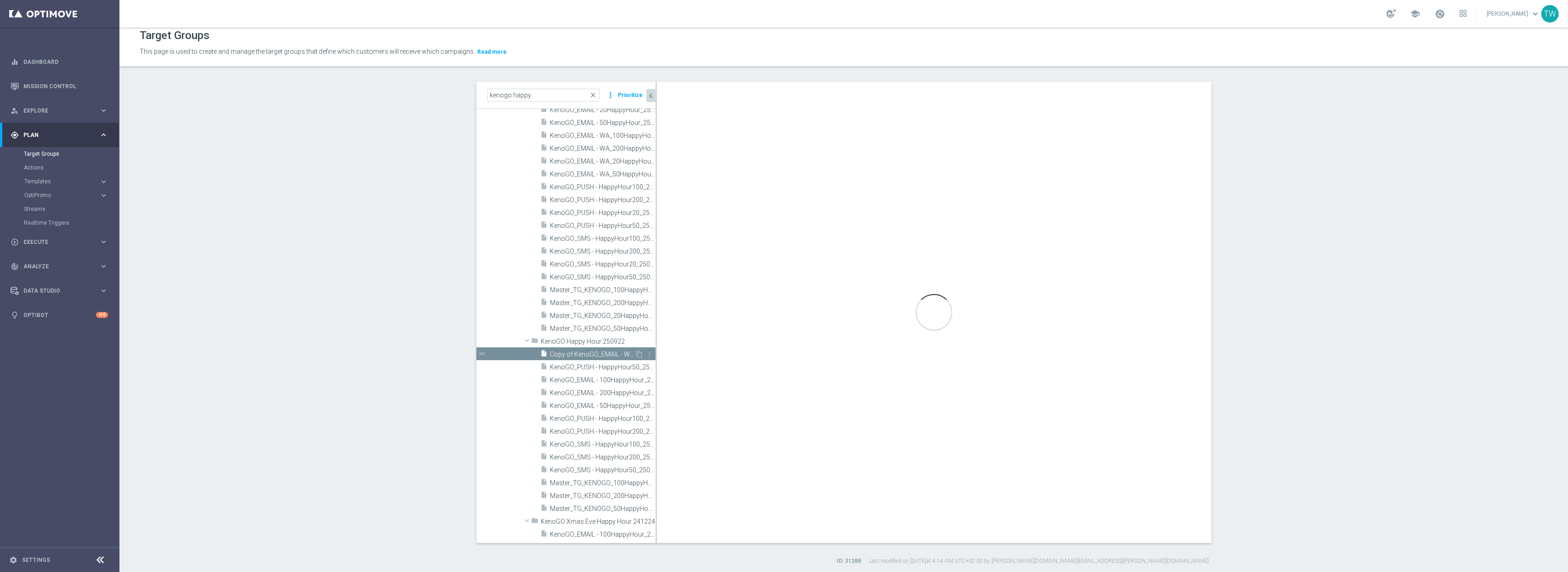
checkbox input "false"
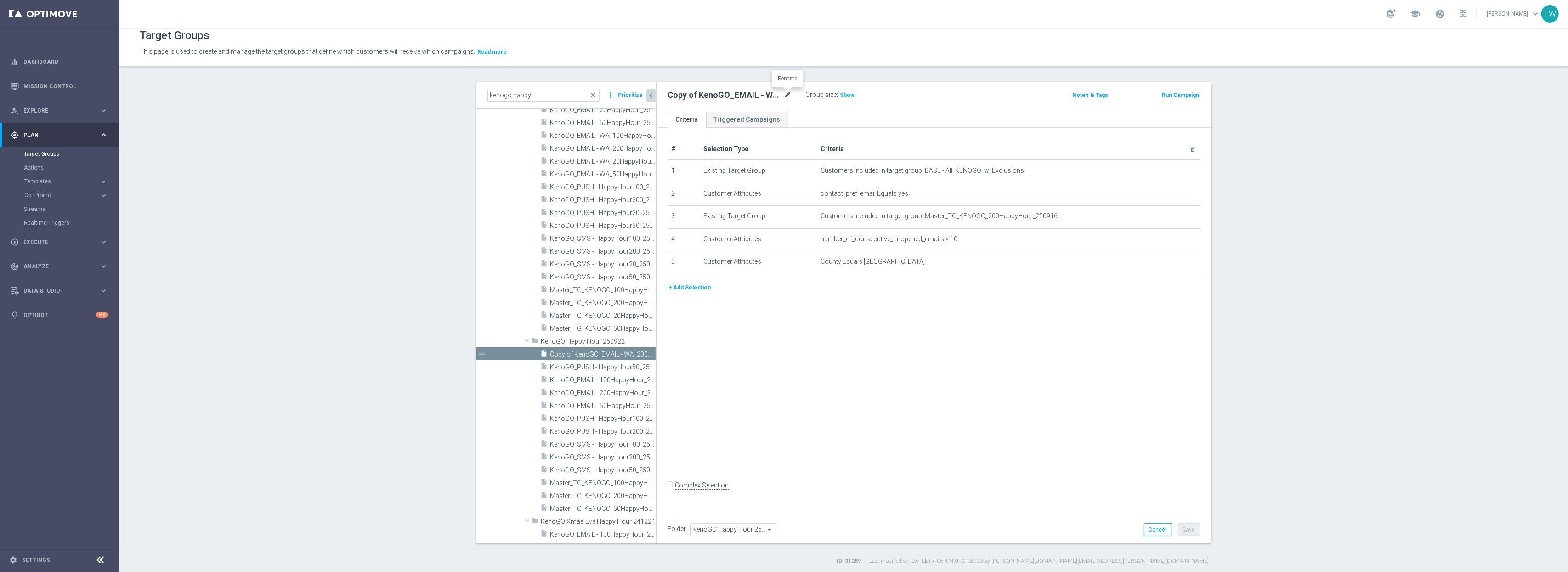
click at [791, 96] on icon "mode_edit" at bounding box center [788, 95] width 8 height 11
type input "KenoGO_EMAIL - WA_200HappyHour_250922"
click at [1168, 216] on icon "mode_edit" at bounding box center [1170, 216] width 8 height 8
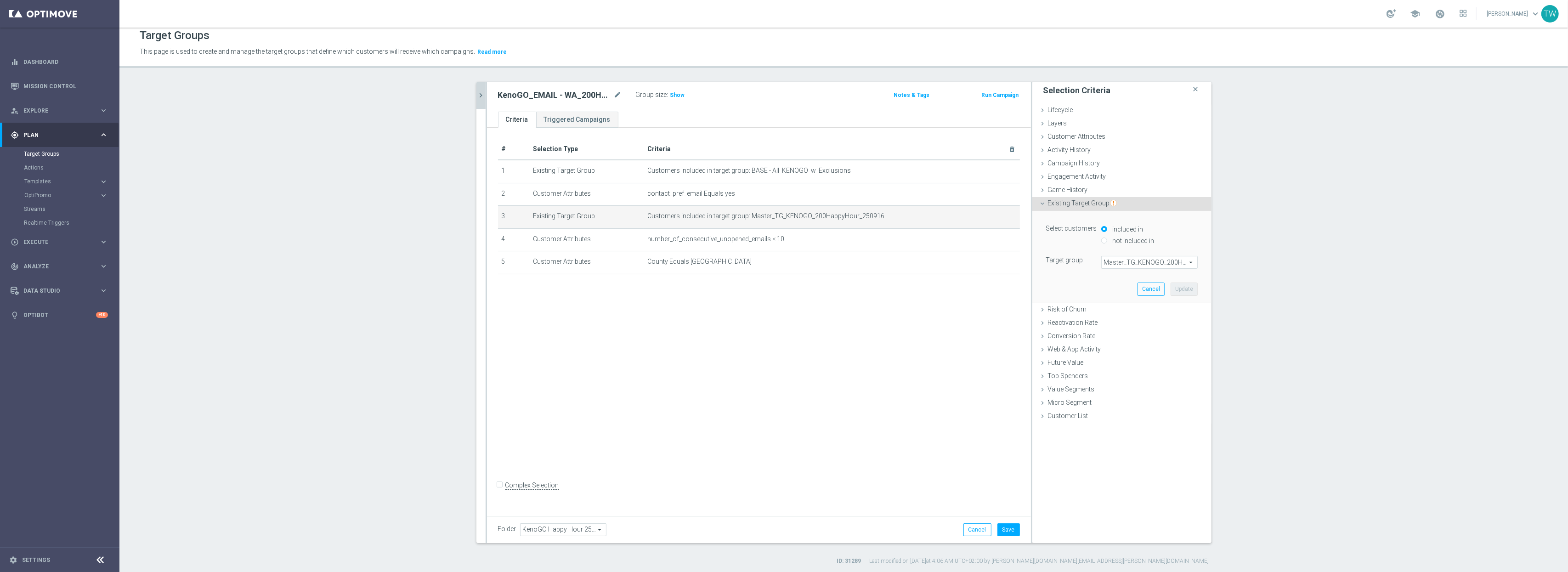
click at [1173, 261] on span "Master_TG_KENOGO_200HappyHour_250916" at bounding box center [1149, 262] width 96 height 12
click at [1173, 261] on input "search" at bounding box center [1149, 262] width 97 height 13
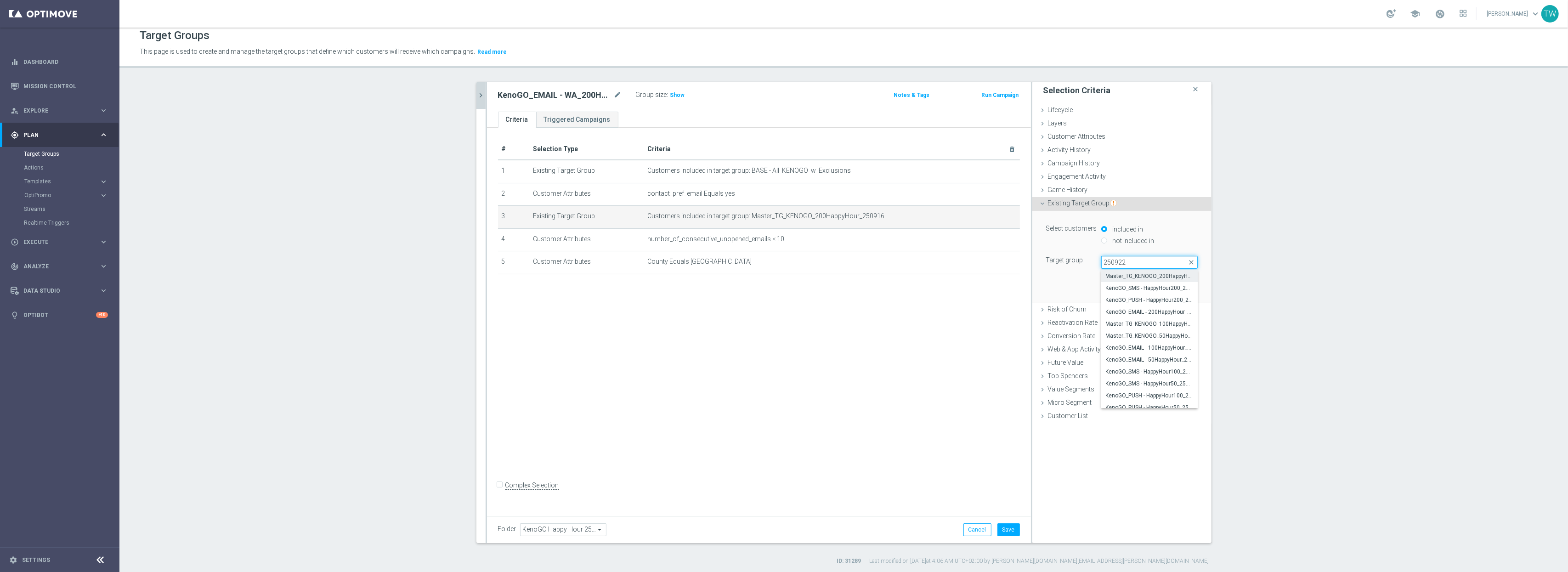
type input "250922"
click at [1162, 278] on span "Master_TG_KENOGO_200HappyHour_250922" at bounding box center [1149, 276] width 88 height 8
type input "Master_TG_KENOGO_200HappyHour_250922"
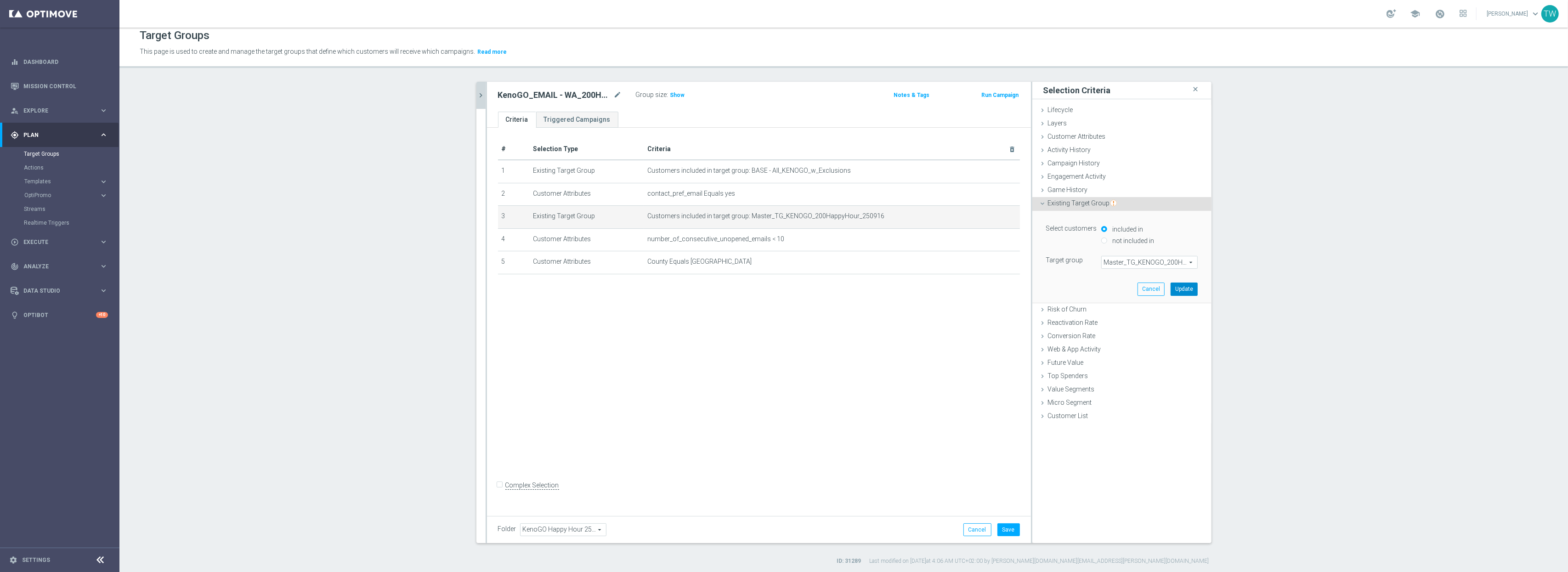
click at [1187, 285] on button "Update" at bounding box center [1184, 289] width 27 height 13
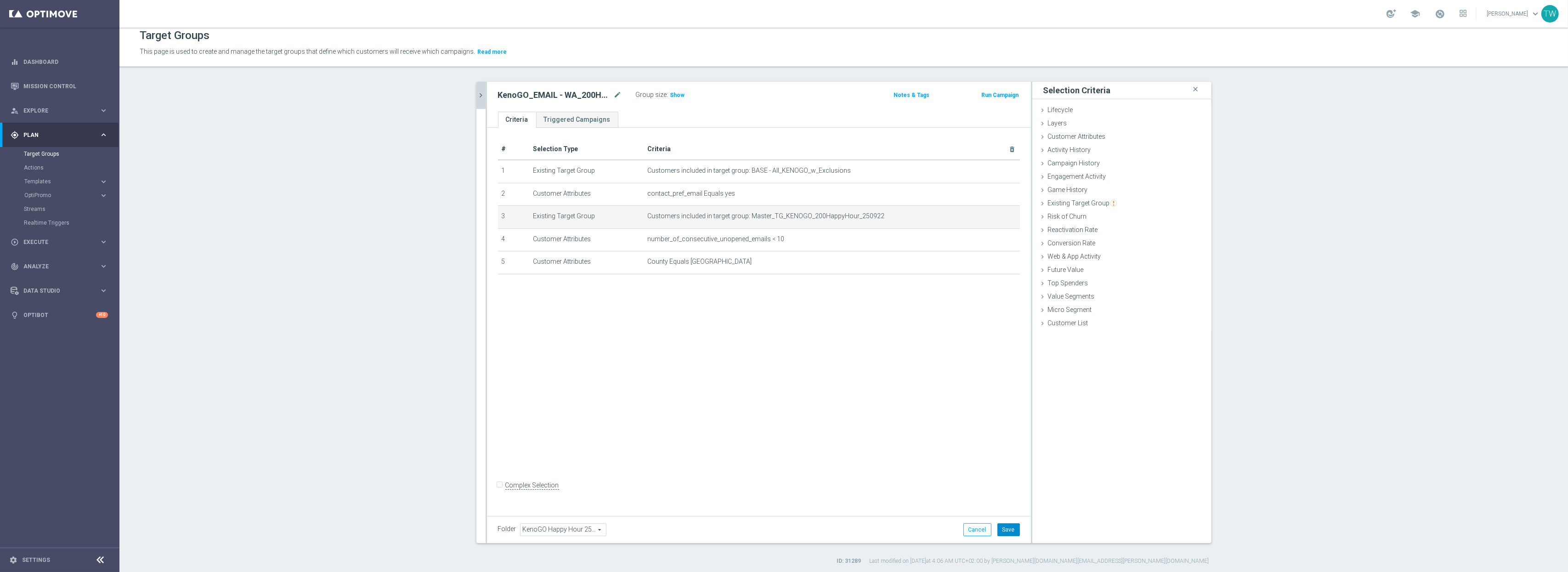
drag, startPoint x: 1009, startPoint y: 530, endPoint x: 864, endPoint y: 484, distance: 152.1
click at [1006, 476] on button "Save" at bounding box center [1009, 529] width 23 height 13
click at [484, 92] on icon "chevron_right" at bounding box center [481, 95] width 9 height 9
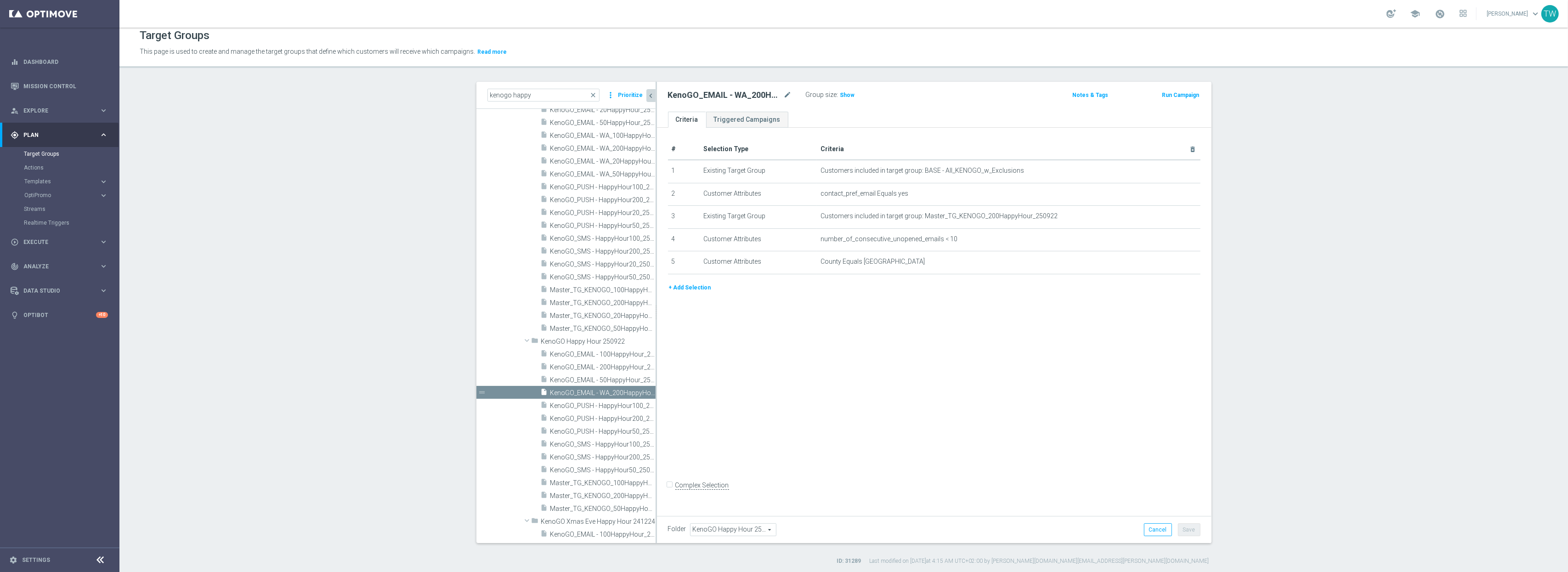
scroll to position [11502, 0]
click at [639, 367] on icon "content_copy" at bounding box center [639, 368] width 8 height 8
click at [790, 98] on icon "mode_edit" at bounding box center [788, 95] width 8 height 11
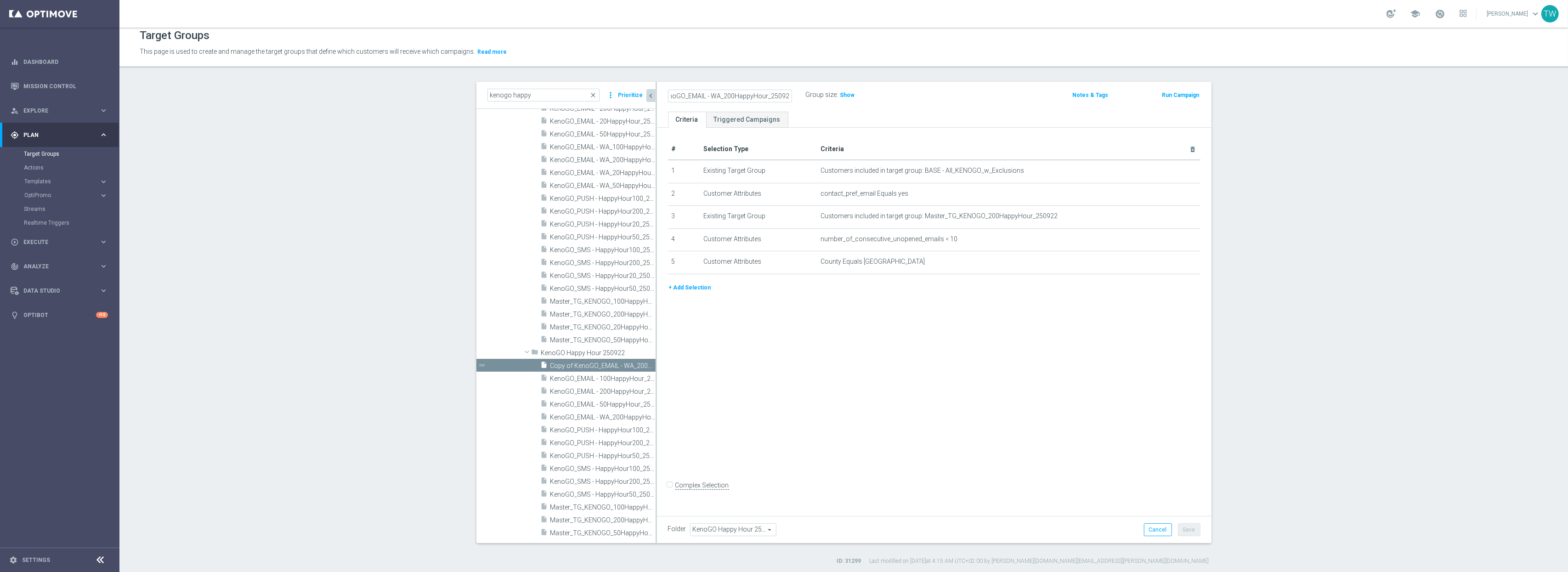
click at [729, 96] on input "Copy of KenoGO_EMAIL - WA_200HappyHour_250922" at bounding box center [730, 96] width 124 height 13
drag, startPoint x: 726, startPoint y: 95, endPoint x: 740, endPoint y: 119, distance: 27.8
click at [725, 95] on input "Copy of KenoGO_EMAIL - WA_200HappyHour_250922" at bounding box center [730, 96] width 124 height 13
type input "KenoGO_EMAIL - WA_100HappyHour_250922"
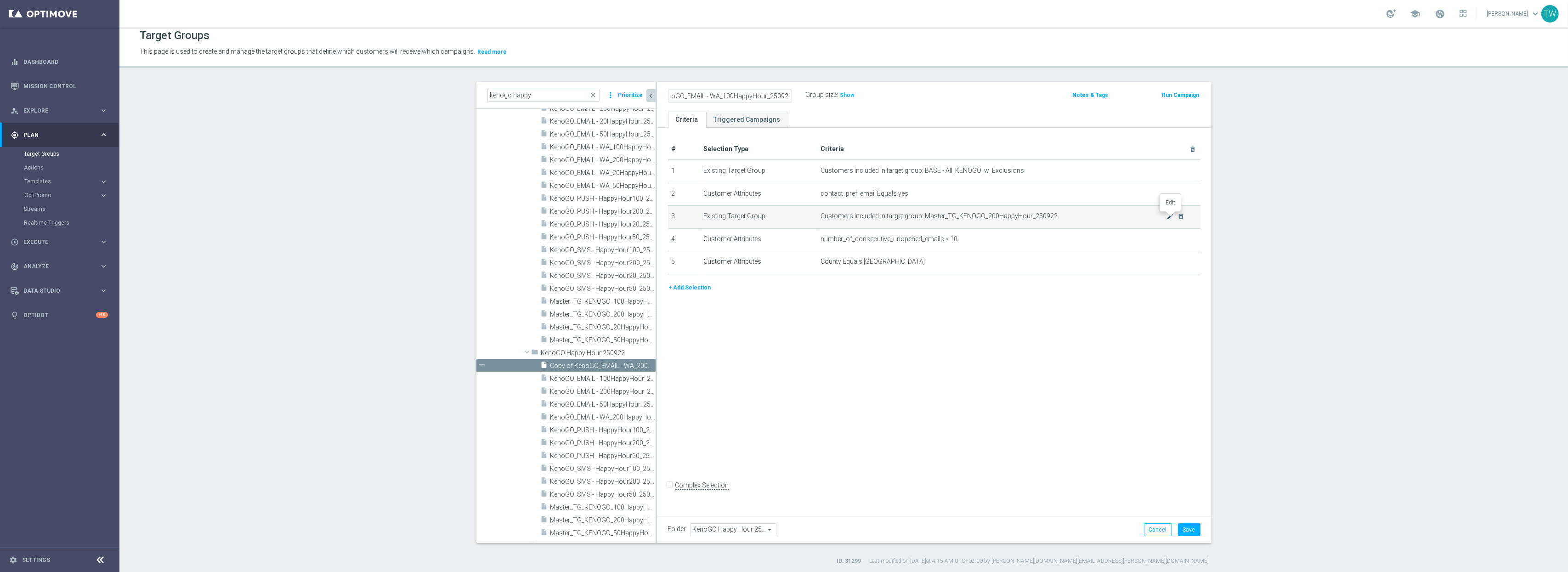
click at [1170, 217] on icon "mode_edit" at bounding box center [1170, 216] width 8 height 8
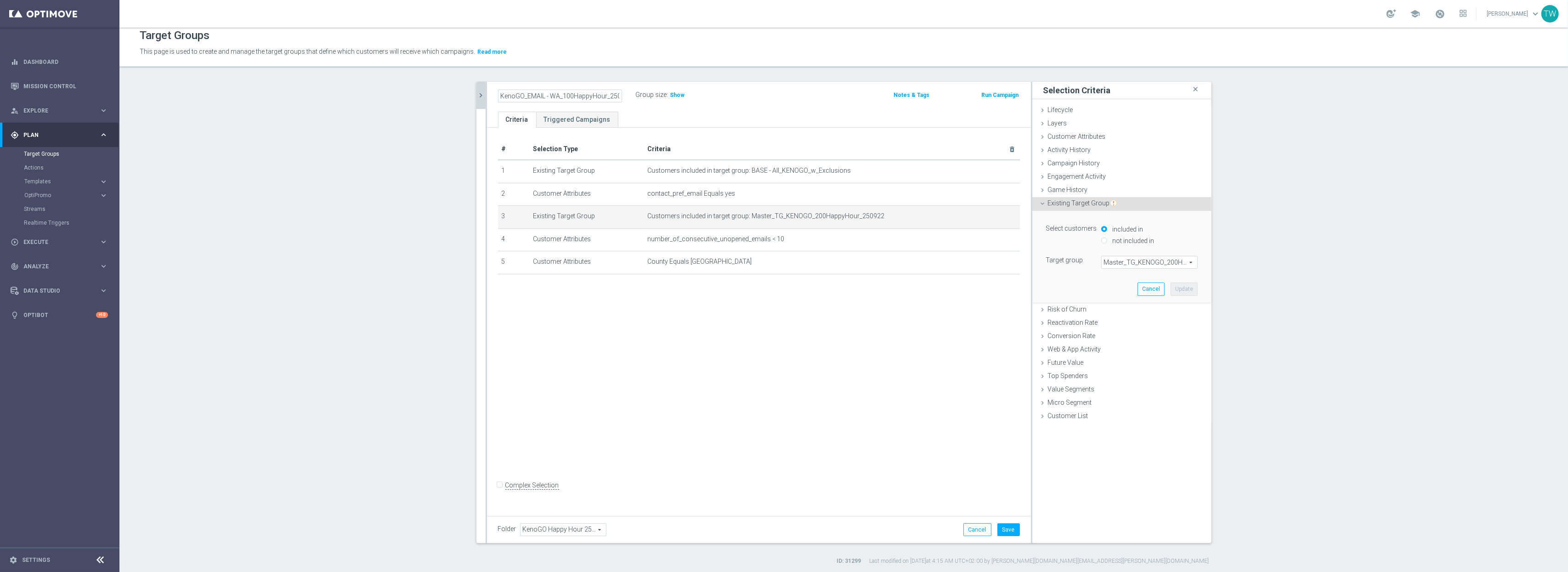
click at [1165, 261] on span "Master_TG_KENOGO_200HappyHour_250922" at bounding box center [1149, 262] width 96 height 12
click at [1165, 261] on input "search" at bounding box center [1149, 262] width 97 height 13
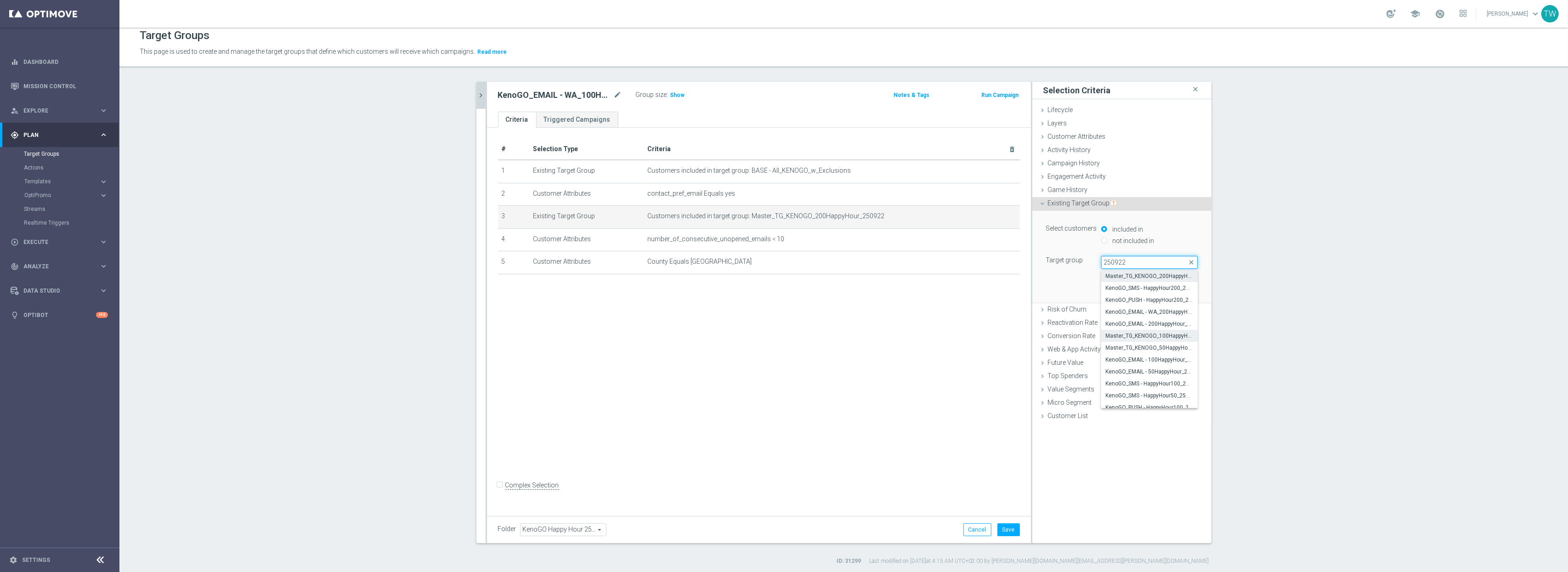
type input "250922"
click at [1176, 333] on span "Master_TG_KENOGO_100HappyHour_250922" at bounding box center [1149, 335] width 88 height 8
type input "Master_TG_KENOGO_100HappyHour_250922"
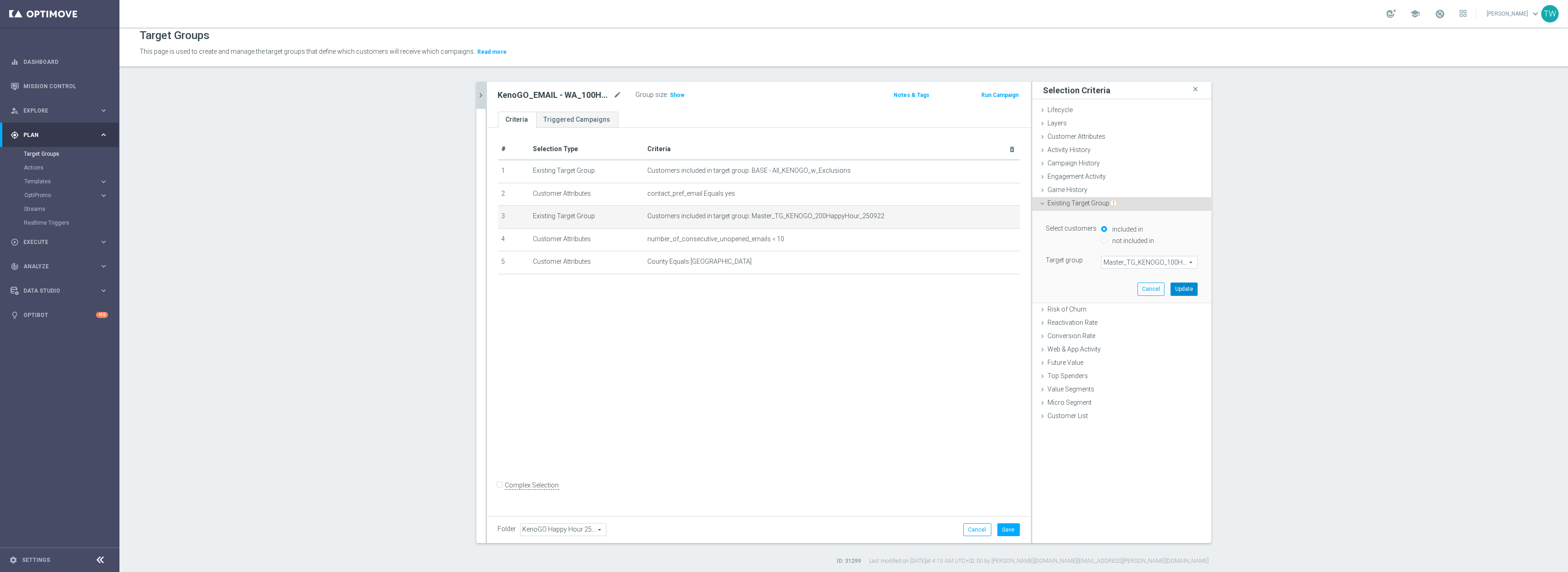
click at [1188, 289] on button "Update" at bounding box center [1184, 289] width 27 height 13
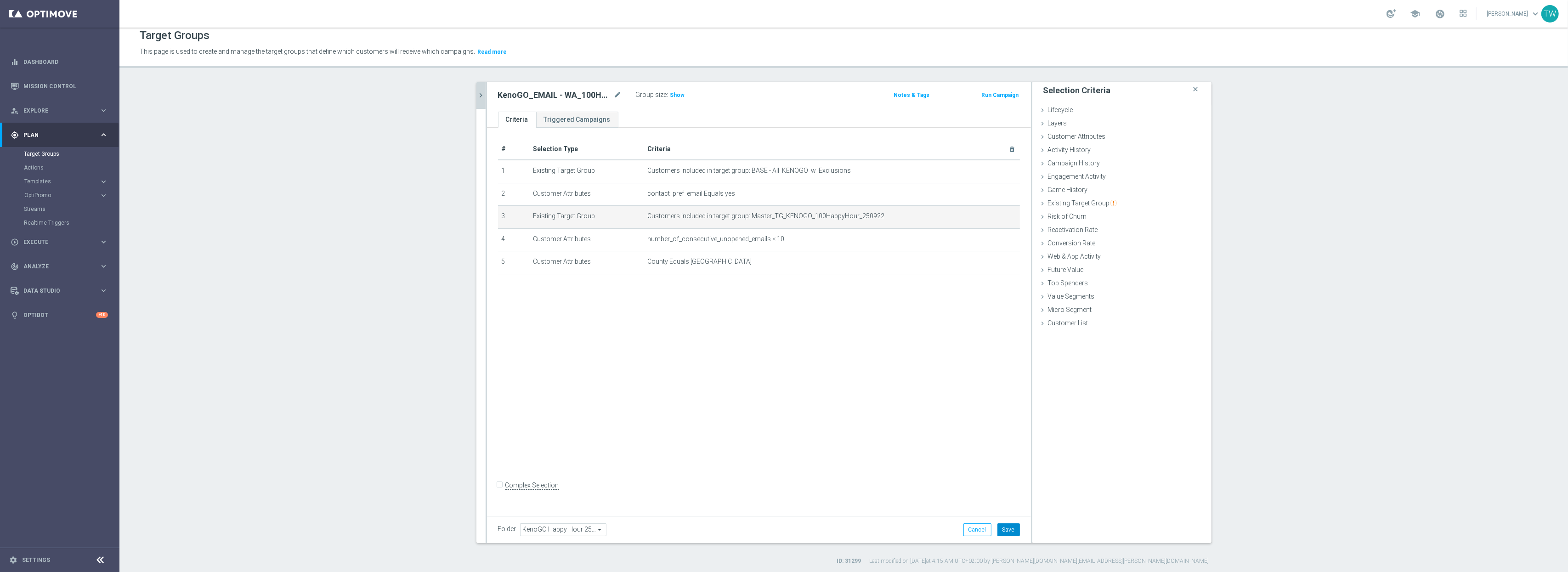
click at [1010, 476] on button "Save" at bounding box center [1009, 529] width 23 height 13
click at [484, 99] on icon "chevron_right" at bounding box center [481, 95] width 9 height 9
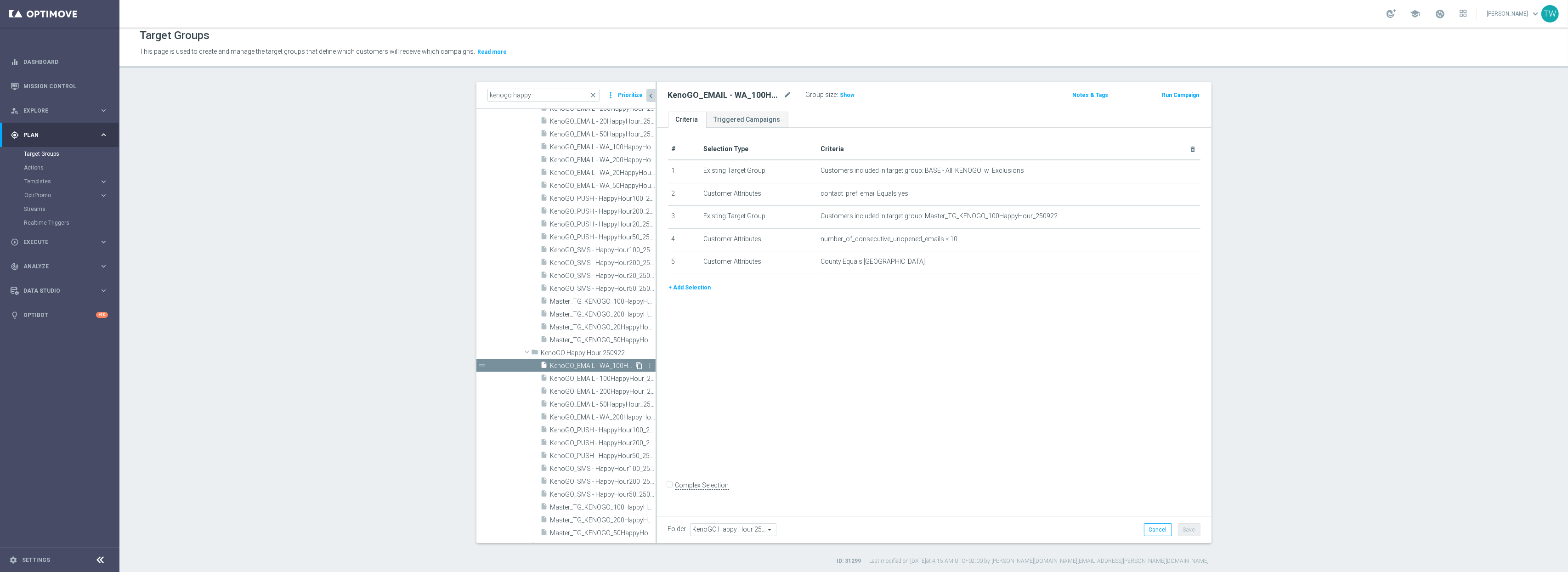
click at [640, 366] on icon "content_copy" at bounding box center [639, 366] width 8 height 8
click at [787, 95] on icon "mode_edit" at bounding box center [788, 95] width 8 height 11
click at [729, 93] on input "Copy of KenoGO_EMAIL - WA_100HappyHour_250922" at bounding box center [730, 96] width 124 height 13
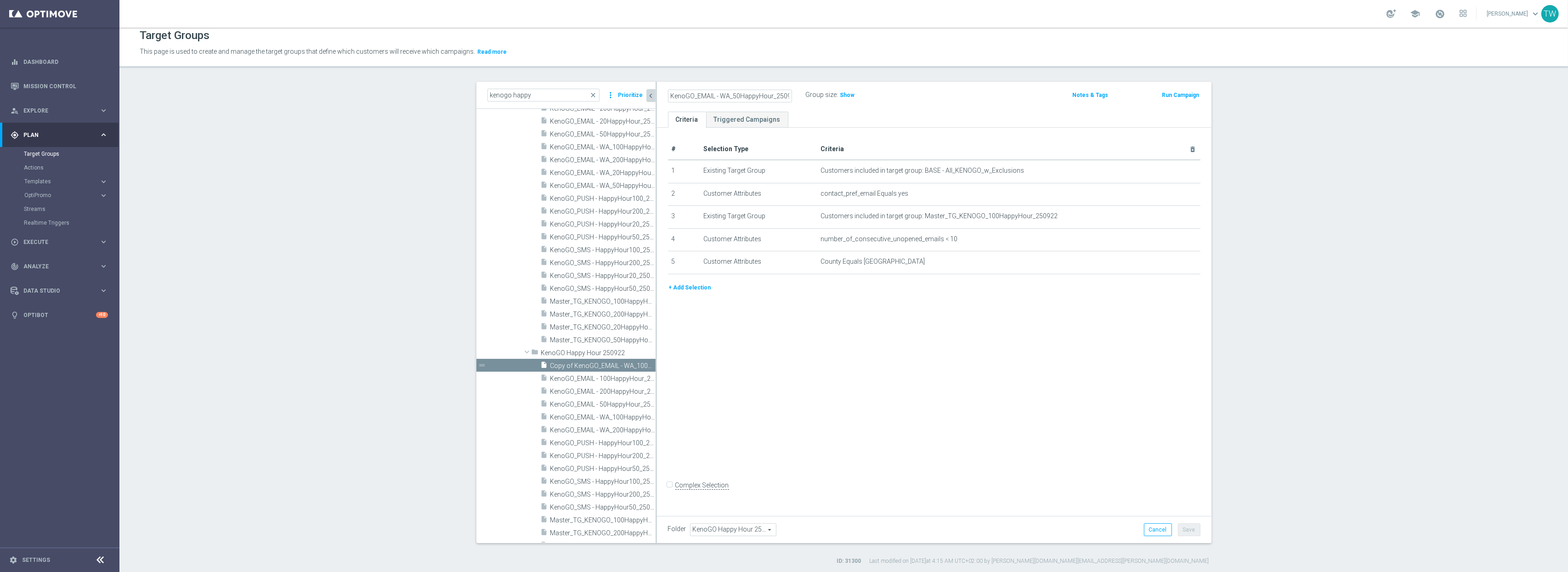
scroll to position [0, 6]
type input "KenoGO_EMAIL - WA_50HappyHour_250922"
click at [1171, 219] on icon "mode_edit" at bounding box center [1170, 216] width 8 height 8
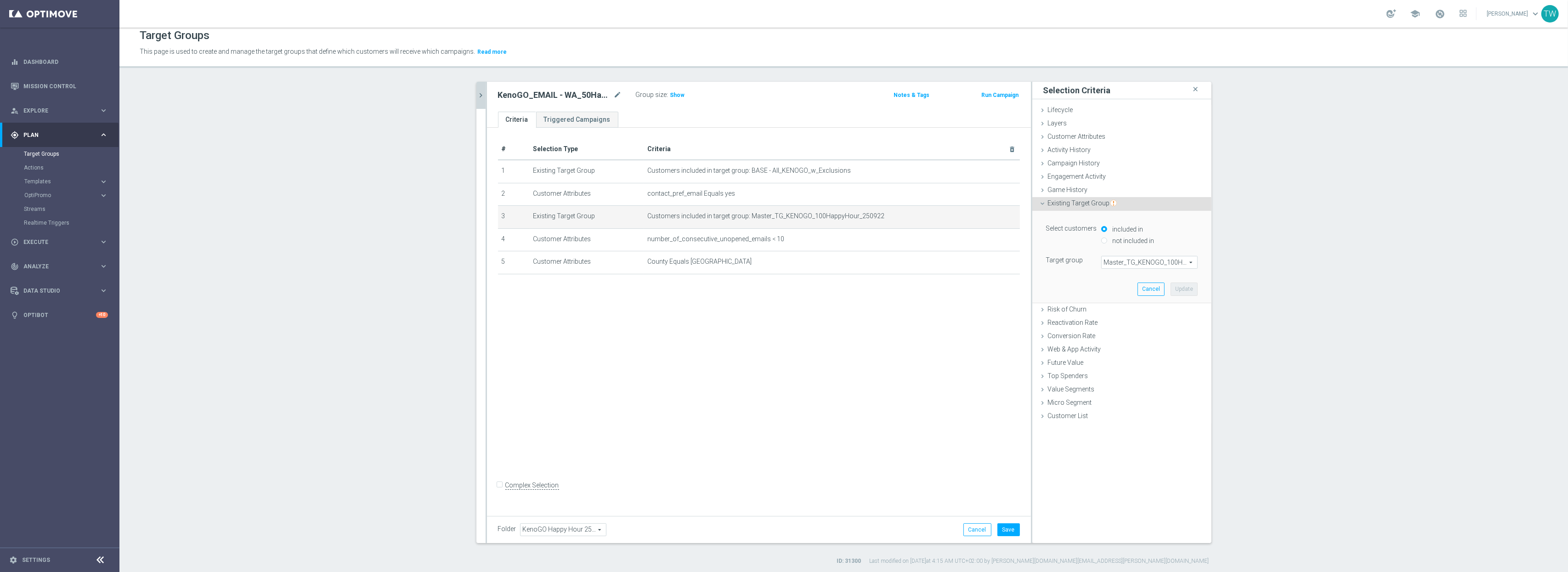
click at [1171, 264] on span "Master_TG_KENOGO_100HappyHour_250922" at bounding box center [1149, 262] width 96 height 12
click at [0, 0] on input "search" at bounding box center [0, 0] width 0 height 0
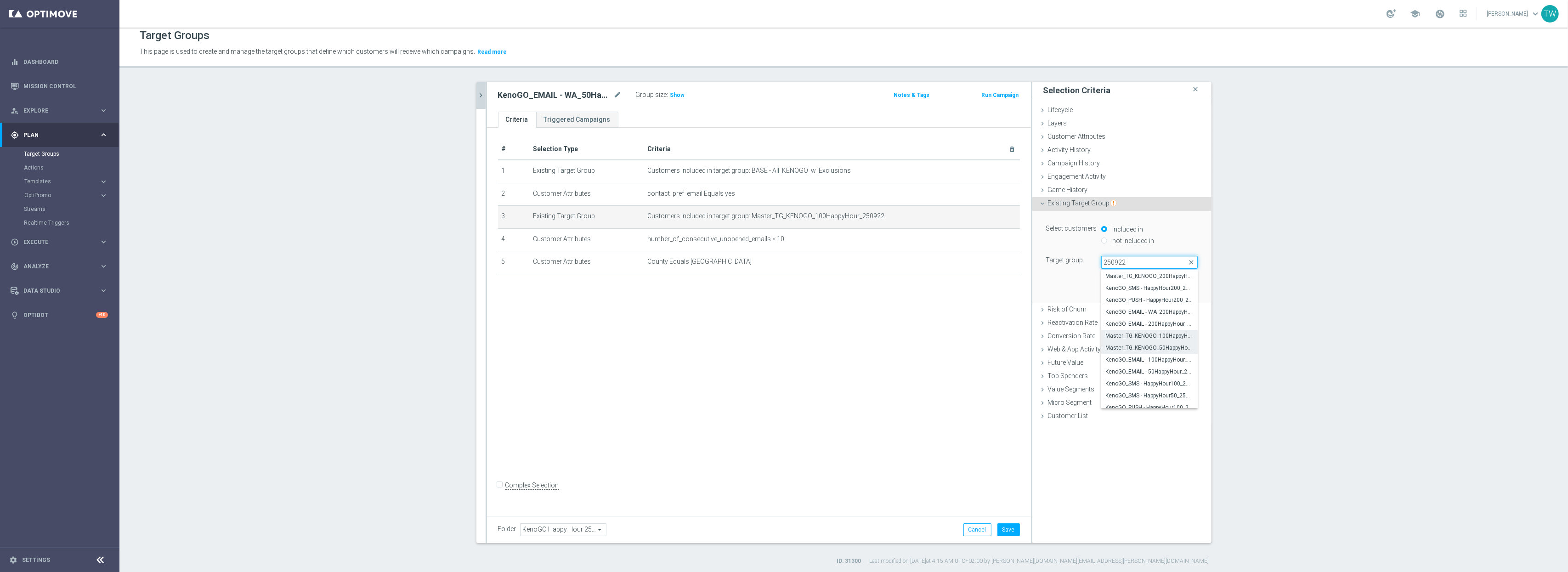
type input "250922"
click at [1153, 347] on span "Master_TG_KENOGO_50HappyHour_250922" at bounding box center [1149, 348] width 88 height 8
type input "Master_TG_KENOGO_50HappyHour_250922"
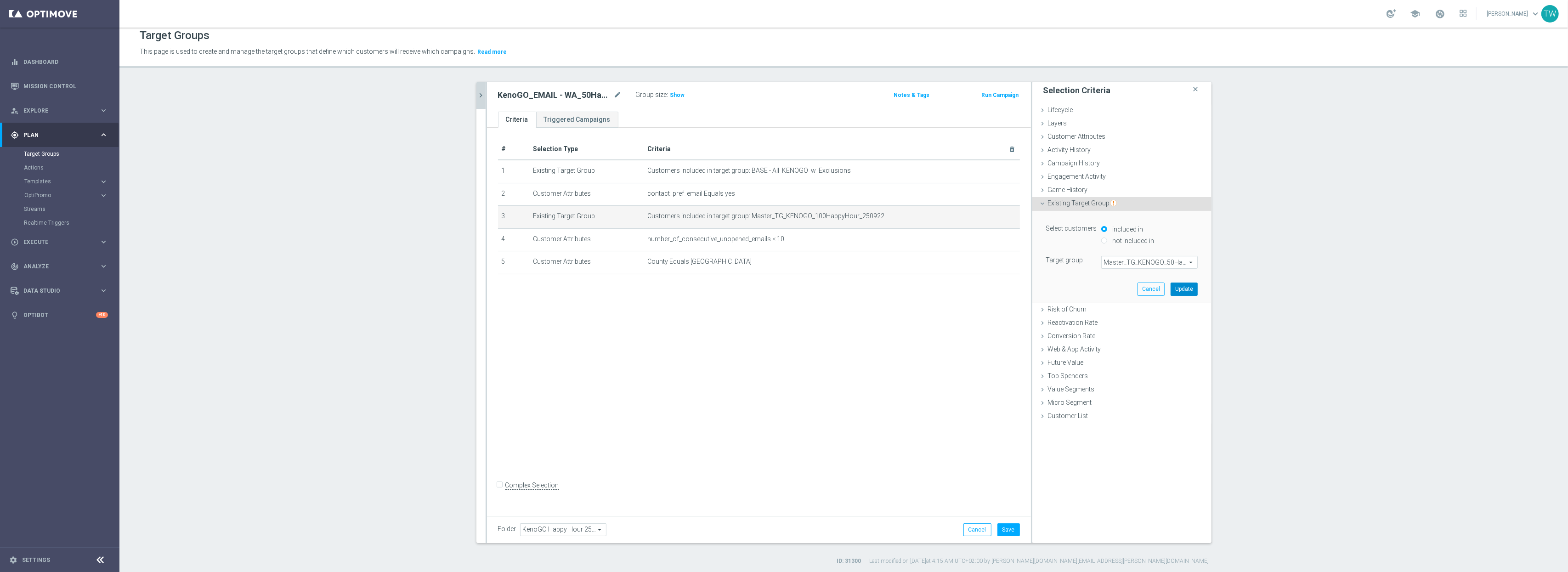
click at [1184, 294] on button "Update" at bounding box center [1184, 289] width 27 height 13
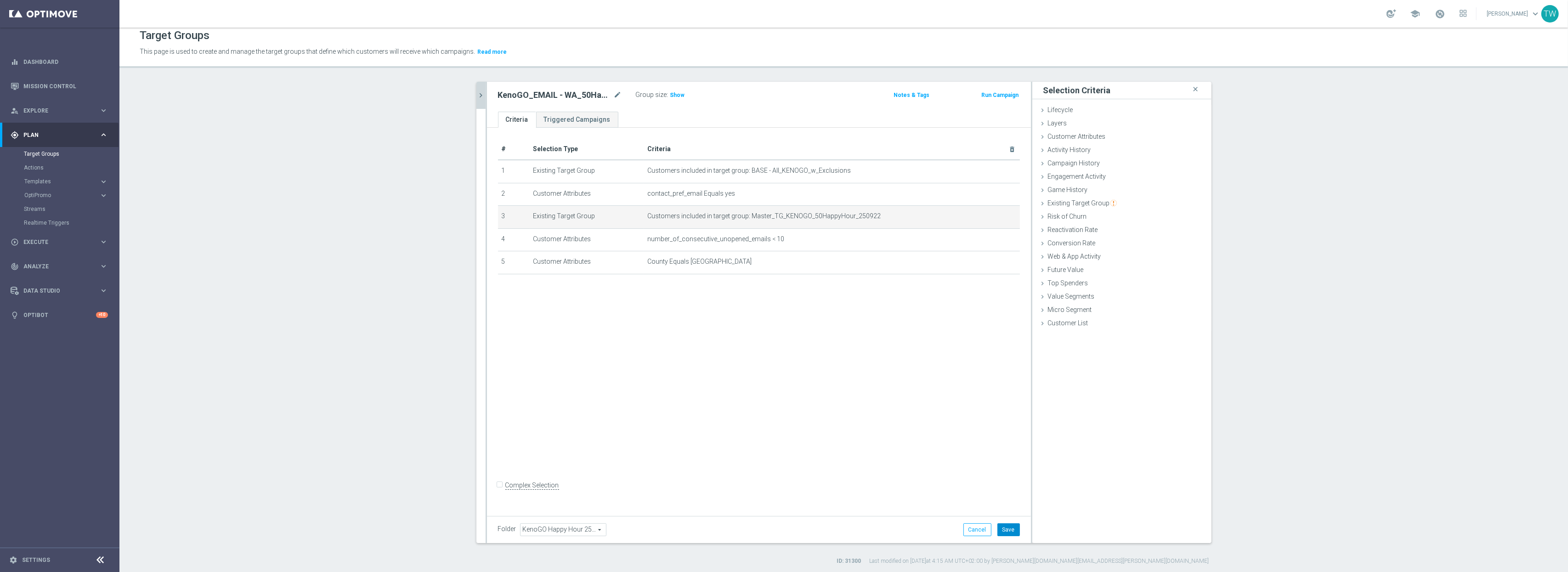
click at [1002, 476] on button "Save" at bounding box center [1009, 529] width 23 height 13
click at [484, 95] on icon "chevron_right" at bounding box center [481, 95] width 9 height 9
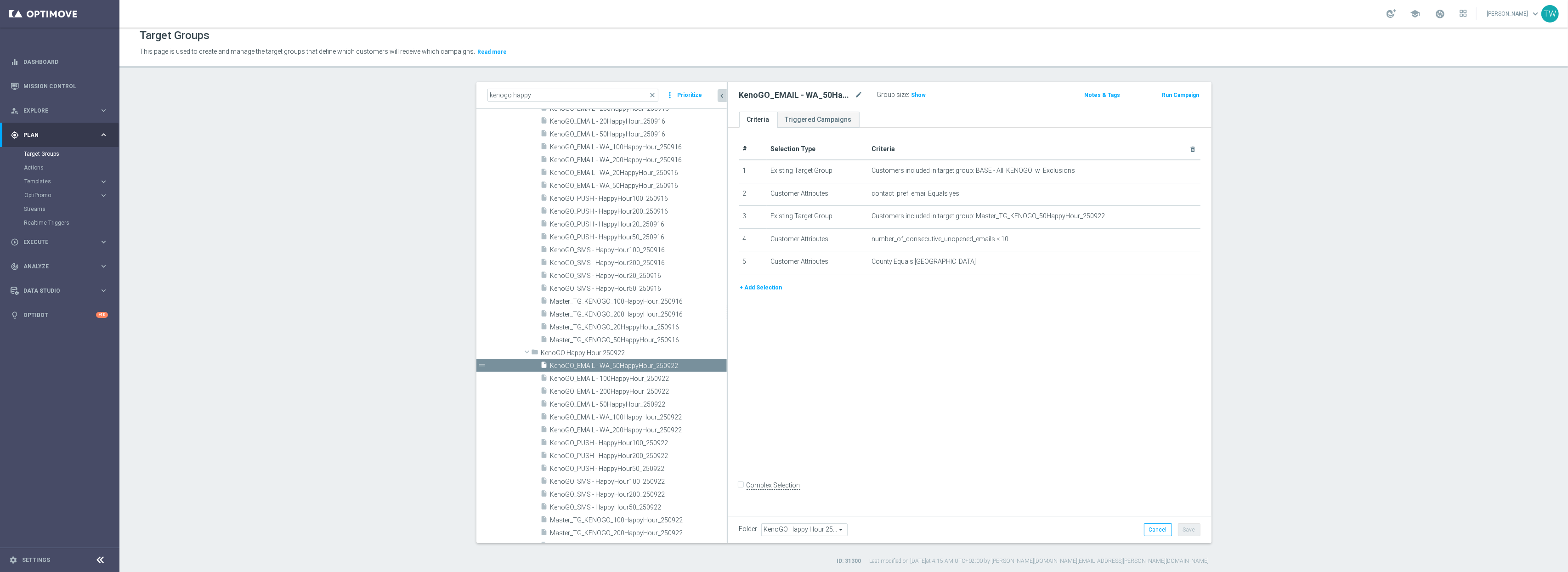
drag, startPoint x: 655, startPoint y: 397, endPoint x: 784, endPoint y: 393, distance: 129.1
click at [784, 393] on as-split "kenogo happy close more_vert Prioritize Customer Target Groups library_add crea…" at bounding box center [844, 313] width 735 height 462
click at [635, 377] on span "KenoGO_EMAIL - 100HappyHour_250922" at bounding box center [628, 378] width 155 height 8
click at [659, 359] on div "insert_drive_file KenoGO_EMAIL - WA_50HappyHour_250922" at bounding box center [623, 365] width 164 height 13
click at [664, 379] on span "KenoGO_EMAIL - 100HappyHour_250922" at bounding box center [628, 378] width 155 height 8
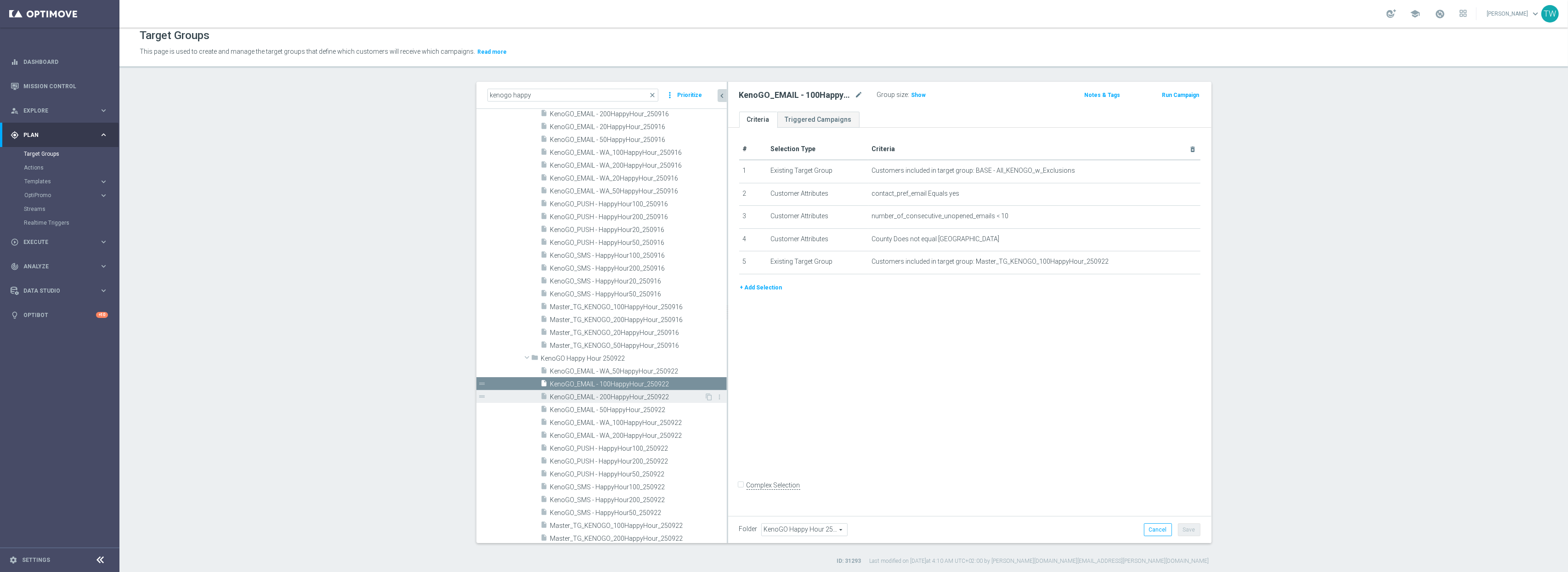
scroll to position [11459, 0]
click at [673, 398] on span "KenoGO_EMAIL - 200HappyHour_250922" at bounding box center [628, 399] width 155 height 8
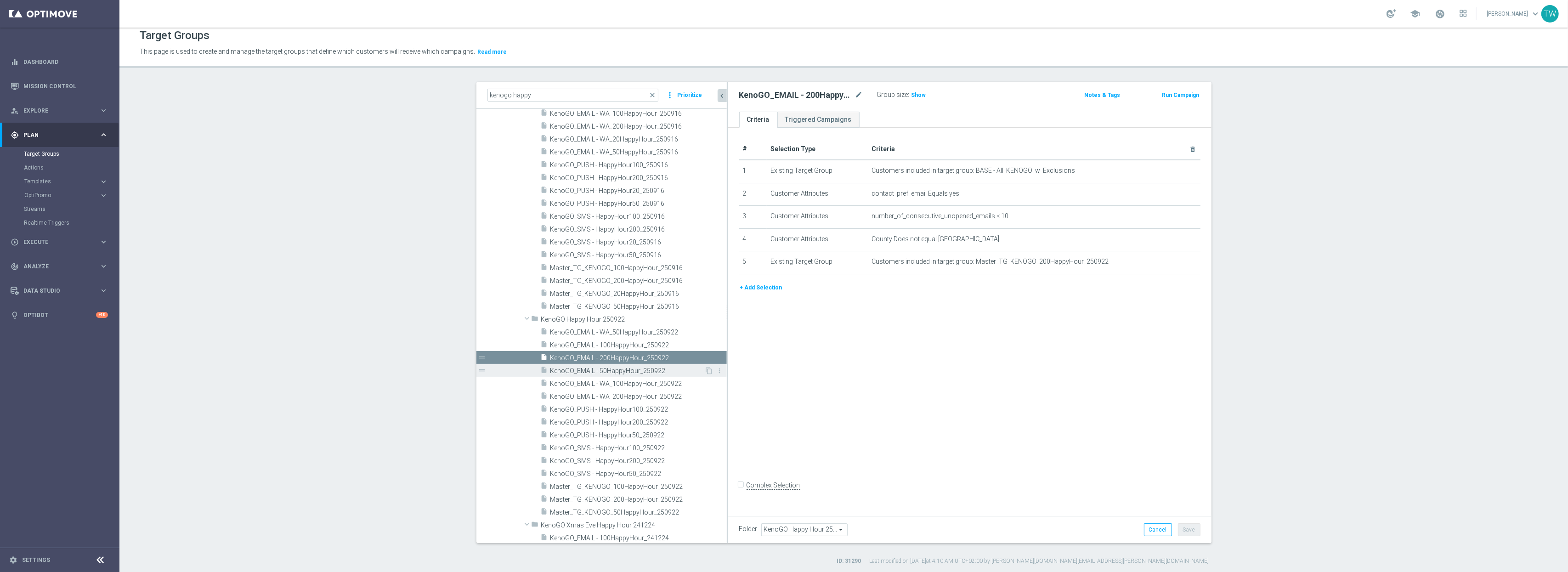
click at [648, 371] on span "KenoGO_EMAIL - 50HappyHour_250922" at bounding box center [628, 371] width 155 height 8
click at [648, 382] on span "KenoGO_EMAIL - WA_100HappyHour_250922" at bounding box center [628, 384] width 155 height 8
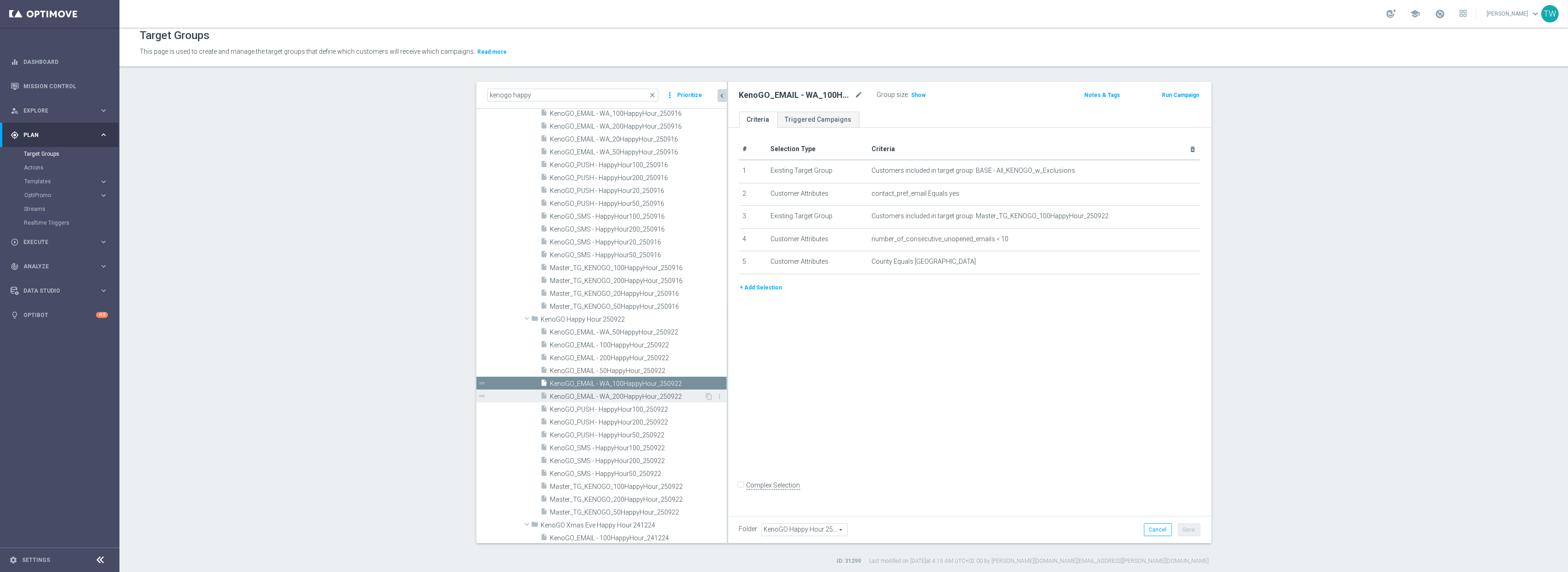
click at [657, 395] on span "KenoGO_EMAIL - WA_200HappyHour_250922" at bounding box center [628, 396] width 155 height 8
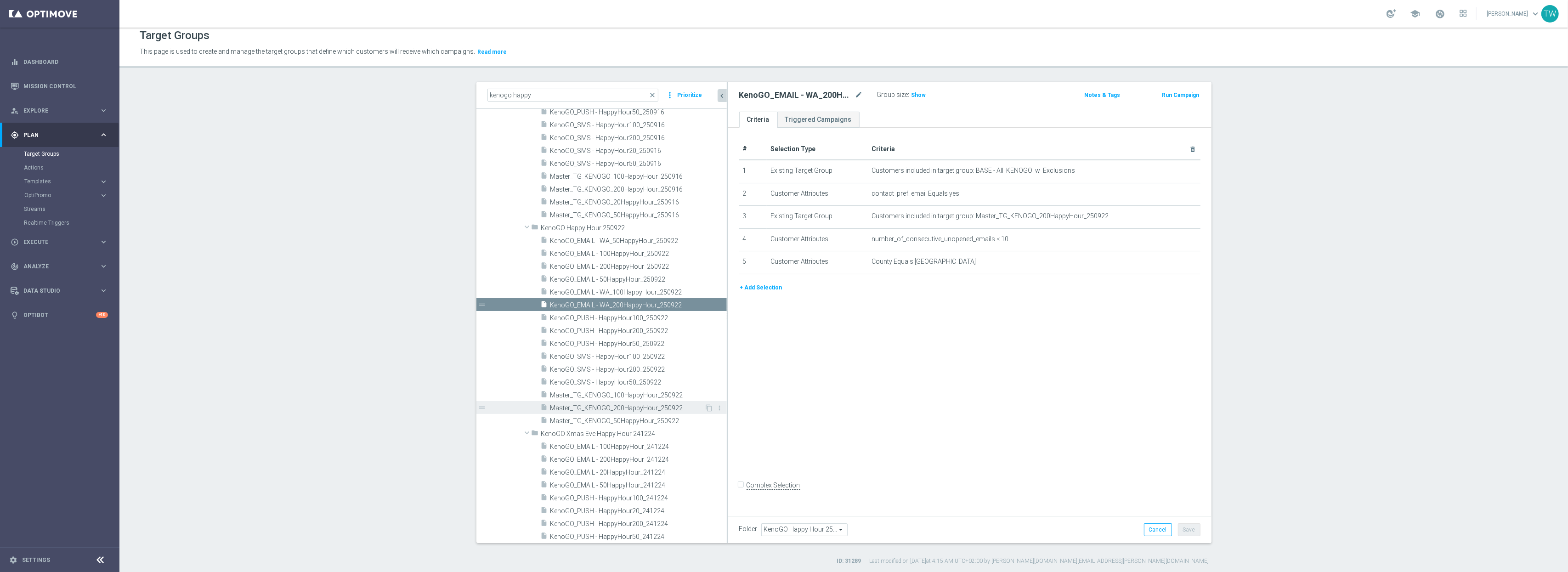
scroll to position [11592, 0]
click at [661, 315] on span "KenoGO_PUSH - HappyHour100_250922" at bounding box center [628, 317] width 155 height 8
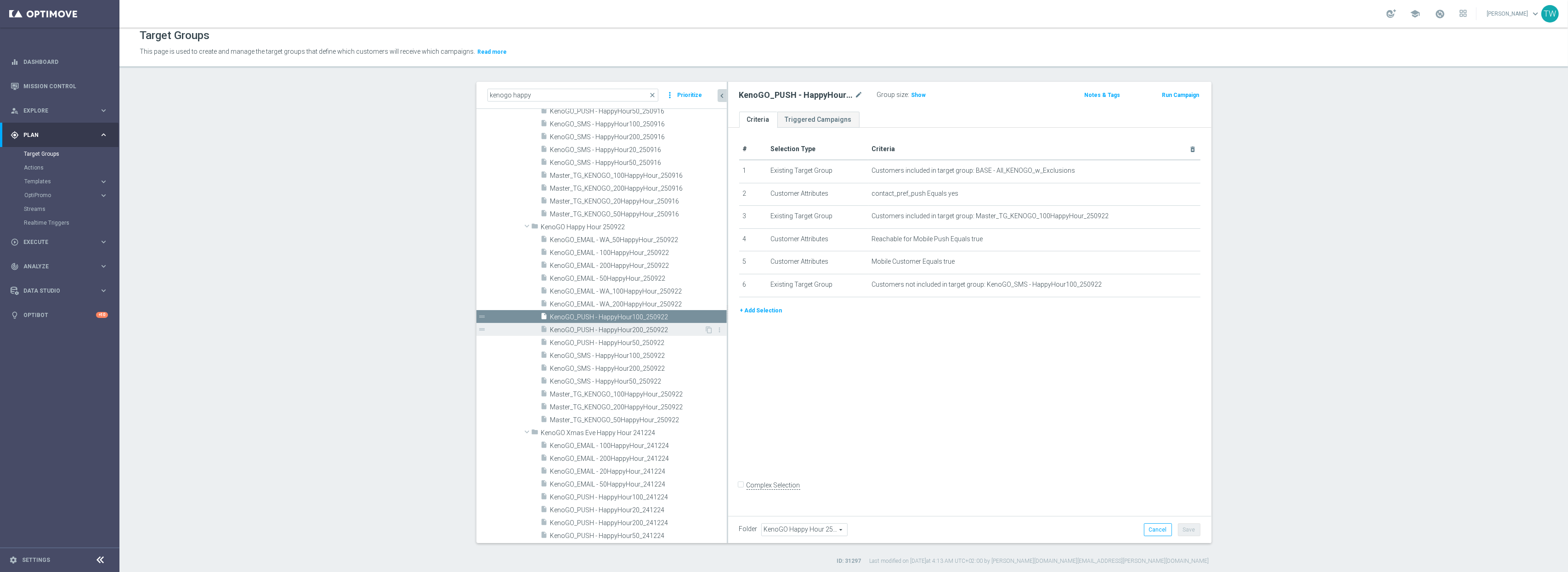
click at [661, 327] on span "KenoGO_PUSH - HappyHour200_250922" at bounding box center [628, 330] width 155 height 8
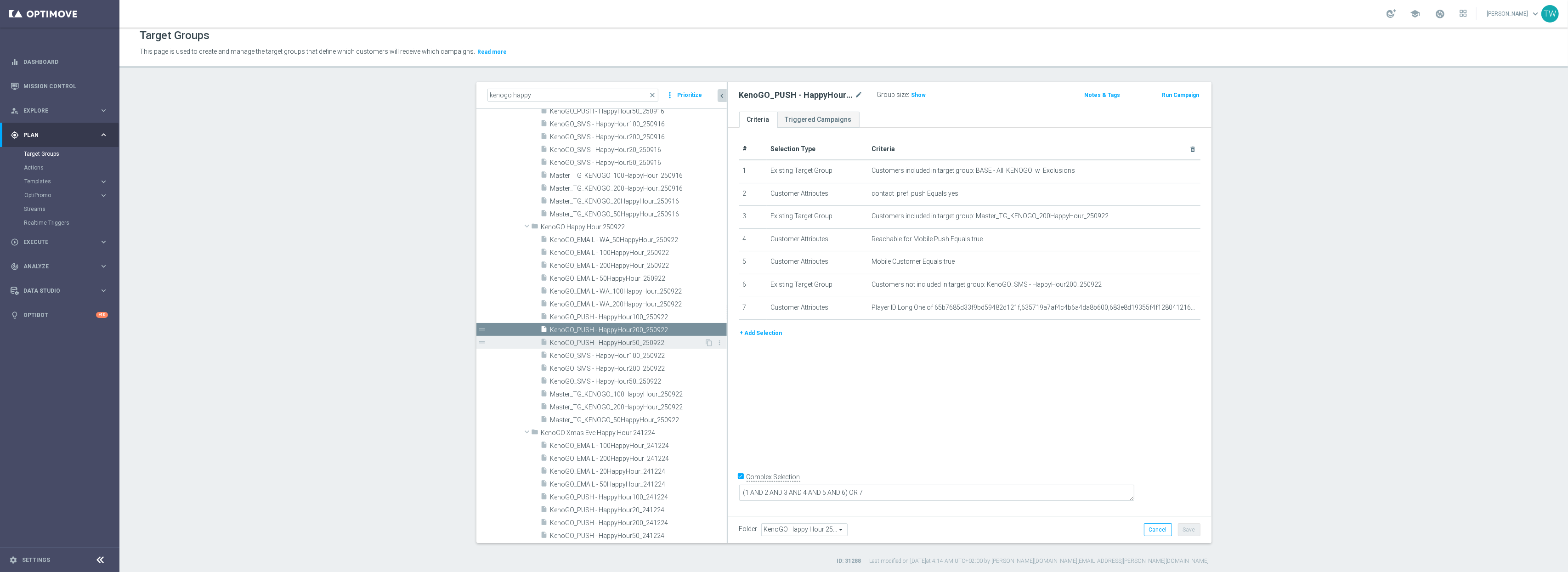
click at [658, 345] on span "KenoGO_PUSH - HappyHour50_250922" at bounding box center [628, 342] width 155 height 8
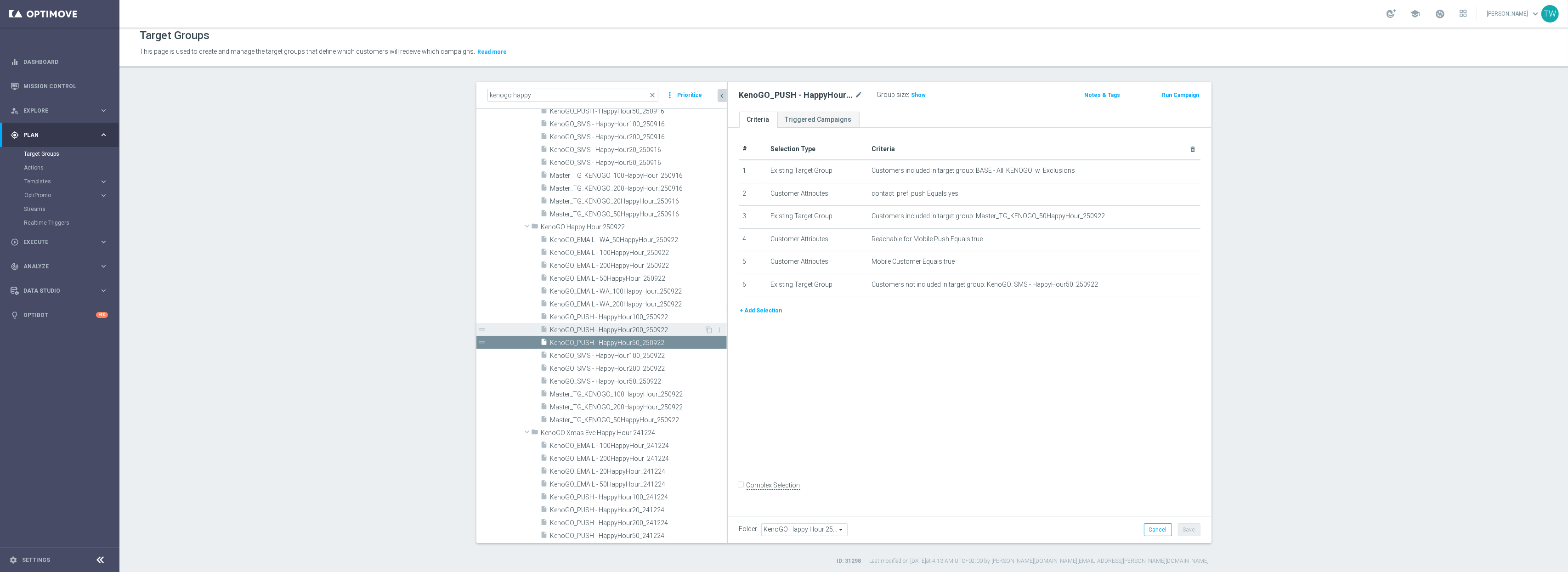
click at [665, 333] on span "KenoGO_PUSH - HappyHour200_250922" at bounding box center [628, 330] width 155 height 8
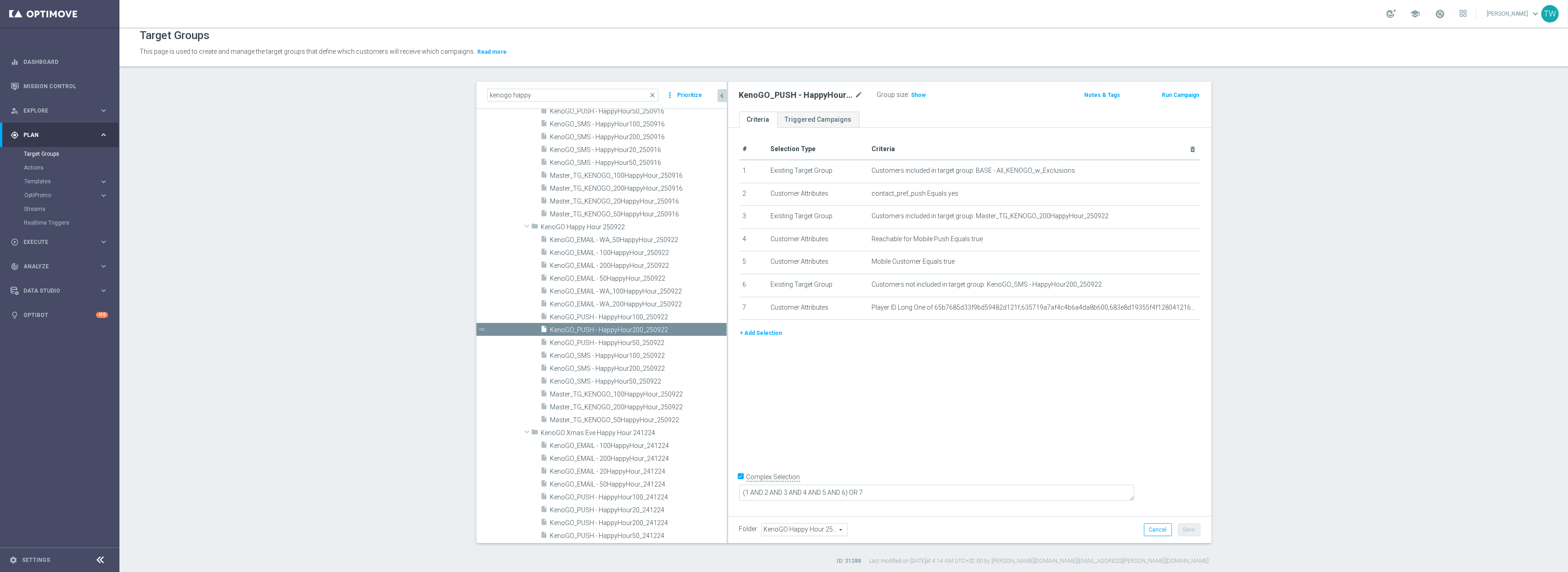
click at [925, 95] on div "Group size : Show" at bounding box center [922, 95] width 92 height 11
click at [921, 95] on span "Show" at bounding box center [918, 95] width 14 height 6
click at [671, 354] on span "KenoGO_SMS - HappyHour100_250922" at bounding box center [628, 355] width 155 height 8
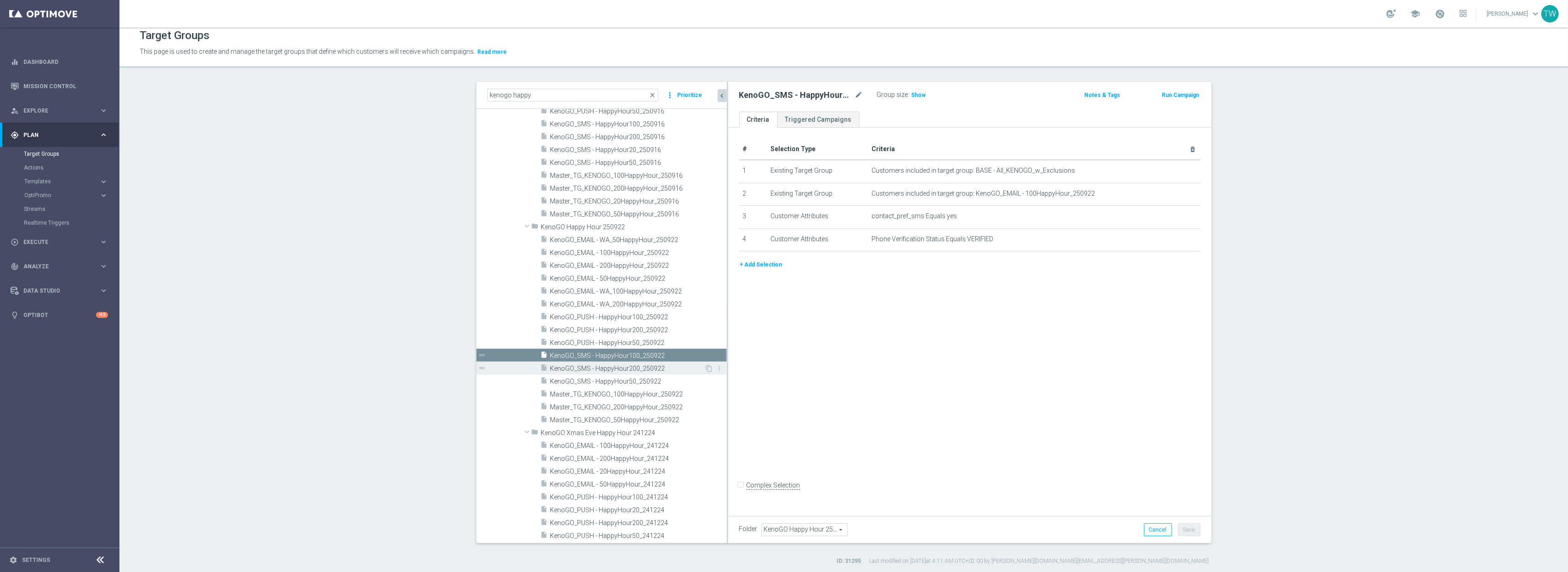
click at [668, 363] on div "insert_drive_file KenoGO_SMS - HappyHour200_250922" at bounding box center [623, 368] width 164 height 13
click at [657, 380] on span "KenoGO_SMS - HappyHour50_250922" at bounding box center [628, 381] width 155 height 8
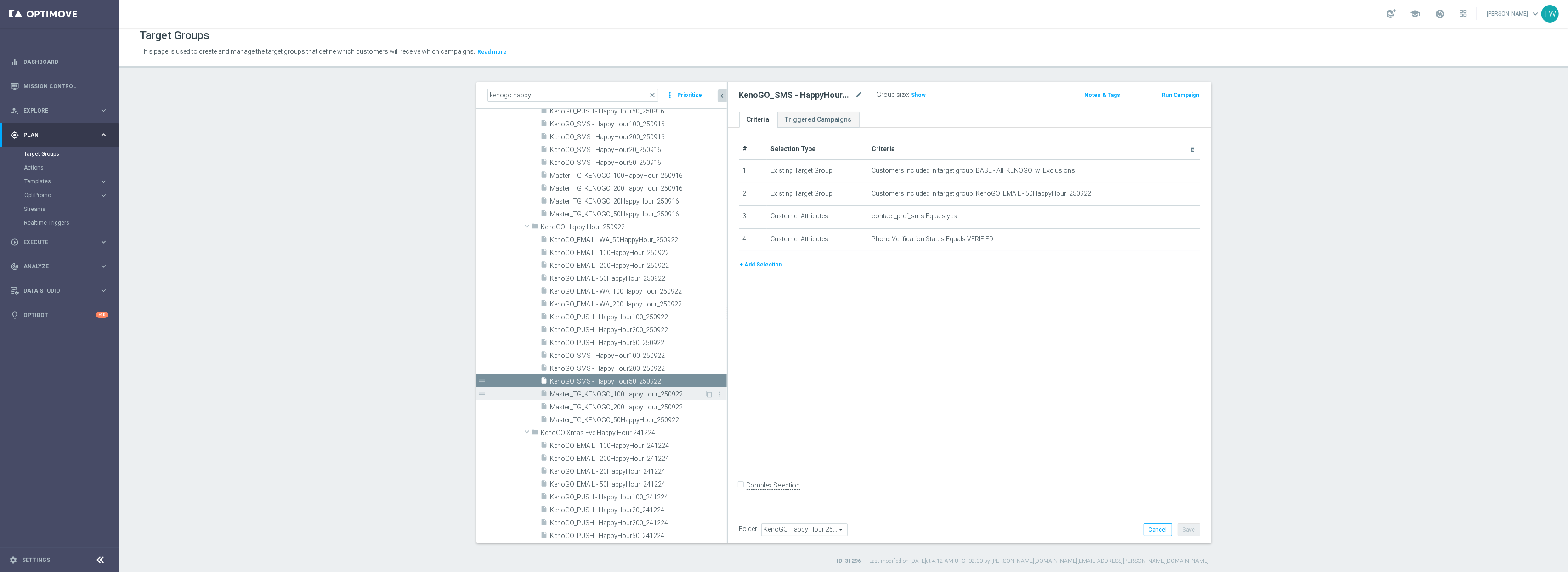
click at [666, 394] on span "Master_TG_KENOGO_100HappyHour_250922" at bounding box center [628, 394] width 155 height 8
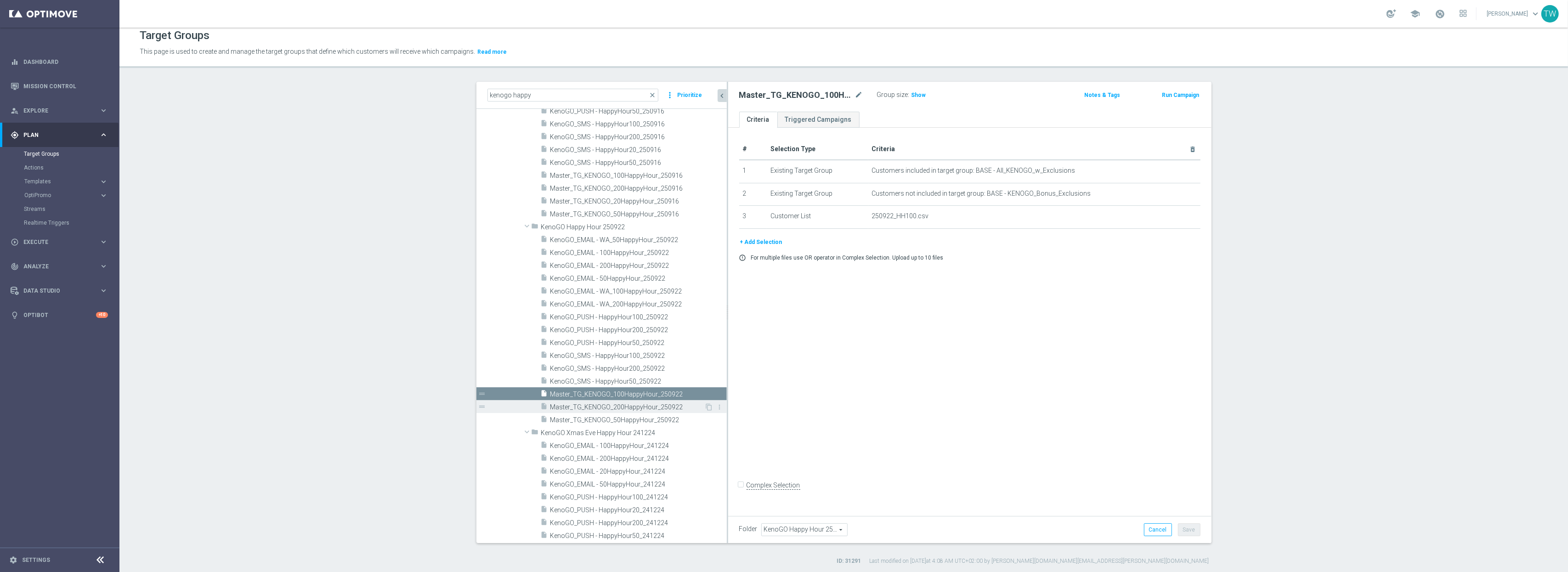
click at [673, 406] on span "Master_TG_KENOGO_200HappyHour_250922" at bounding box center [628, 407] width 155 height 8
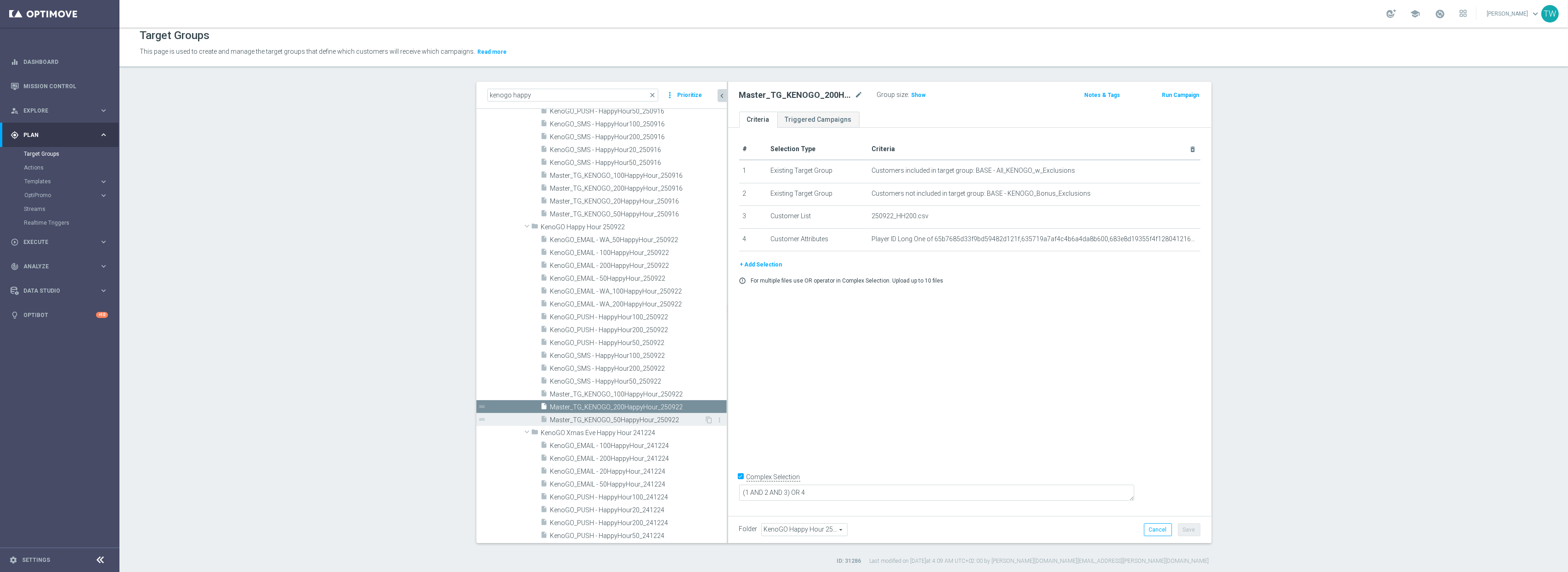
click at [675, 416] on span "Master_TG_KENOGO_50HappyHour_250922" at bounding box center [628, 420] width 155 height 8
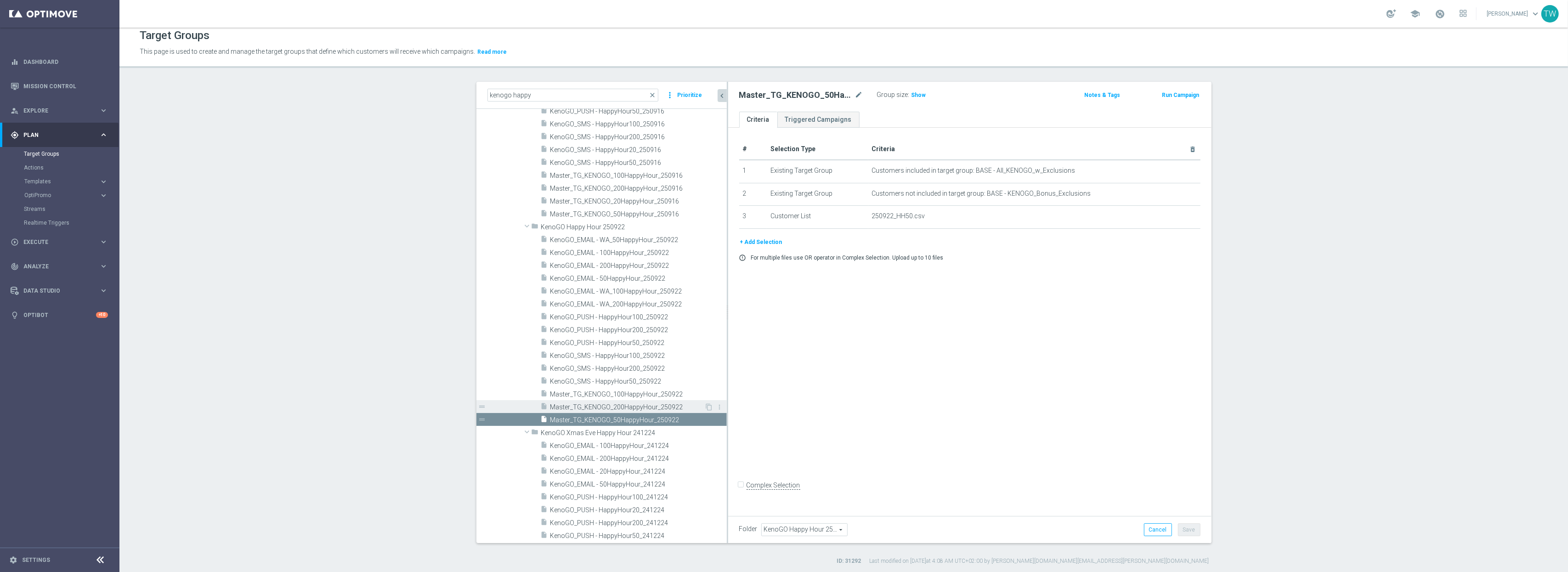
click at [666, 404] on span "Master_TG_KENOGO_200HappyHour_250922" at bounding box center [628, 407] width 155 height 8
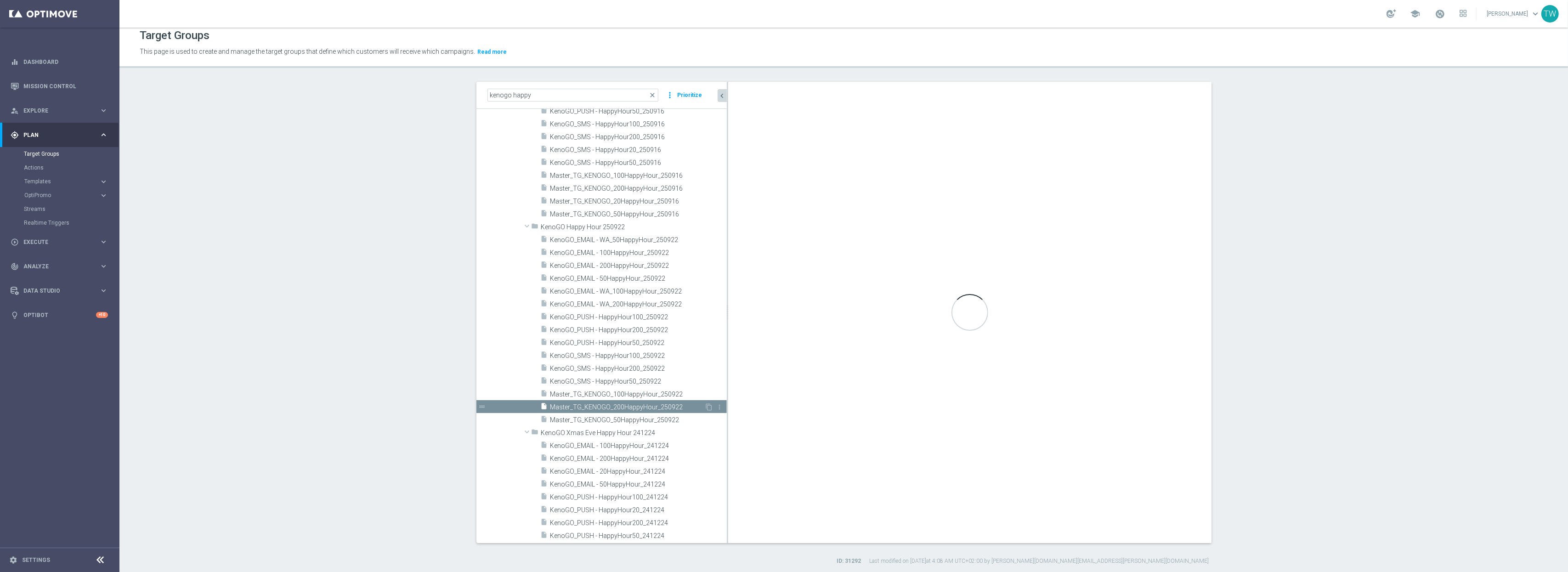
checkbox input "true"
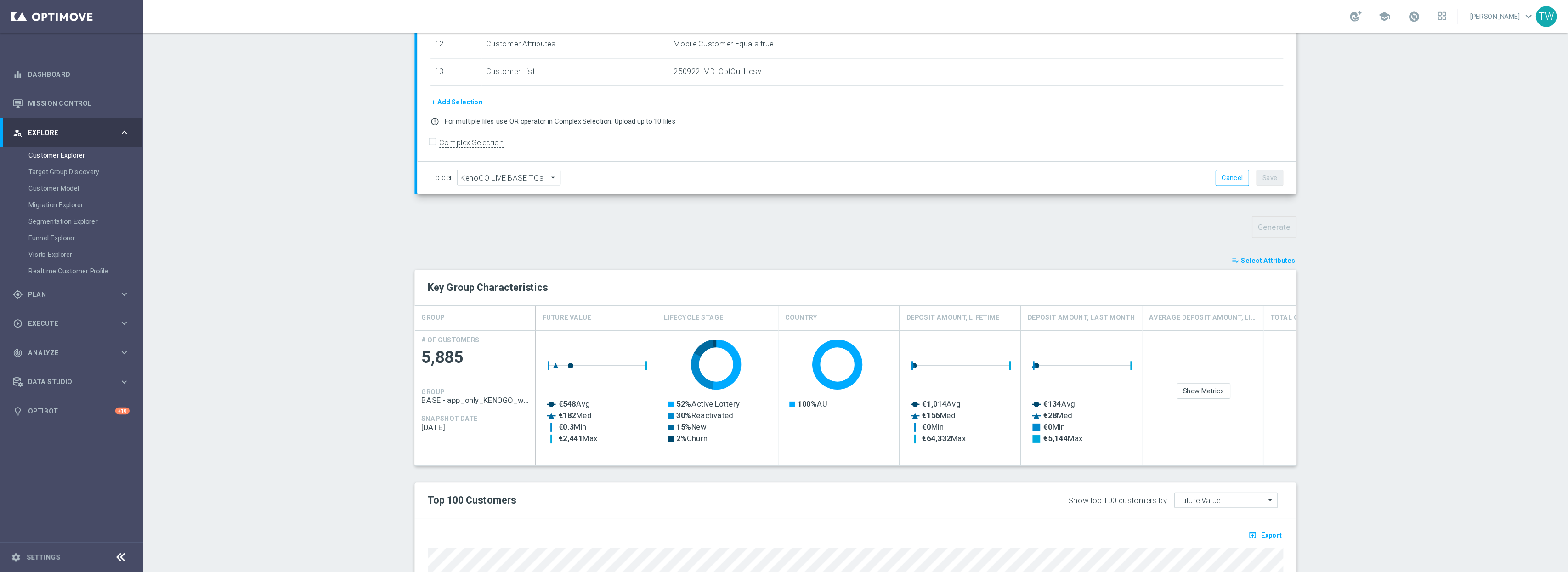
scroll to position [185, 0]
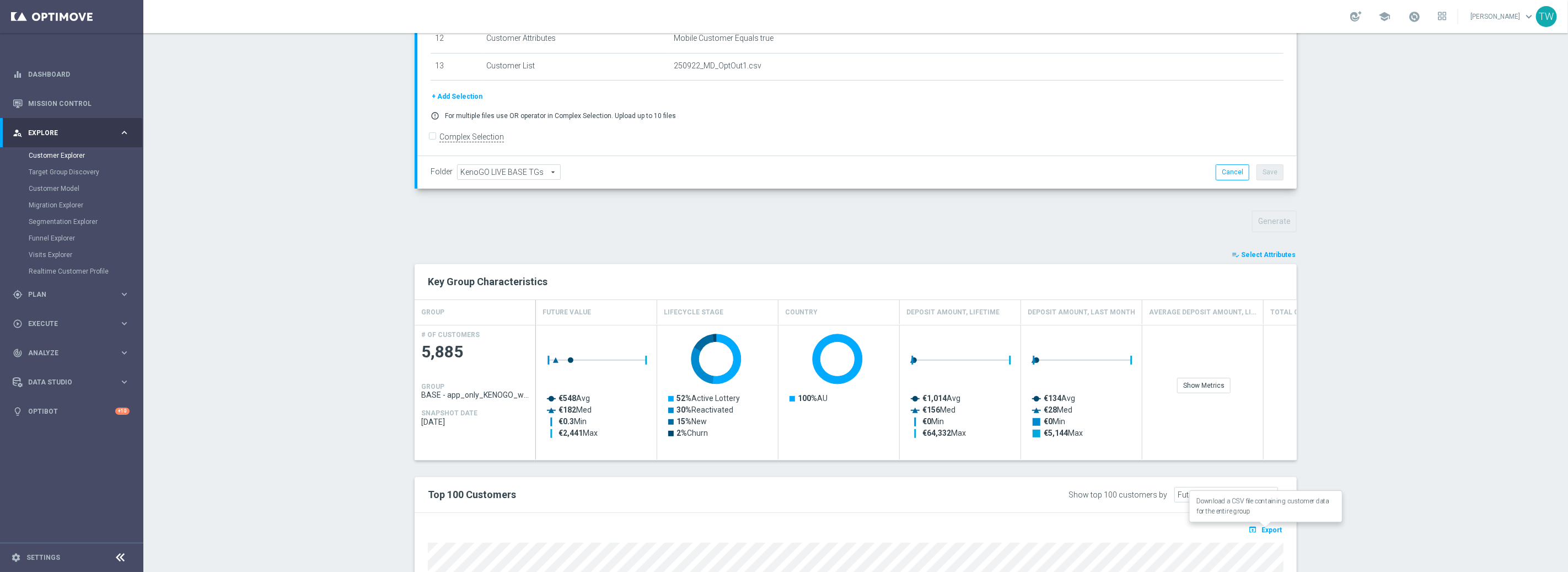
click at [1276, 531] on span "Export" at bounding box center [1272, 529] width 21 height 7
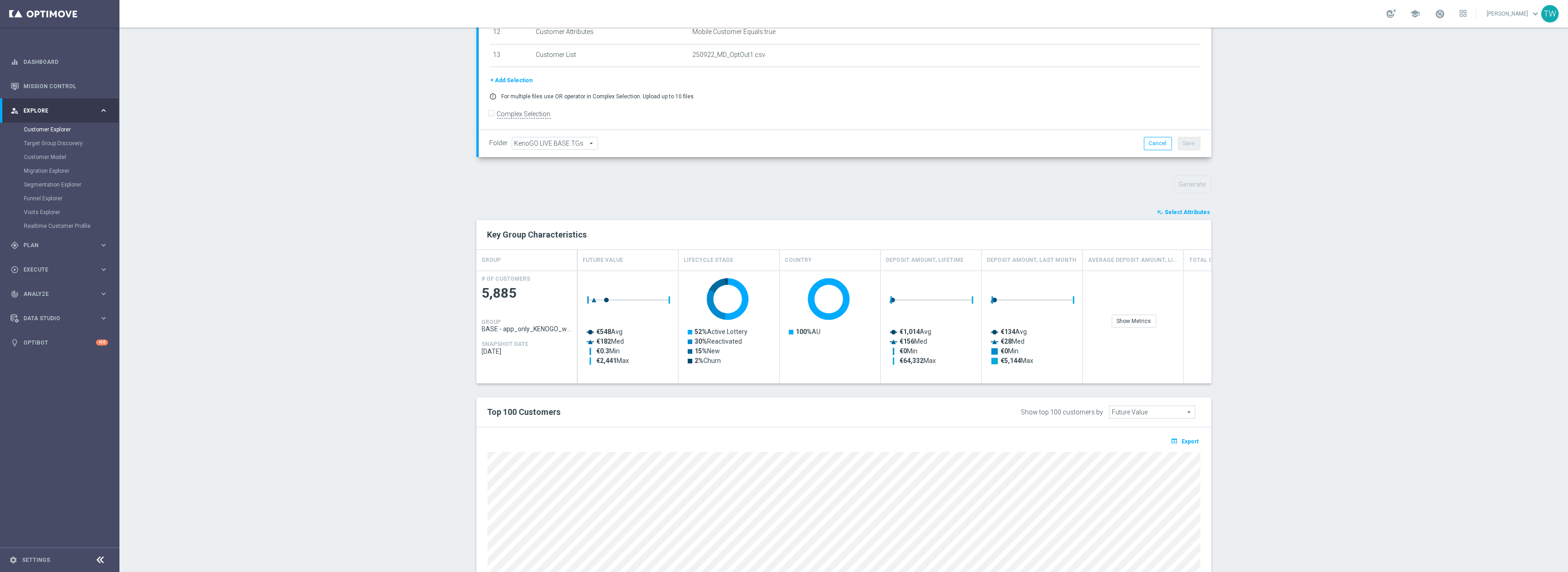
scroll to position [241, 0]
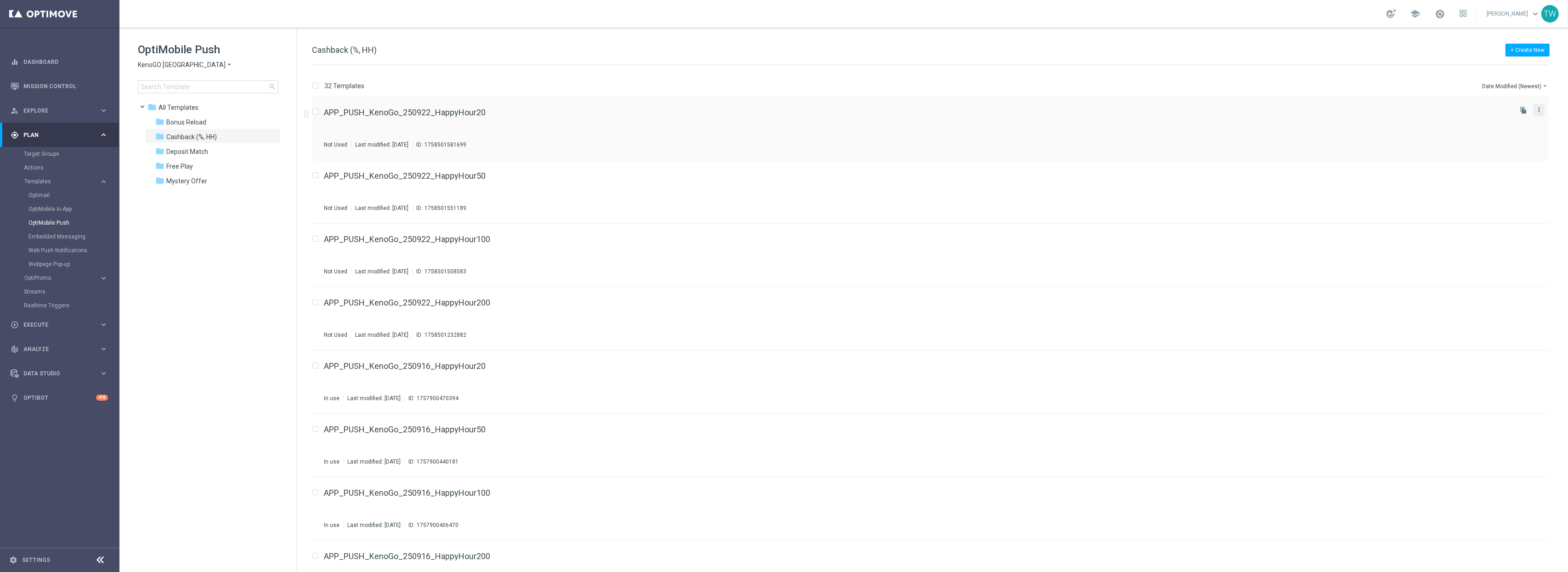
click at [1540, 110] on icon "more_vert" at bounding box center [1539, 110] width 8 height 8
click at [1505, 135] on div "Delete" at bounding box center [1500, 132] width 56 height 6
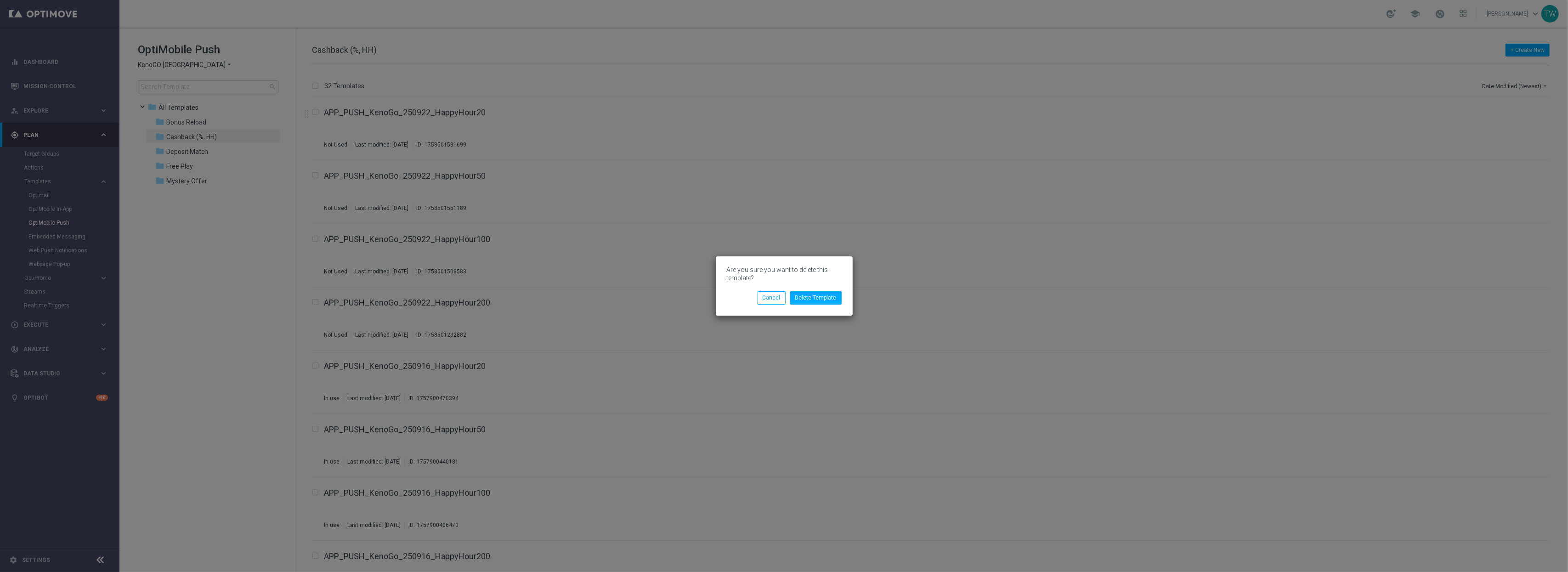
click at [841, 298] on li "Delete Template" at bounding box center [815, 297] width 56 height 13
drag, startPoint x: 831, startPoint y: 298, endPoint x: 825, endPoint y: 298, distance: 6.0
click at [831, 298] on button "Delete Template" at bounding box center [815, 297] width 52 height 13
